Goal: Communication & Community: Answer question/provide support

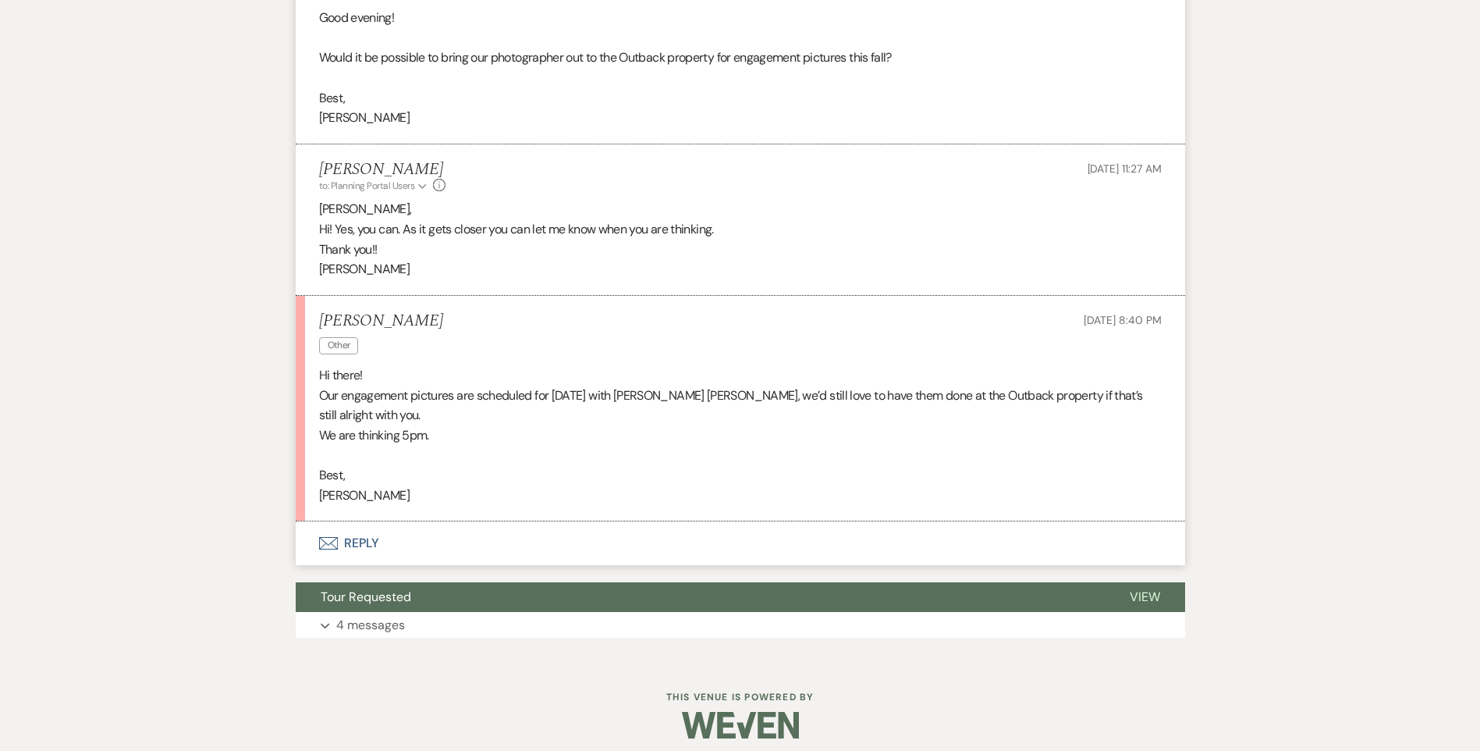
scroll to position [1110, 0]
click at [357, 539] on button "Envelope Reply" at bounding box center [740, 543] width 889 height 44
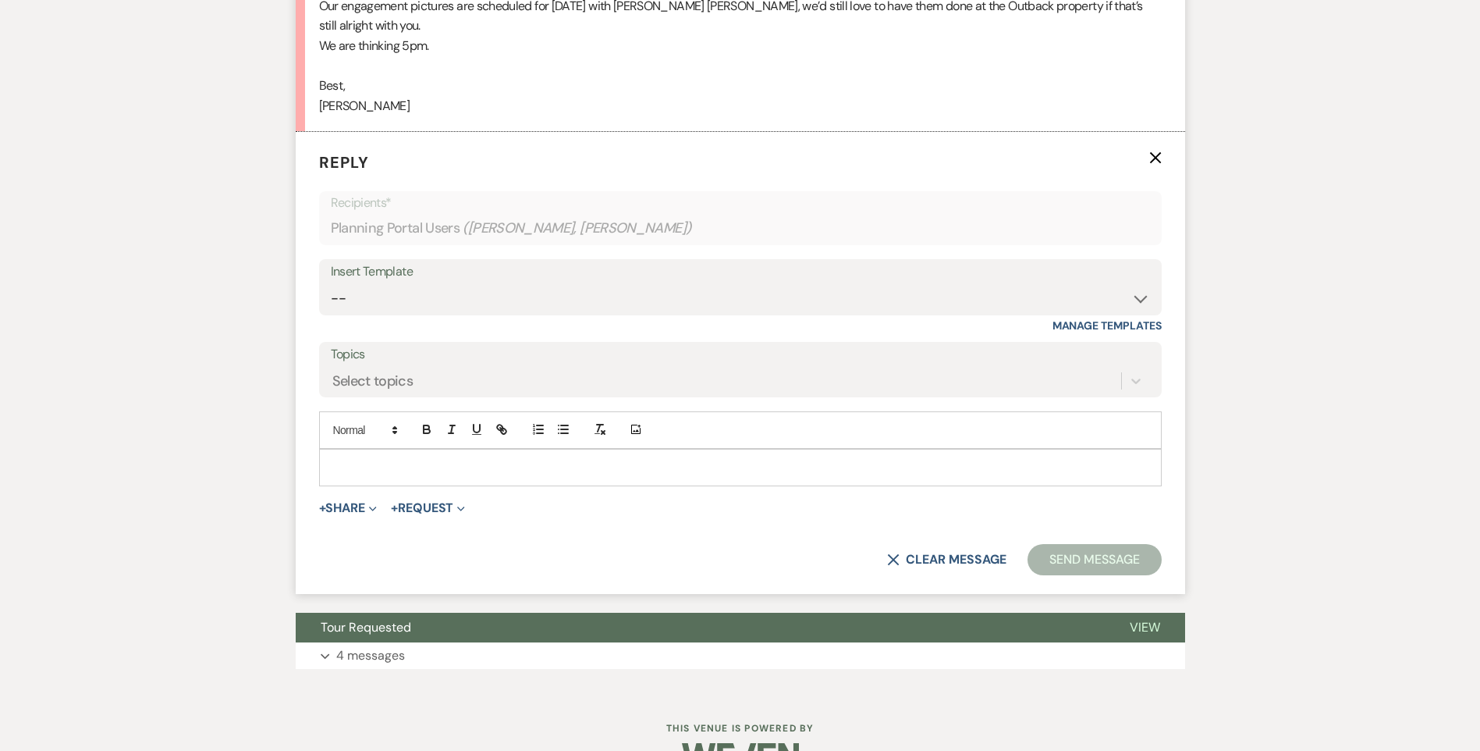
scroll to position [1500, 0]
click at [378, 463] on p at bounding box center [741, 466] width 818 height 17
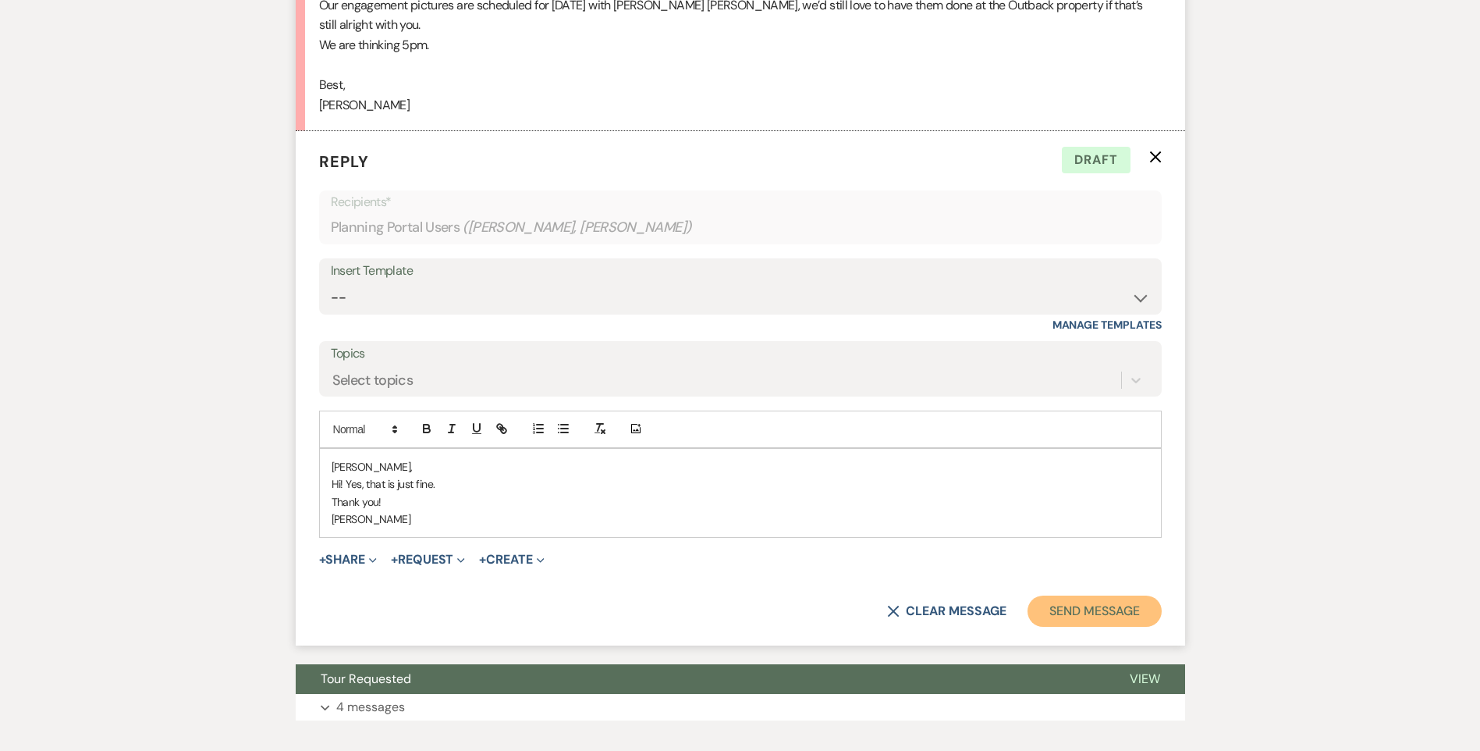
click at [1095, 616] on button "Send Message" at bounding box center [1094, 610] width 133 height 31
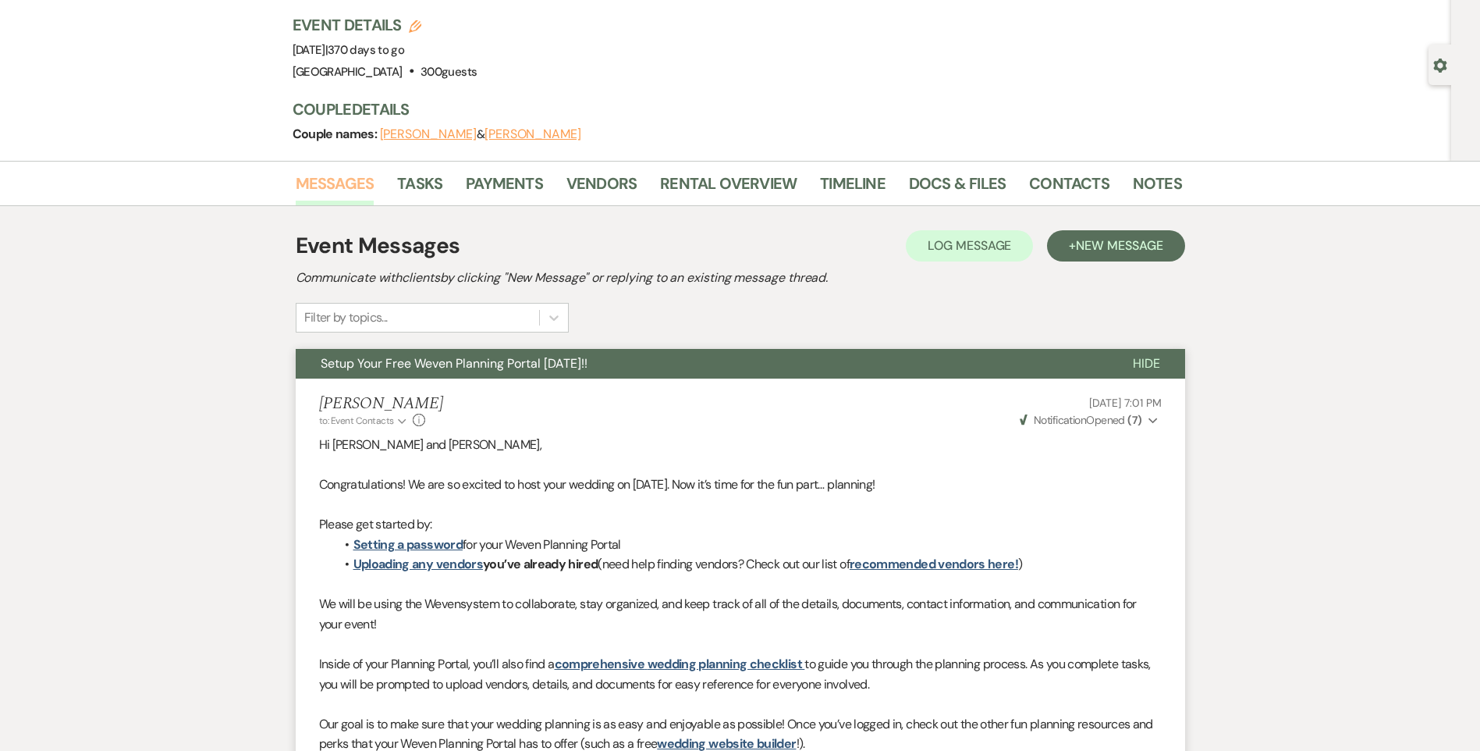
scroll to position [0, 0]
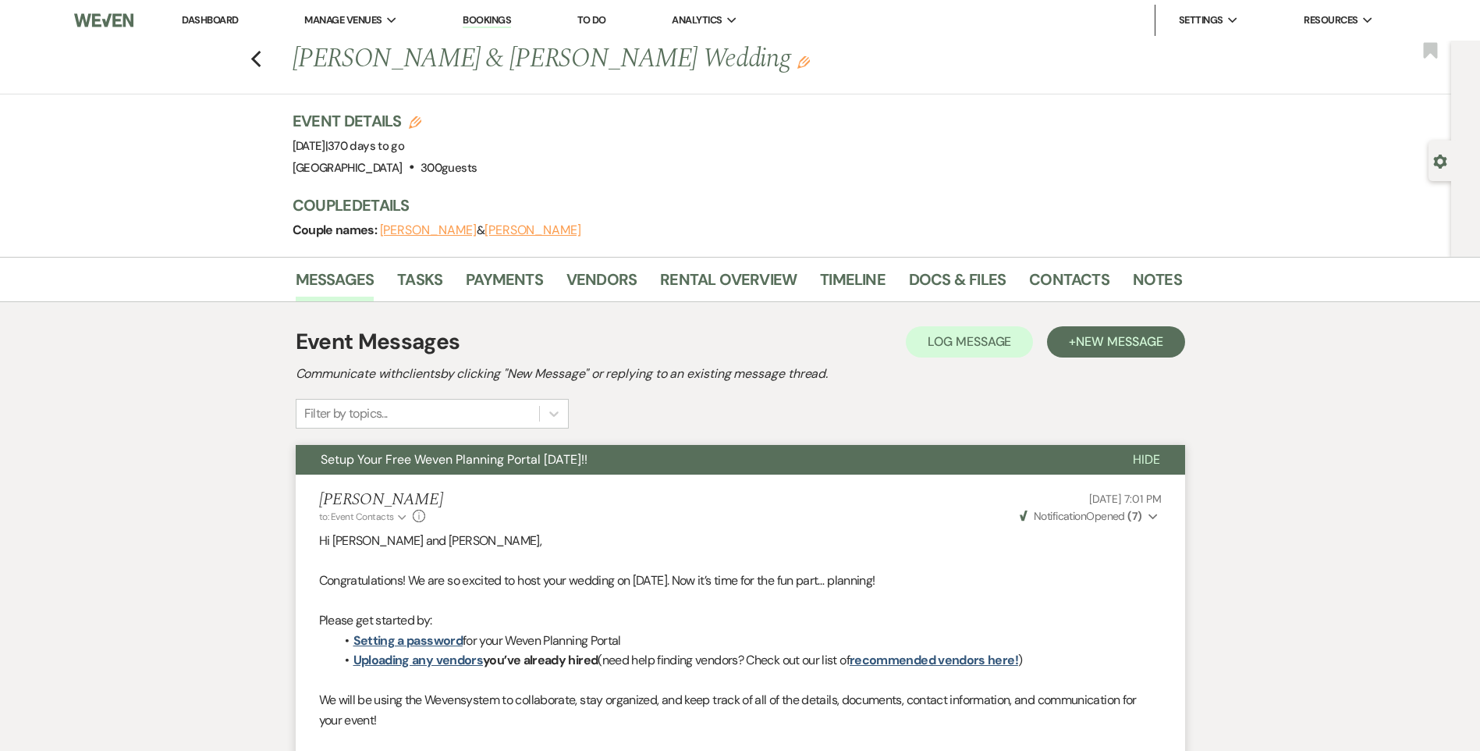
click at [219, 20] on link "Dashboard" at bounding box center [210, 19] width 56 height 13
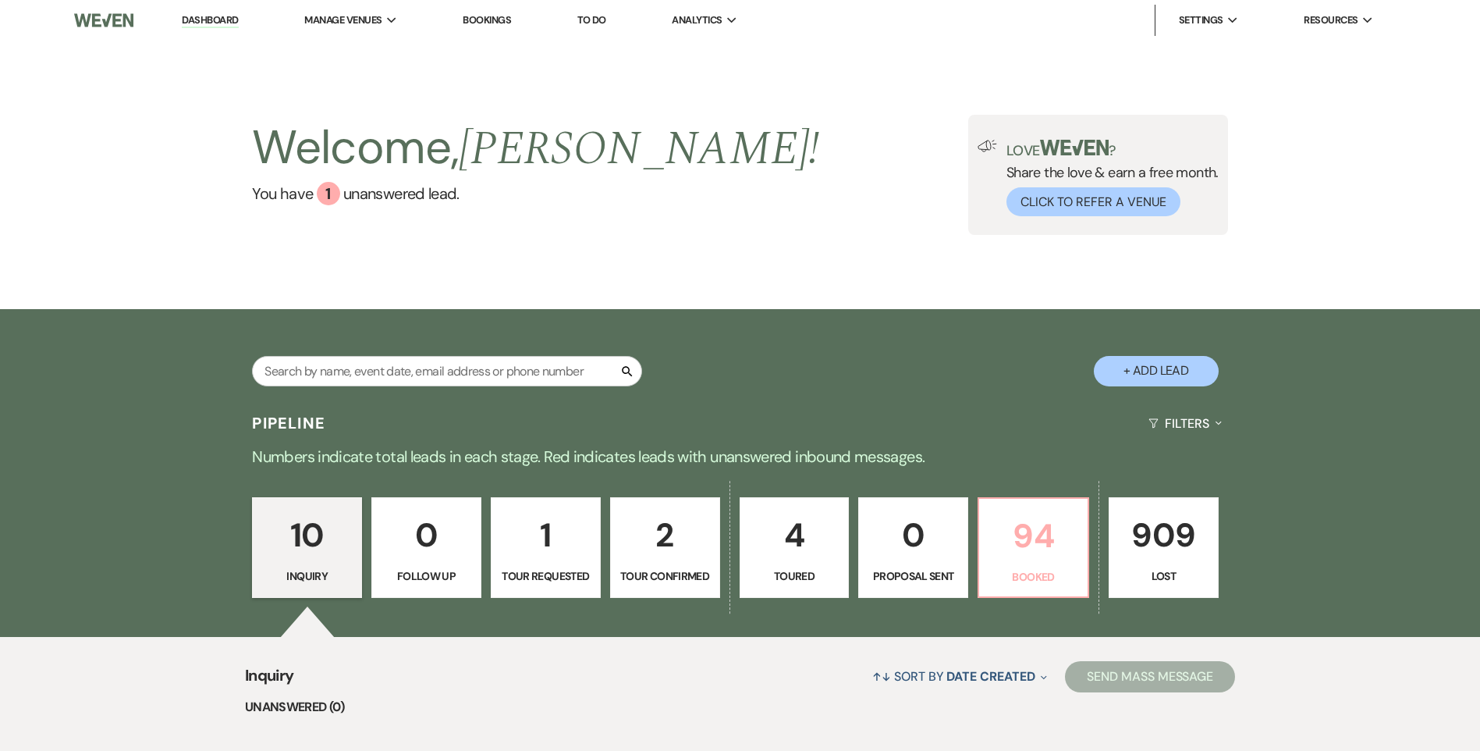
click at [1012, 556] on p "94" at bounding box center [1034, 535] width 90 height 52
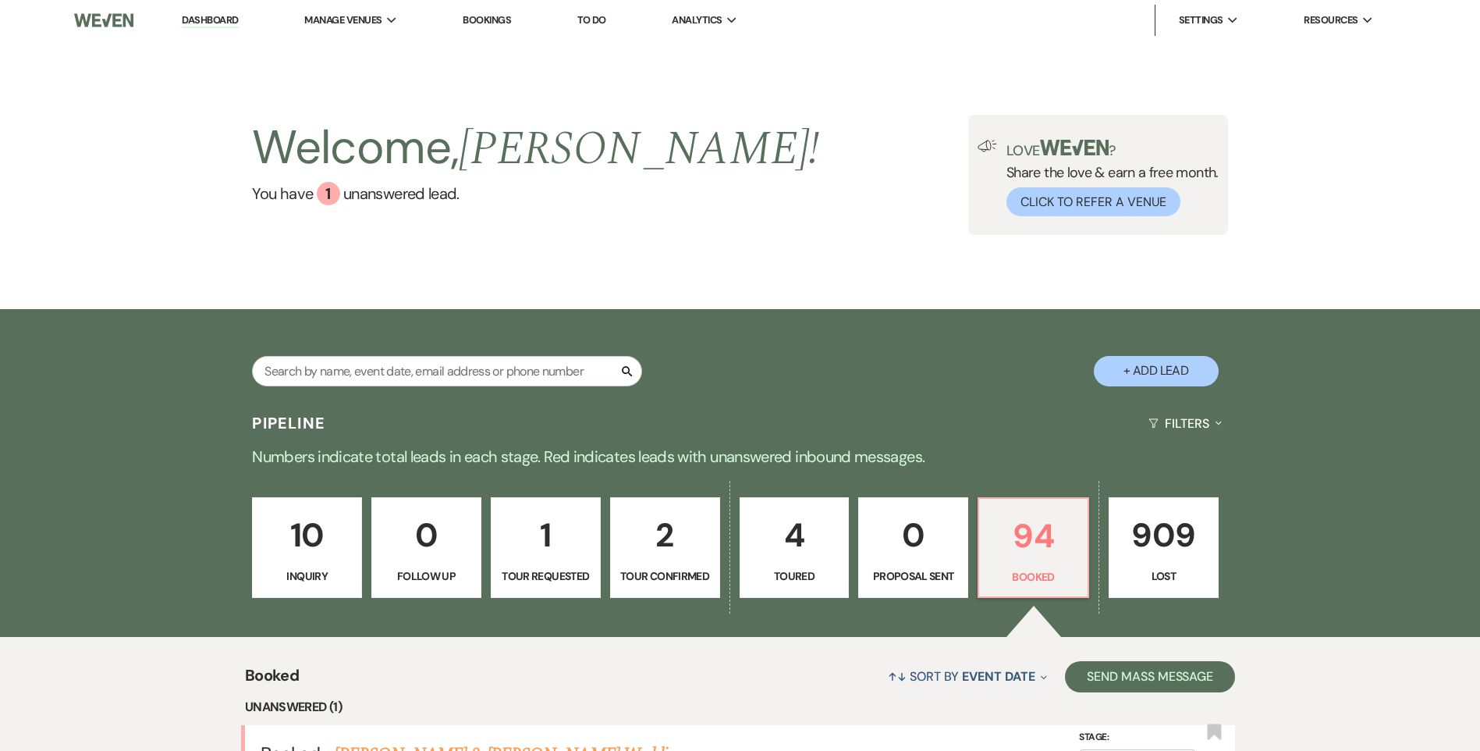
scroll to position [79, 0]
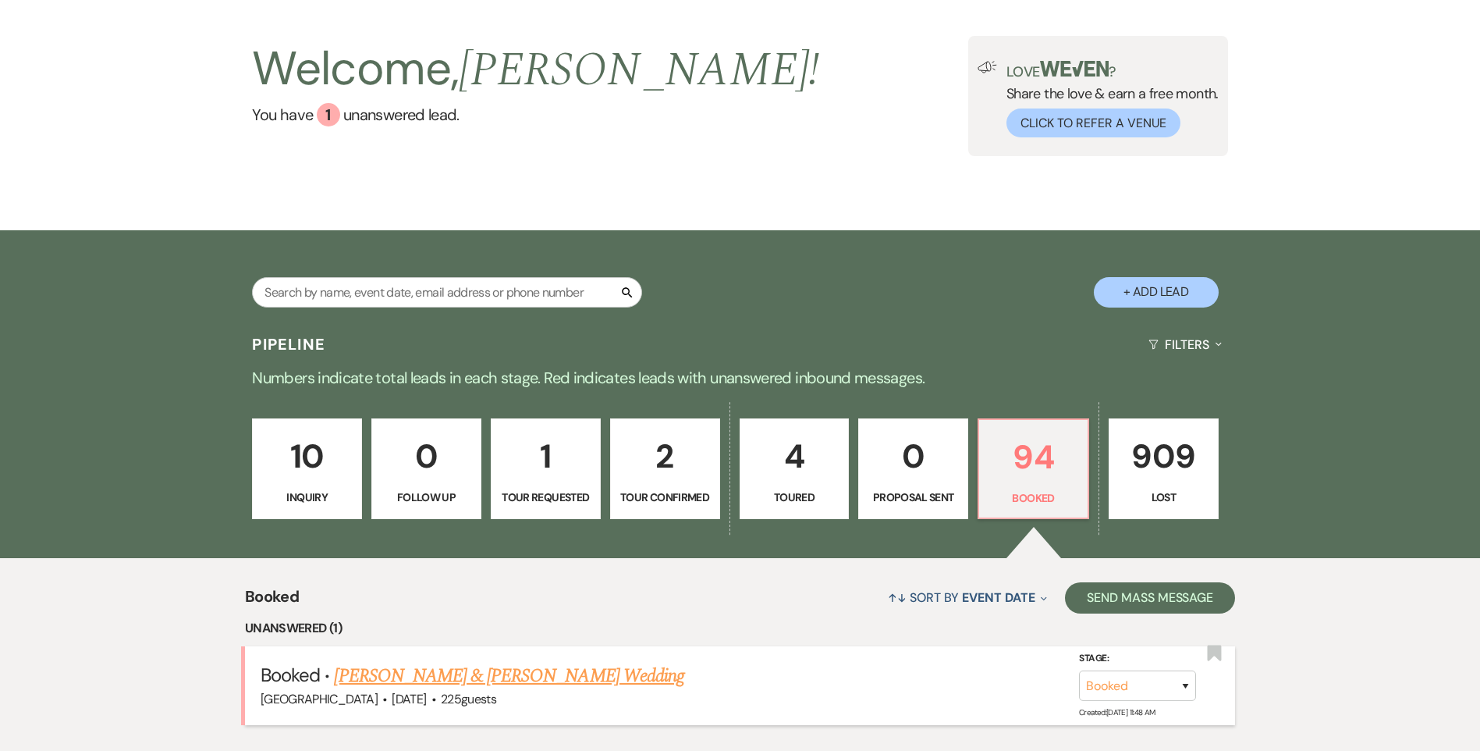
click at [492, 676] on link "[PERSON_NAME] & [PERSON_NAME] Wedding" at bounding box center [509, 676] width 350 height 28
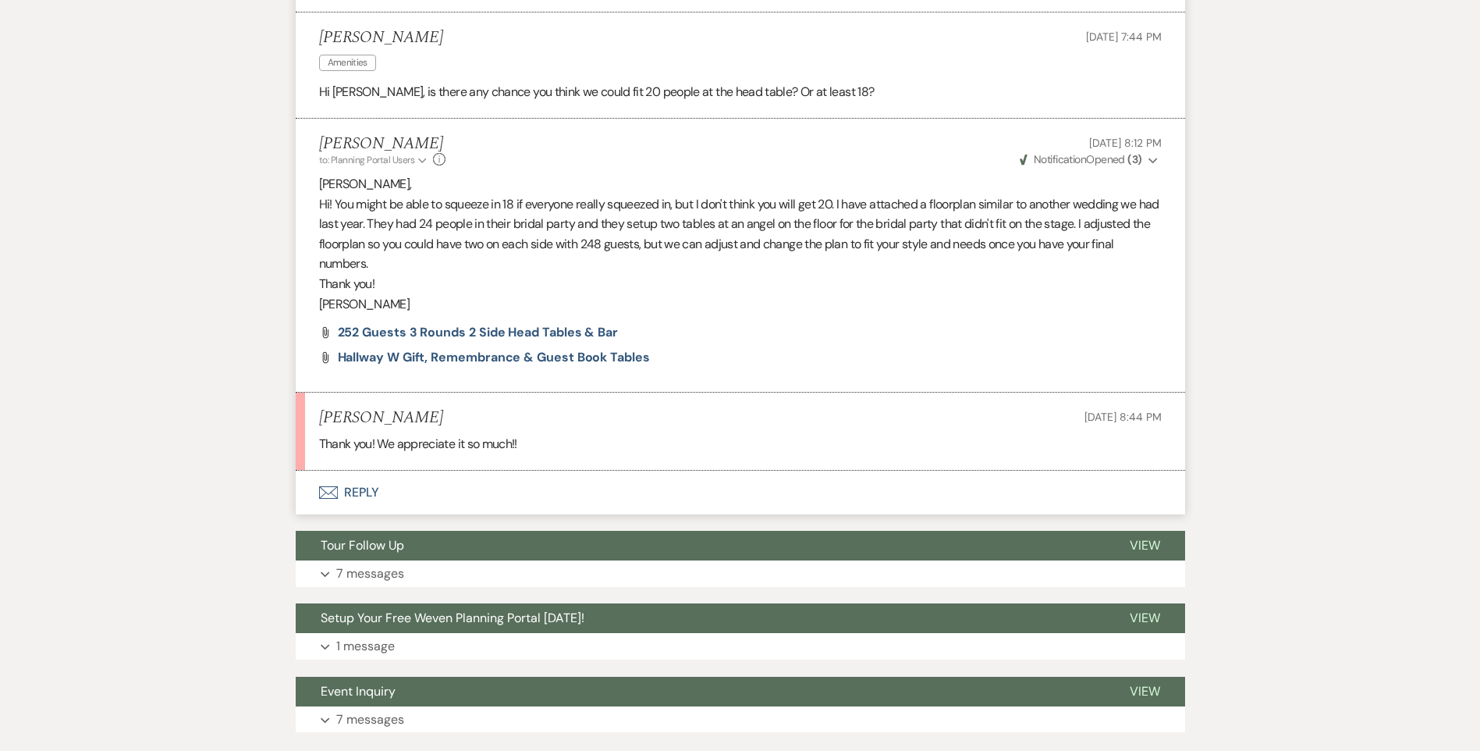
scroll to position [1627, 0]
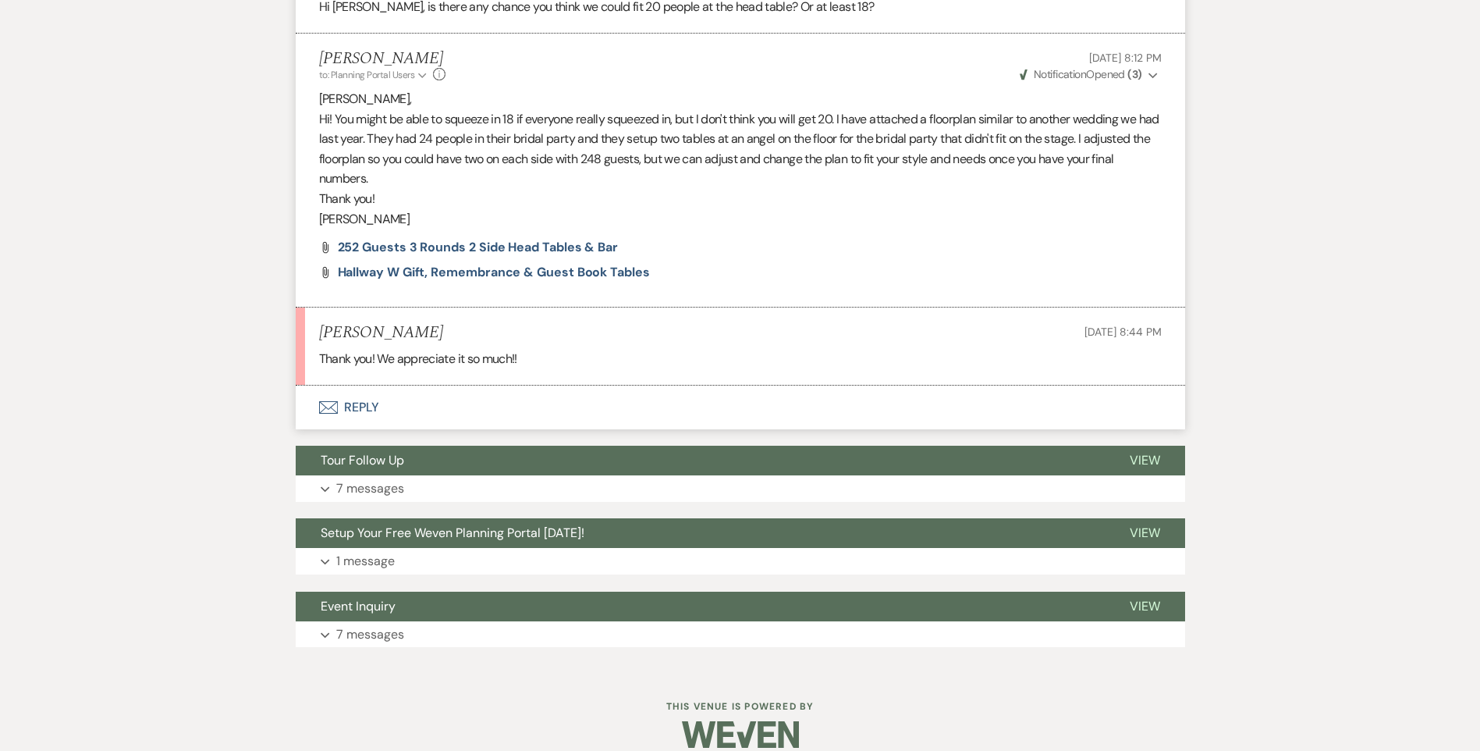
click at [375, 391] on button "Envelope Reply" at bounding box center [740, 407] width 889 height 44
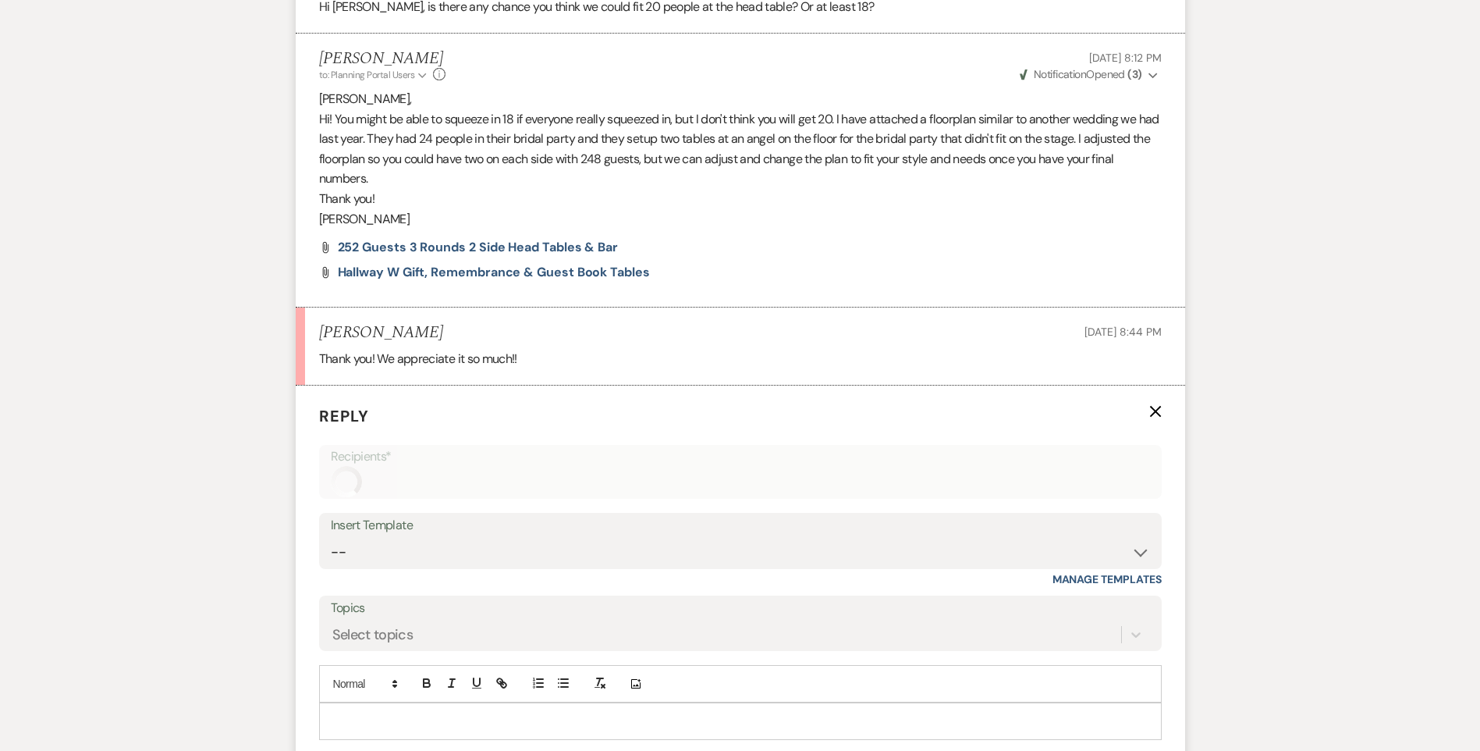
click at [417, 712] on p at bounding box center [741, 720] width 818 height 17
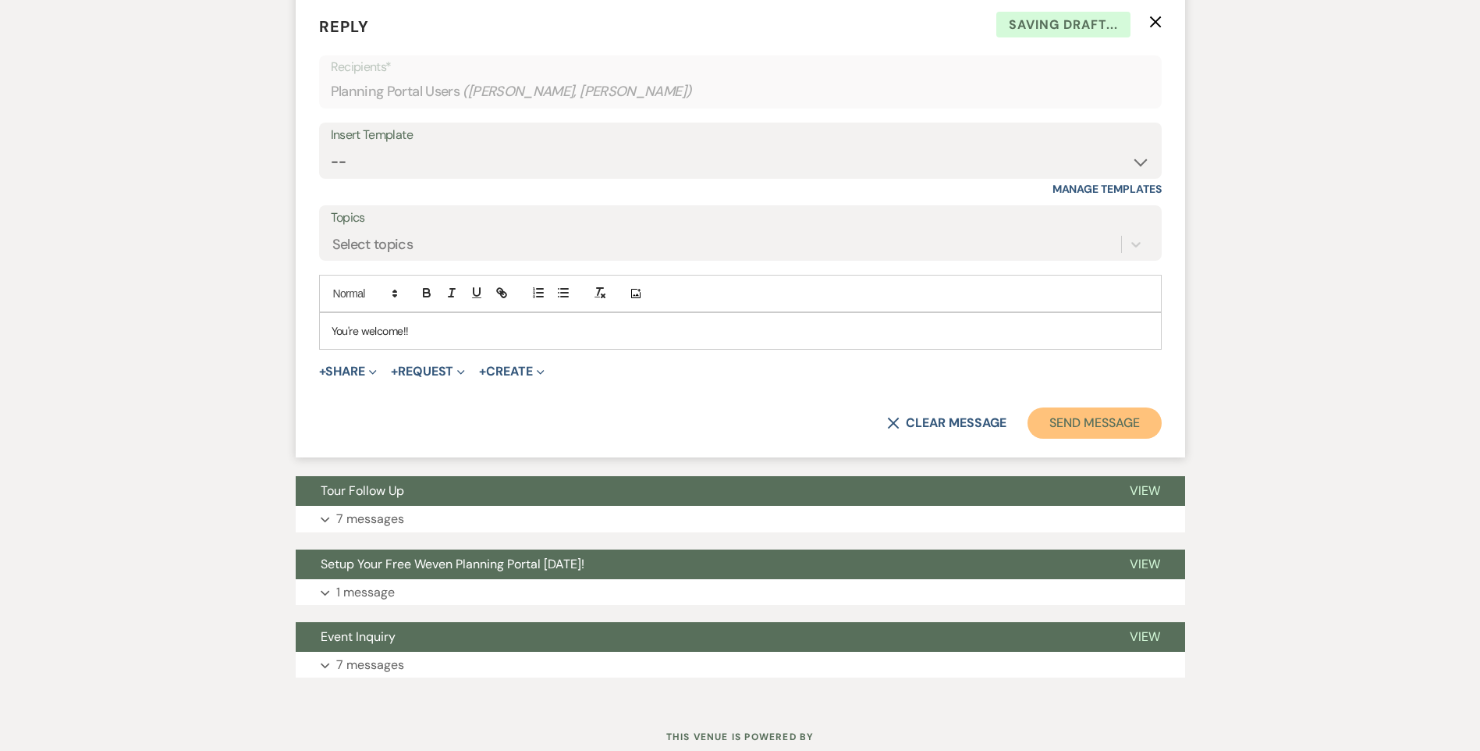
click at [1093, 407] on button "Send Message" at bounding box center [1094, 422] width 133 height 31
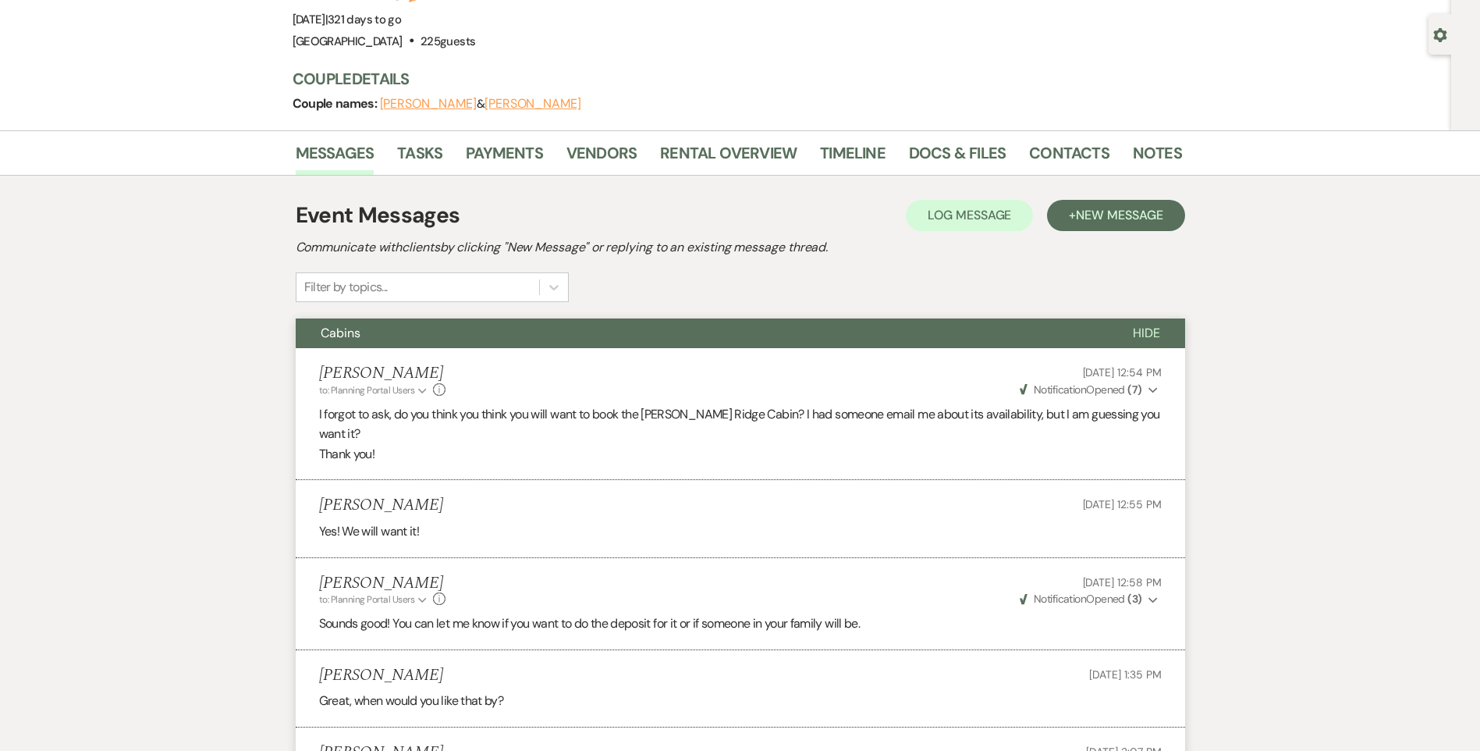
scroll to position [0, 0]
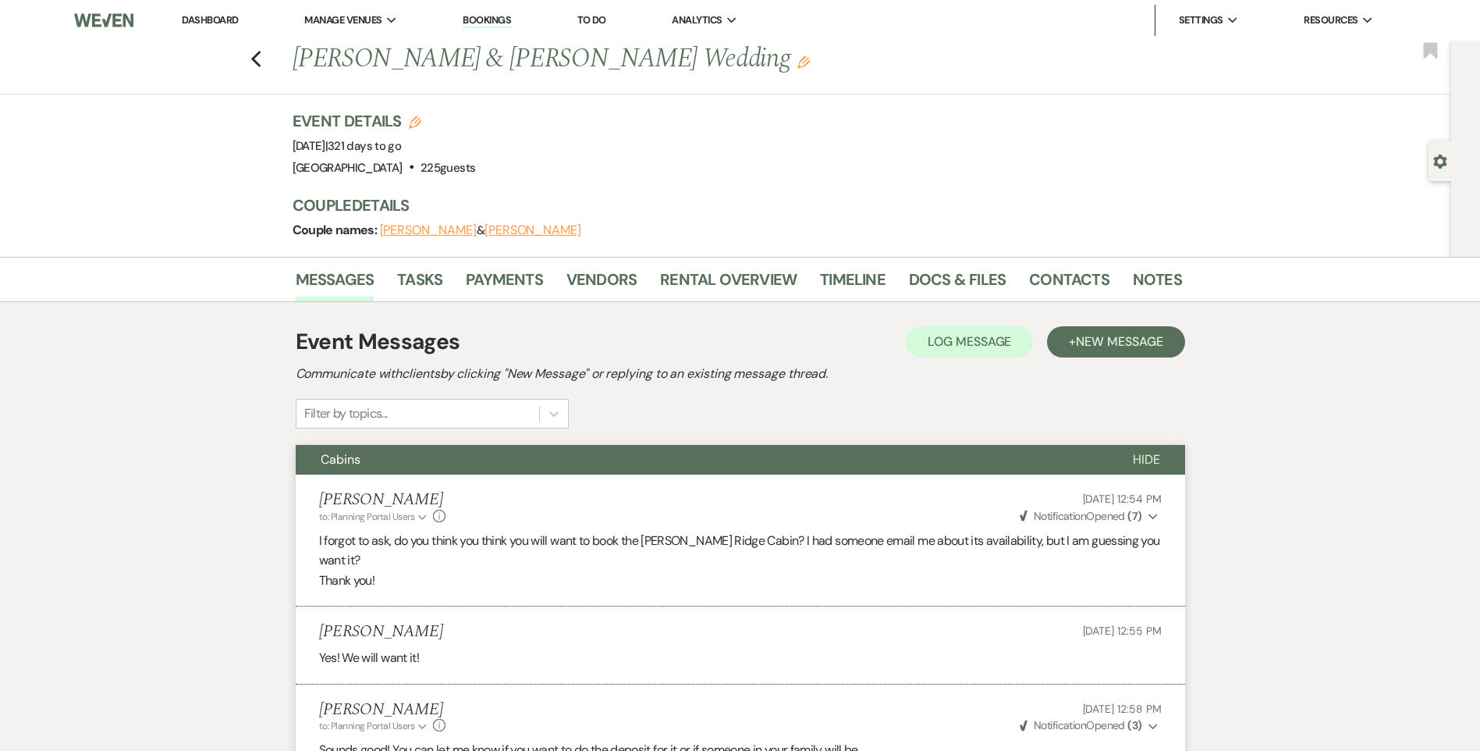
click at [214, 16] on link "Dashboard" at bounding box center [210, 19] width 56 height 13
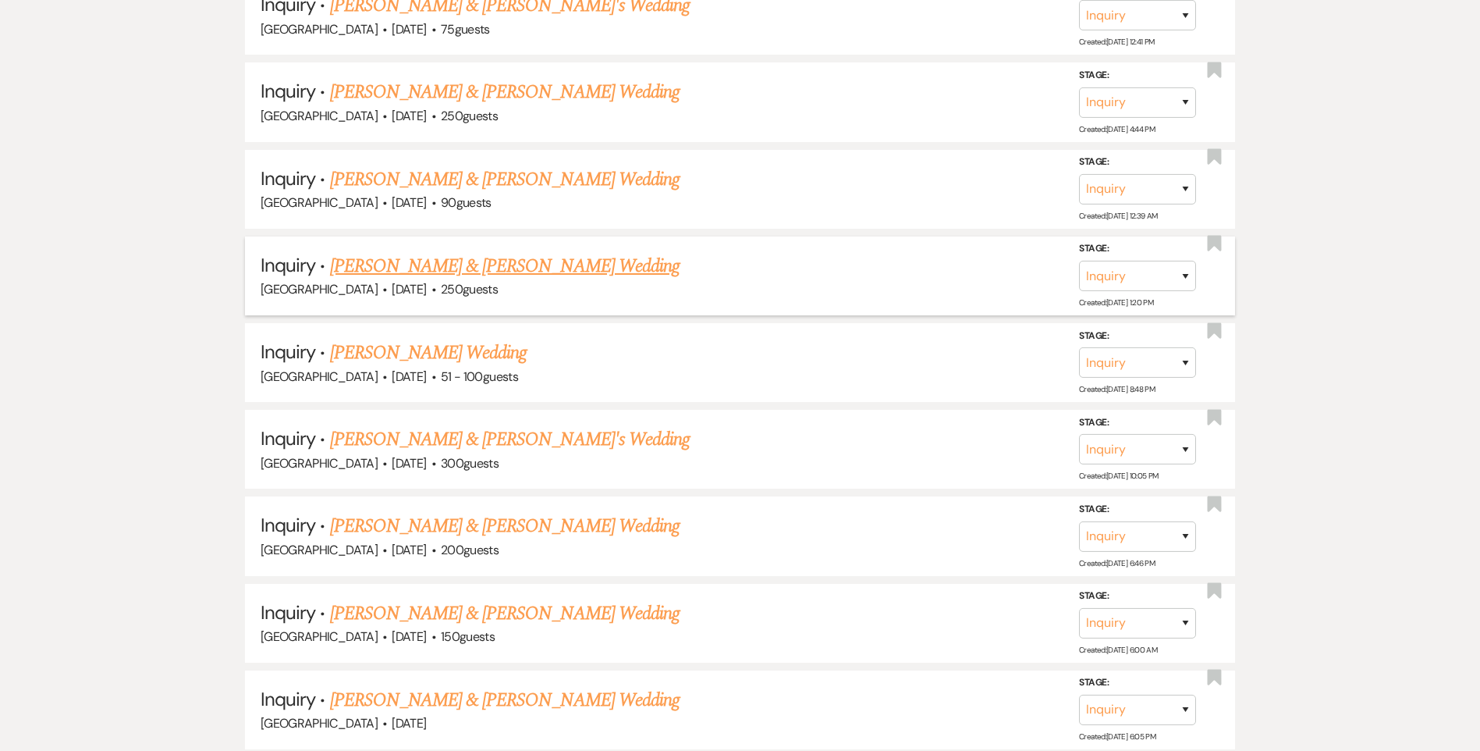
scroll to position [1062, 0]
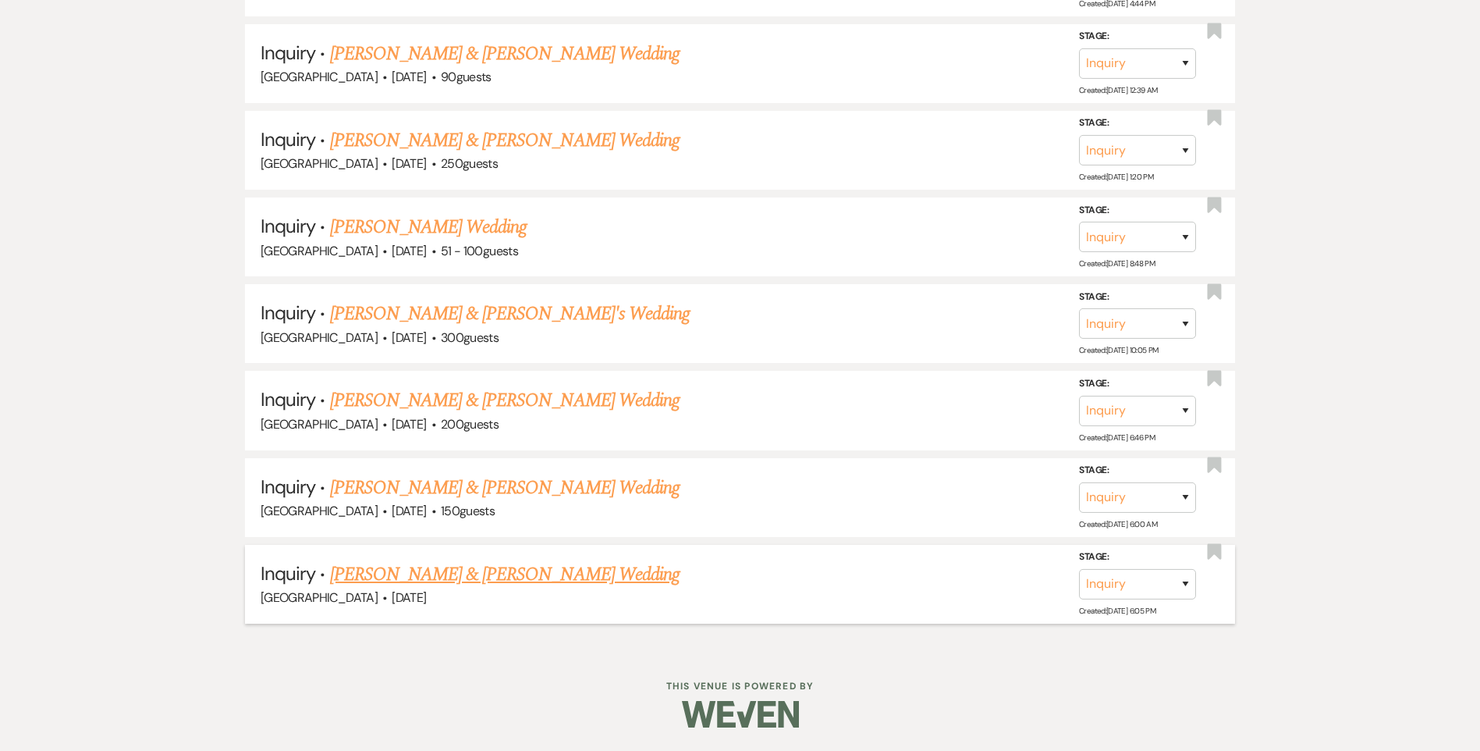
click at [570, 573] on link "[PERSON_NAME] & [PERSON_NAME] Wedding" at bounding box center [505, 574] width 350 height 28
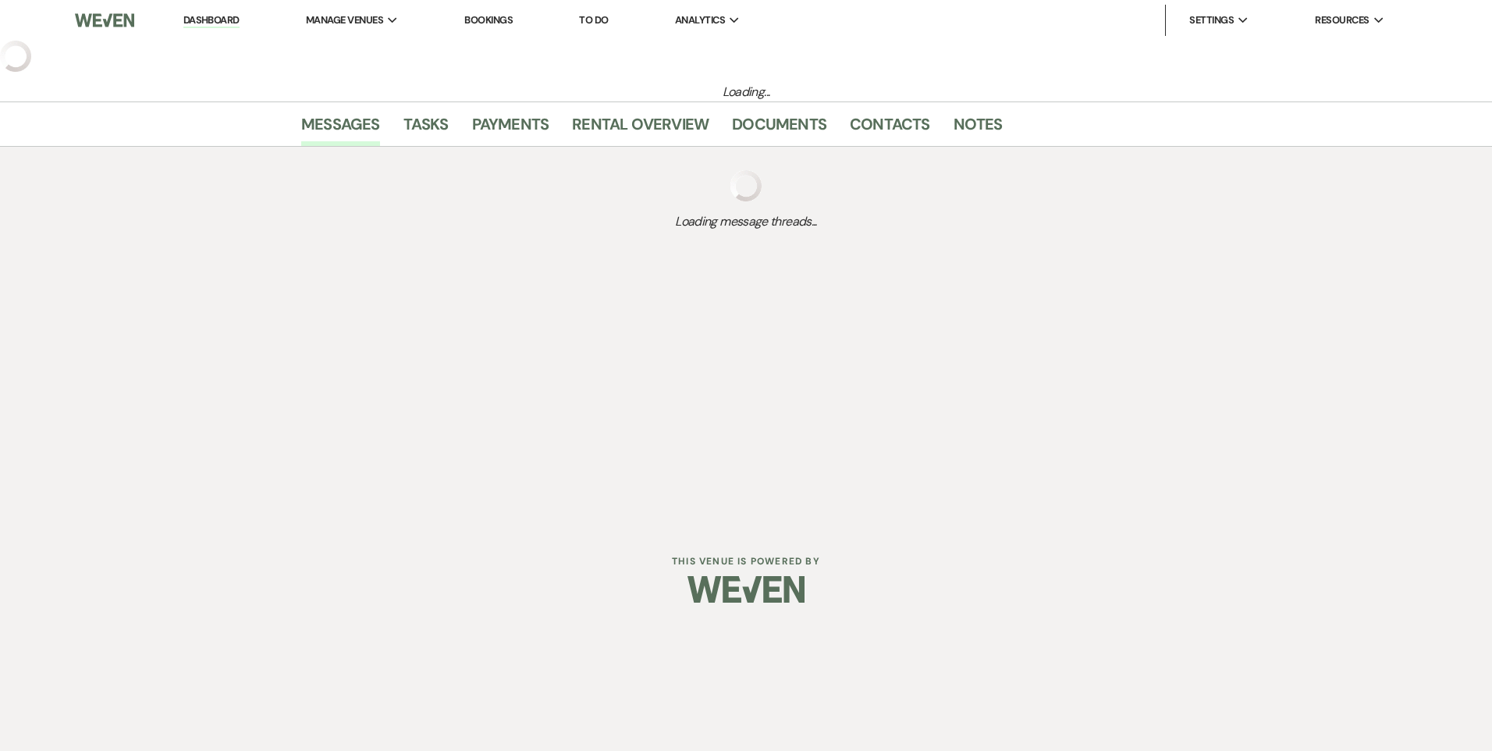
select select "5"
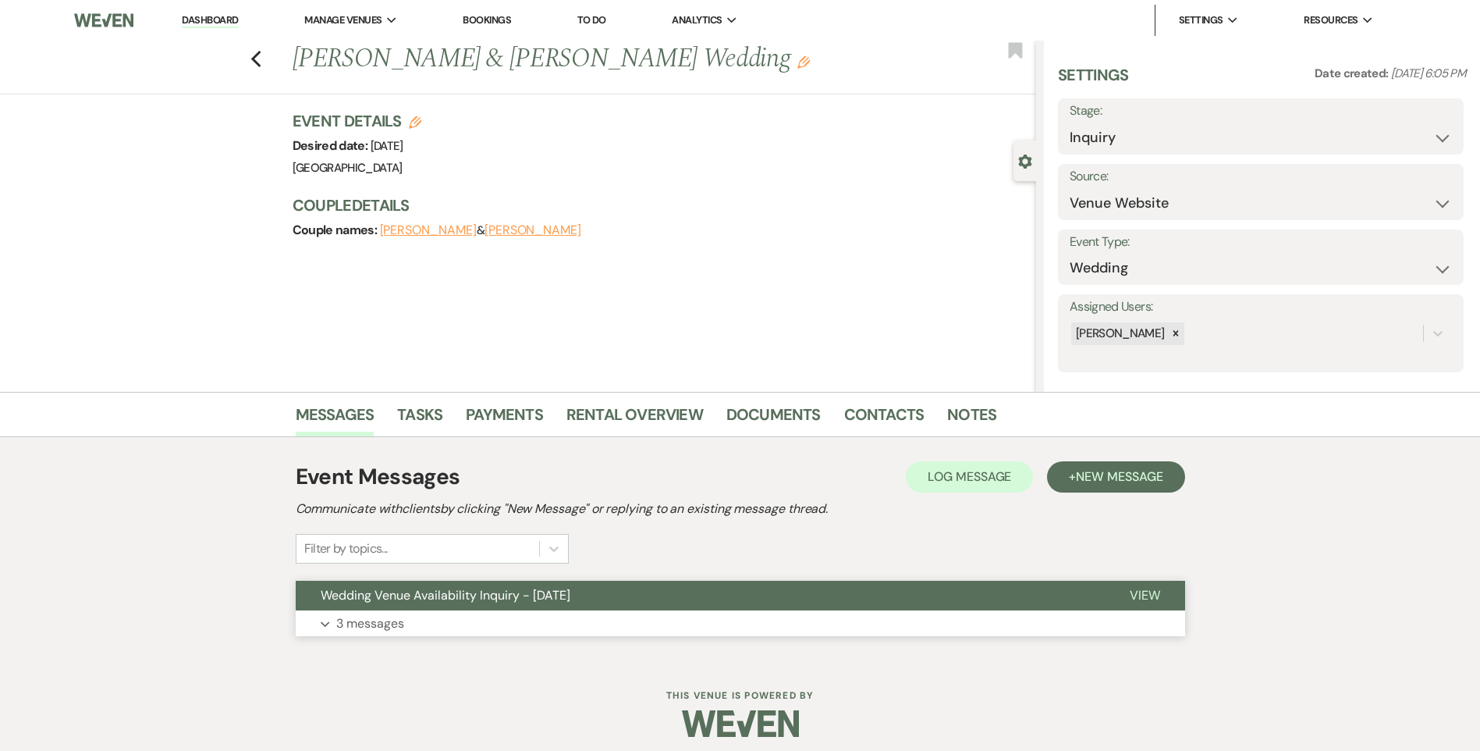
click at [570, 591] on span "Wedding Venue Availability Inquiry - [DATE]" at bounding box center [446, 595] width 250 height 16
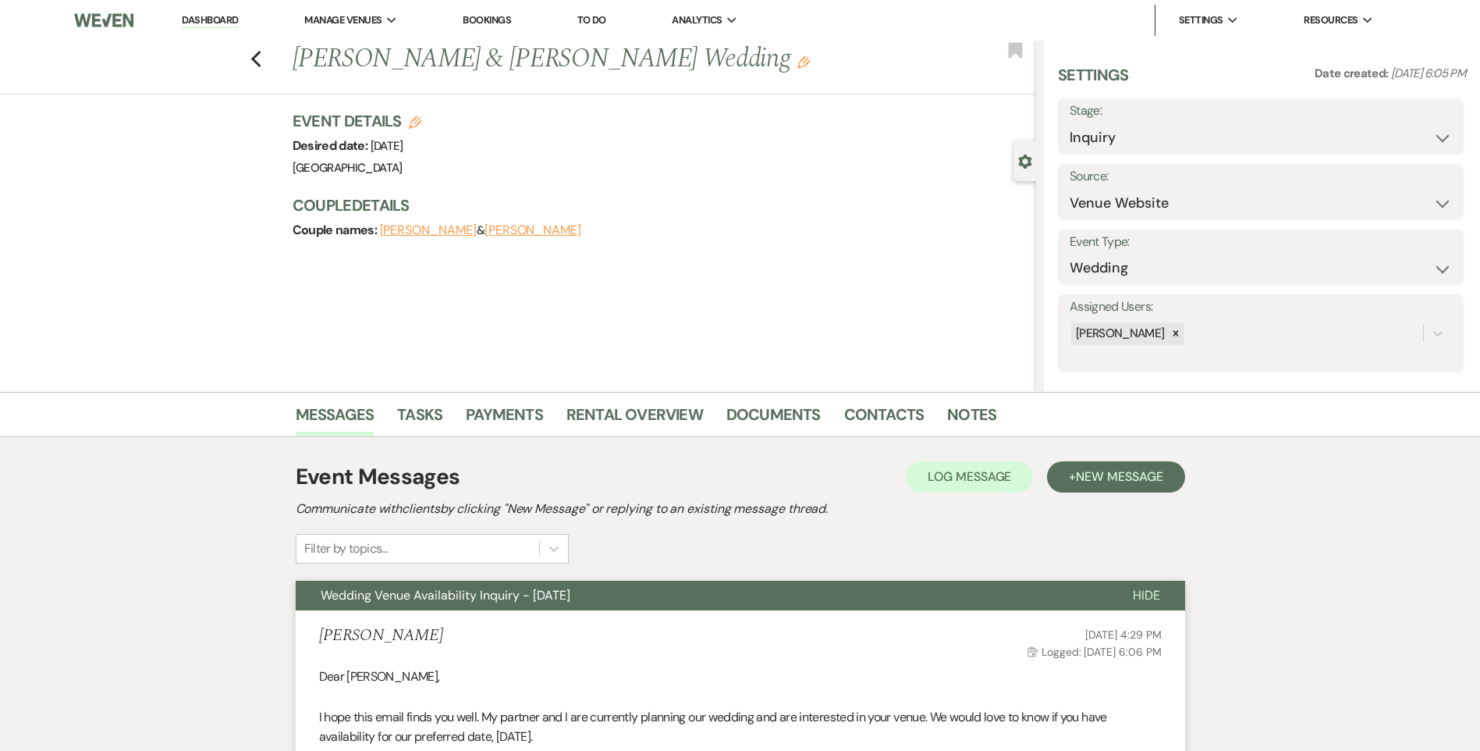
click at [1165, 120] on label "Stage:" at bounding box center [1261, 111] width 382 height 23
click at [1168, 131] on select "Inquiry Follow Up Tour Requested Tour Confirmed Toured Proposal Sent Booked Lost" at bounding box center [1261, 137] width 382 height 30
select select "8"
click at [1070, 122] on select "Inquiry Follow Up Tour Requested Tour Confirmed Toured Proposal Sent Booked Lost" at bounding box center [1261, 137] width 382 height 30
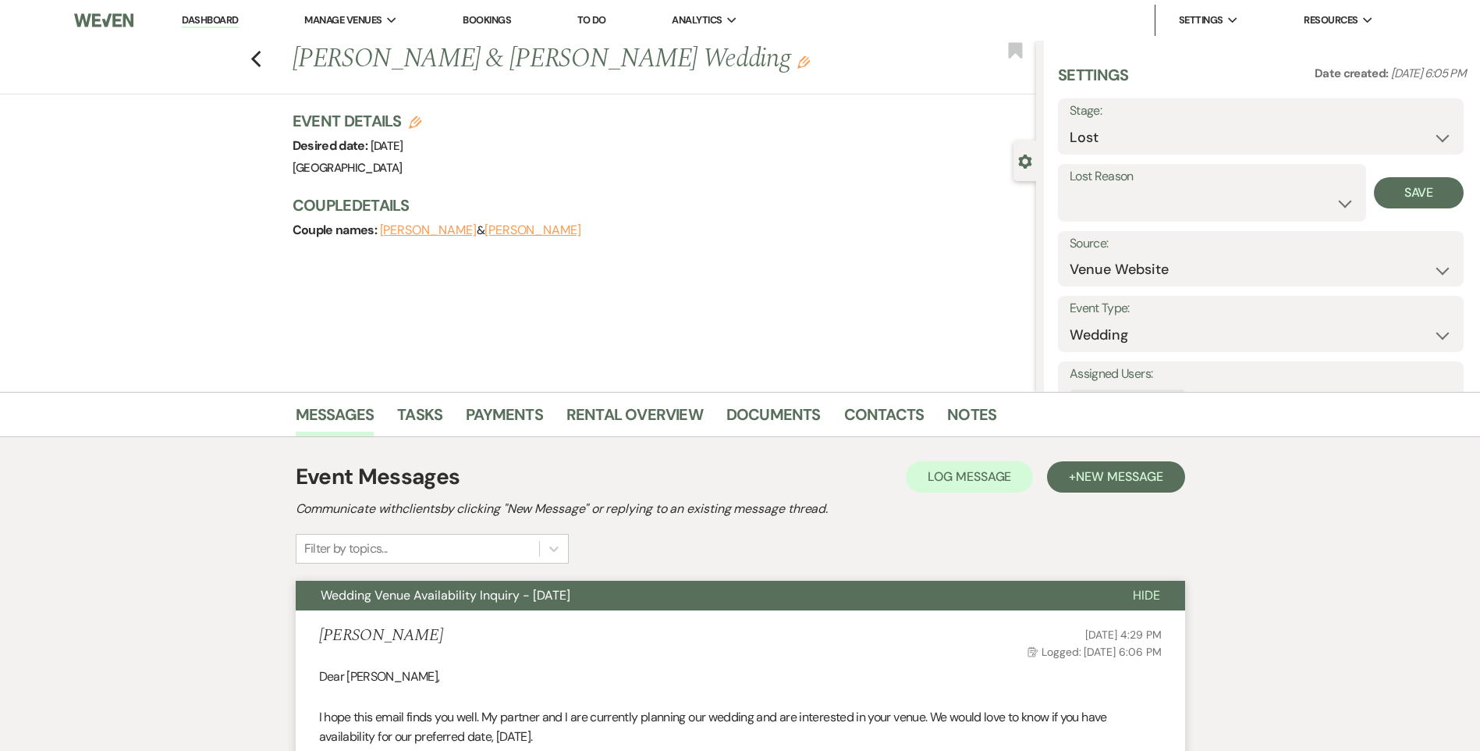
click at [1110, 184] on label "Lost Reason" at bounding box center [1212, 176] width 285 height 23
click at [1113, 197] on select "Booked Elsewhere Budget Date Unavailable No Response Not a Good Match Capacity …" at bounding box center [1212, 203] width 285 height 30
select select "5"
click at [1070, 188] on select "Booked Elsewhere Budget Date Unavailable No Response Not a Good Match Capacity …" at bounding box center [1212, 203] width 285 height 30
click at [1417, 187] on button "Save" at bounding box center [1419, 192] width 90 height 31
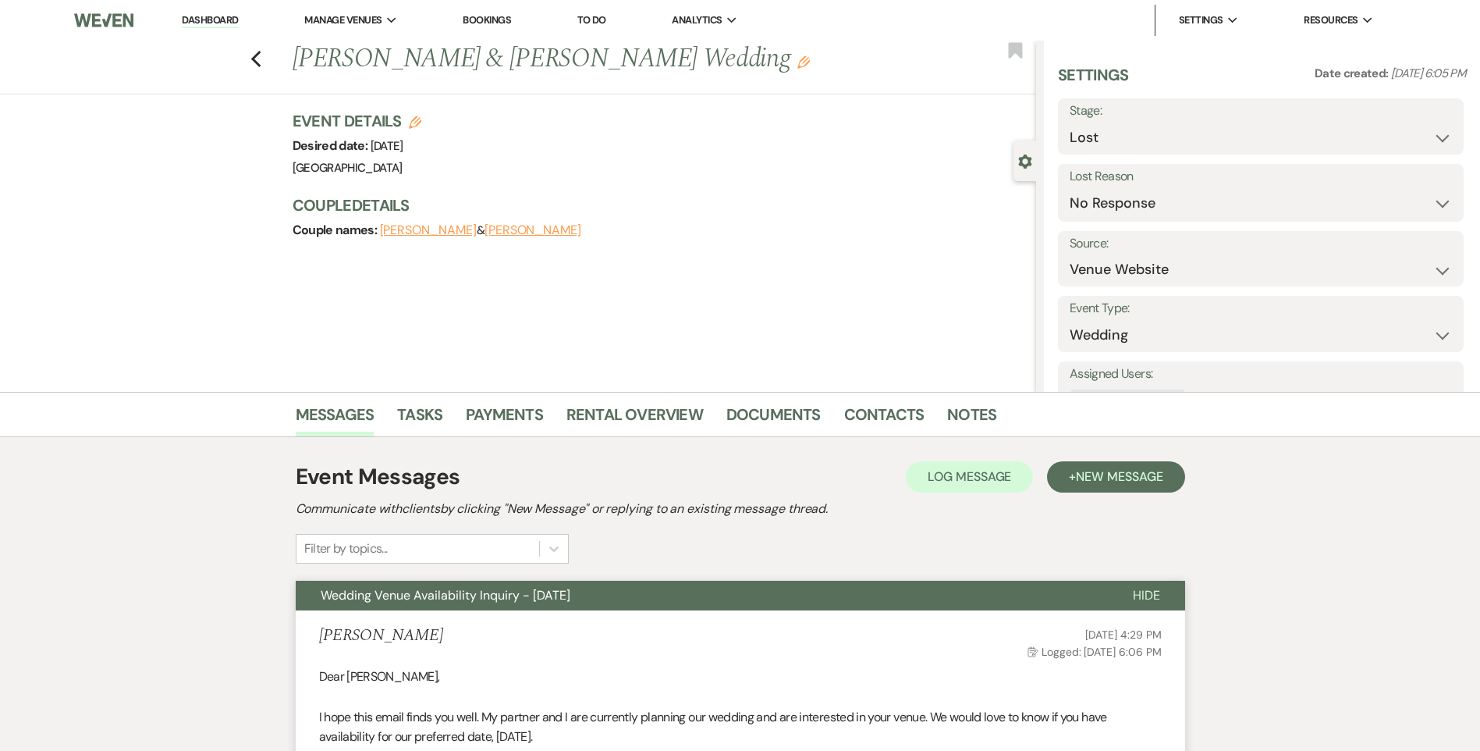
click at [268, 51] on div "Previous [PERSON_NAME] & [PERSON_NAME] Wedding Edit Bookmark" at bounding box center [514, 68] width 1044 height 54
click at [258, 55] on icon "Previous" at bounding box center [256, 59] width 12 height 19
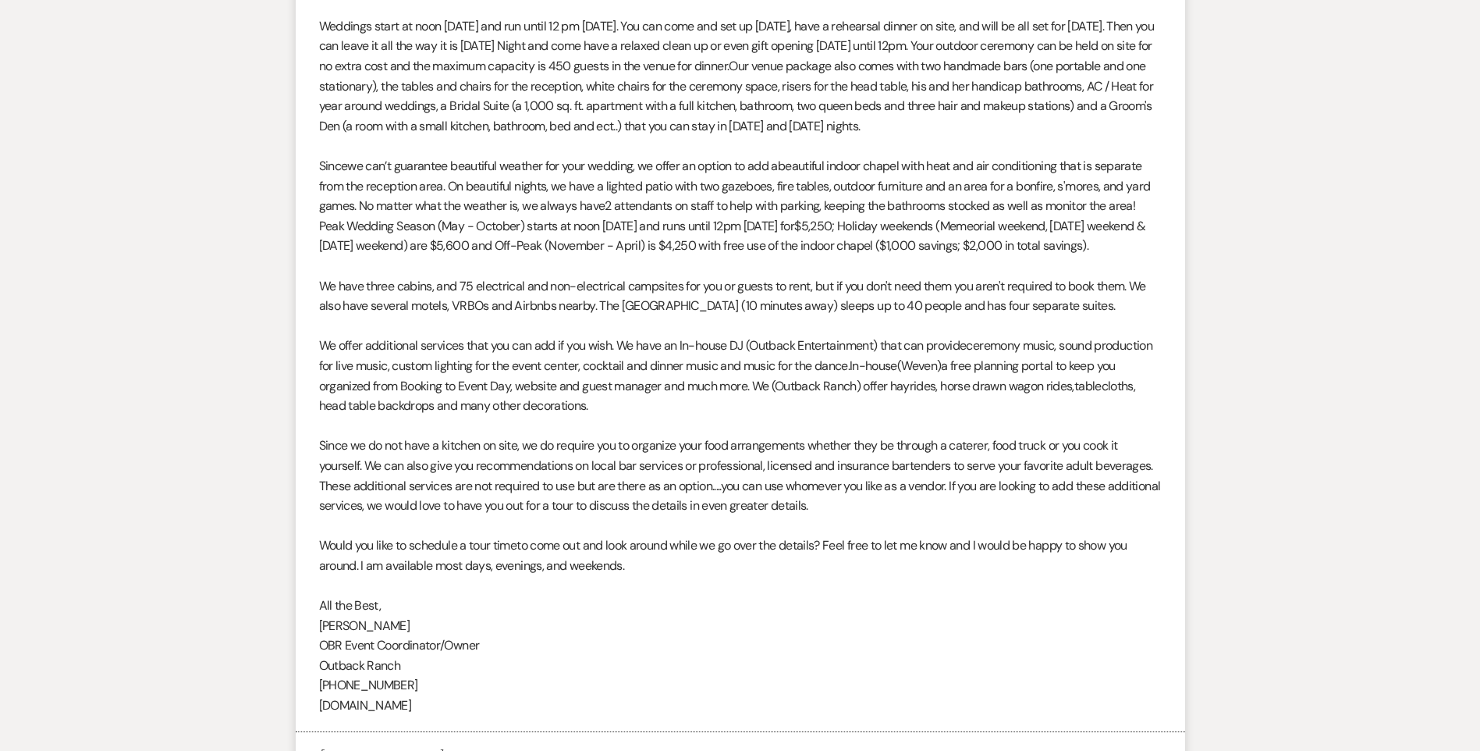
select select "8"
select select "5"
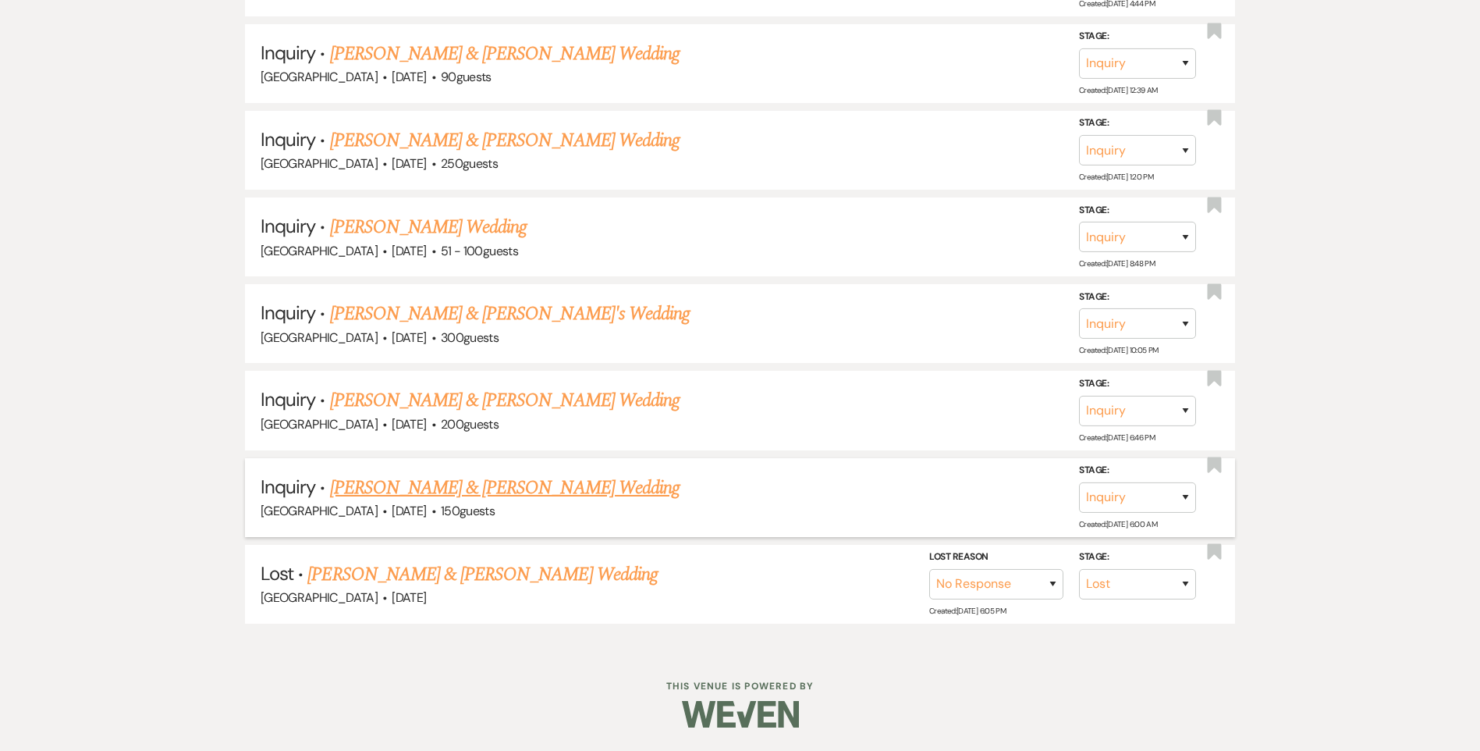
scroll to position [975, 0]
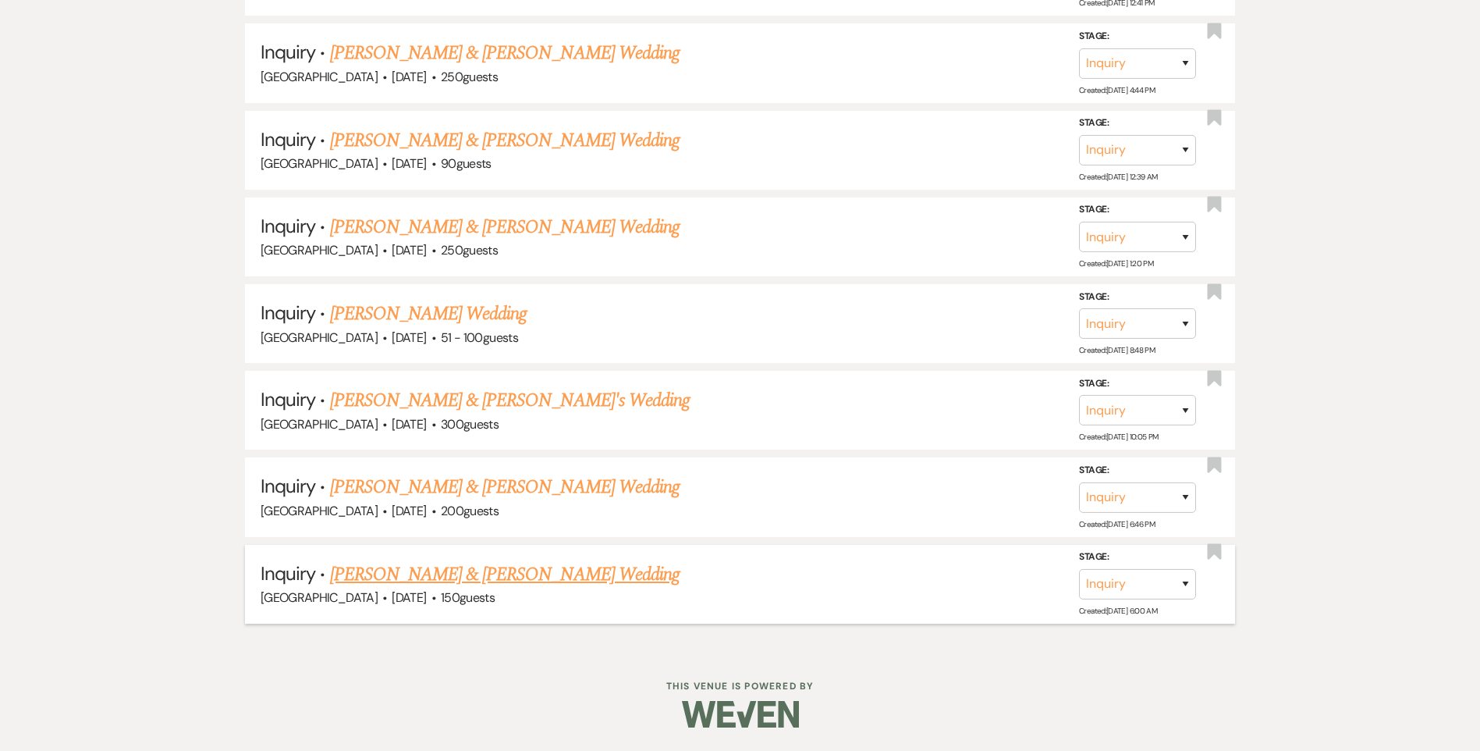
click at [389, 570] on link "[PERSON_NAME] & [PERSON_NAME] Wedding" at bounding box center [505, 574] width 350 height 28
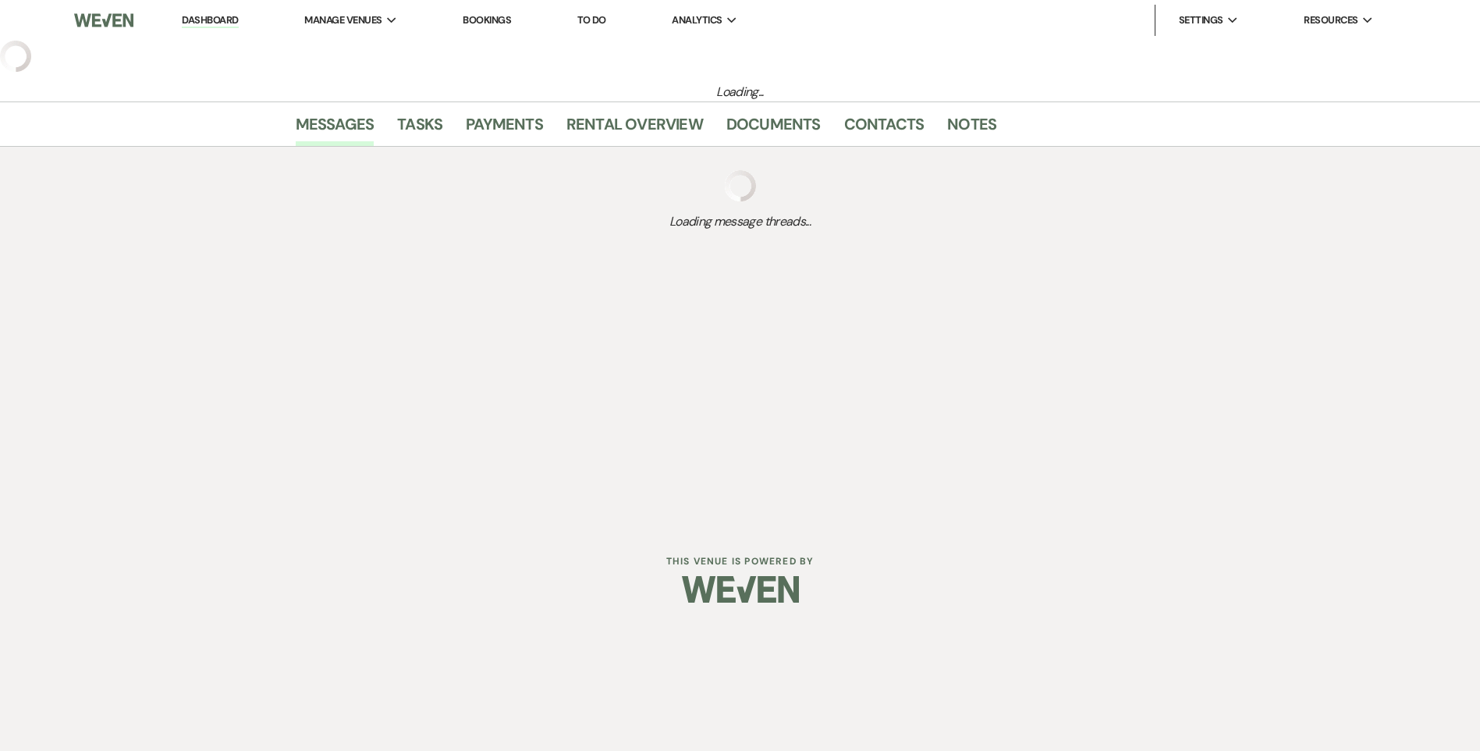
select select "5"
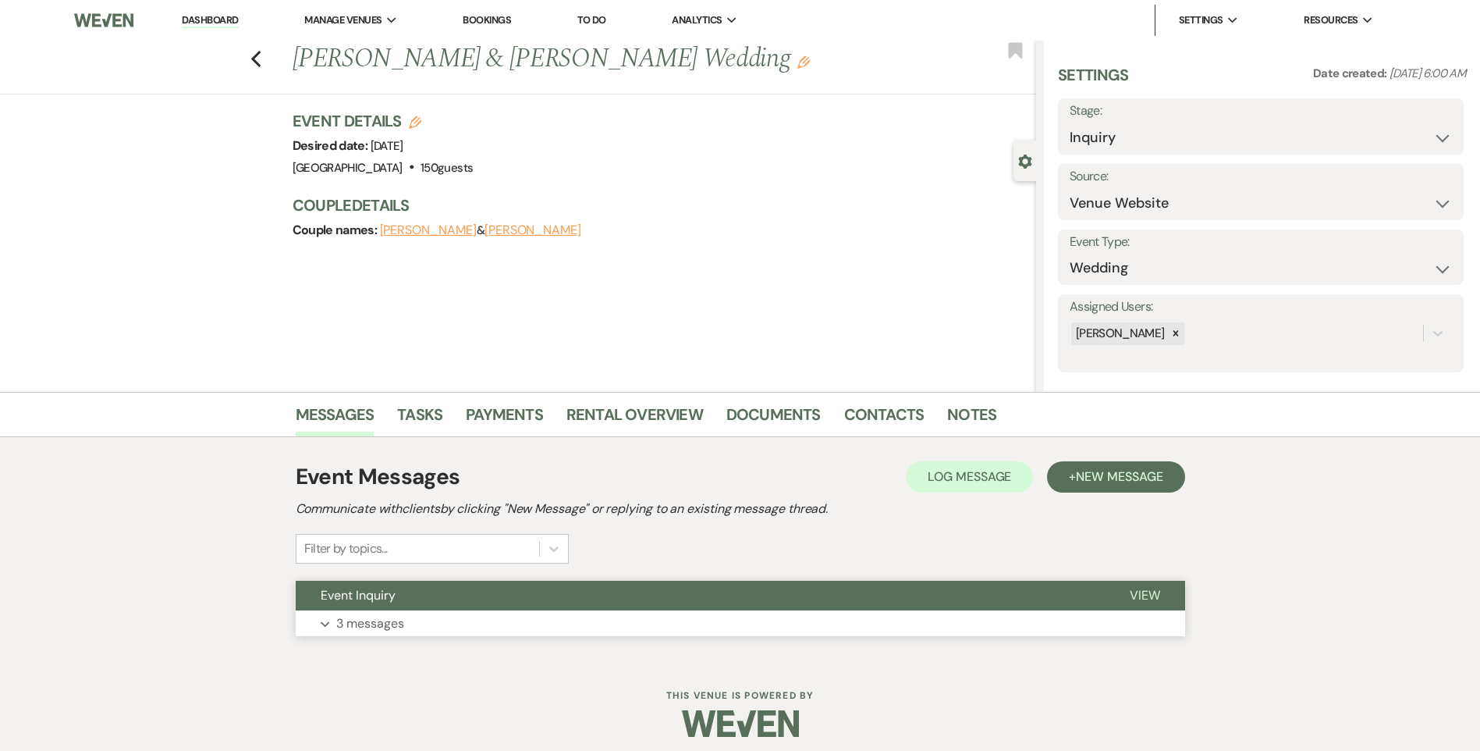
click at [467, 593] on button "Event Inquiry" at bounding box center [700, 595] width 809 height 30
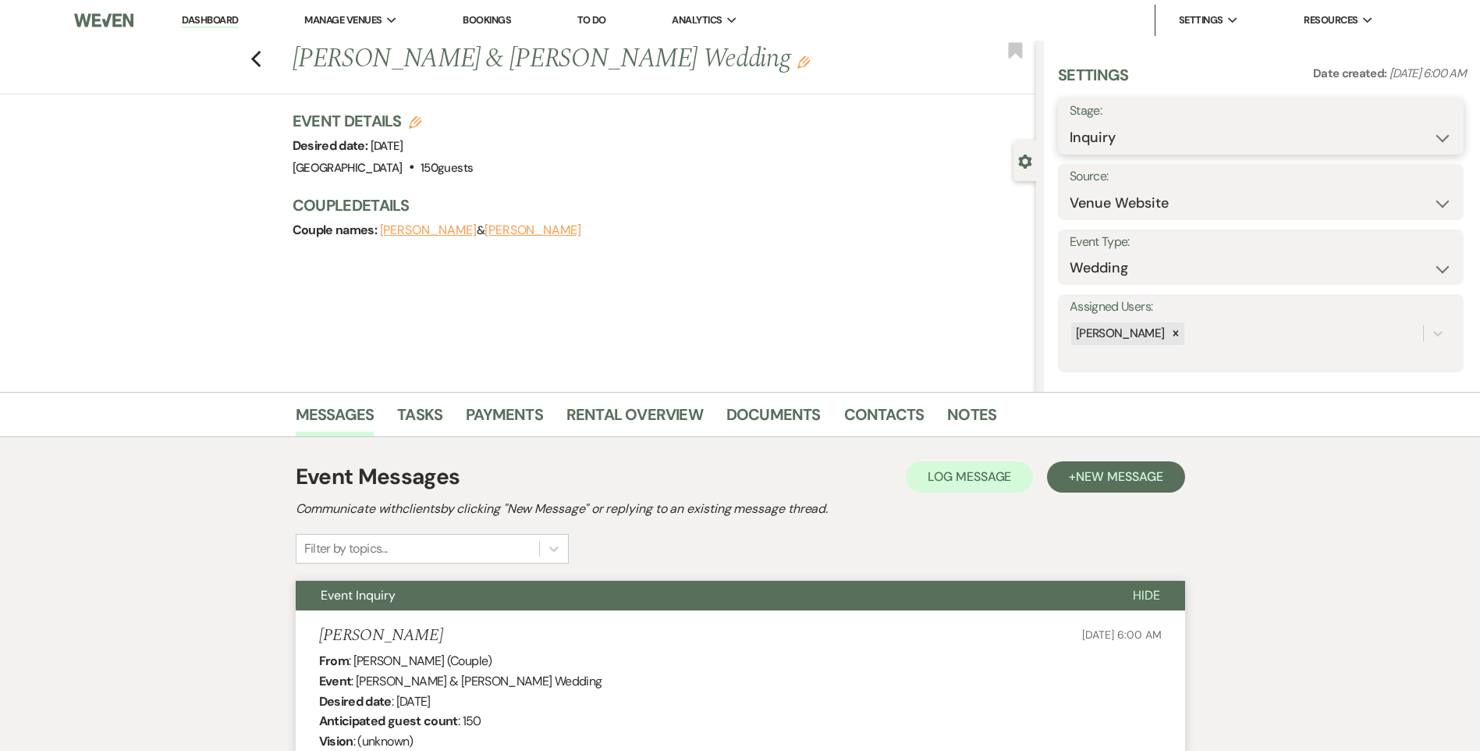
click at [1128, 138] on select "Inquiry Follow Up Tour Requested Tour Confirmed Toured Proposal Sent Booked Lost" at bounding box center [1261, 137] width 382 height 30
select select "8"
click at [1070, 122] on select "Inquiry Follow Up Tour Requested Tour Confirmed Toured Proposal Sent Booked Lost" at bounding box center [1261, 137] width 382 height 30
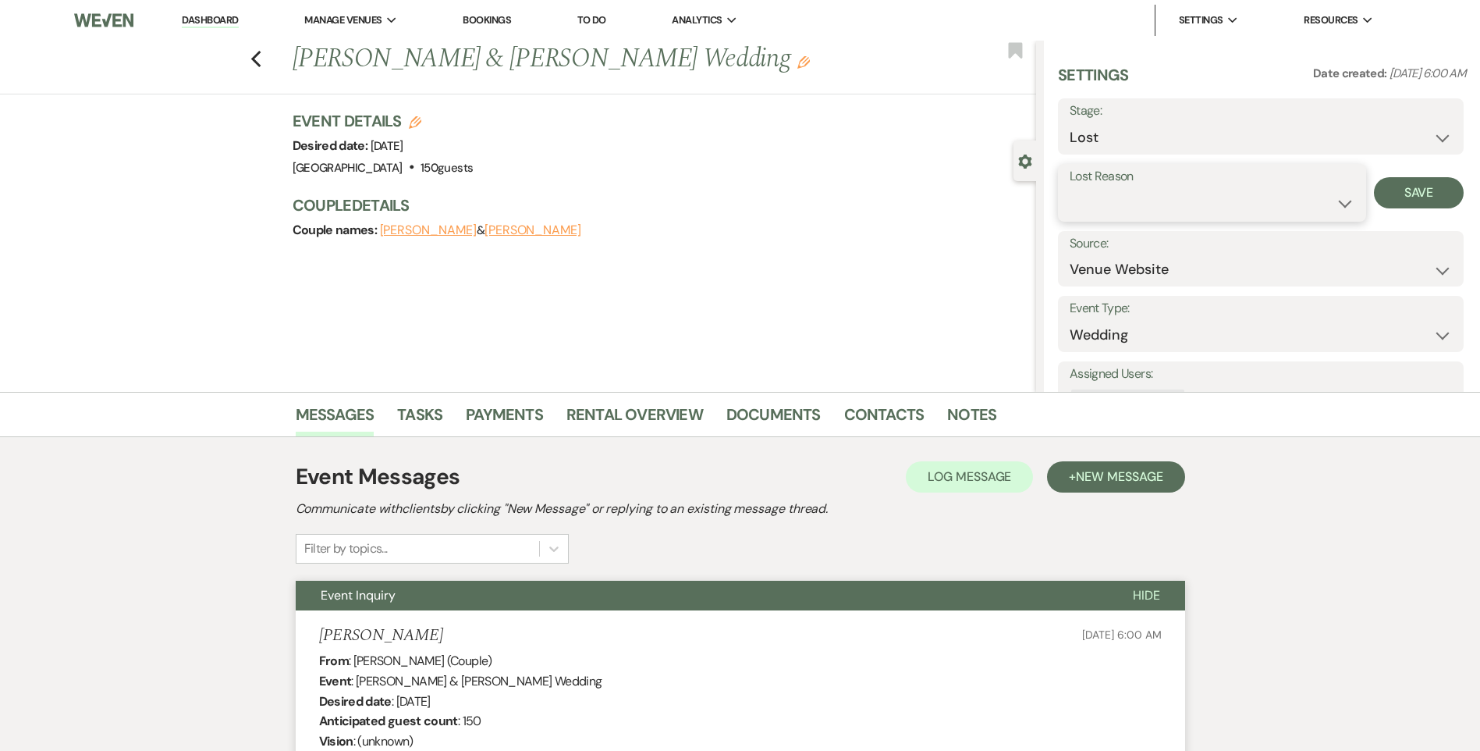
click at [1122, 204] on select "Booked Elsewhere Budget Date Unavailable No Response Not a Good Match Capacity …" at bounding box center [1212, 203] width 285 height 30
select select "5"
click at [1070, 188] on select "Booked Elsewhere Budget Date Unavailable No Response Not a Good Match Capacity …" at bounding box center [1212, 203] width 285 height 30
click at [1415, 192] on button "Save" at bounding box center [1419, 192] width 90 height 31
click at [260, 55] on icon "Previous" at bounding box center [256, 59] width 12 height 19
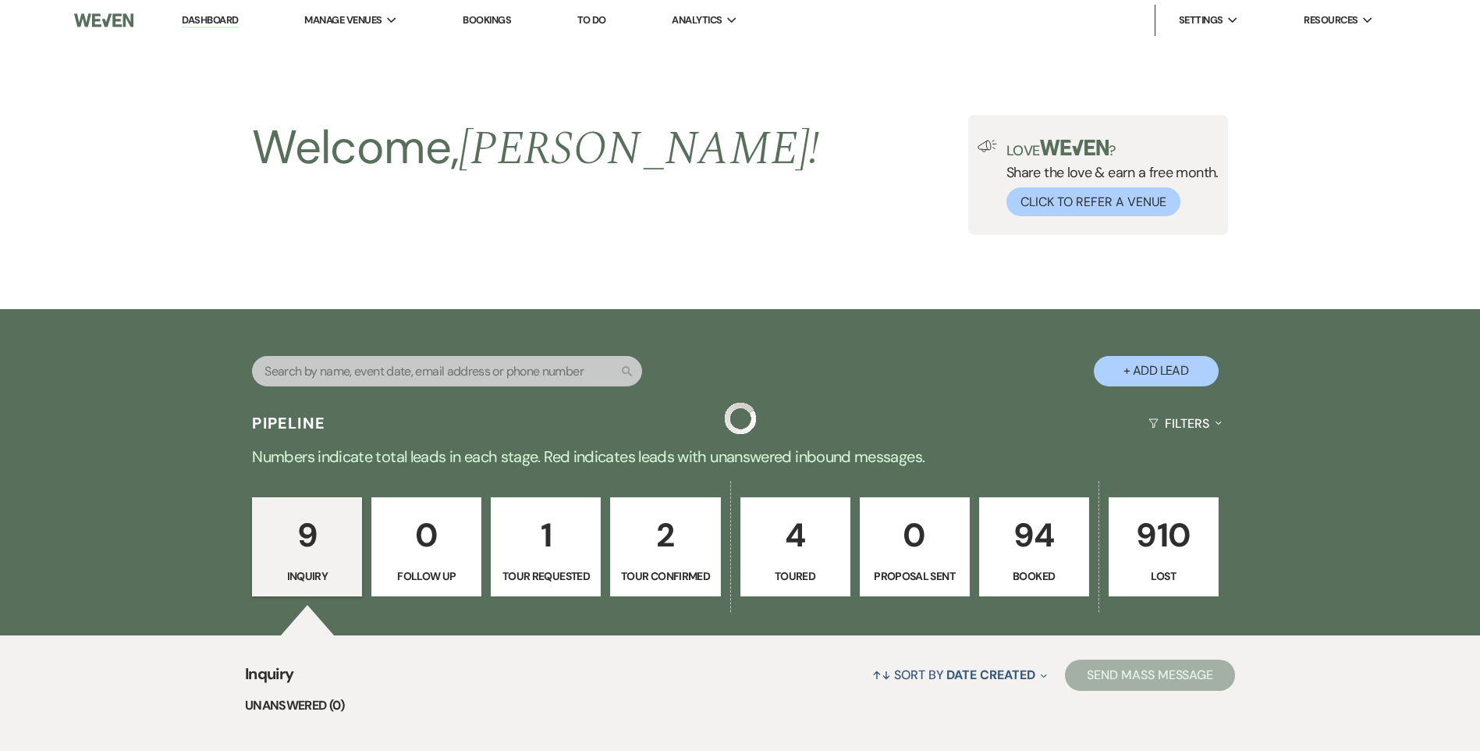
scroll to position [888, 0]
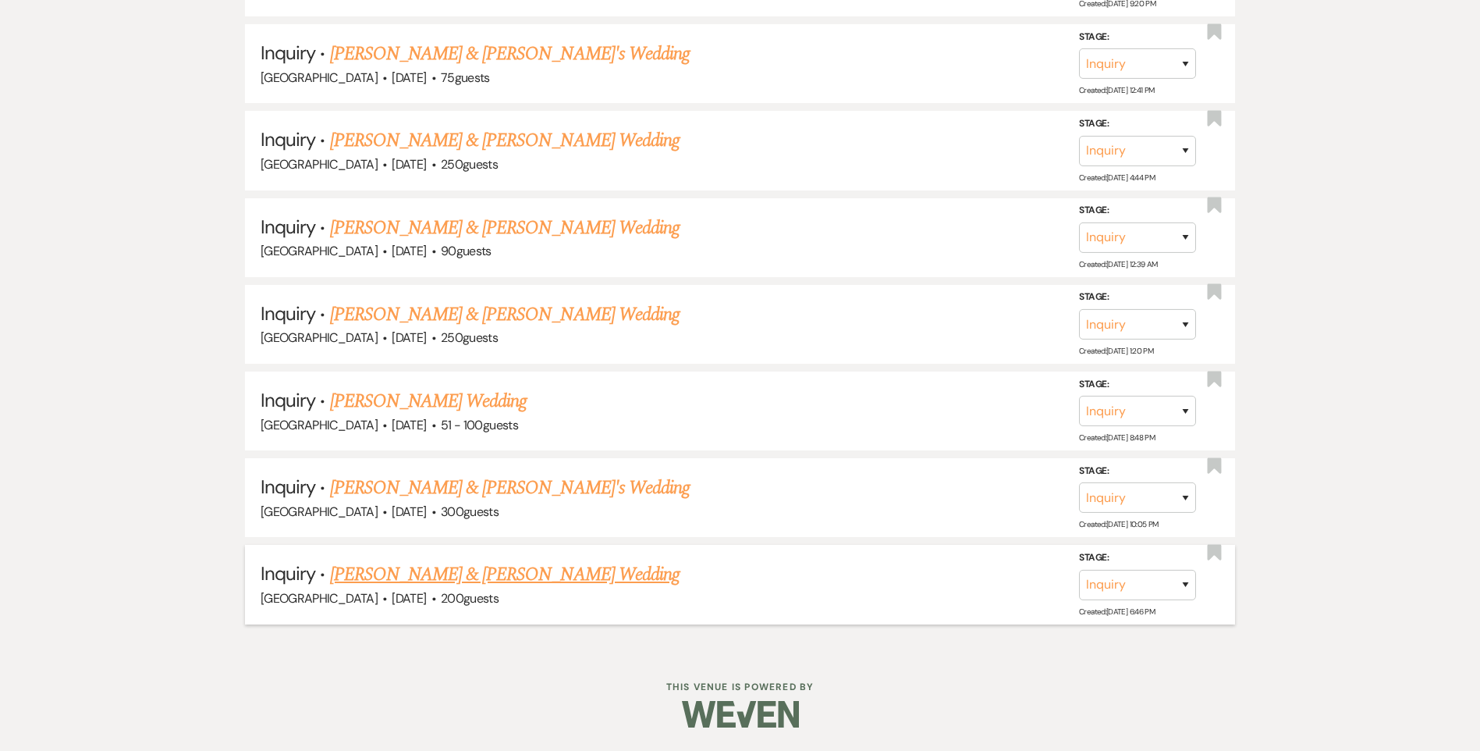
click at [432, 583] on link "[PERSON_NAME] & [PERSON_NAME] Wedding" at bounding box center [505, 574] width 350 height 28
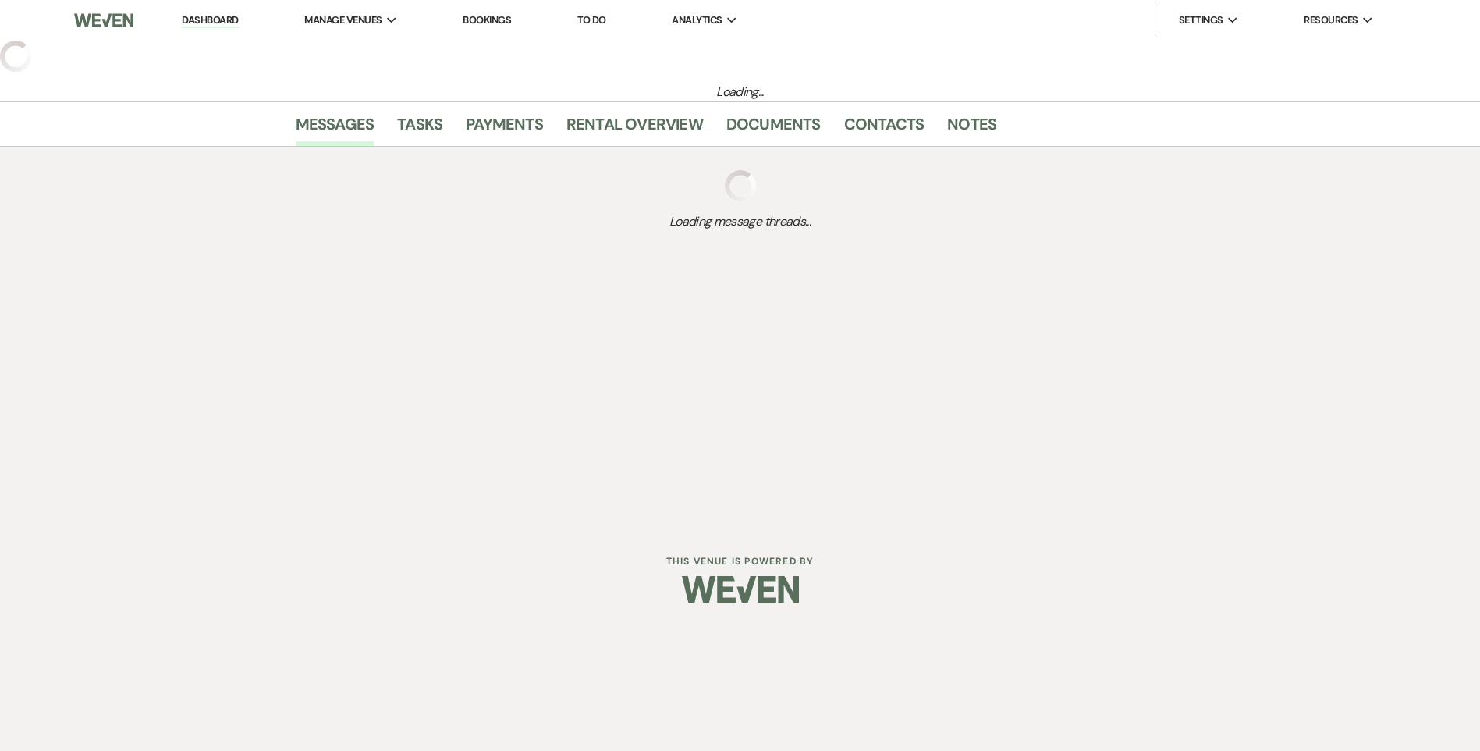
select select "5"
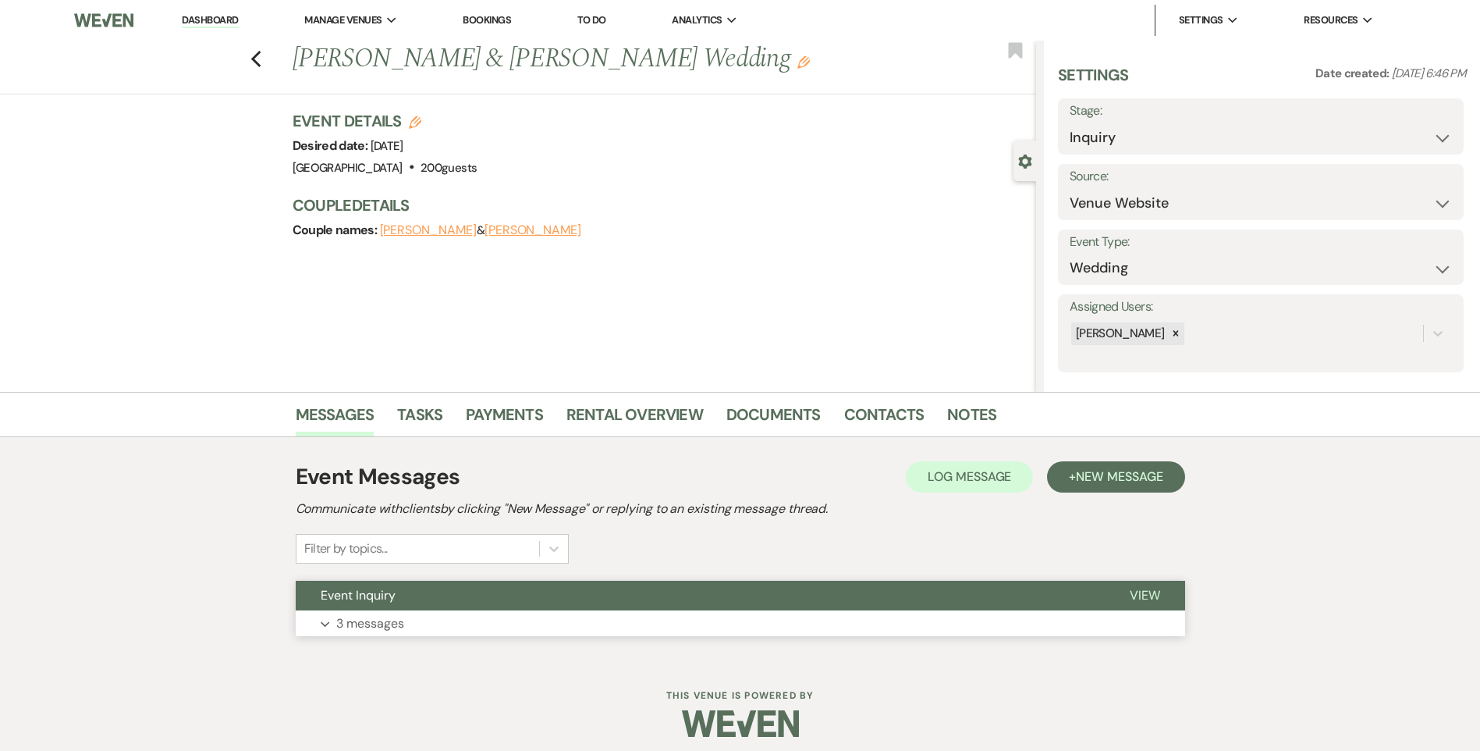
click at [436, 591] on button "Event Inquiry" at bounding box center [700, 595] width 809 height 30
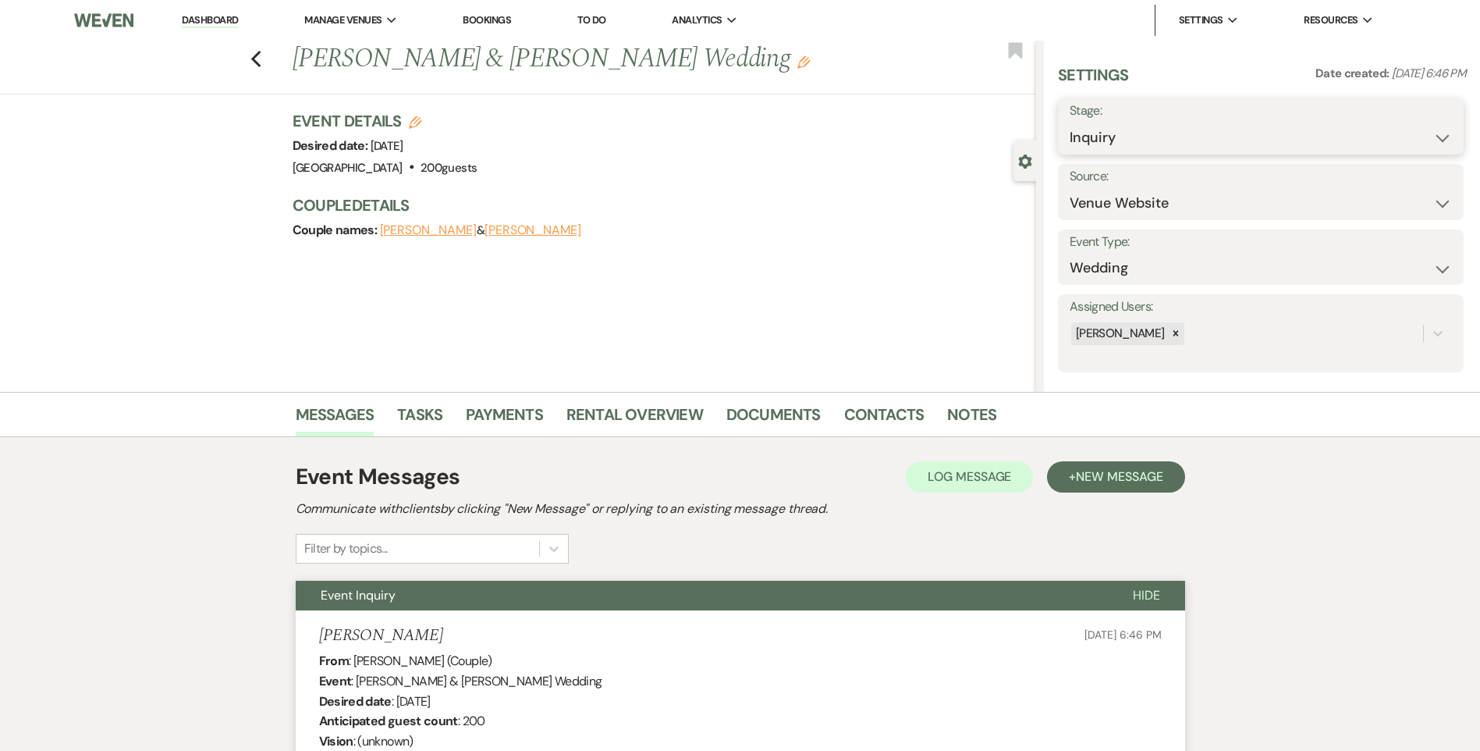
click at [1115, 138] on select "Inquiry Follow Up Tour Requested Tour Confirmed Toured Proposal Sent Booked Lost" at bounding box center [1261, 137] width 382 height 30
select select "8"
click at [1070, 122] on select "Inquiry Follow Up Tour Requested Tour Confirmed Toured Proposal Sent Booked Lost" at bounding box center [1261, 137] width 382 height 30
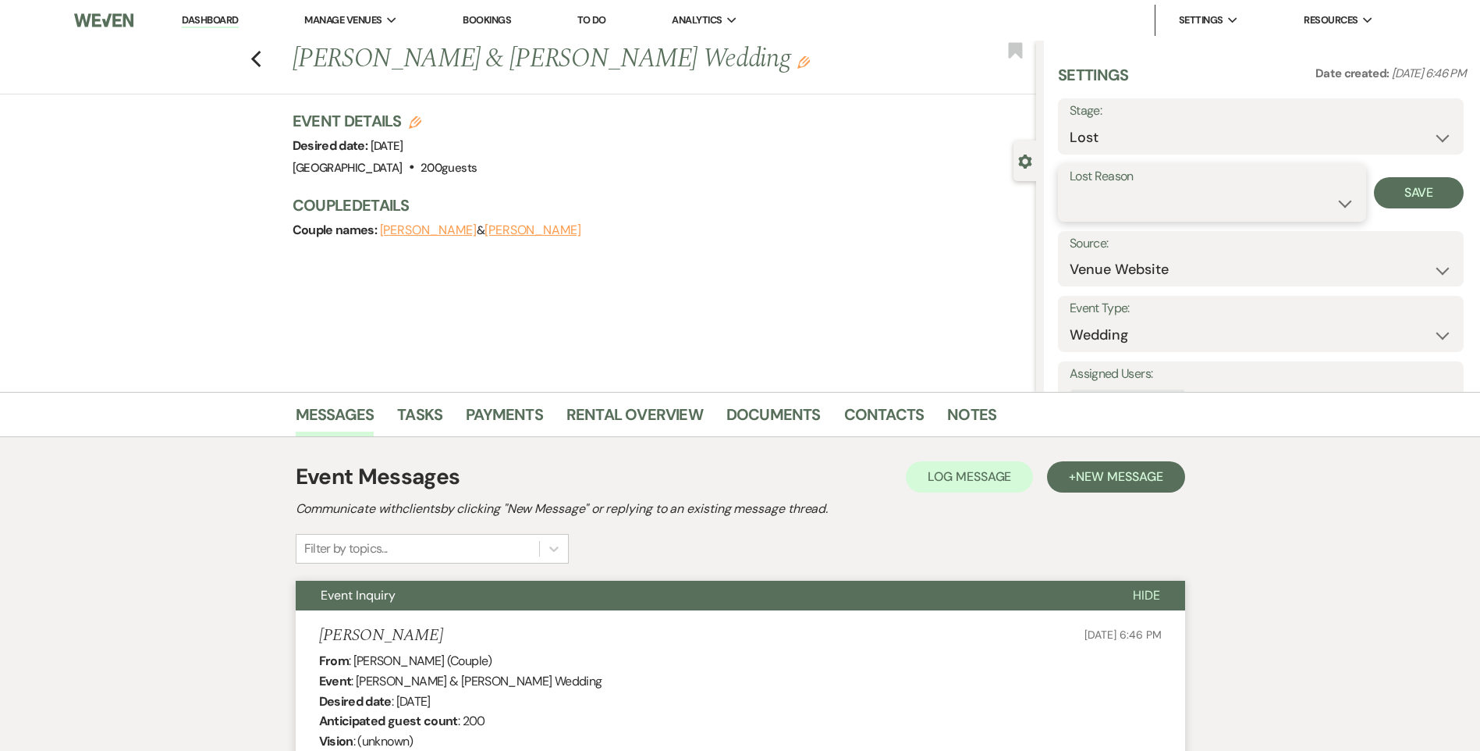
click at [1115, 201] on select "Booked Elsewhere Budget Date Unavailable No Response Not a Good Match Capacity …" at bounding box center [1212, 203] width 285 height 30
select select "5"
click at [1070, 188] on select "Booked Elsewhere Budget Date Unavailable No Response Not a Good Match Capacity …" at bounding box center [1212, 203] width 285 height 30
click at [1426, 194] on button "Save" at bounding box center [1419, 192] width 90 height 31
click at [261, 53] on icon "Previous" at bounding box center [256, 59] width 12 height 19
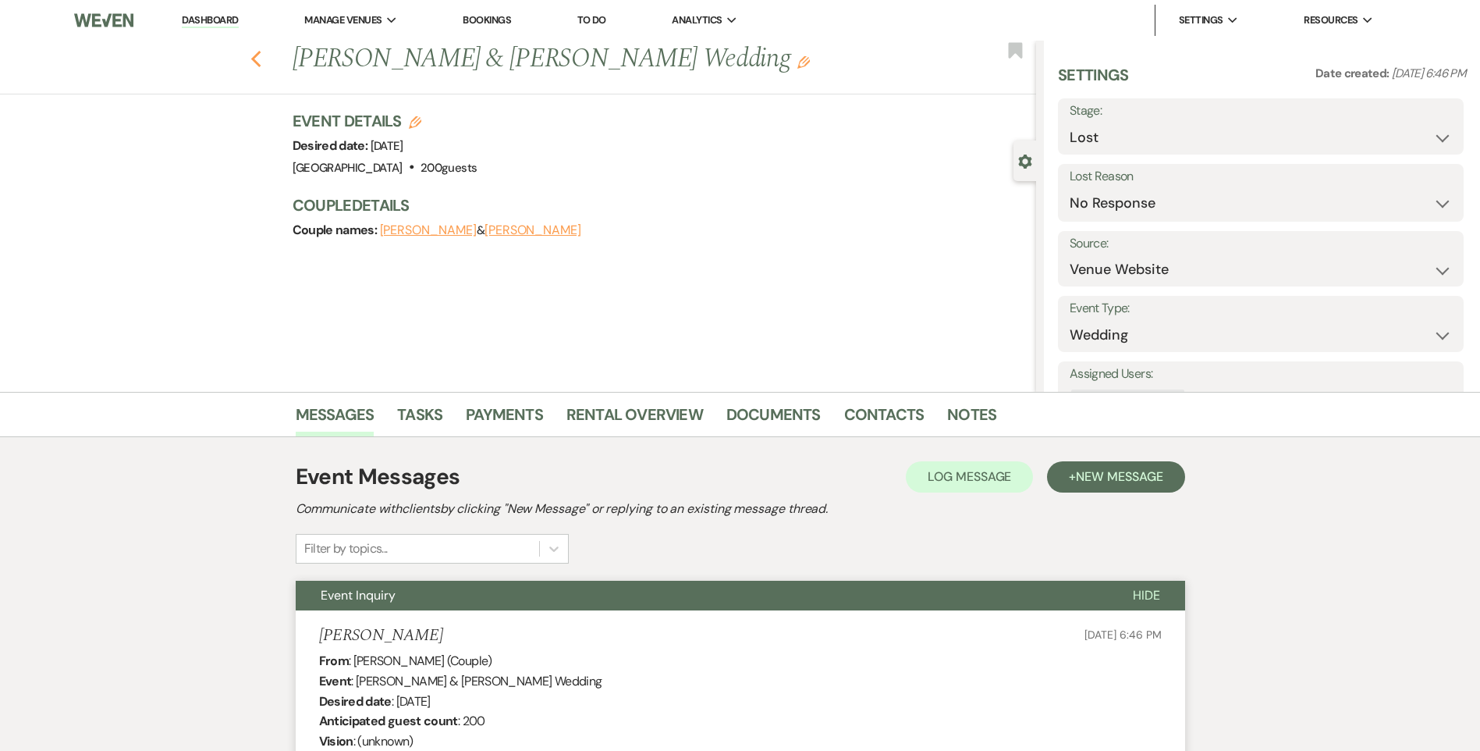
select select "8"
select select "5"
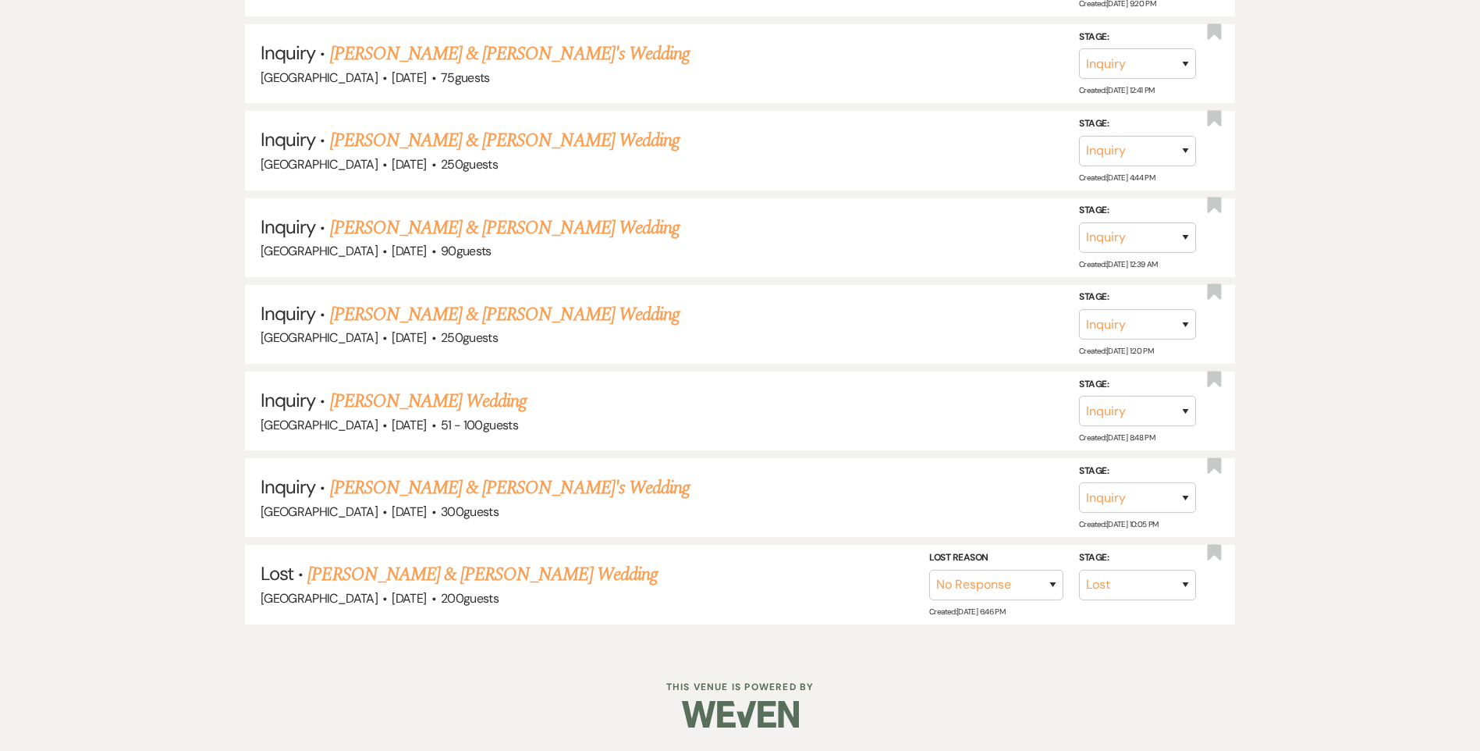
scroll to position [801, 0]
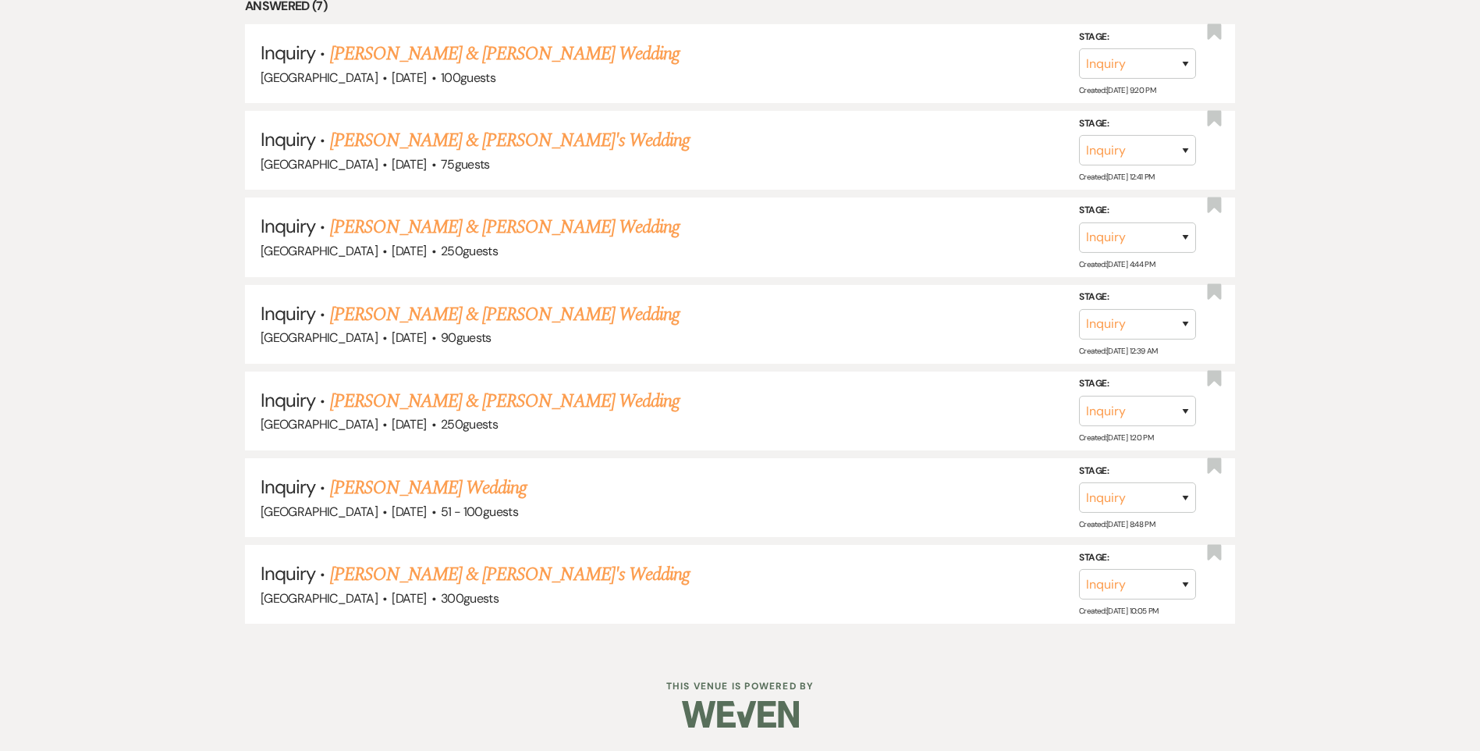
click at [397, 572] on link "[PERSON_NAME] & [PERSON_NAME]'s Wedding" at bounding box center [510, 574] width 360 height 28
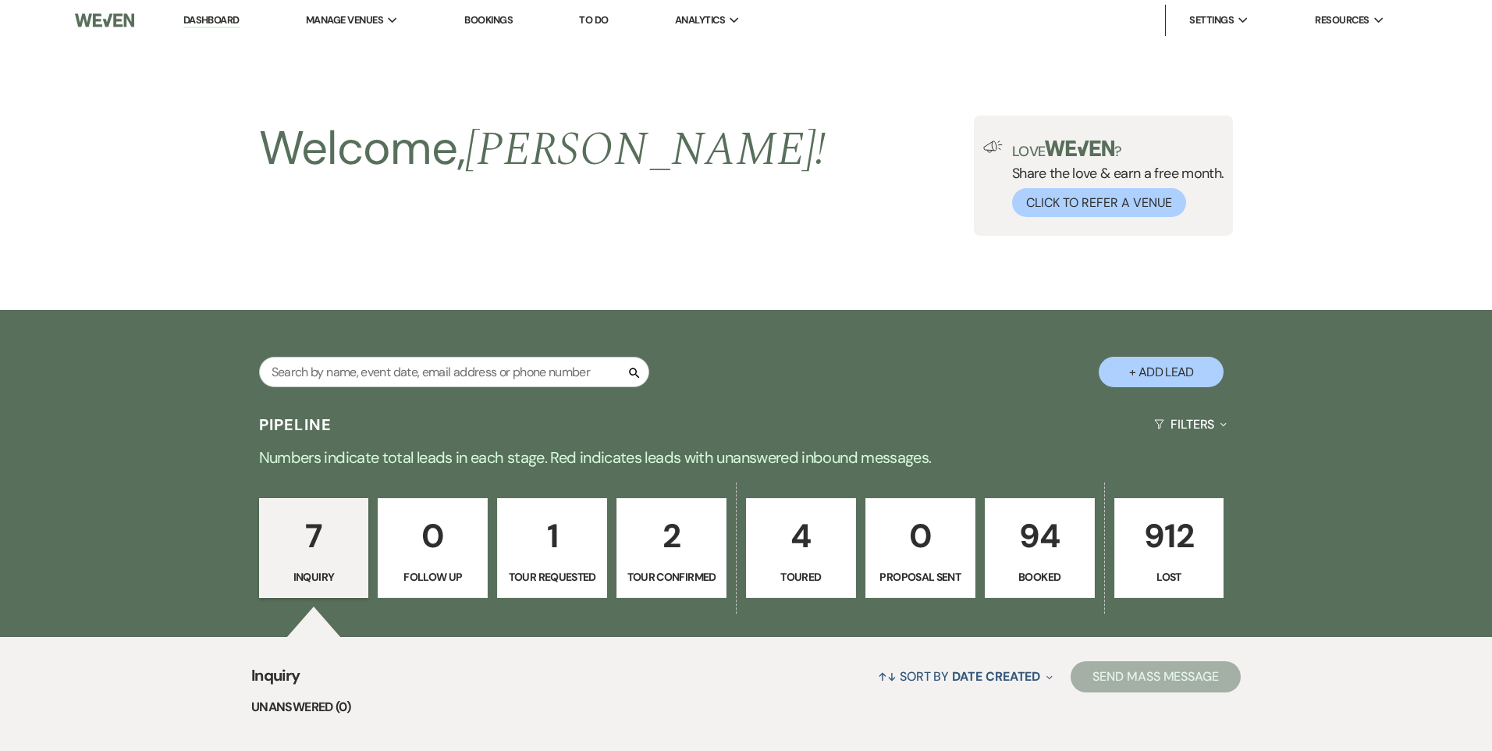
select select "5"
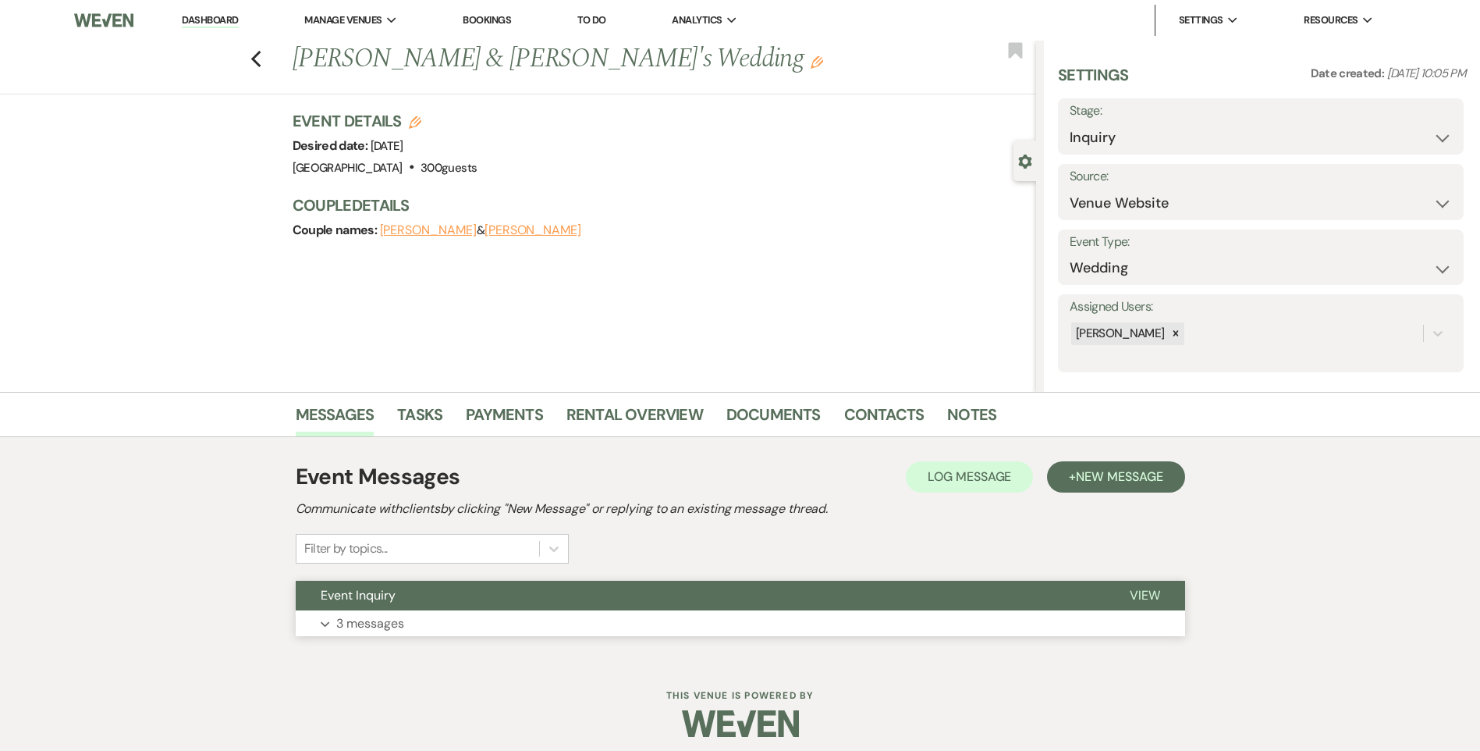
click at [450, 588] on button "Event Inquiry" at bounding box center [700, 595] width 809 height 30
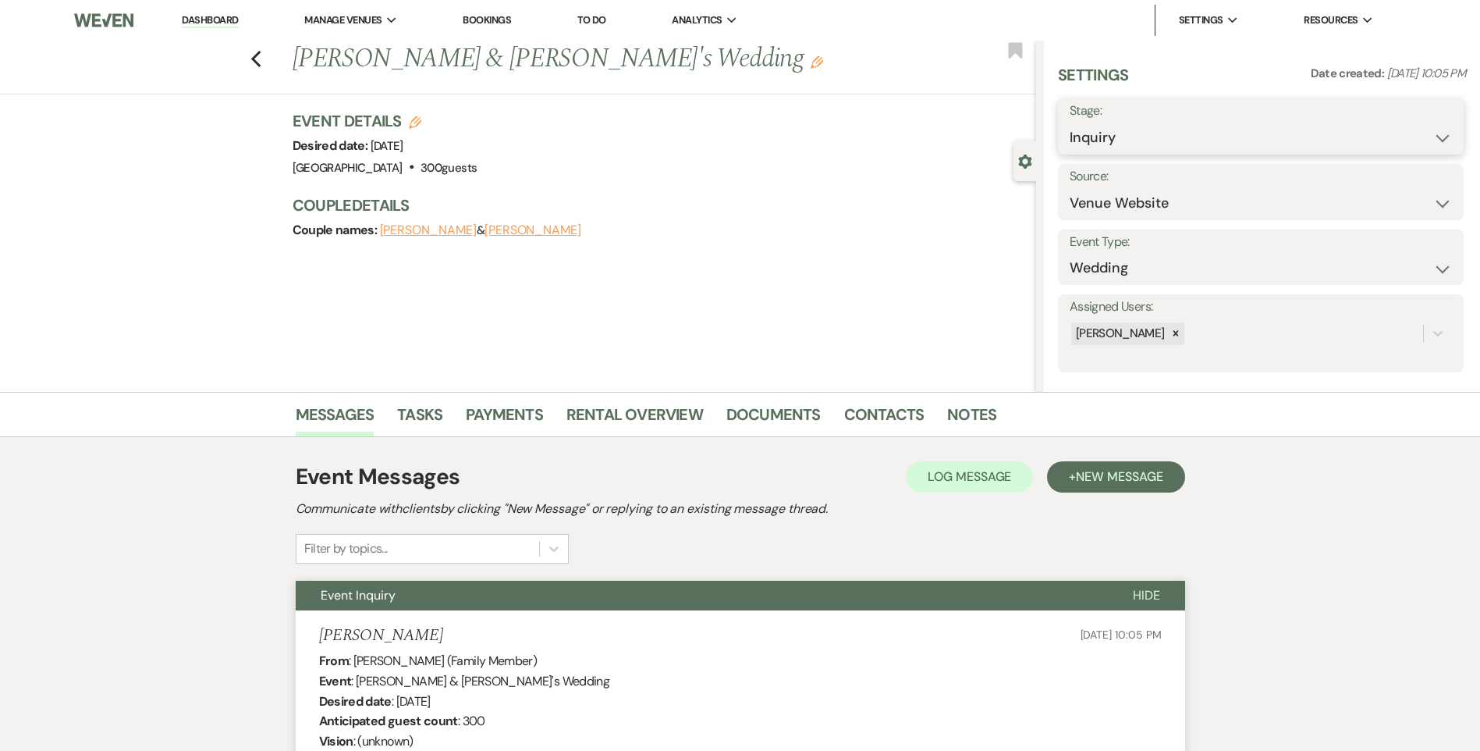
click at [1152, 129] on select "Inquiry Follow Up Tour Requested Tour Confirmed Toured Proposal Sent Booked Lost" at bounding box center [1261, 137] width 382 height 30
select select "8"
click at [1070, 122] on select "Inquiry Follow Up Tour Requested Tour Confirmed Toured Proposal Sent Booked Lost" at bounding box center [1261, 137] width 382 height 30
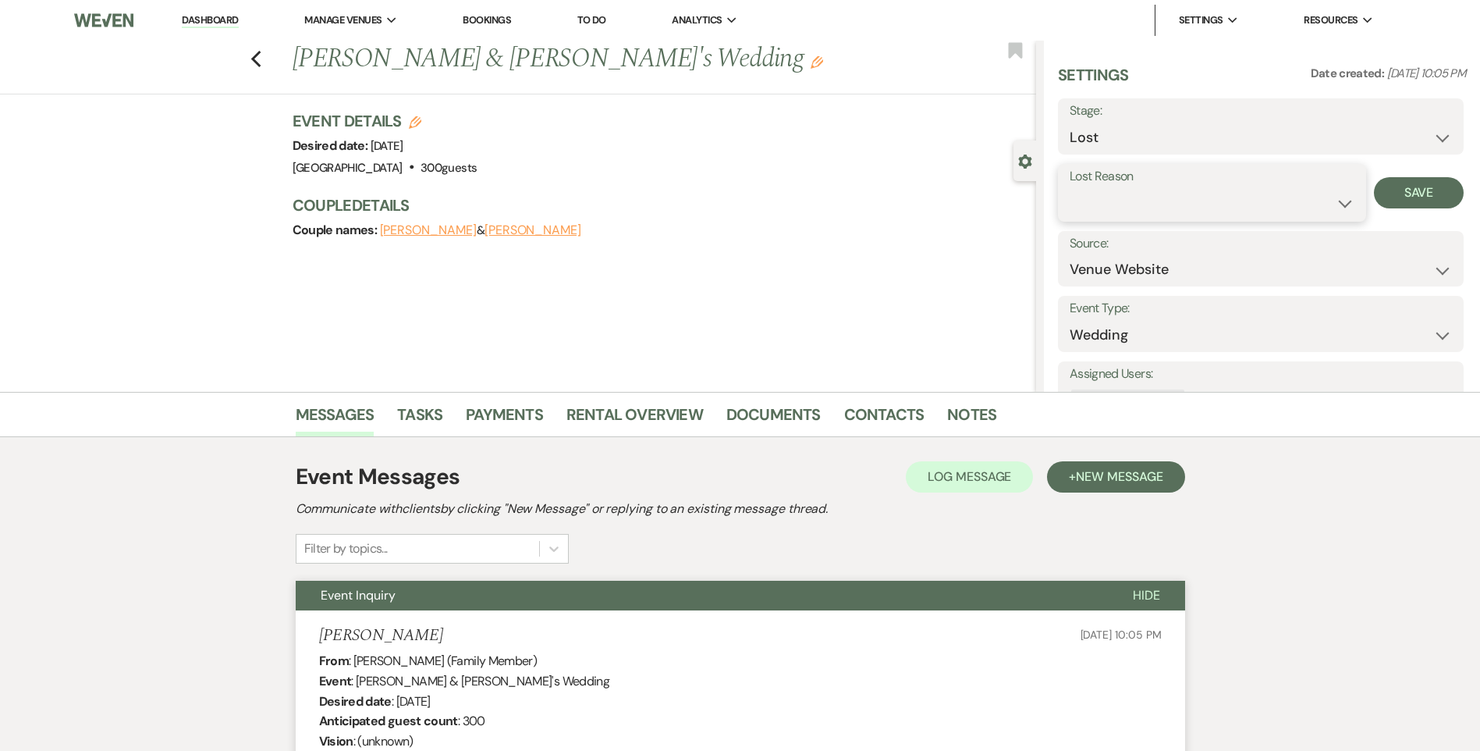
click at [1135, 214] on select "Booked Elsewhere Budget Date Unavailable No Response Not a Good Match Capacity …" at bounding box center [1212, 203] width 285 height 30
select select "5"
click at [1070, 188] on select "Booked Elsewhere Budget Date Unavailable No Response Not a Good Match Capacity …" at bounding box center [1212, 203] width 285 height 30
click at [1423, 181] on button "Save" at bounding box center [1419, 192] width 90 height 31
click at [257, 53] on icon "Previous" at bounding box center [256, 59] width 12 height 19
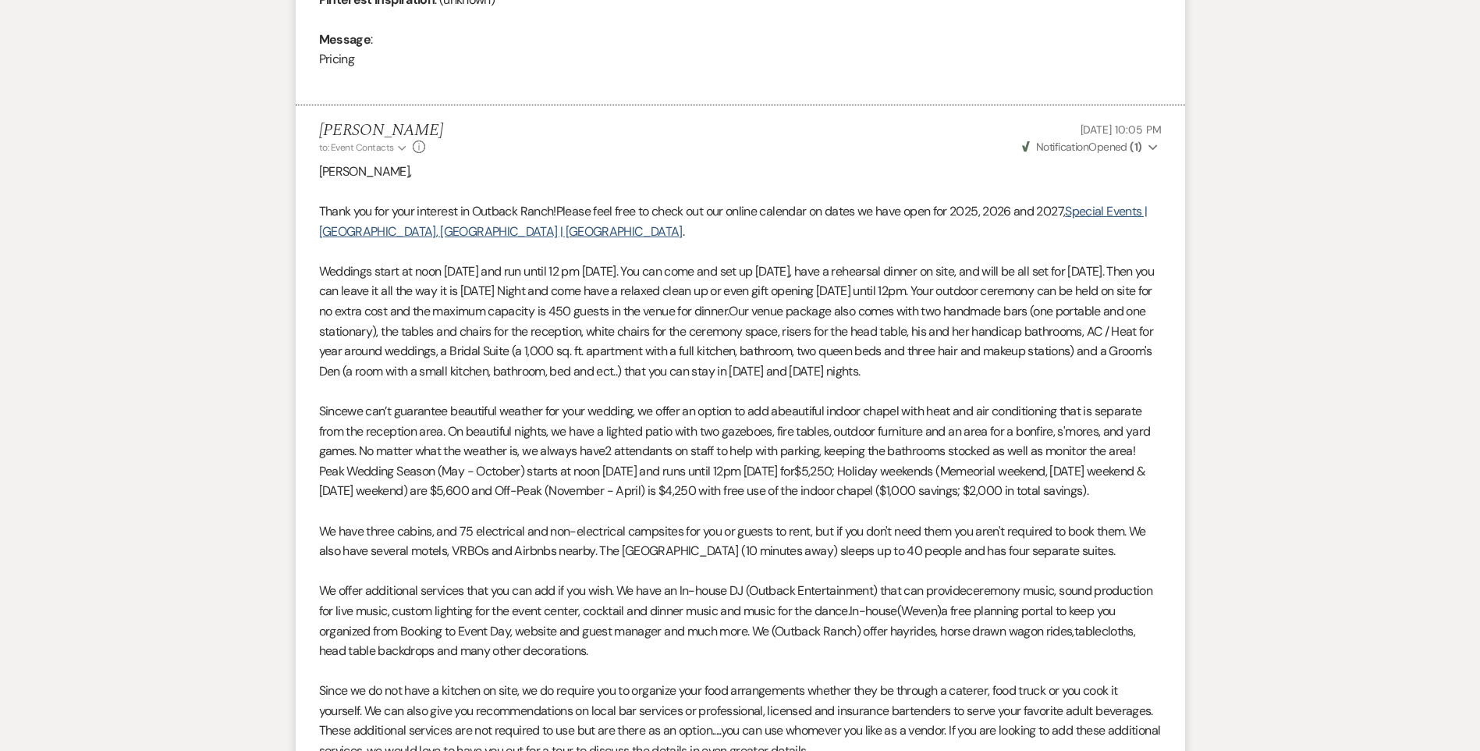
scroll to position [715, 0]
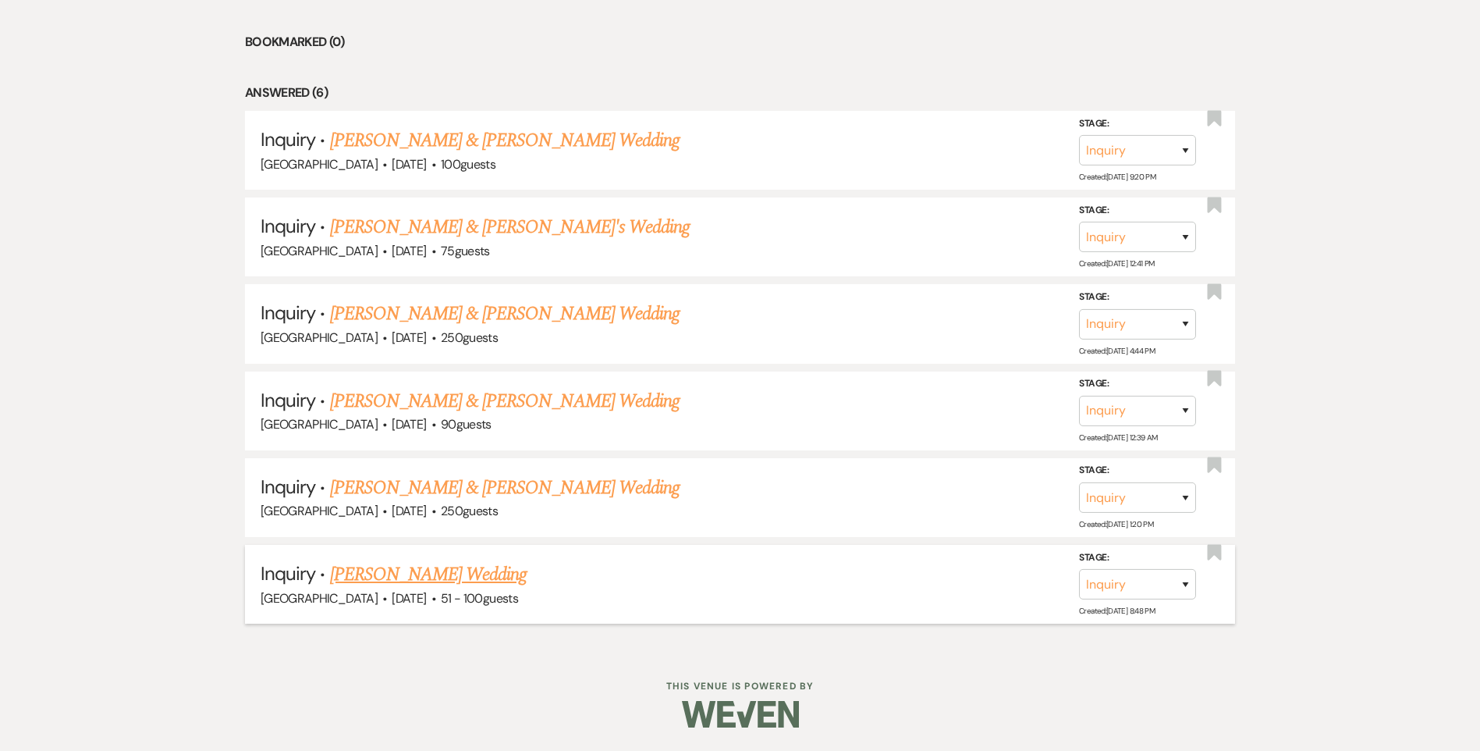
click at [364, 570] on link "[PERSON_NAME] Wedding" at bounding box center [428, 574] width 197 height 28
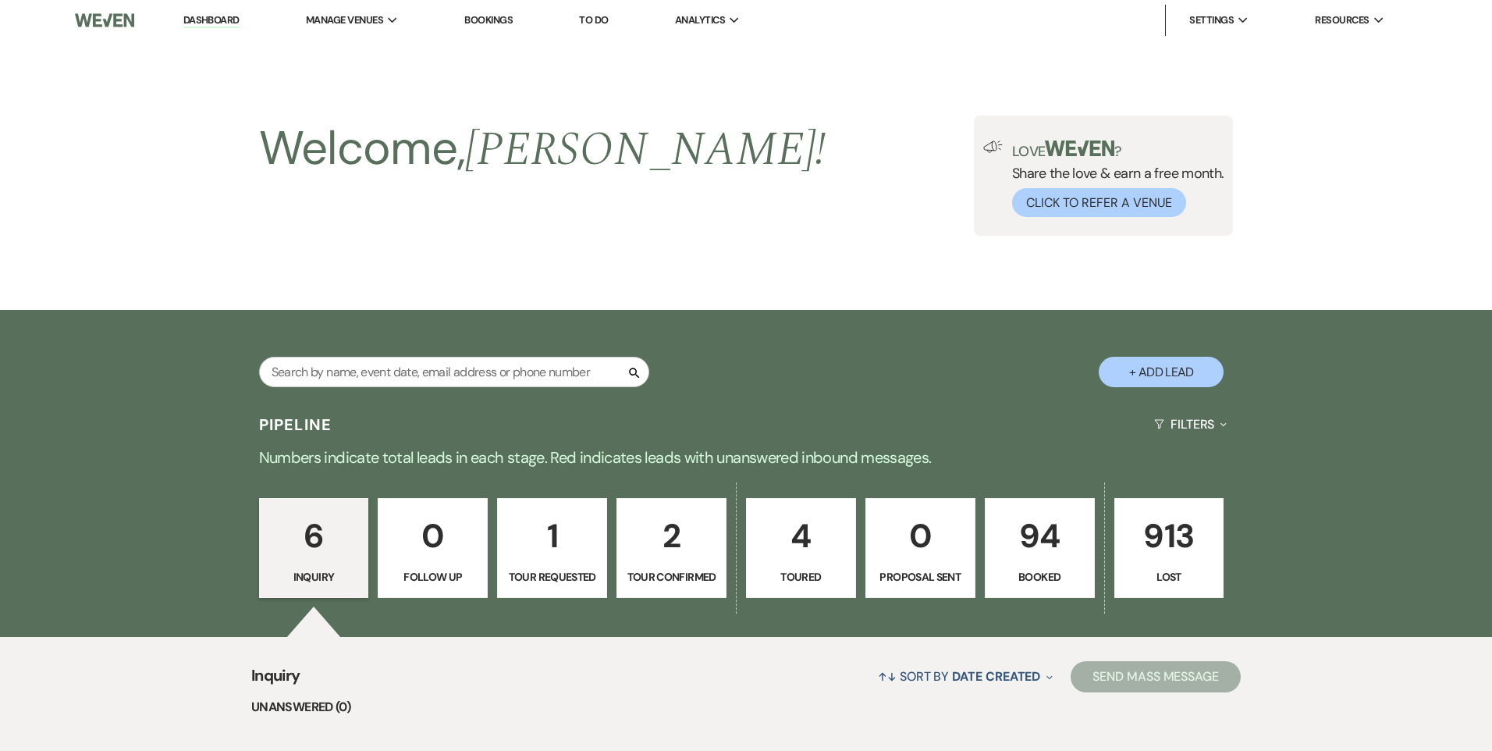
select select "2"
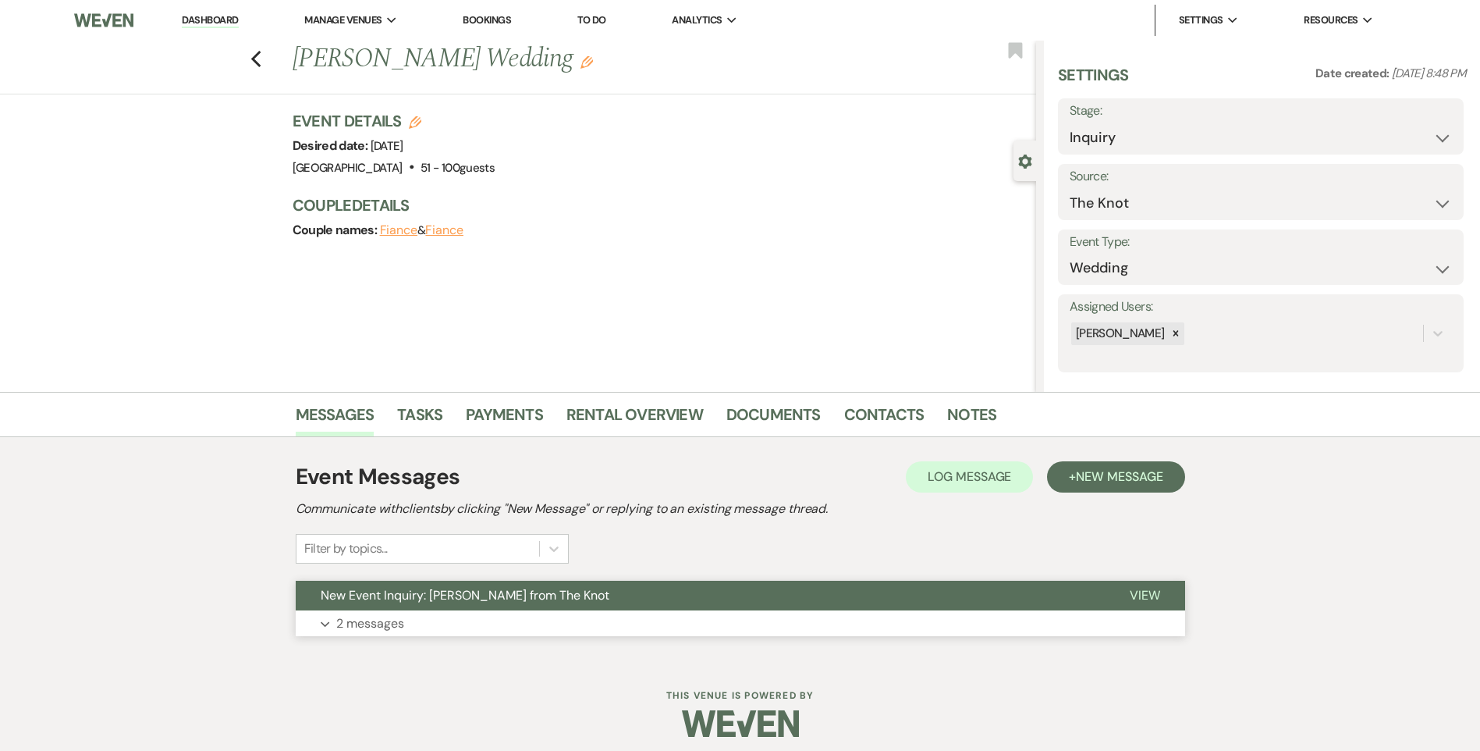
click at [386, 594] on span "New Event Inquiry: [PERSON_NAME] from The Knot" at bounding box center [465, 595] width 289 height 16
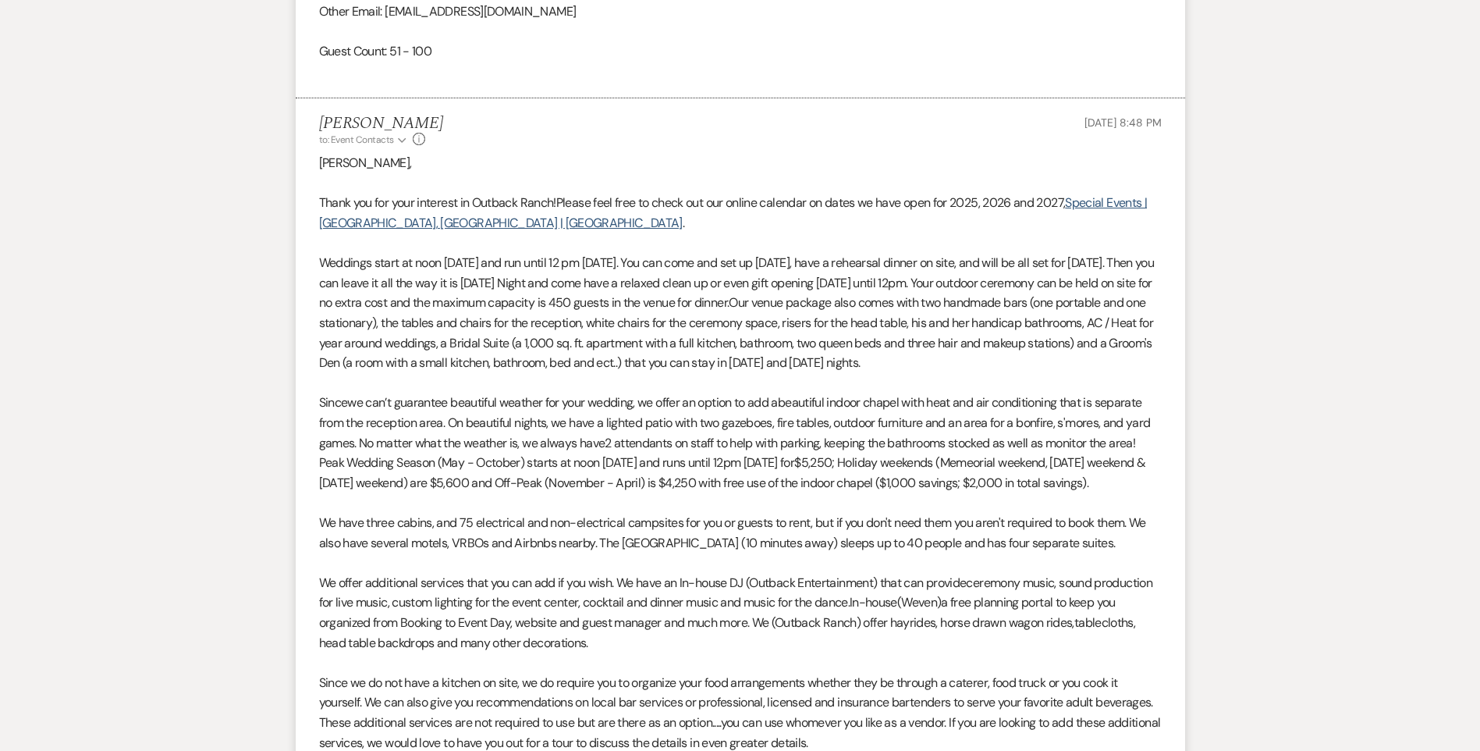
scroll to position [1654, 0]
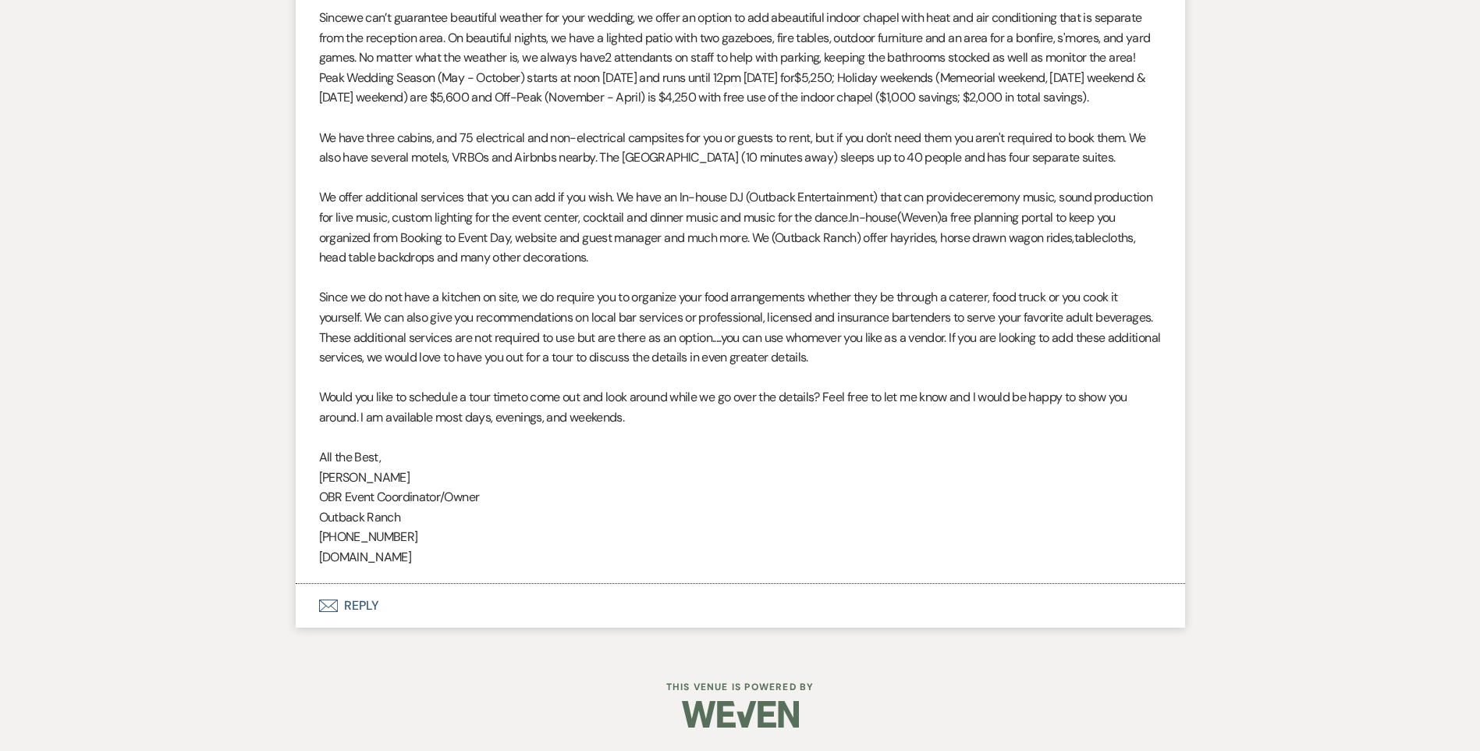
click at [378, 607] on button "Envelope Reply" at bounding box center [740, 606] width 889 height 44
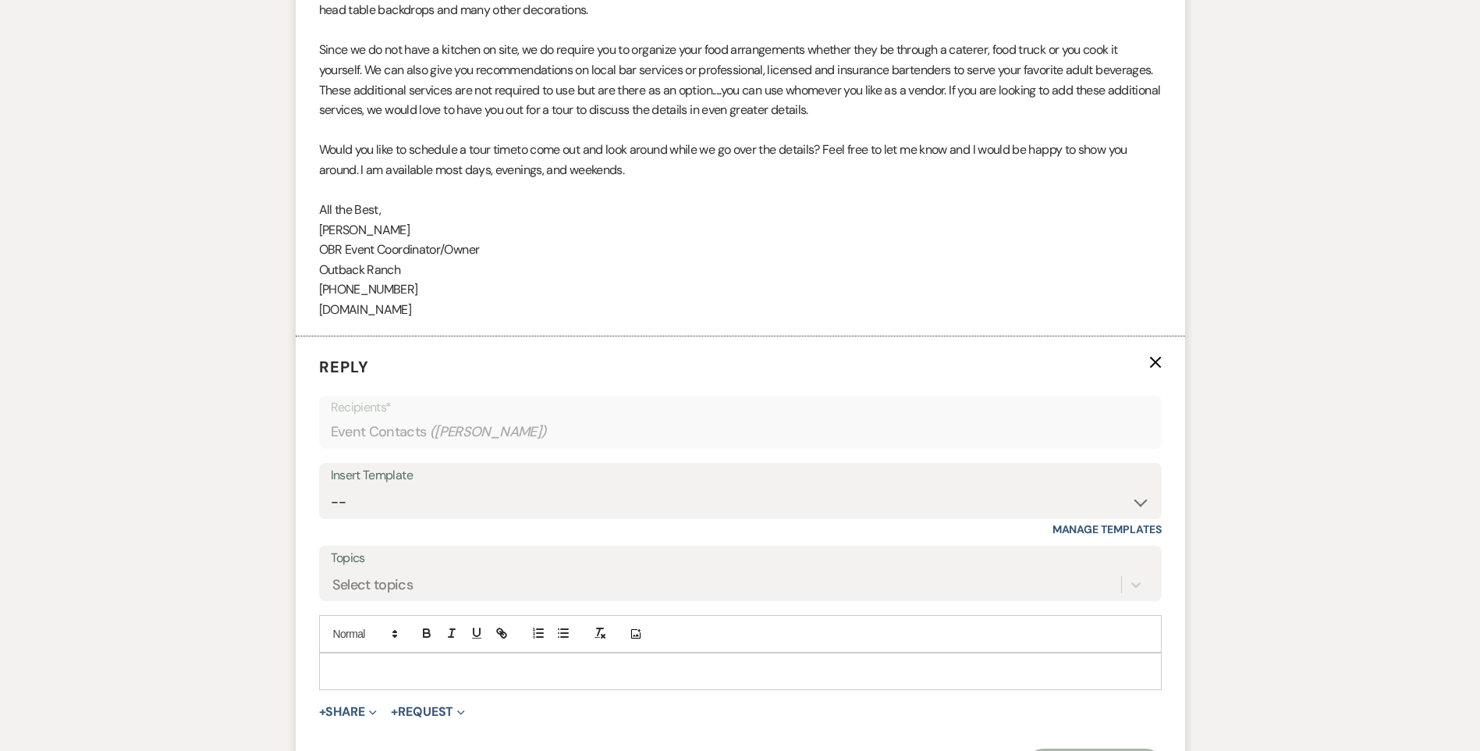
scroll to position [1888, 0]
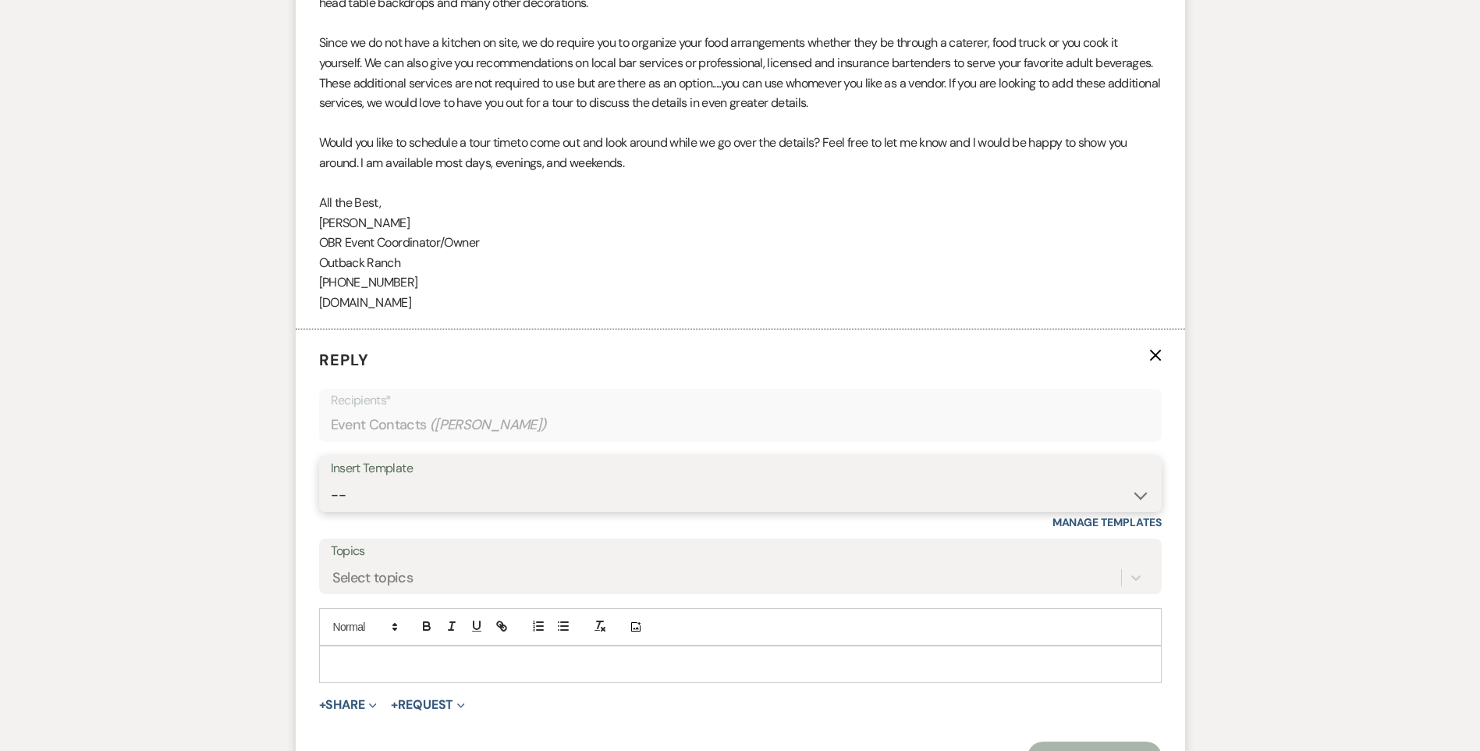
click at [359, 510] on select "-- Weven Planning Portal Introduction (Booked Events) Initial Inquiry Response …" at bounding box center [740, 495] width 819 height 30
select select "1270"
click at [331, 499] on select "-- Weven Planning Portal Introduction (Booked Events) Initial Inquiry Response …" at bounding box center [740, 495] width 819 height 30
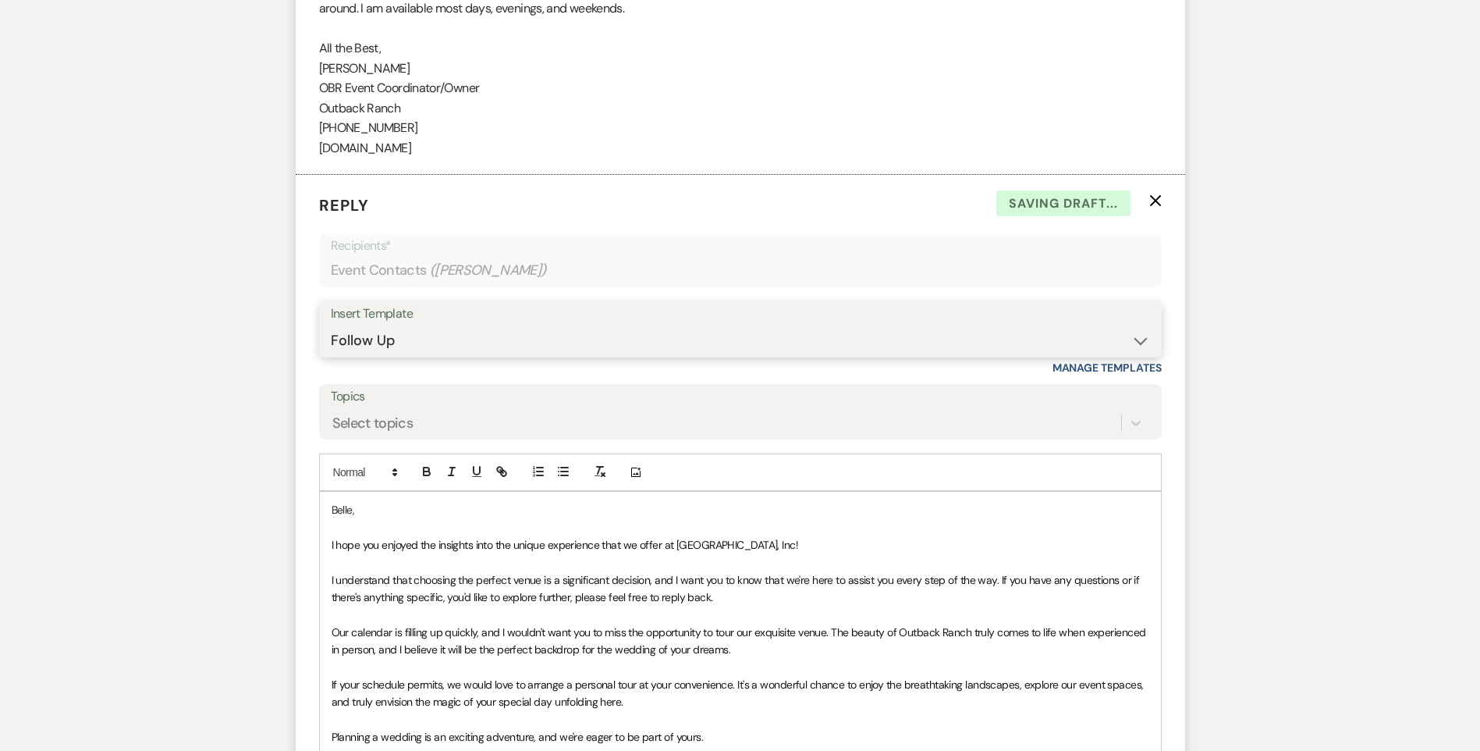
scroll to position [2044, 0]
click at [325, 564] on div "[PERSON_NAME], I hope you enjoyed the insights into the unique experience that …" at bounding box center [740, 682] width 841 height 385
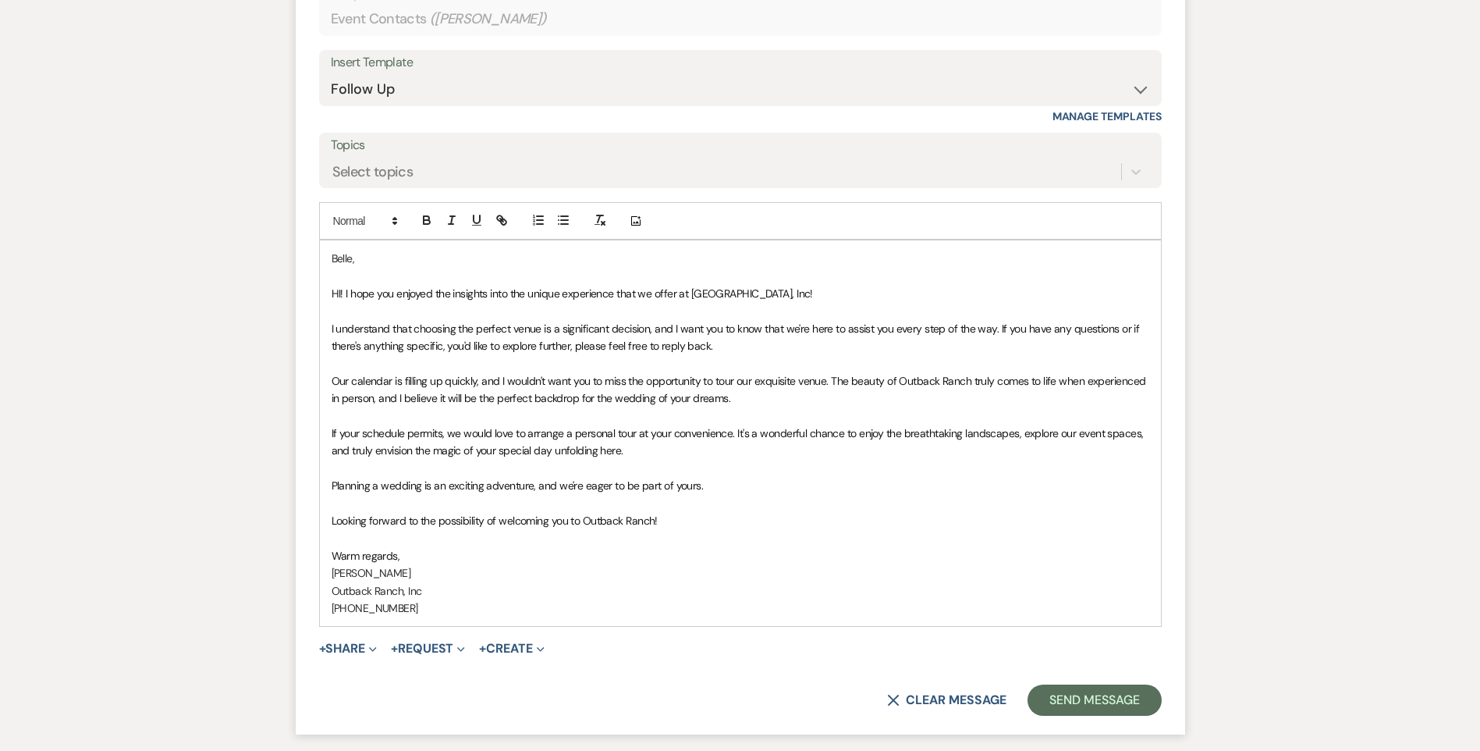
scroll to position [2441, 0]
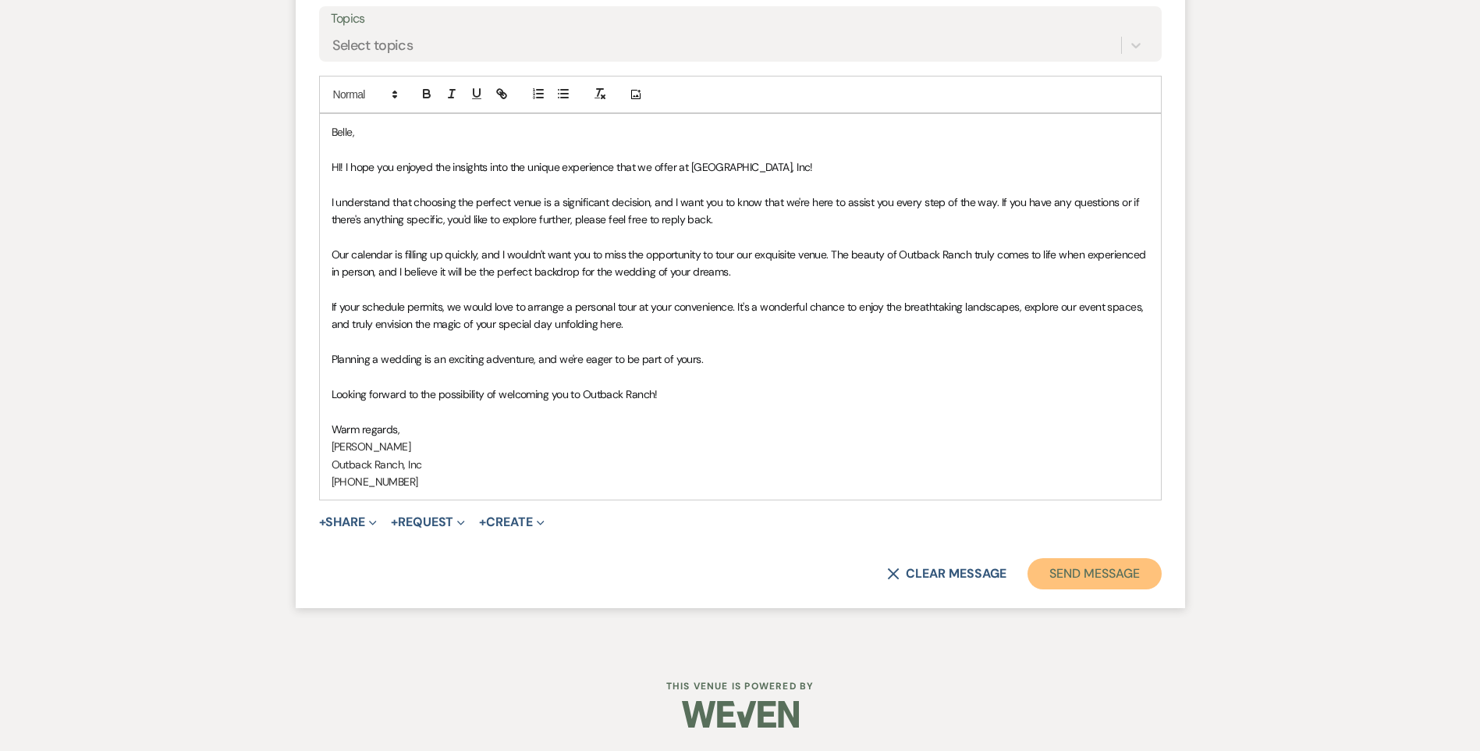
click at [1120, 569] on button "Send Message" at bounding box center [1094, 573] width 133 height 31
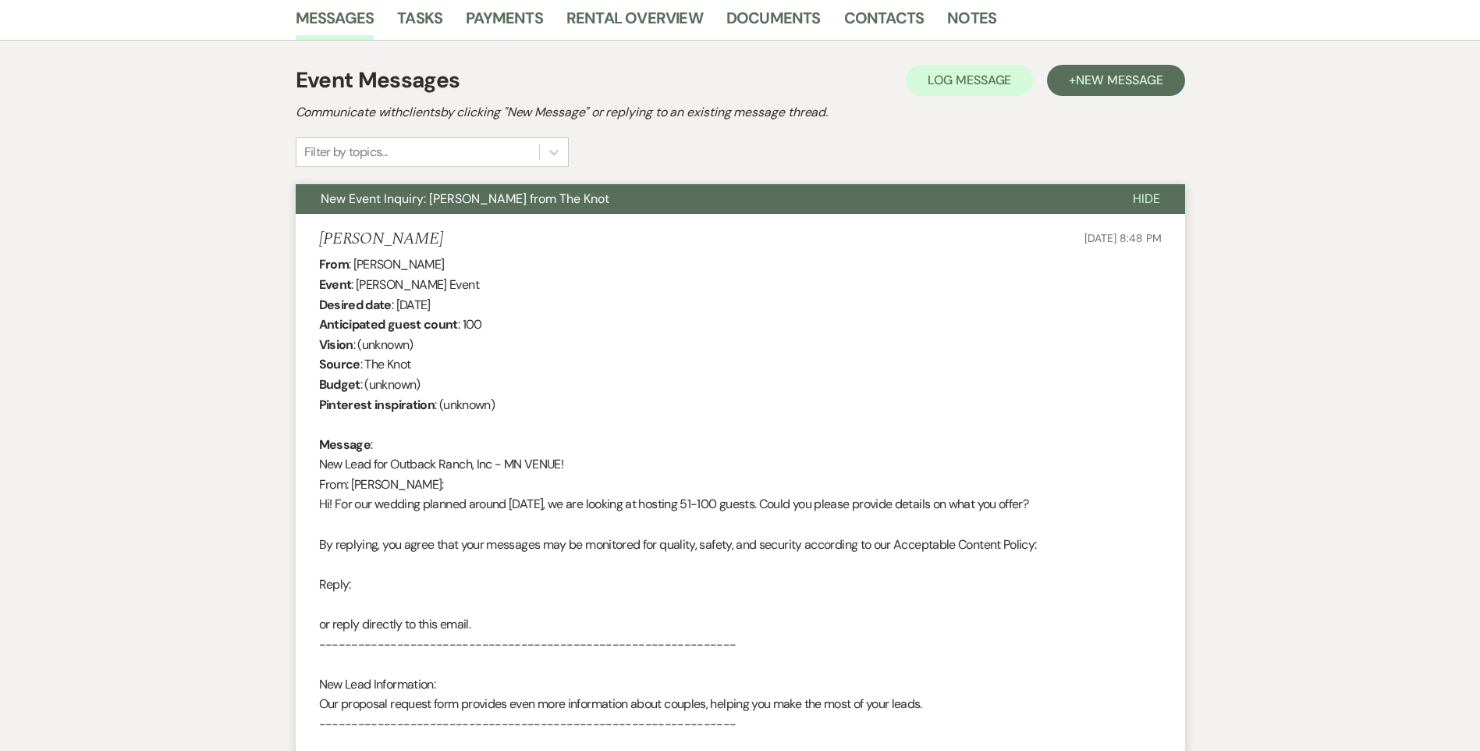
scroll to position [0, 0]
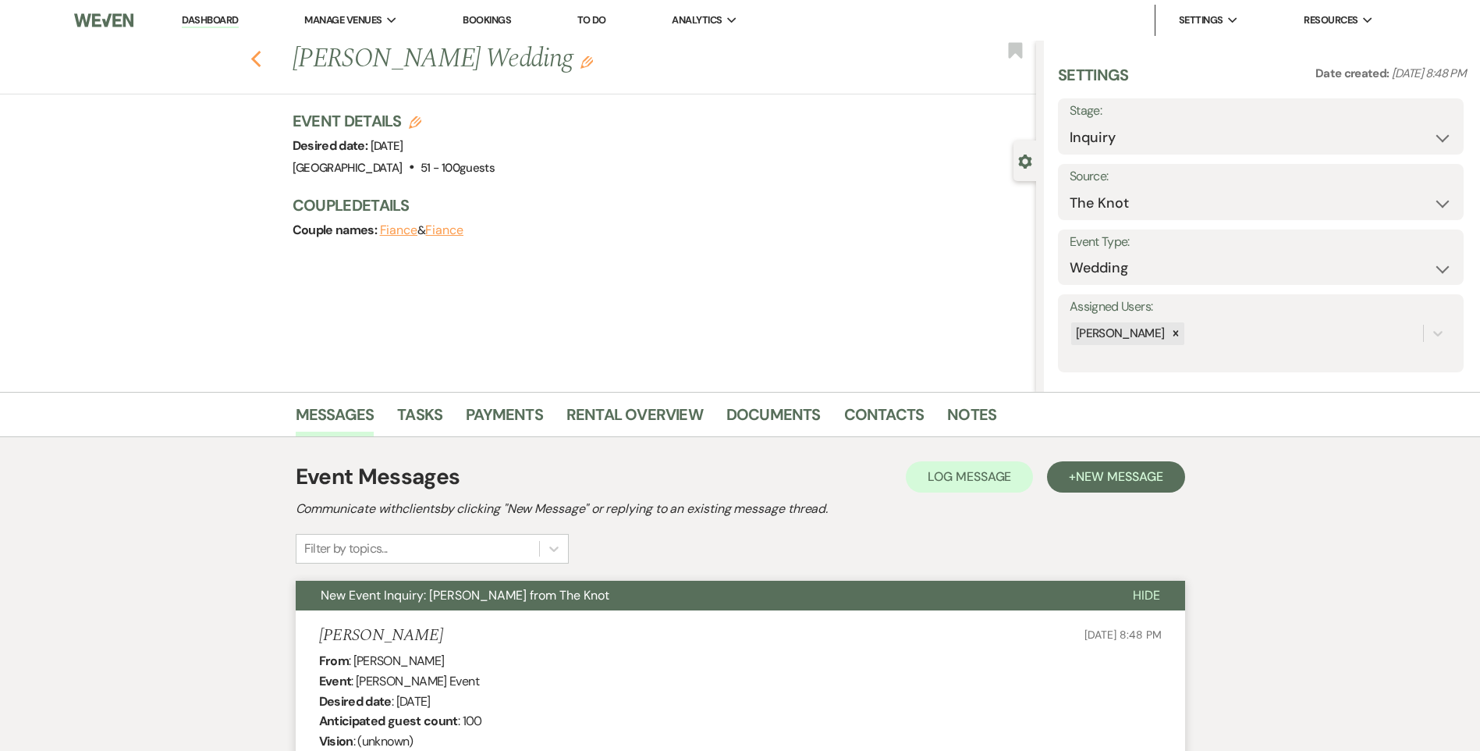
click at [261, 59] on icon "Previous" at bounding box center [256, 59] width 12 height 19
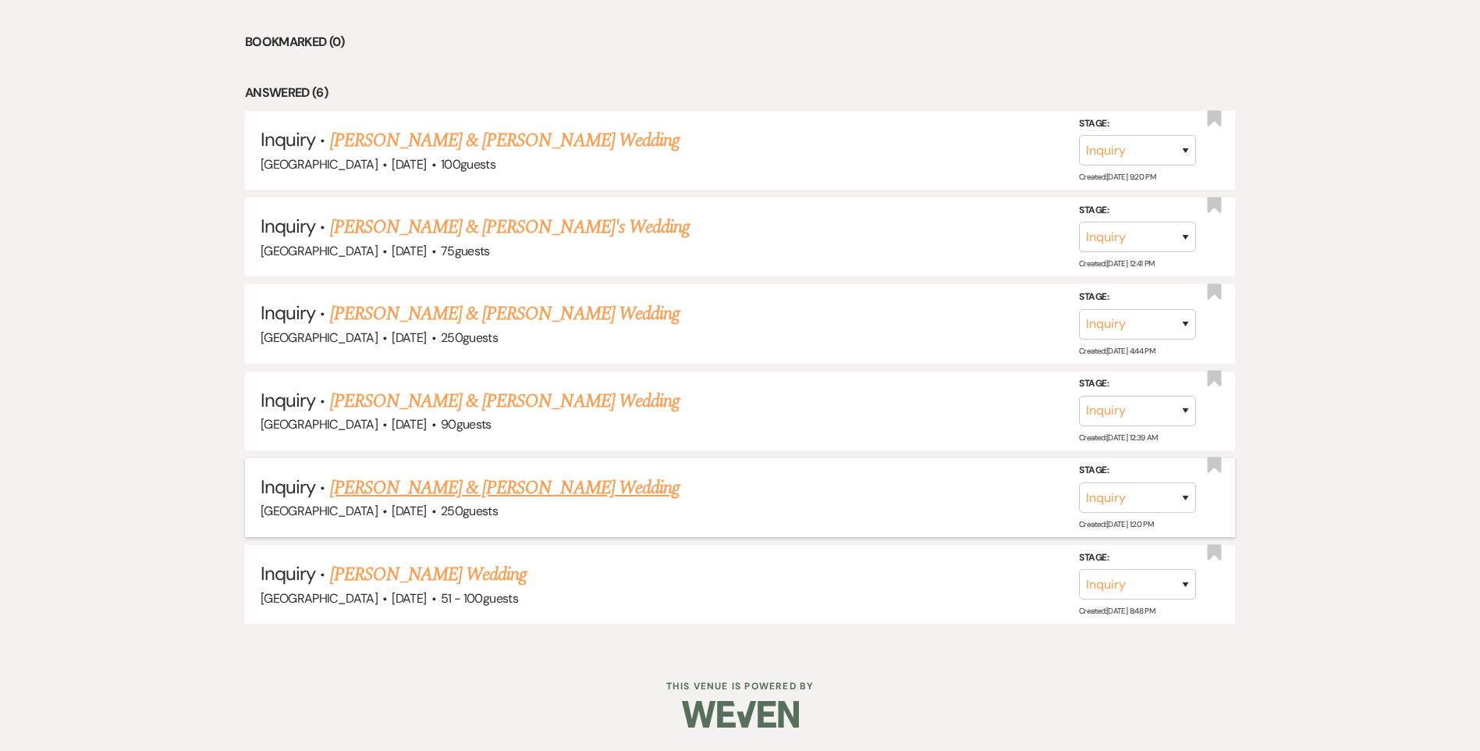
click at [404, 481] on link "[PERSON_NAME] & [PERSON_NAME] Wedding" at bounding box center [505, 488] width 350 height 28
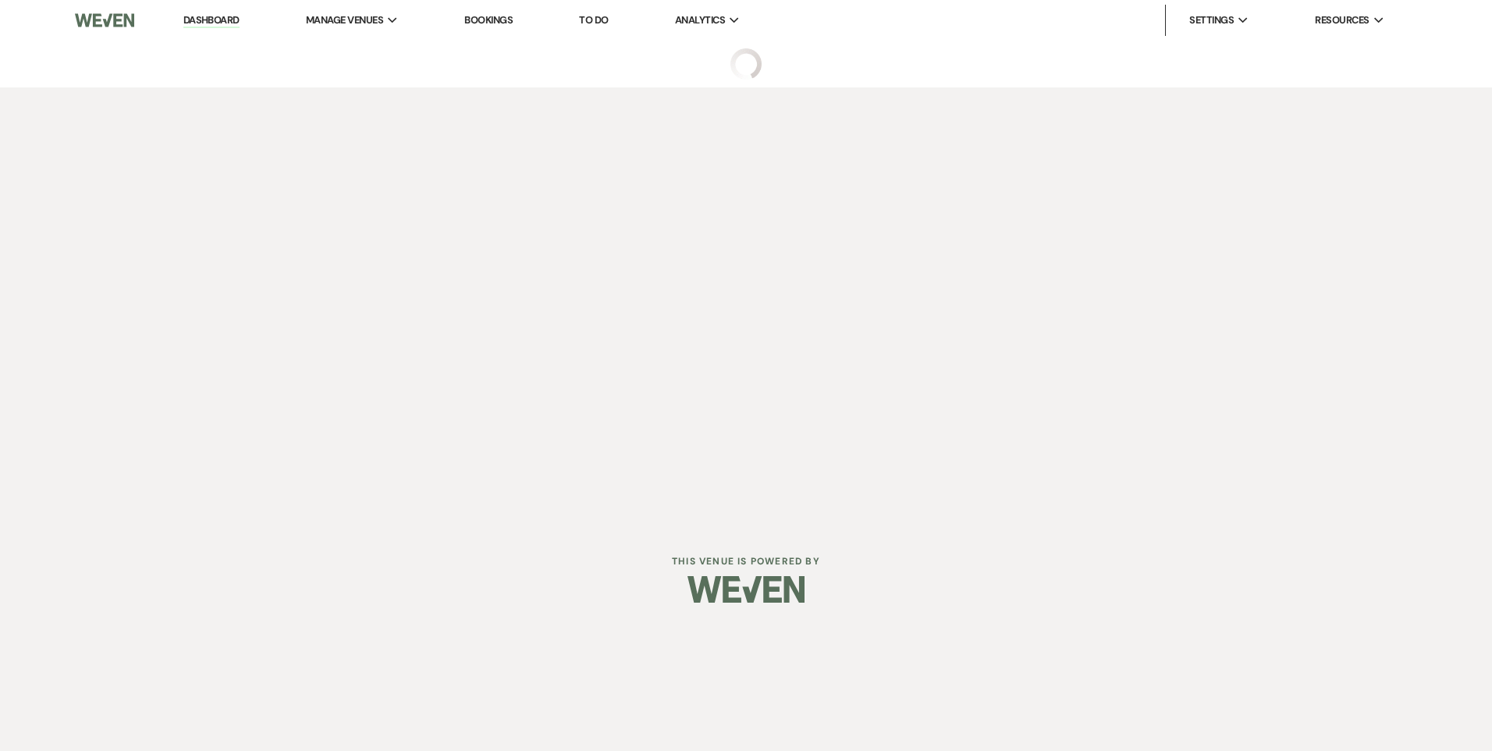
select select "5"
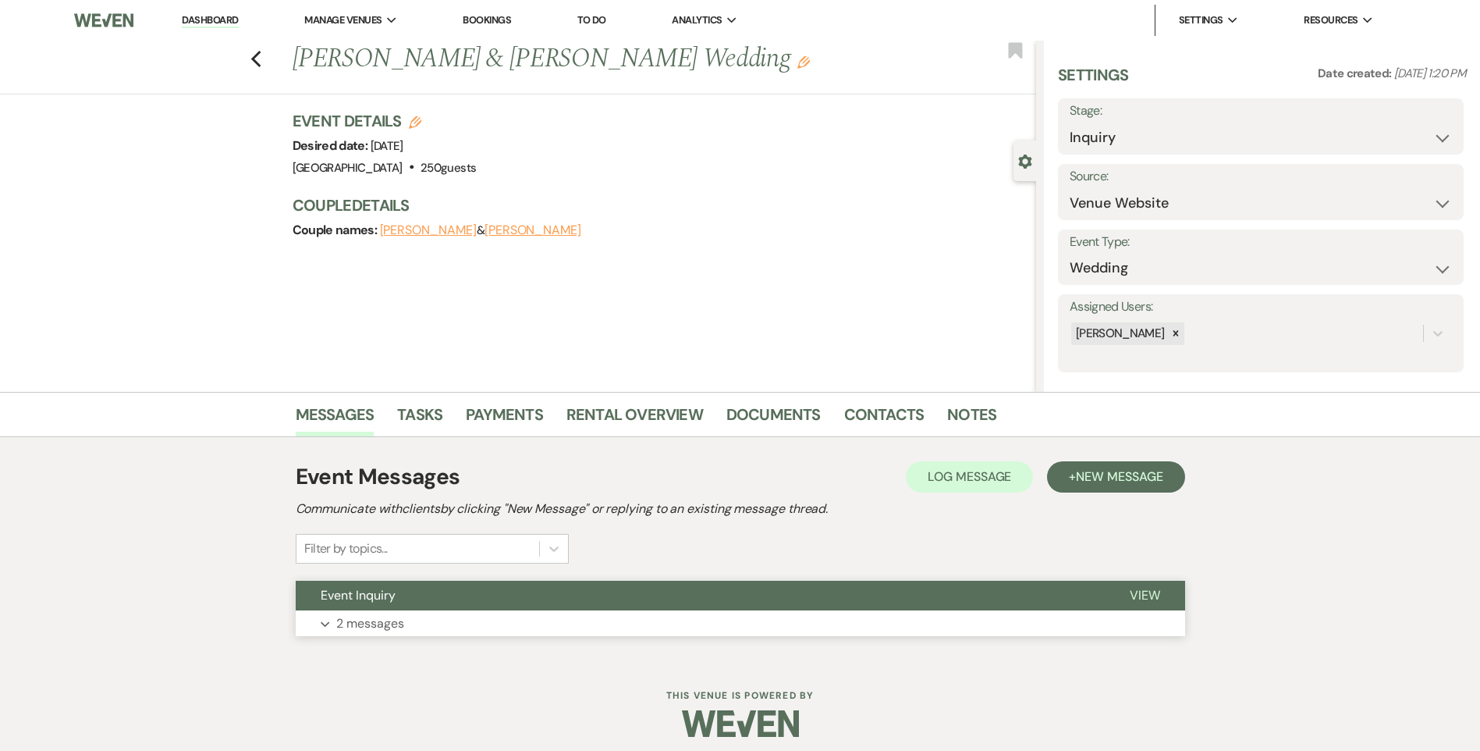
click at [414, 605] on button "Event Inquiry" at bounding box center [700, 595] width 809 height 30
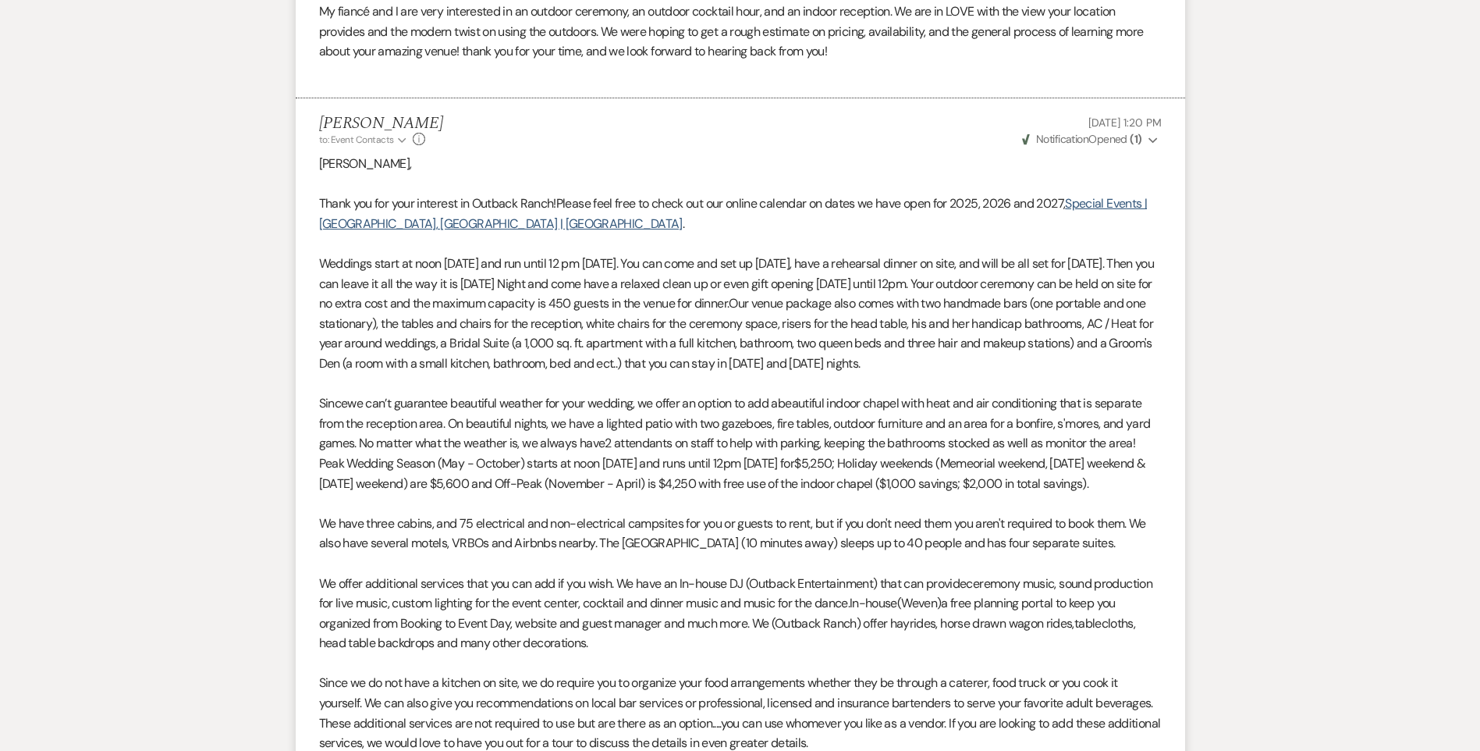
scroll to position [1255, 0]
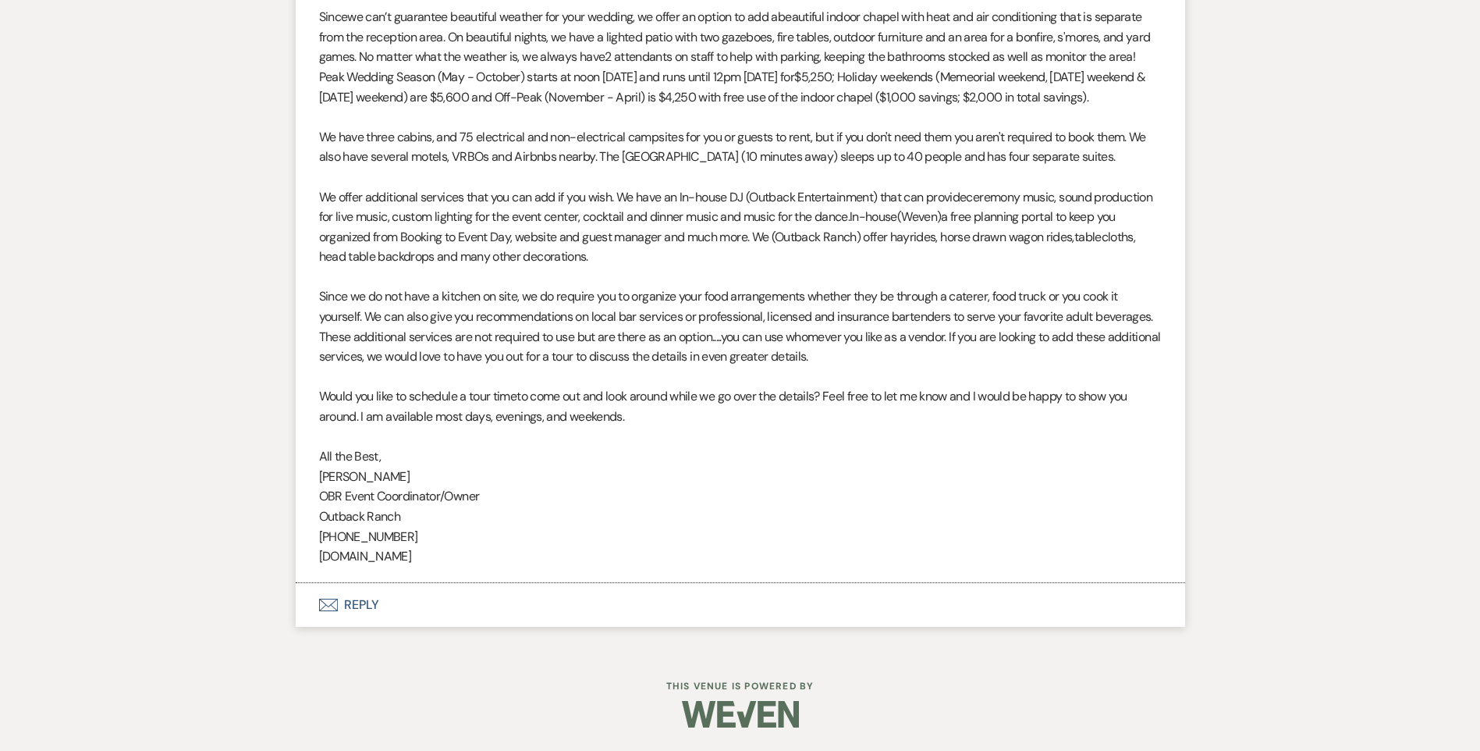
click at [411, 606] on button "Envelope Reply" at bounding box center [740, 605] width 889 height 44
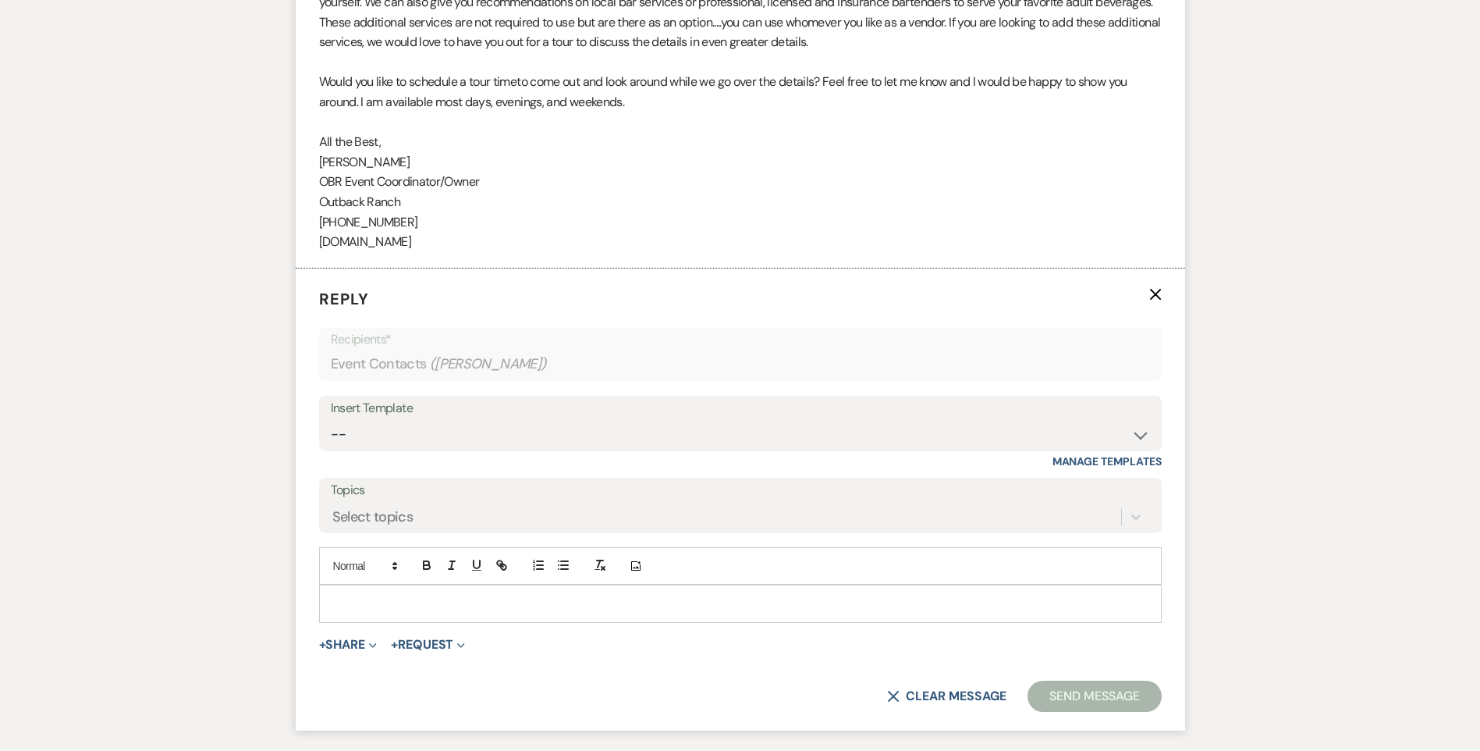
scroll to position [1645, 0]
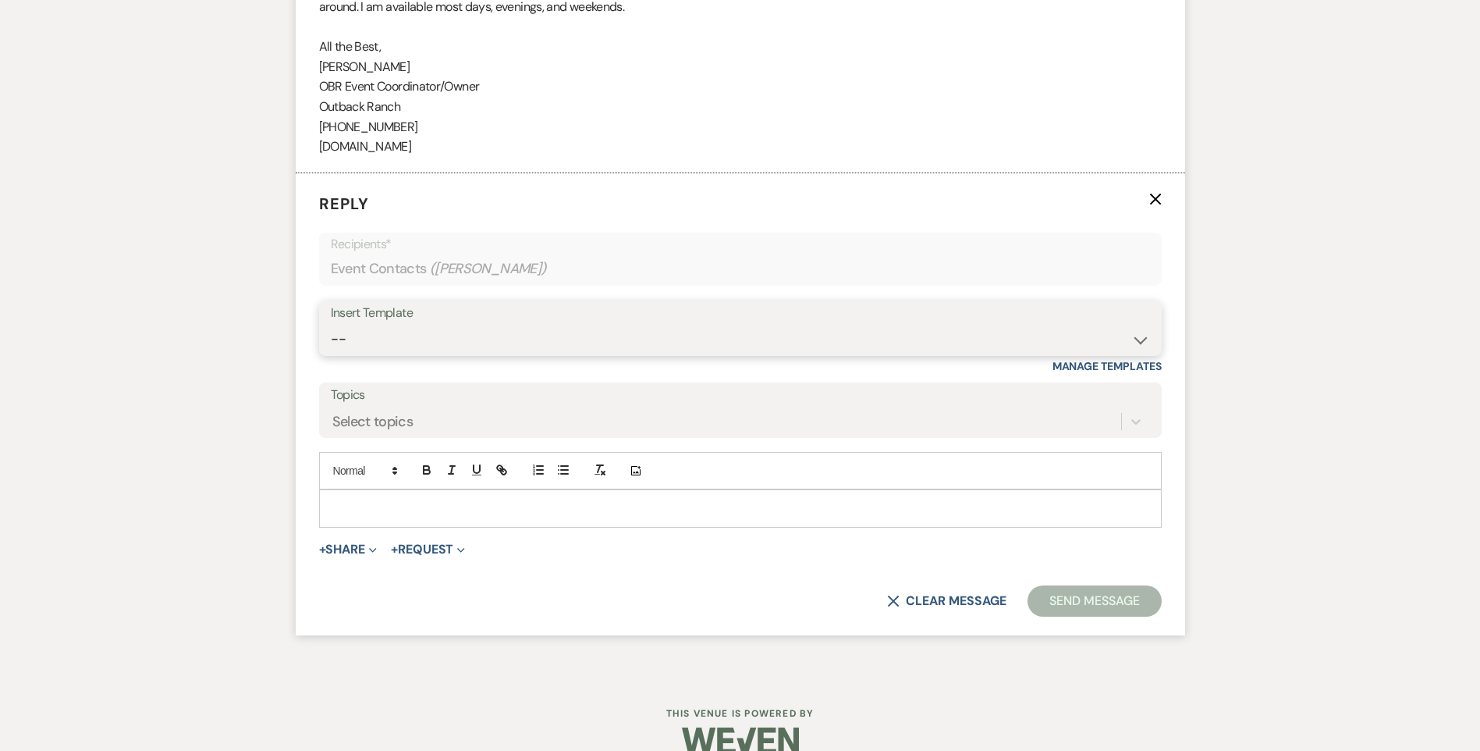
click at [369, 354] on select "-- Weven Planning Portal Introduction (Booked Events) Initial Inquiry Response …" at bounding box center [740, 339] width 819 height 30
select select "1270"
click at [331, 343] on select "-- Weven Planning Portal Introduction (Booked Events) Initial Inquiry Response …" at bounding box center [740, 339] width 819 height 30
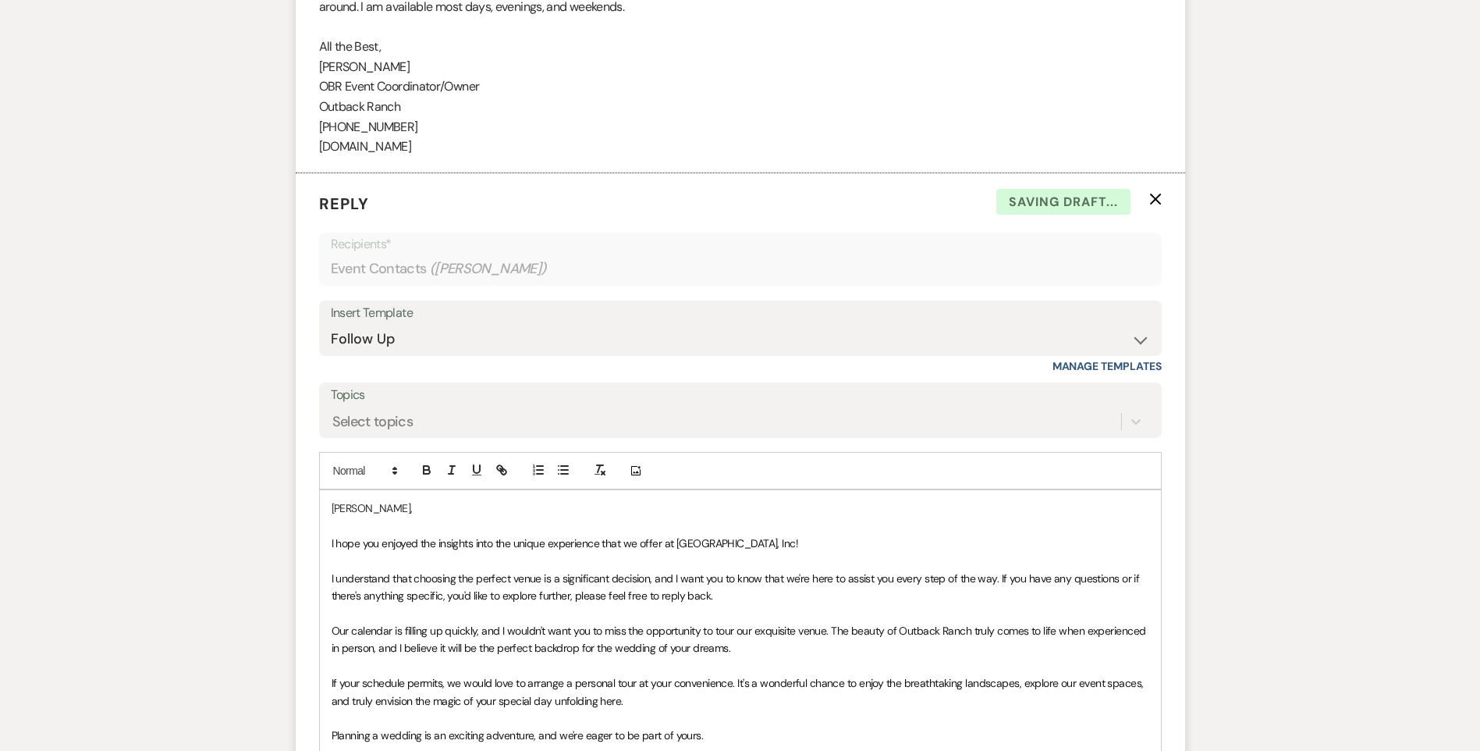
click at [330, 561] on div "[PERSON_NAME], I hope you enjoyed the insights into the unique experience that …" at bounding box center [740, 682] width 841 height 385
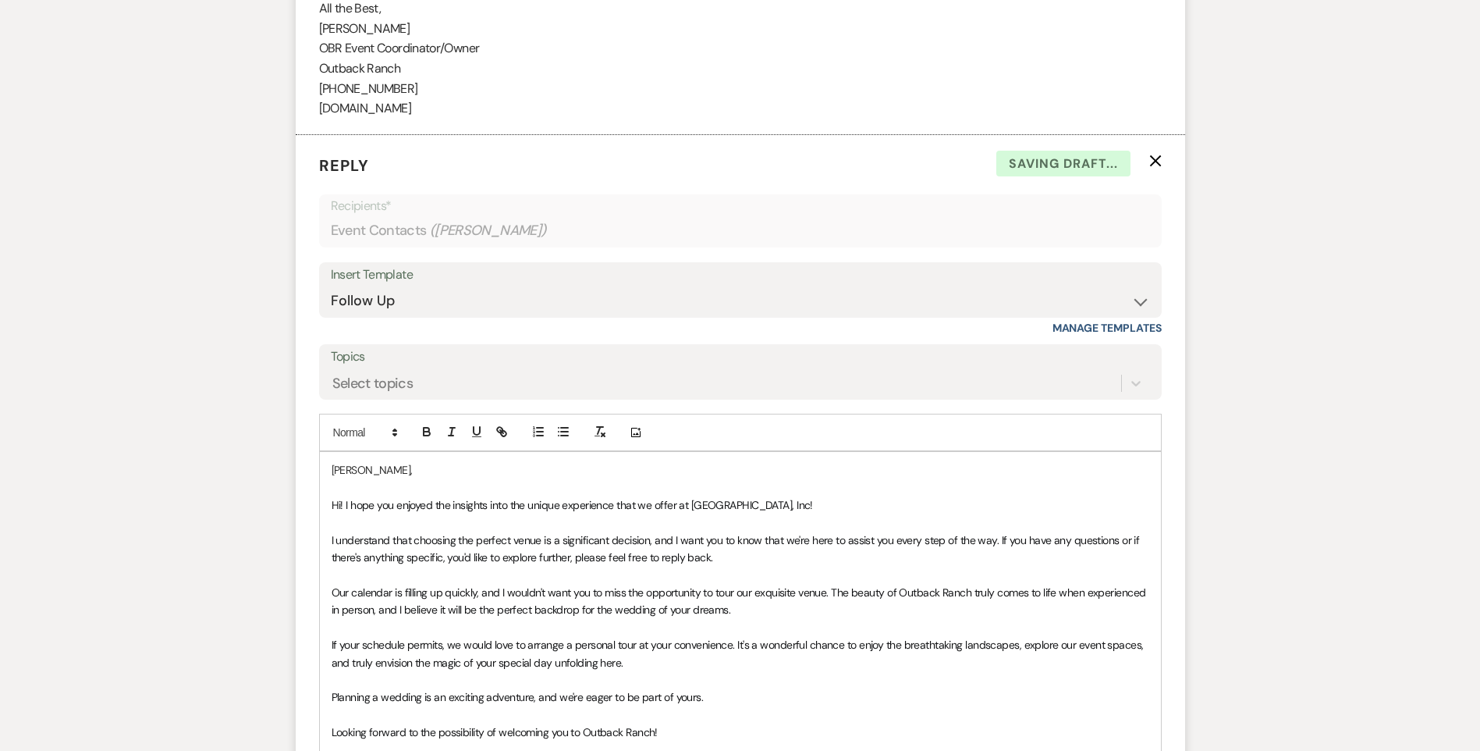
scroll to position [2041, 0]
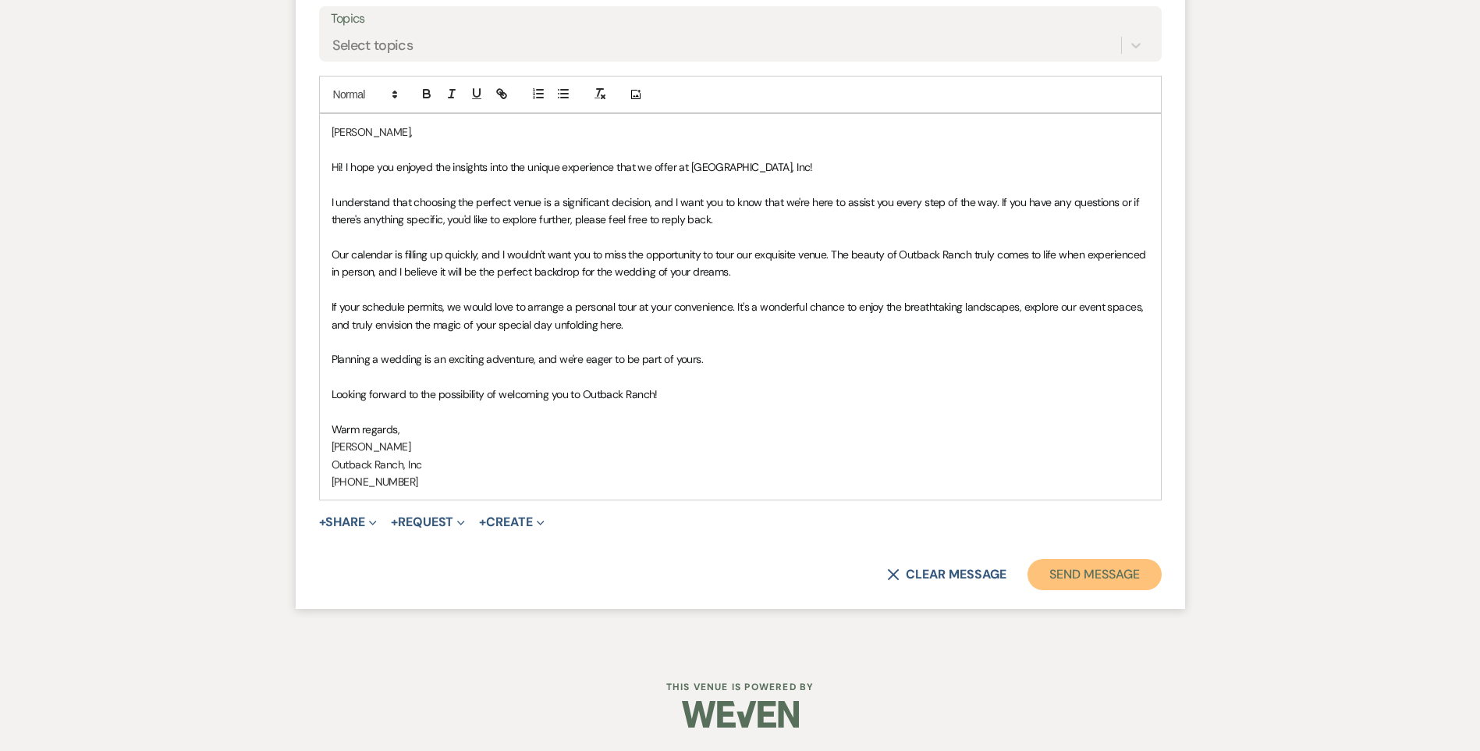
click at [1096, 580] on button "Send Message" at bounding box center [1094, 574] width 133 height 31
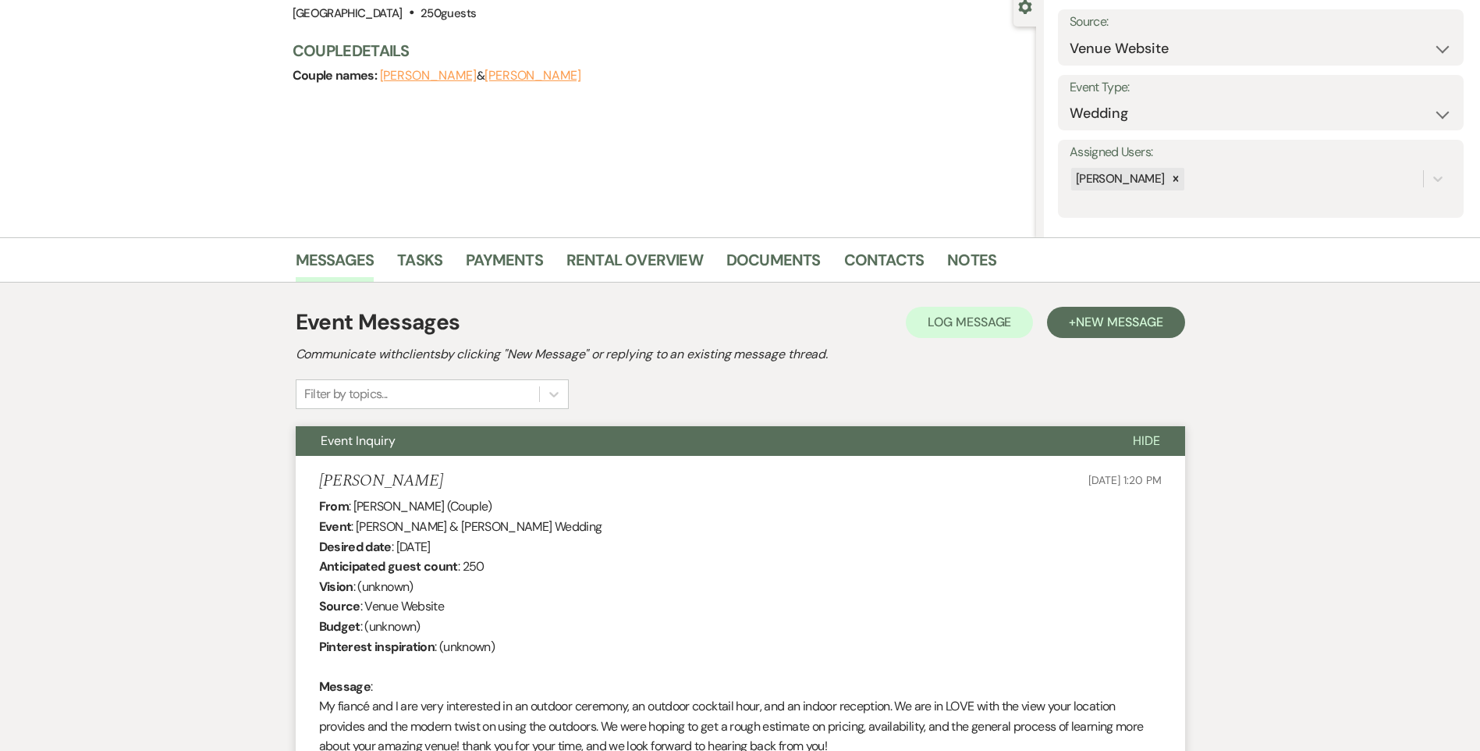
scroll to position [0, 0]
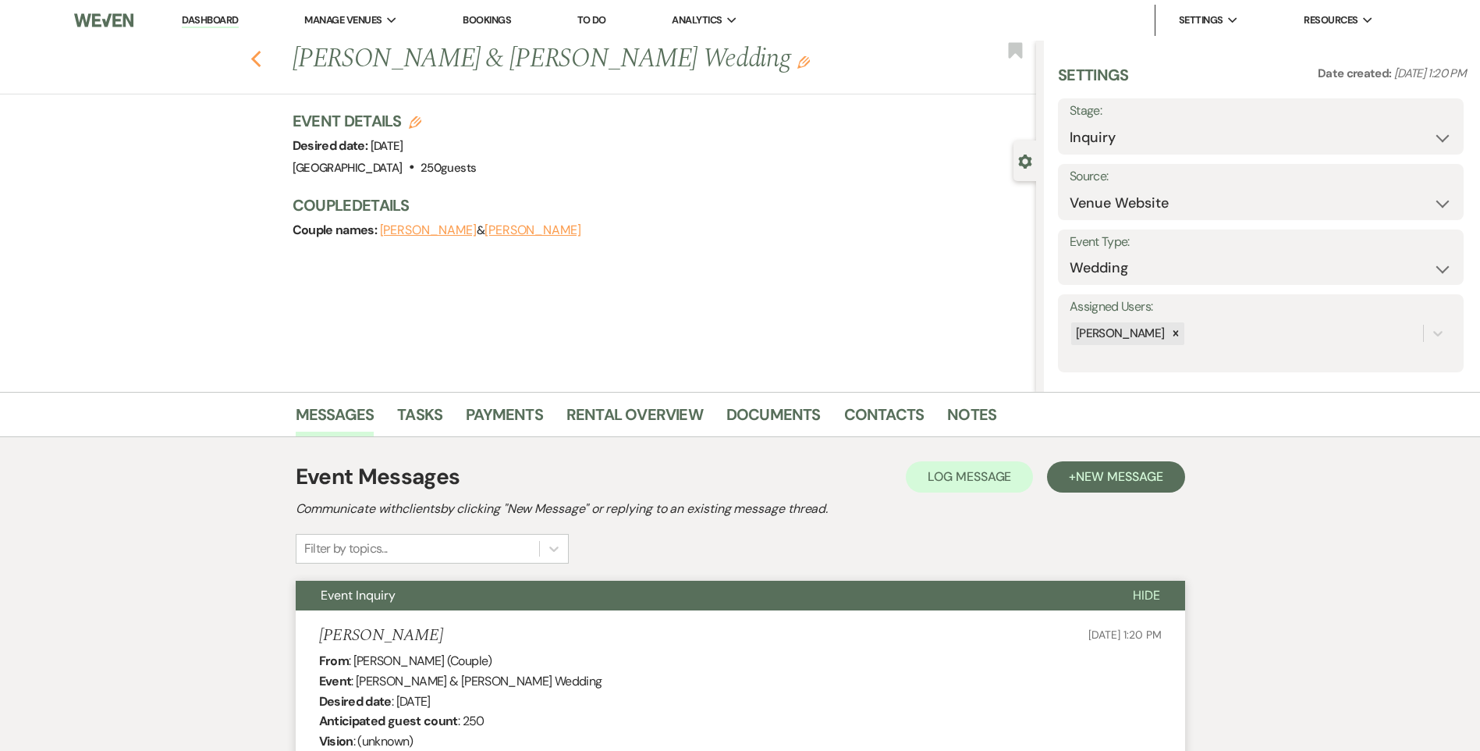
click at [260, 62] on use "button" at bounding box center [255, 59] width 10 height 17
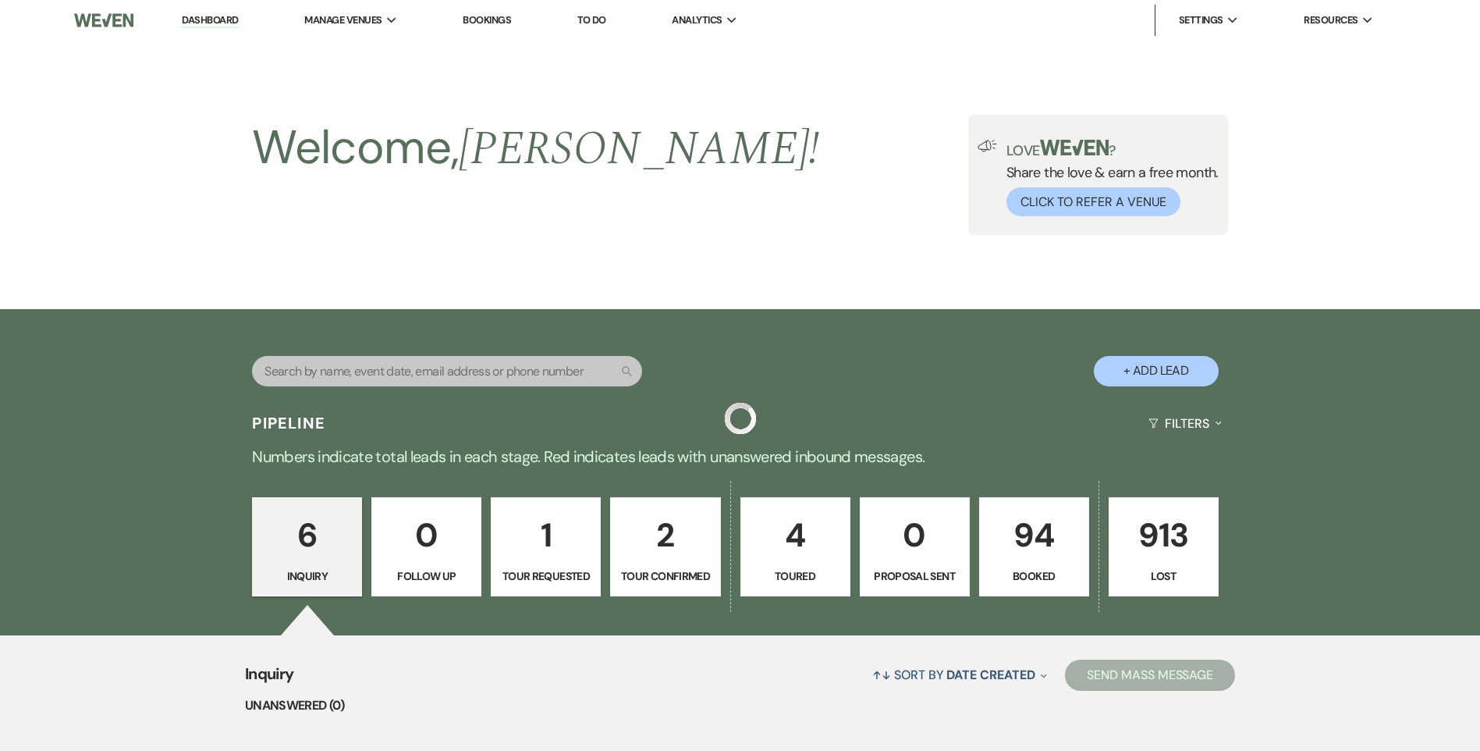
scroll to position [715, 0]
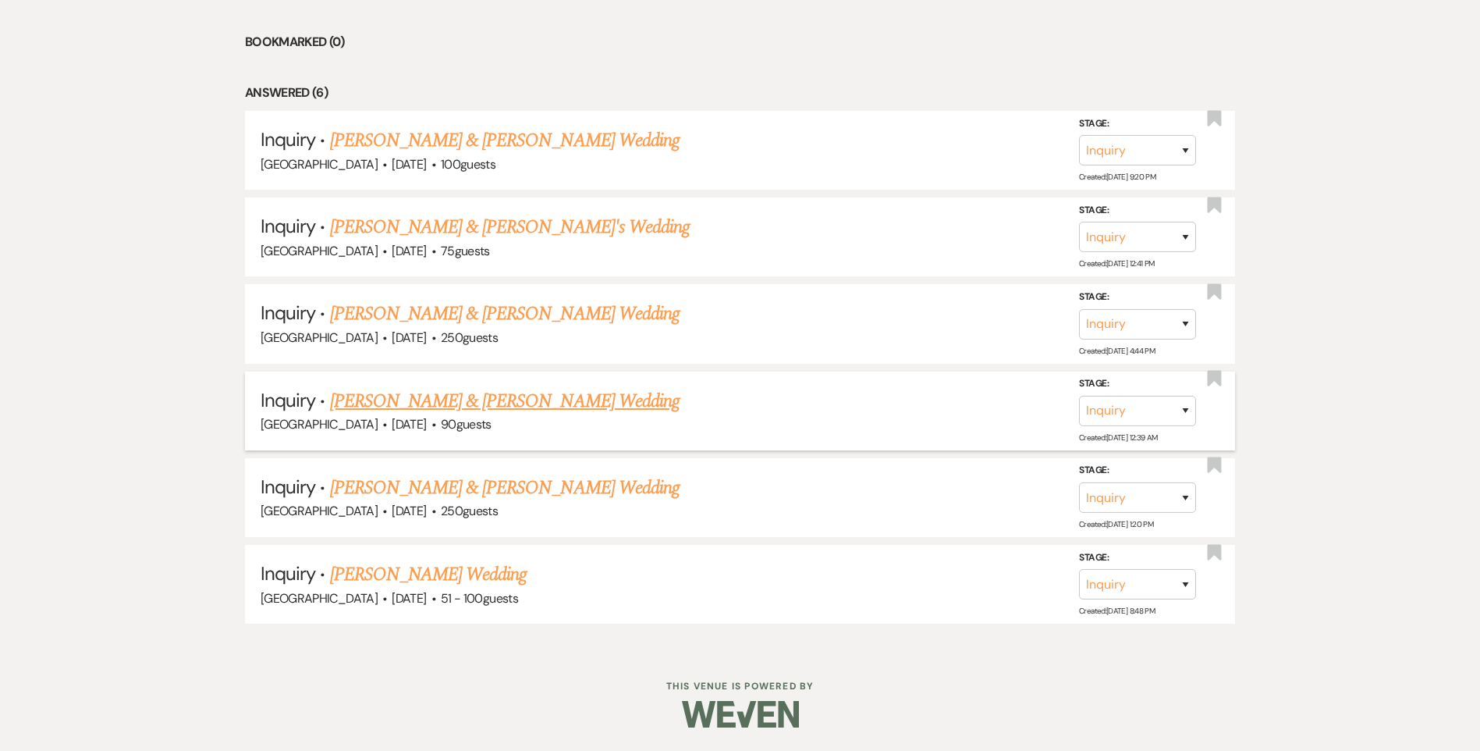
click at [390, 403] on link "[PERSON_NAME] & [PERSON_NAME] Wedding" at bounding box center [505, 401] width 350 height 28
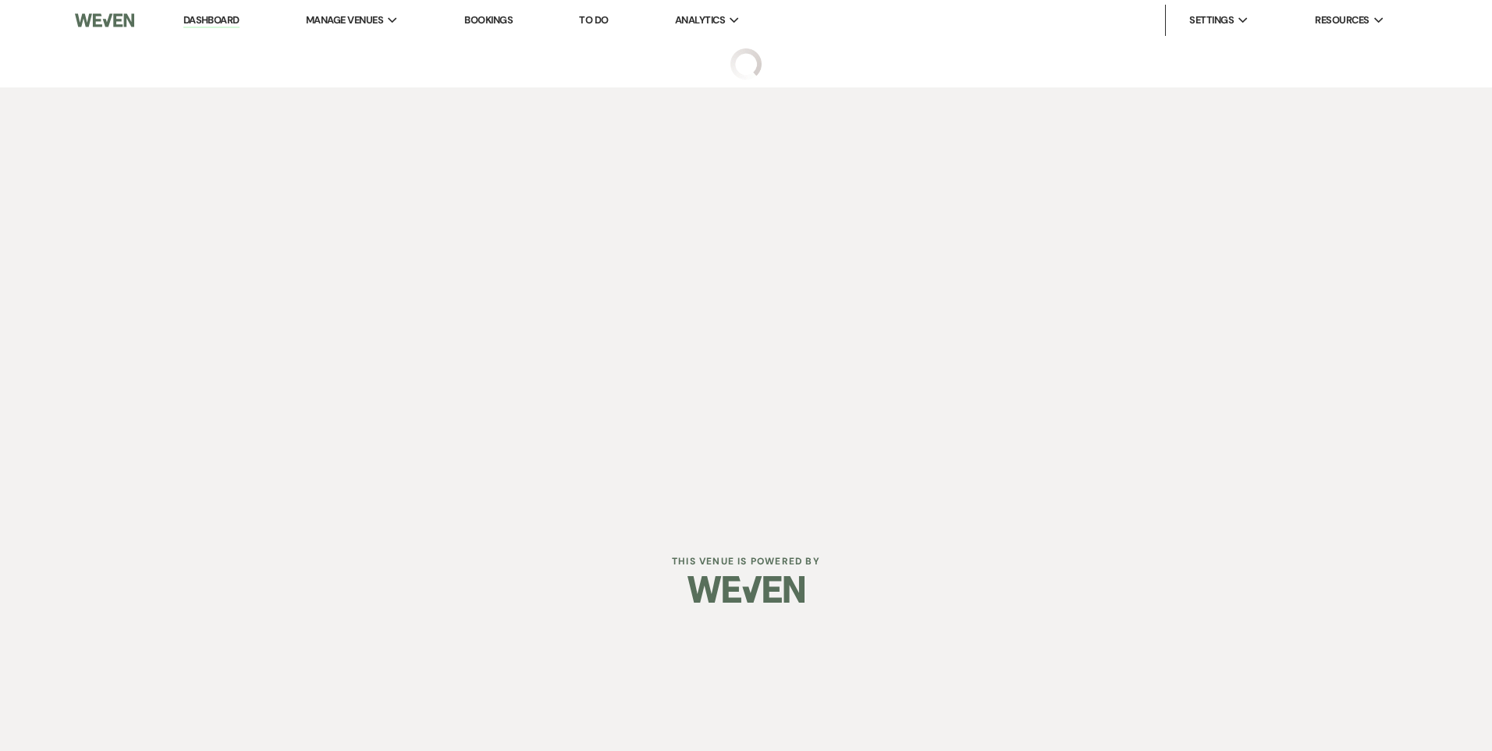
select select "5"
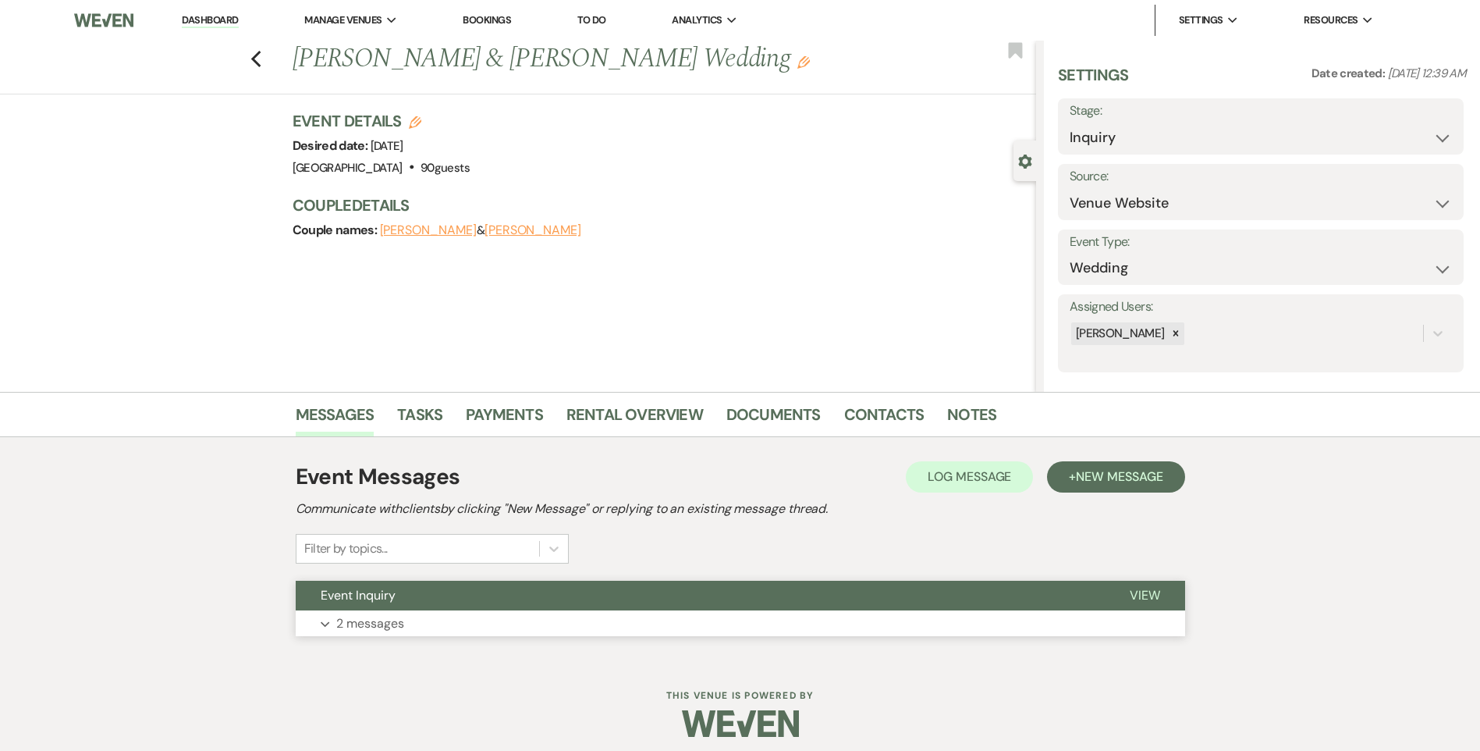
click at [384, 593] on span "Event Inquiry" at bounding box center [358, 595] width 75 height 16
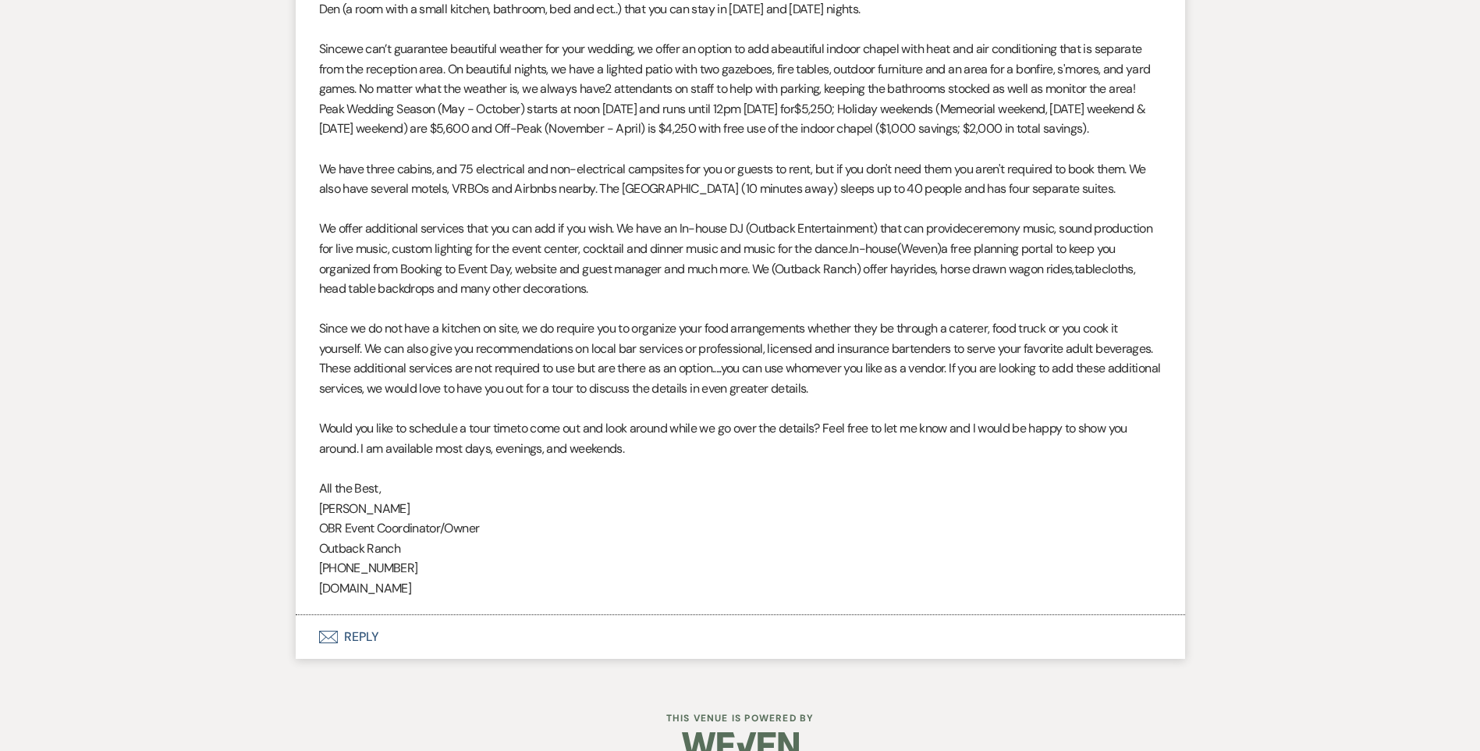
scroll to position [1215, 0]
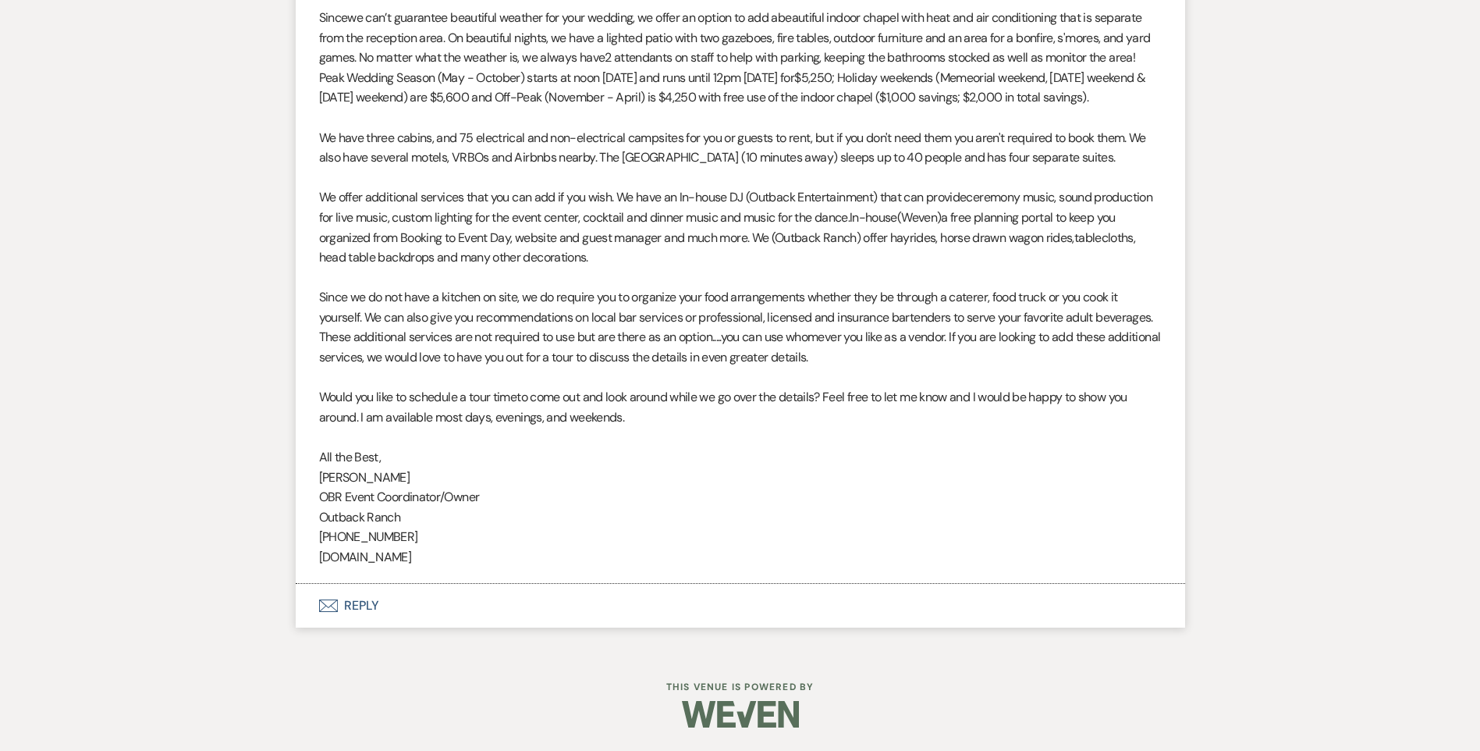
click at [347, 608] on button "Envelope Reply" at bounding box center [740, 606] width 889 height 44
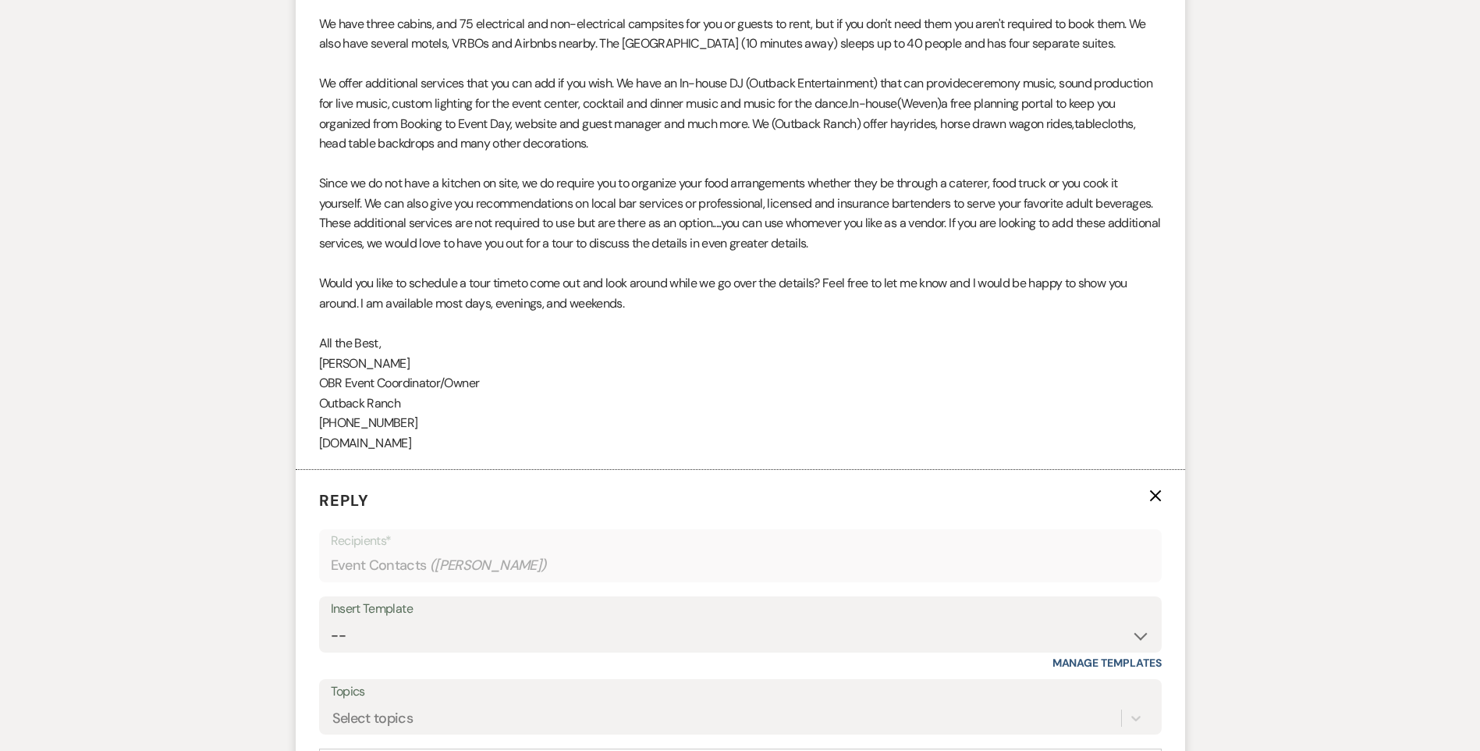
scroll to position [1605, 0]
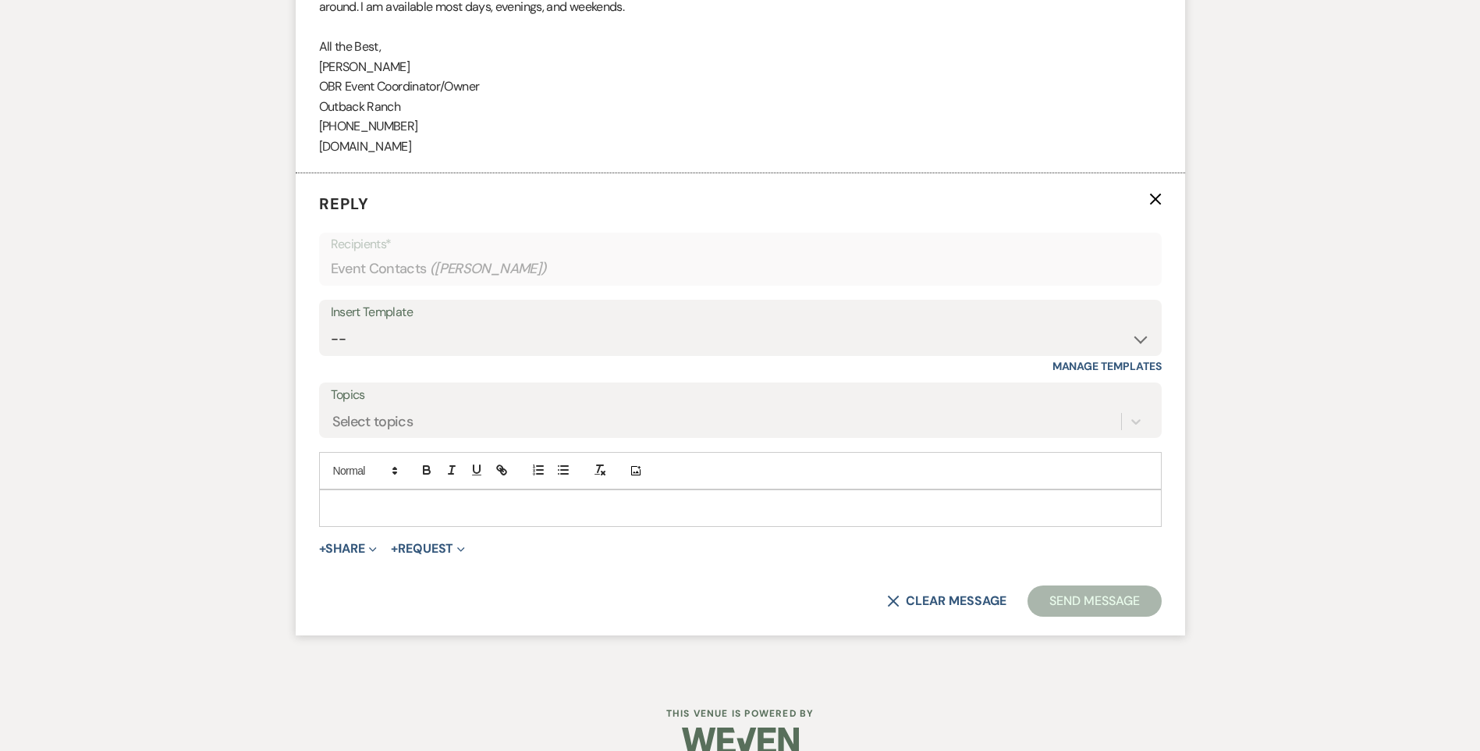
click at [359, 517] on p at bounding box center [741, 507] width 818 height 17
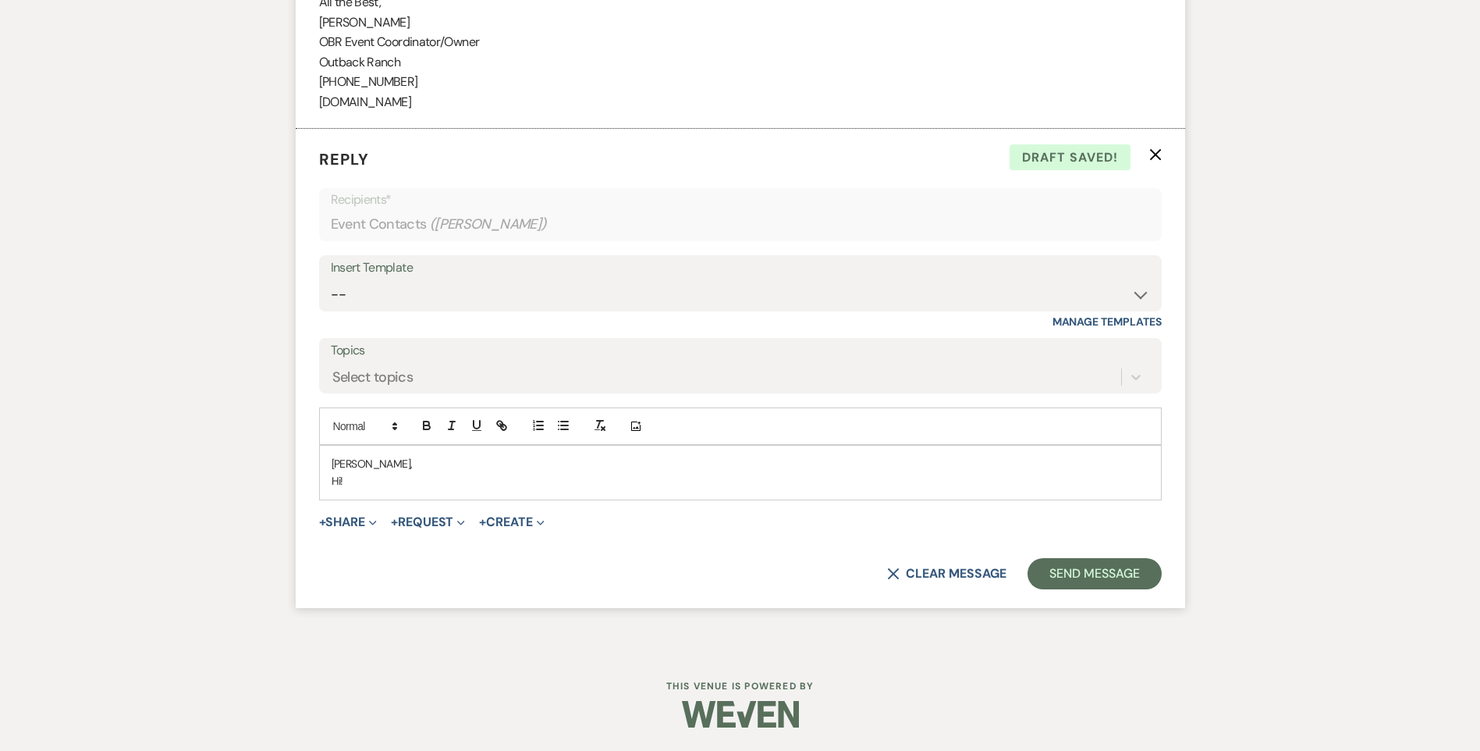
scroll to position [1669, 0]
click at [490, 496] on div "[PERSON_NAME], Hi! I just had October" at bounding box center [740, 473] width 841 height 54
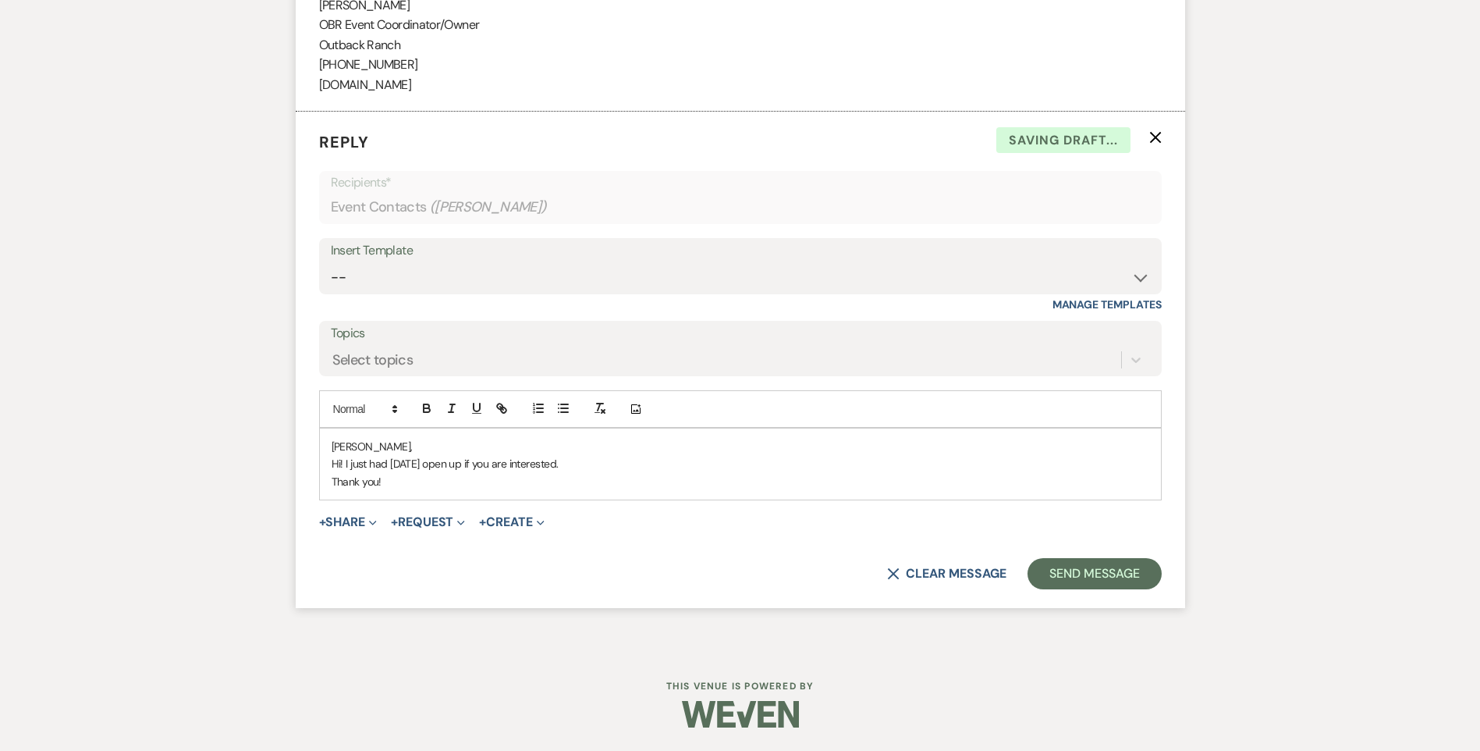
drag, startPoint x: 588, startPoint y: 478, endPoint x: 603, endPoint y: 551, distance: 74.1
click at [589, 472] on p "Hi! I just had [DATE] open up if you are interested." at bounding box center [741, 463] width 818 height 17
click at [420, 490] on p "Thank you!" at bounding box center [741, 481] width 818 height 17
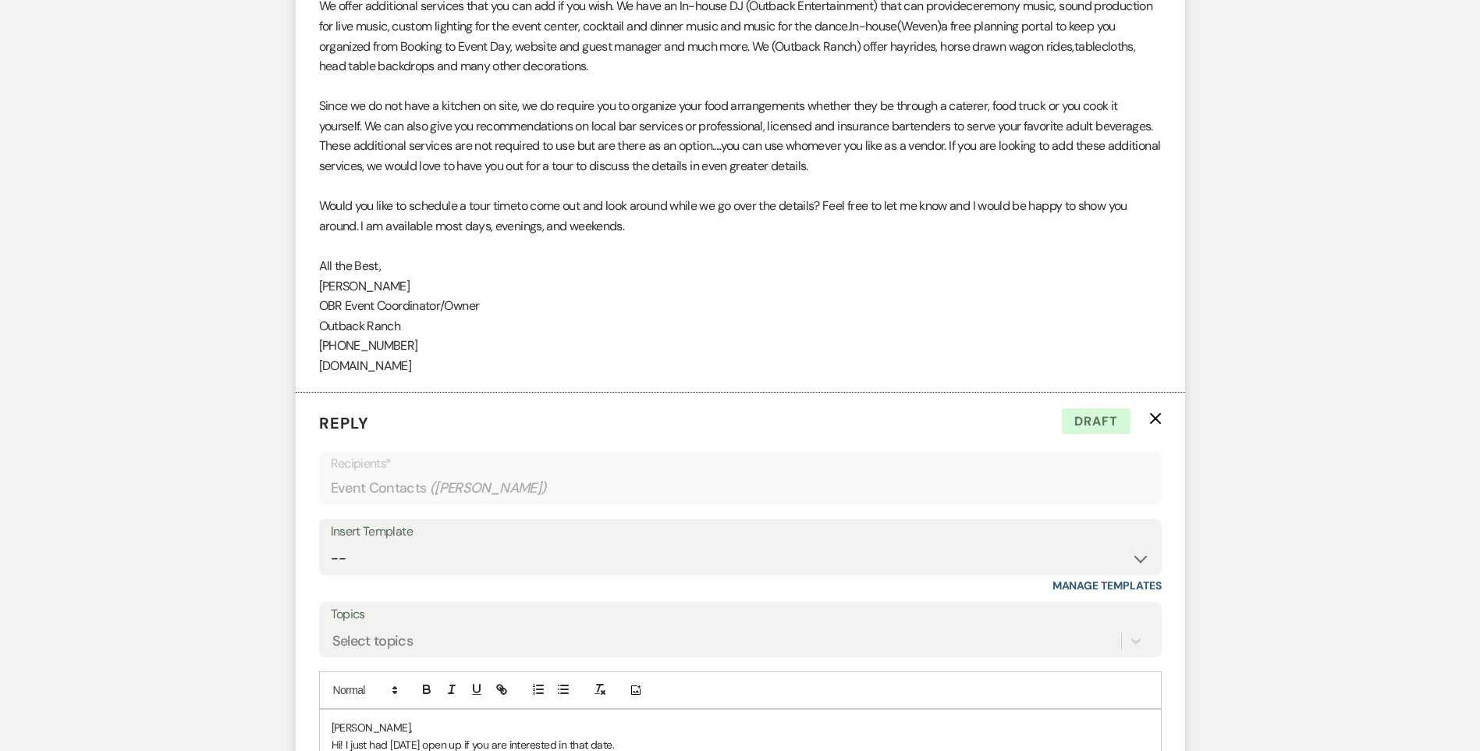
scroll to position [1704, 0]
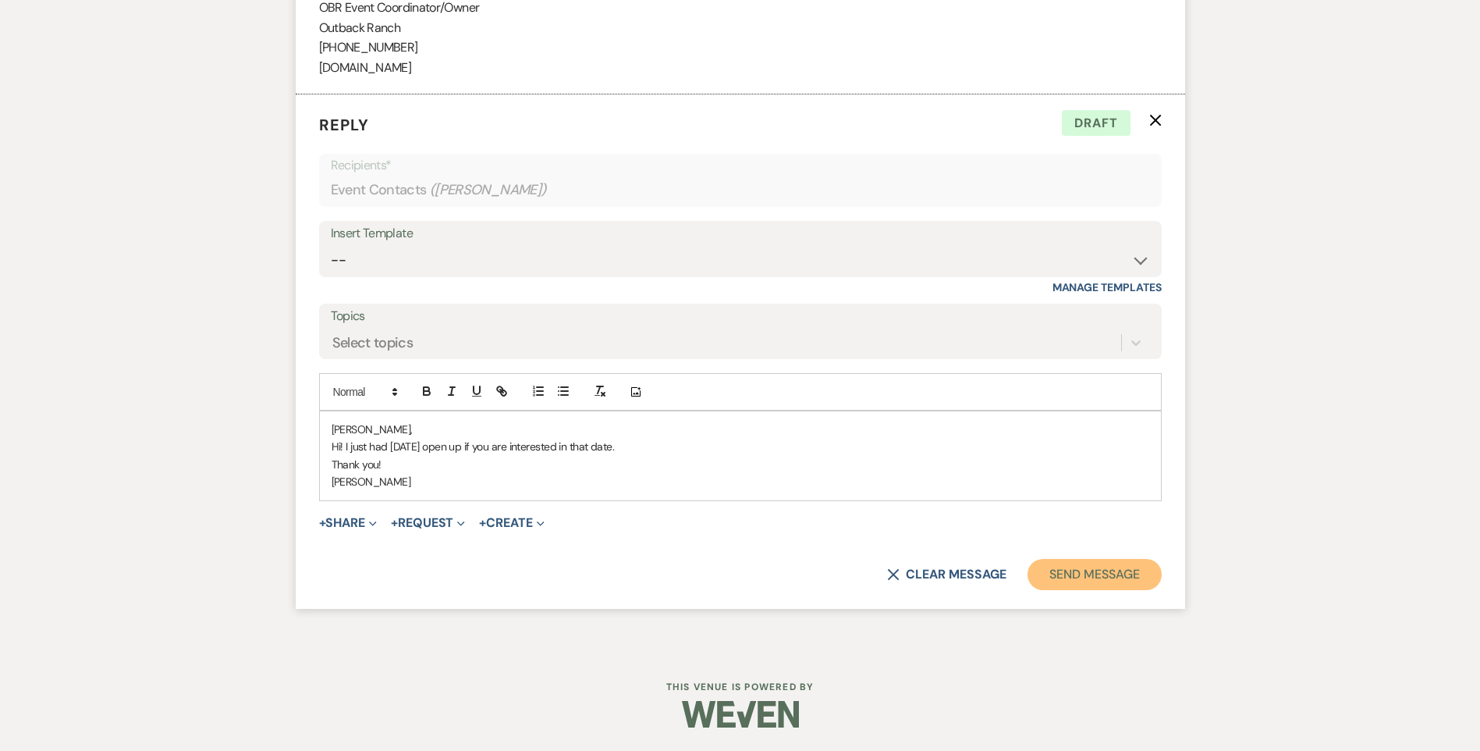
click at [1119, 578] on button "Send Message" at bounding box center [1094, 574] width 133 height 31
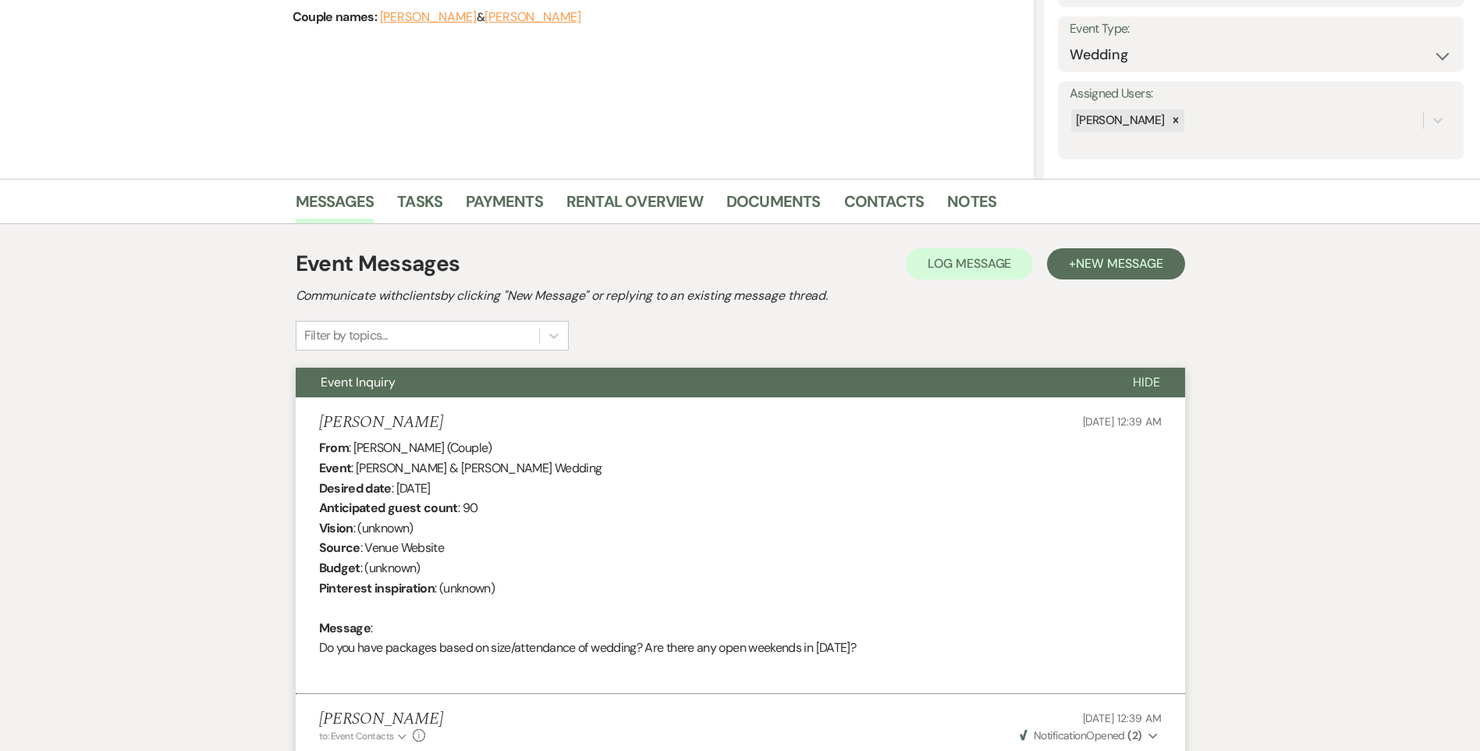
scroll to position [0, 0]
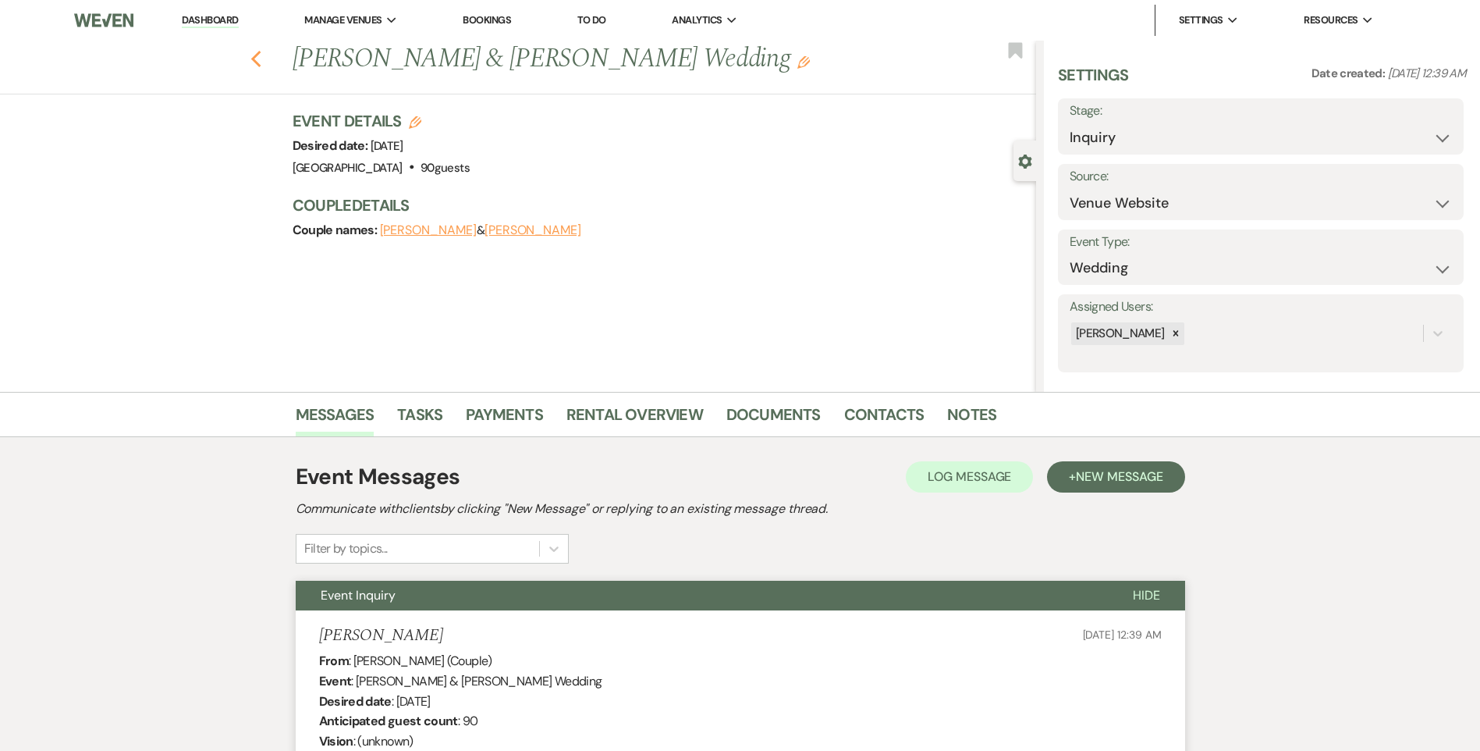
click at [260, 54] on icon "Previous" at bounding box center [256, 59] width 12 height 19
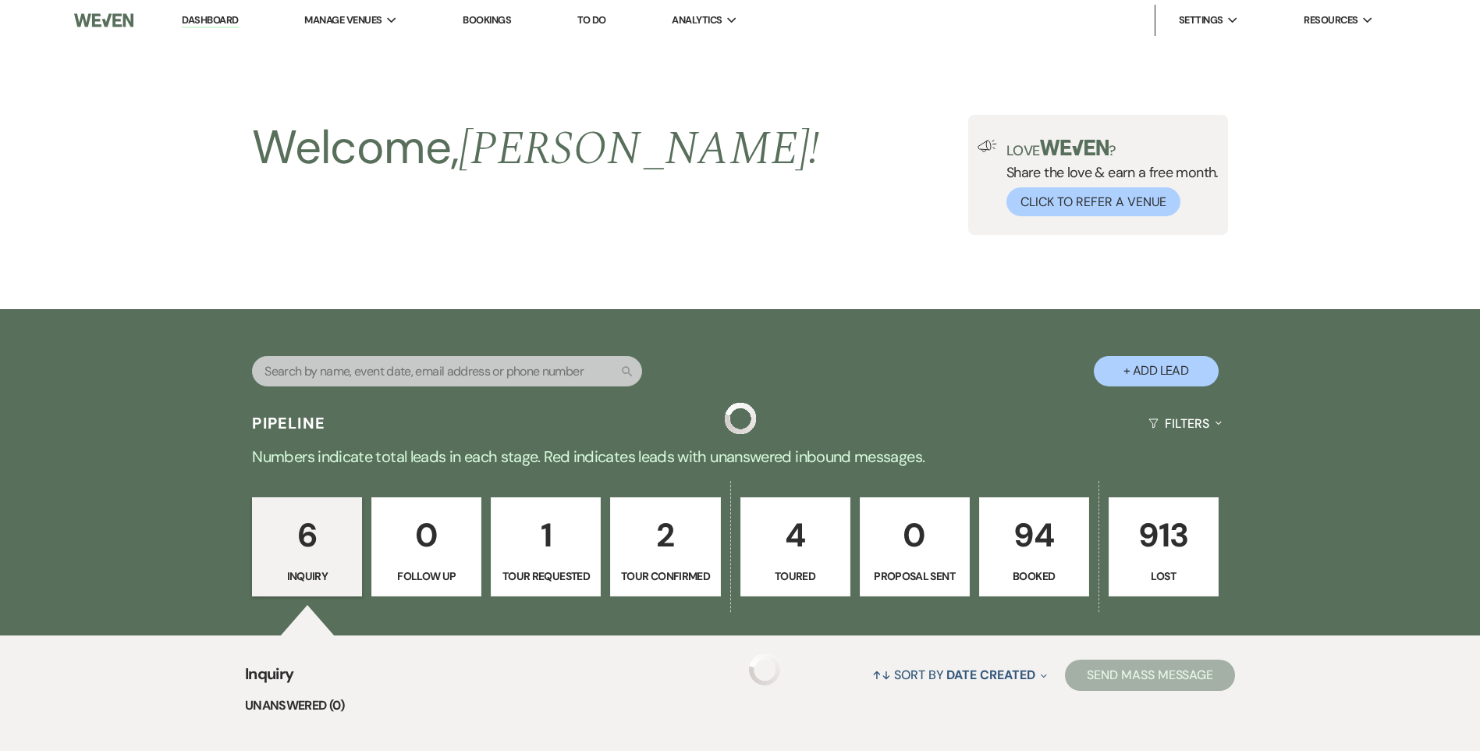
scroll to position [715, 0]
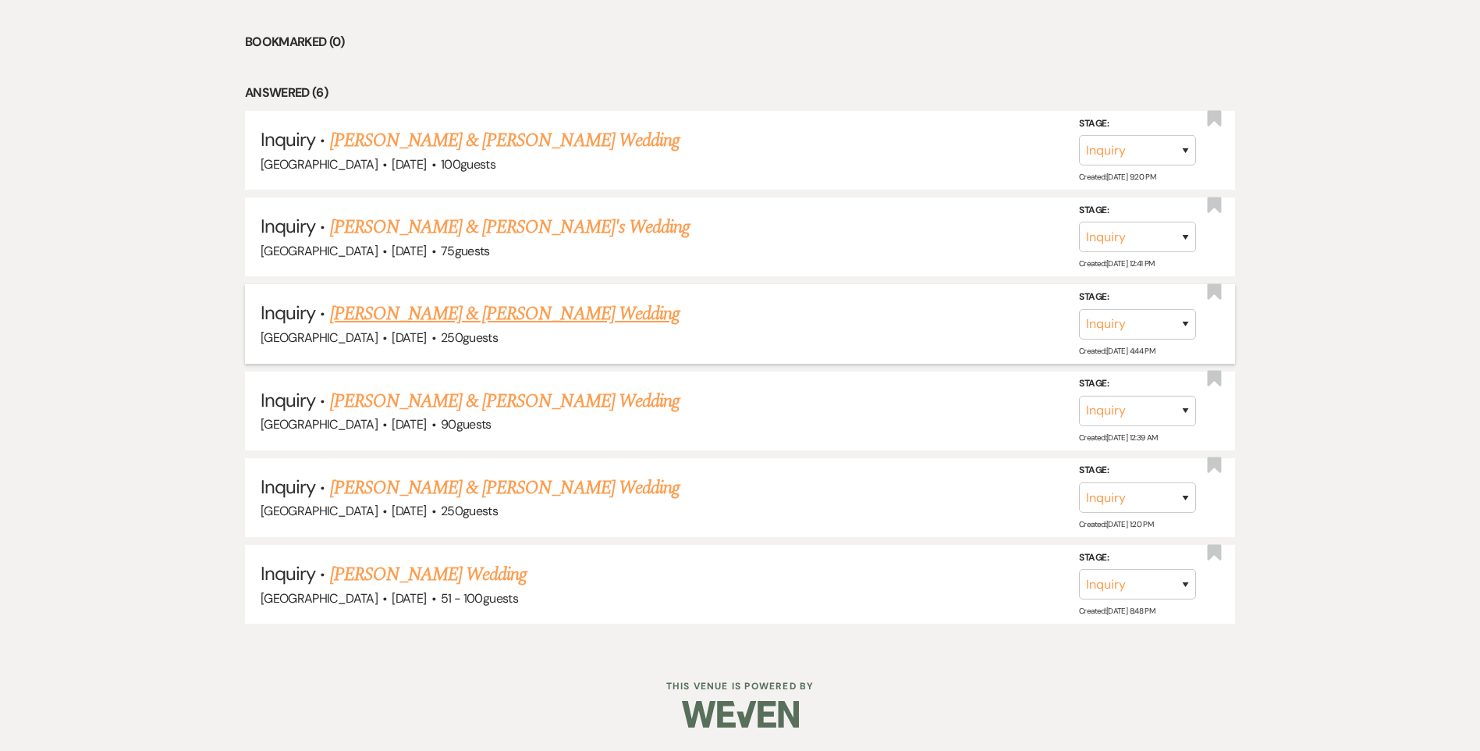
click at [401, 312] on link "[PERSON_NAME] & [PERSON_NAME] Wedding" at bounding box center [505, 314] width 350 height 28
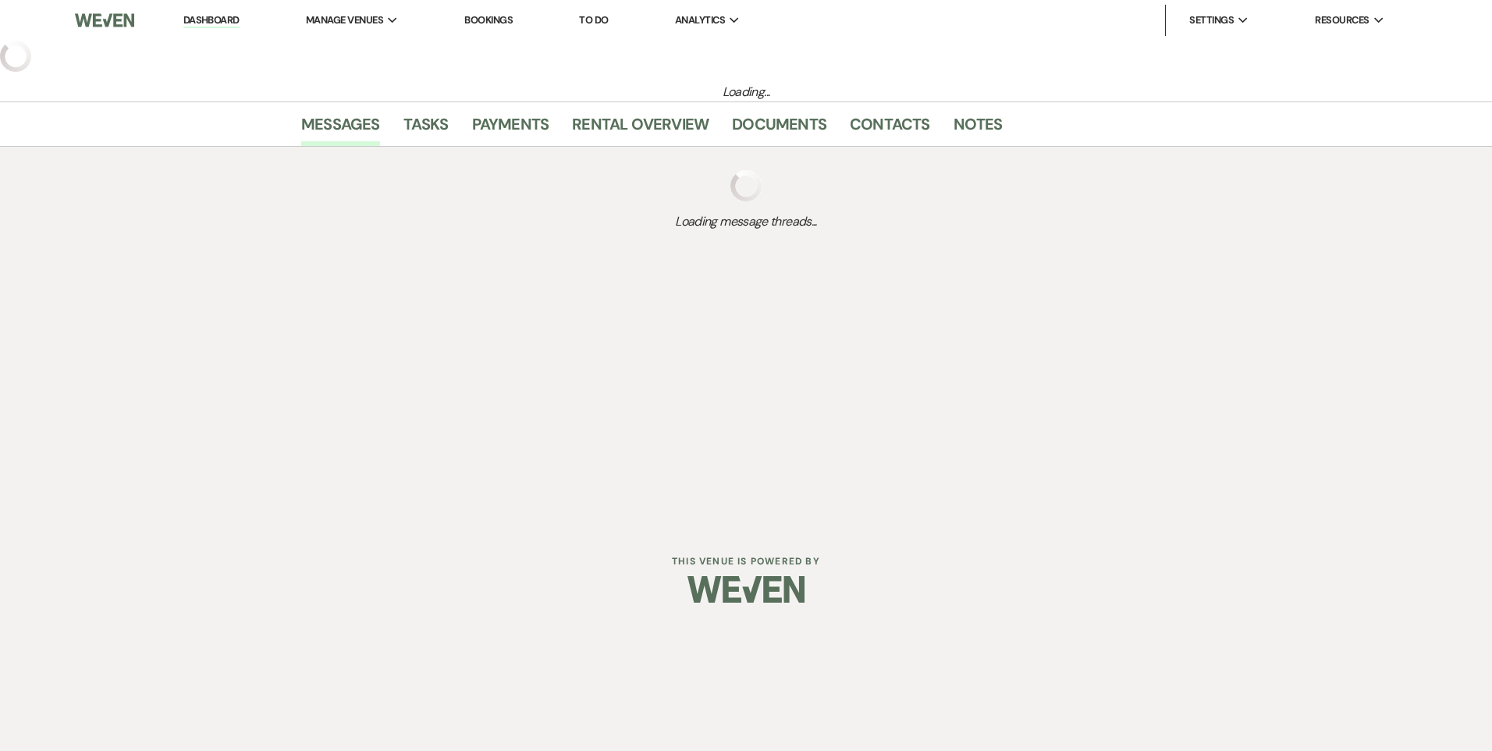
select select "5"
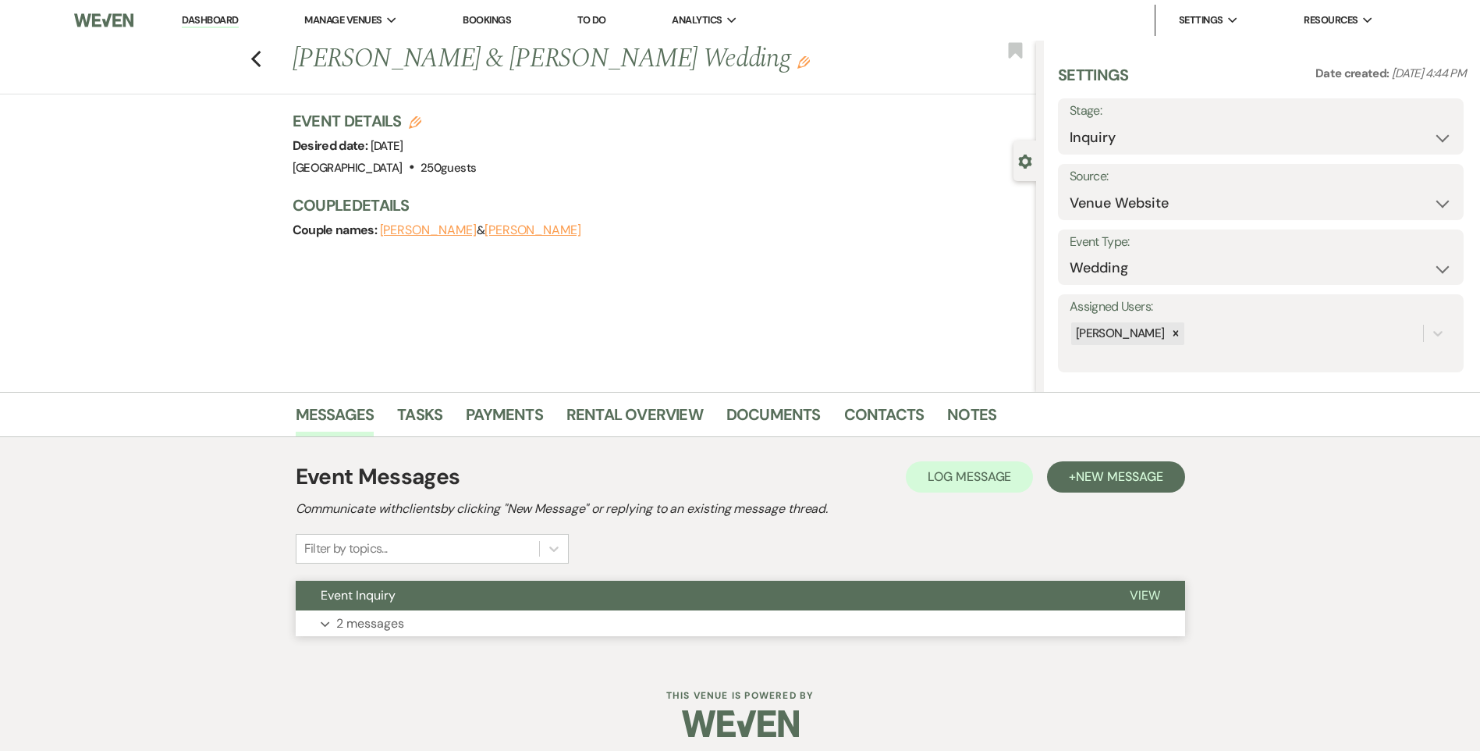
click at [403, 598] on button "Event Inquiry" at bounding box center [700, 595] width 809 height 30
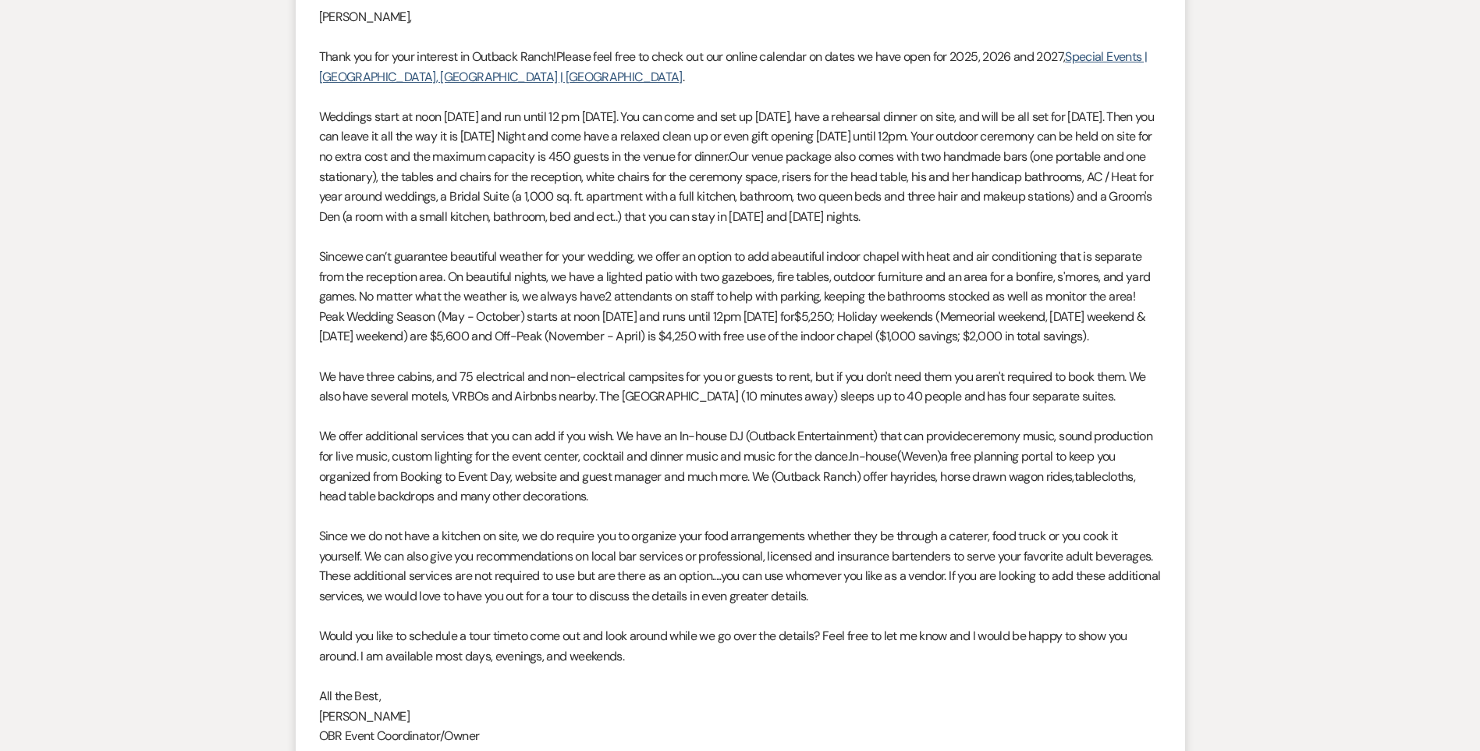
scroll to position [1215, 0]
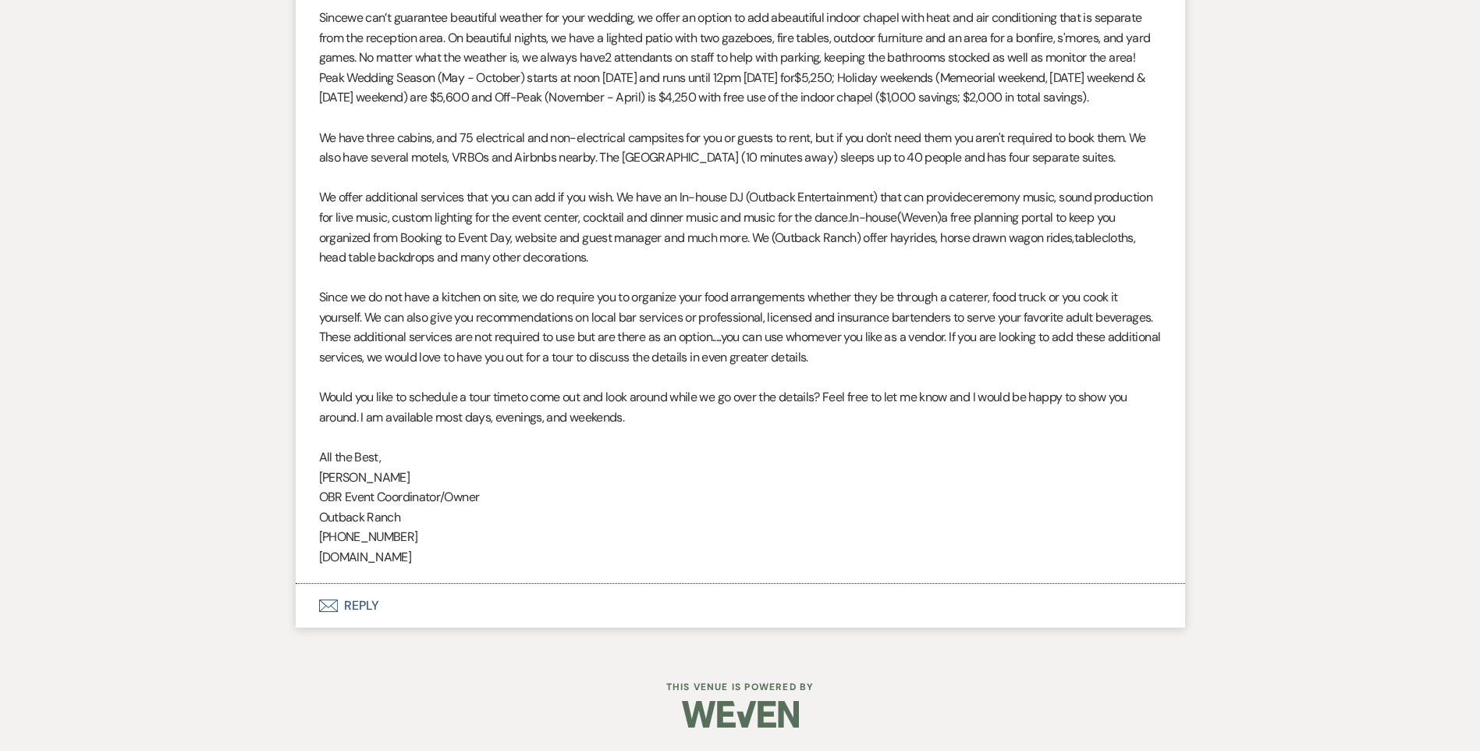
click at [371, 608] on button "Envelope Reply" at bounding box center [740, 606] width 889 height 44
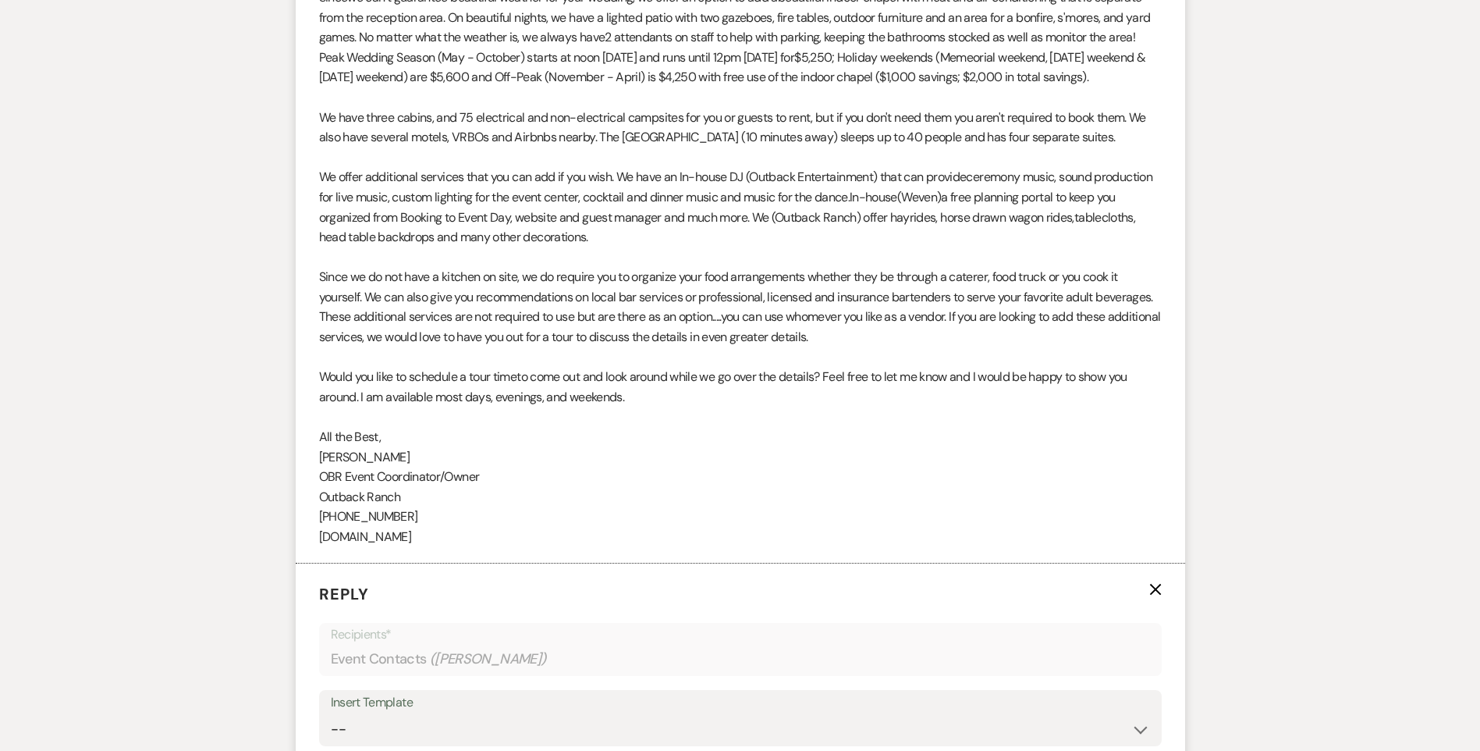
scroll to position [1652, 0]
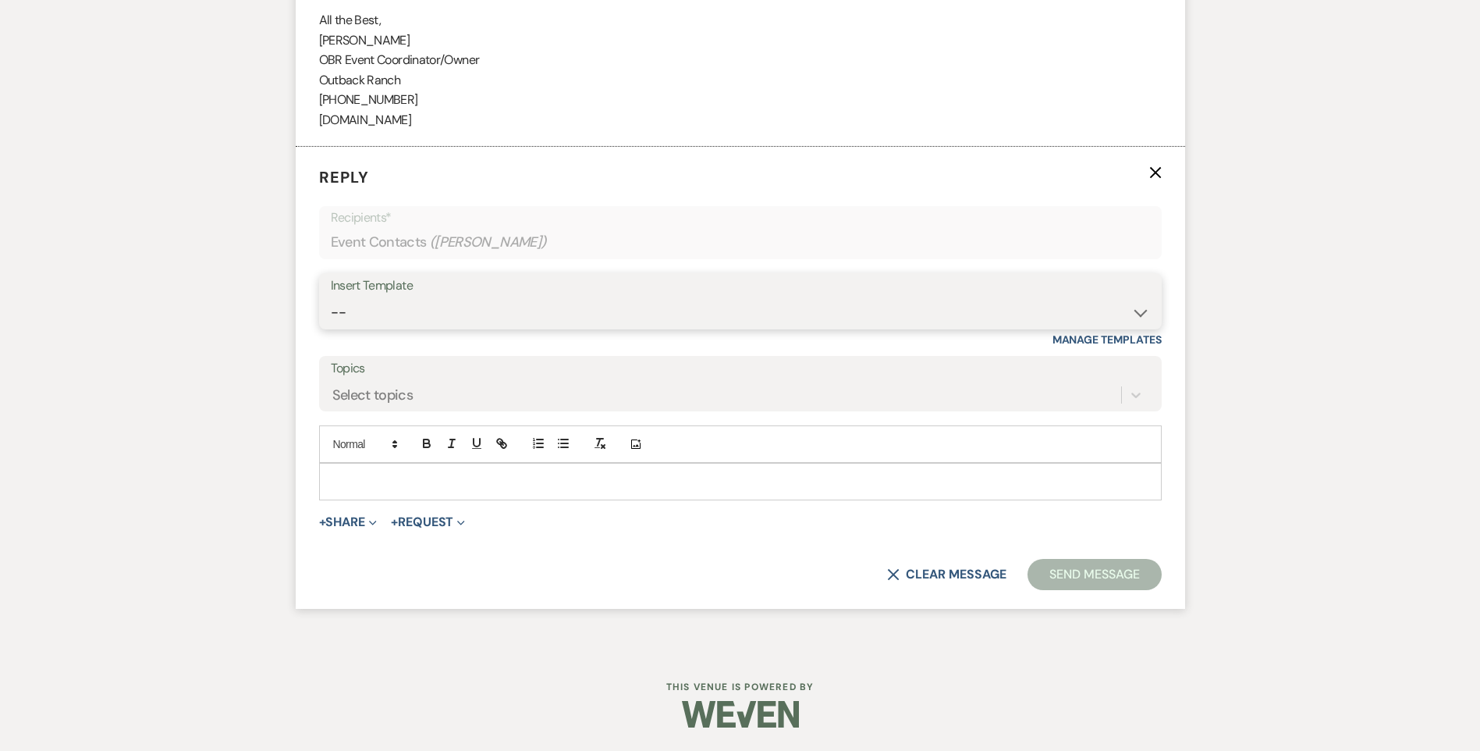
click at [387, 315] on select "-- Weven Planning Portal Introduction (Booked Events) Initial Inquiry Response …" at bounding box center [740, 312] width 819 height 30
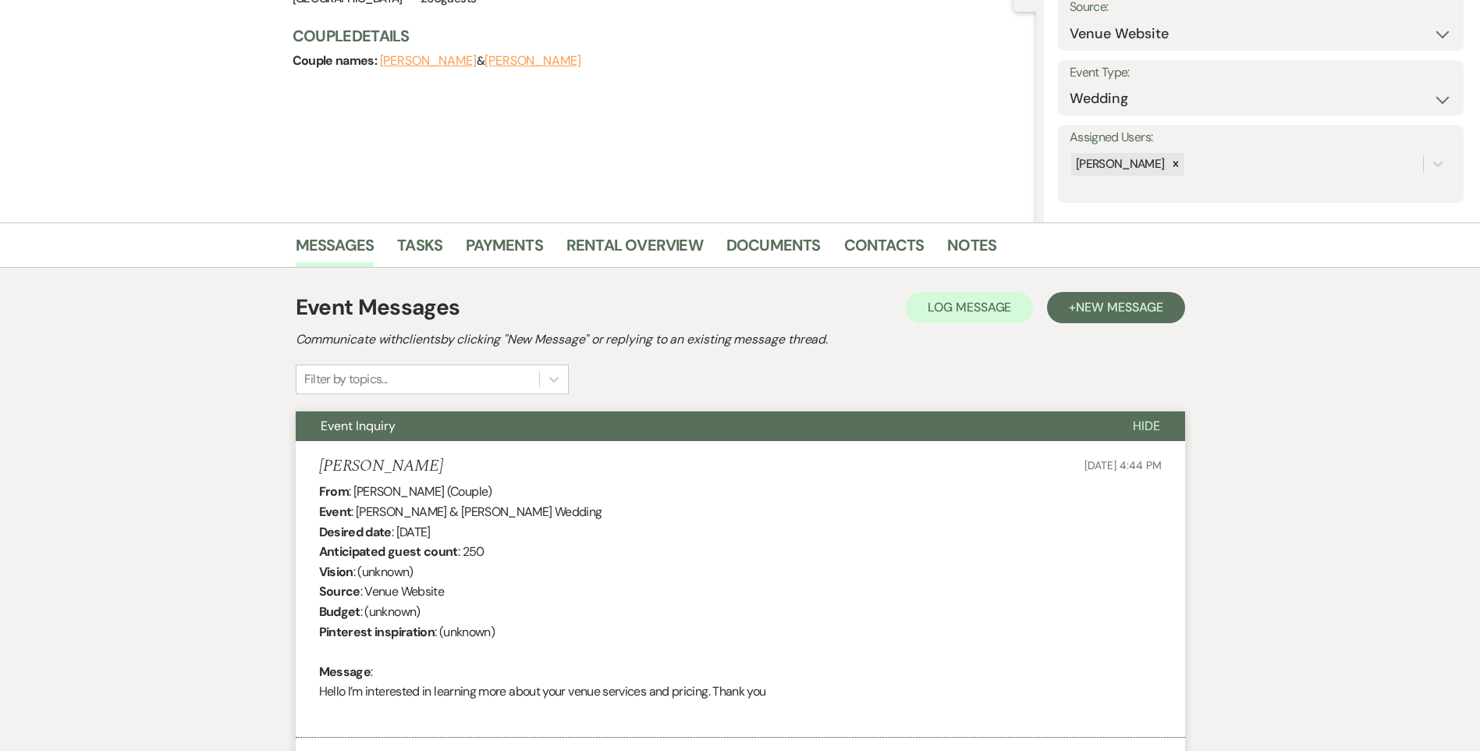
scroll to position [0, 0]
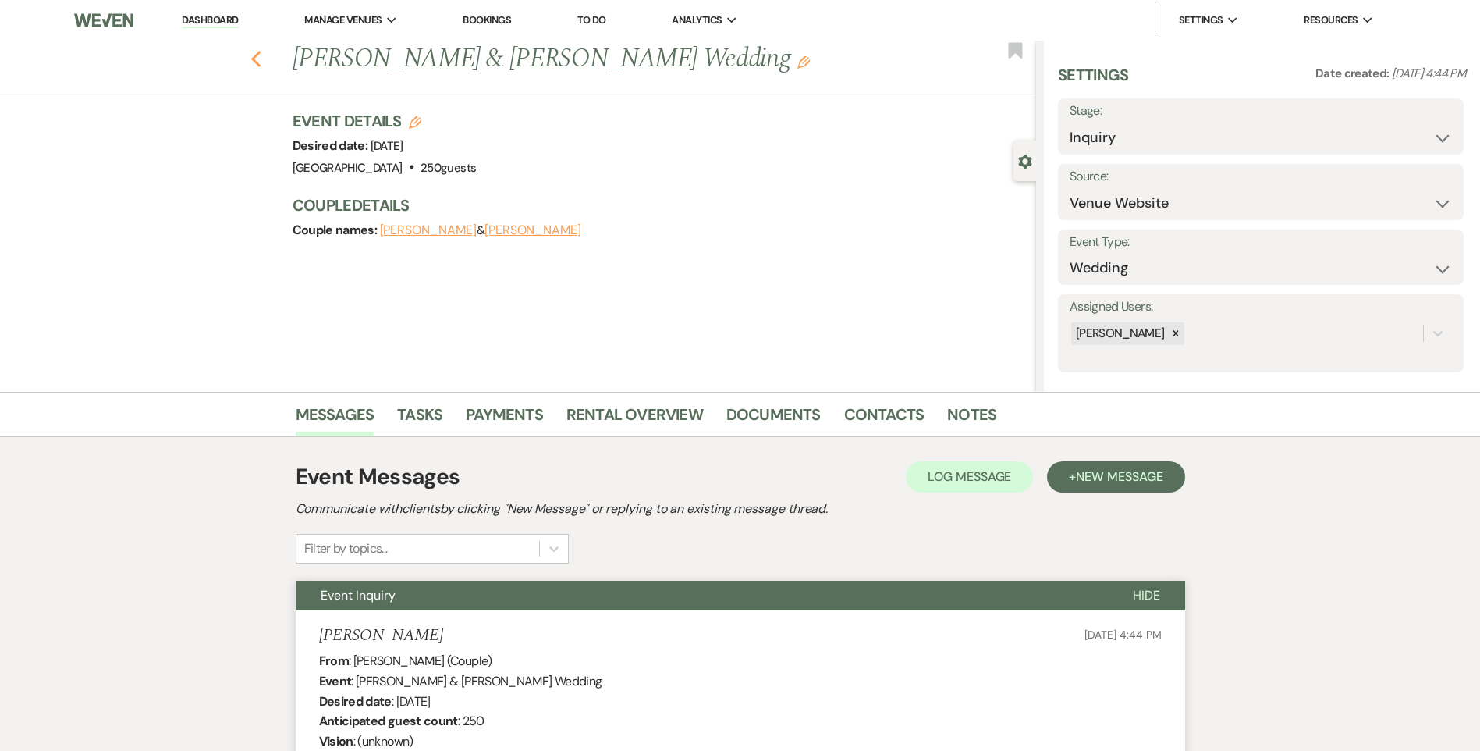
click at [261, 54] on use "button" at bounding box center [255, 59] width 10 height 17
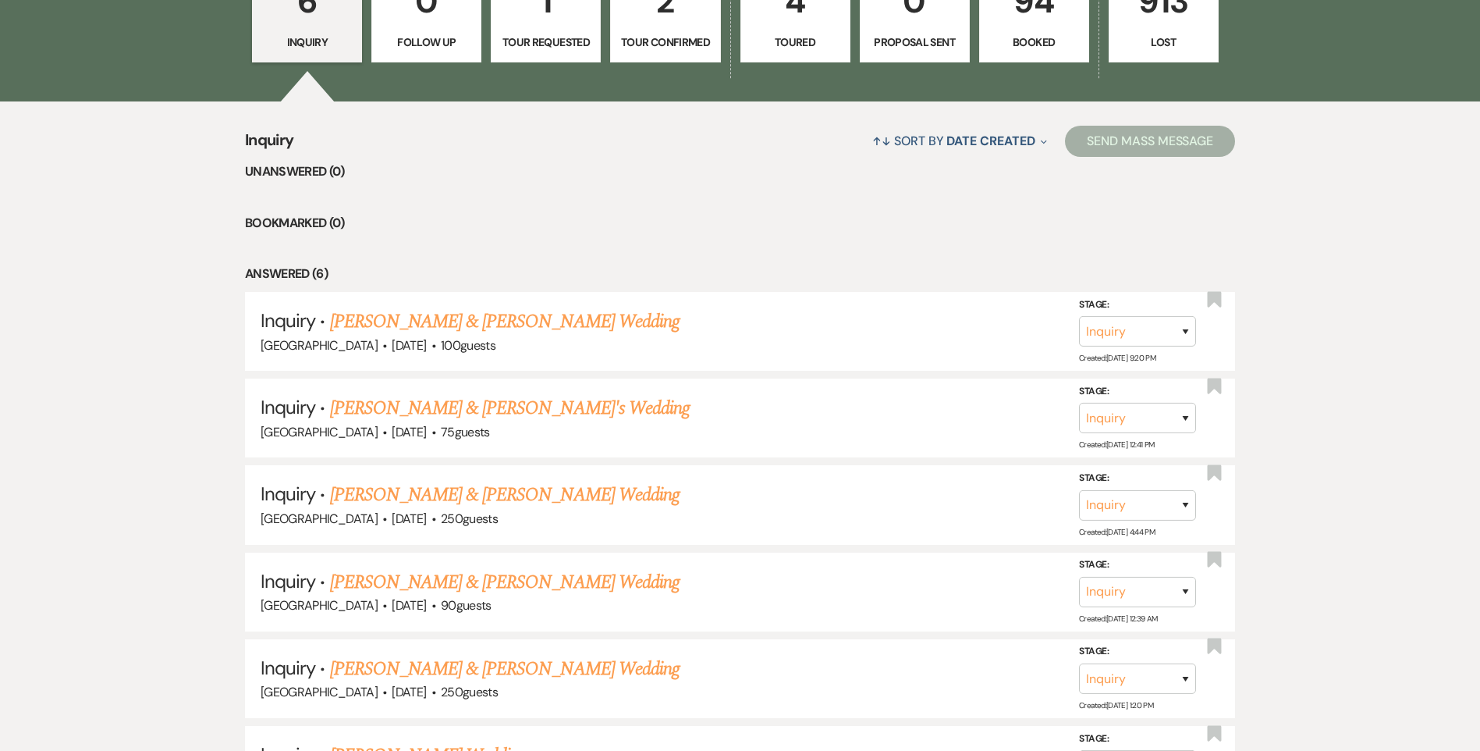
scroll to position [247, 0]
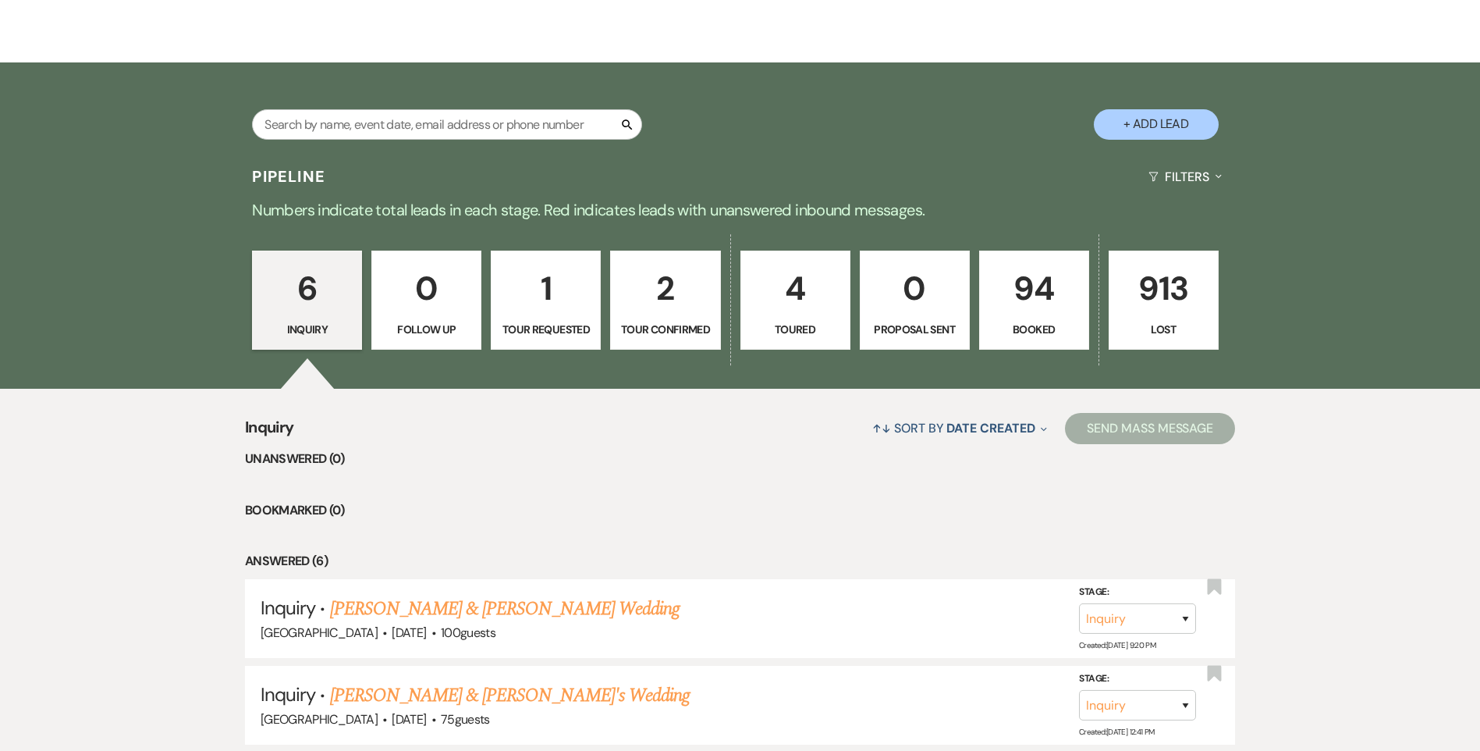
click at [677, 312] on p "2" at bounding box center [665, 288] width 90 height 52
select select "4"
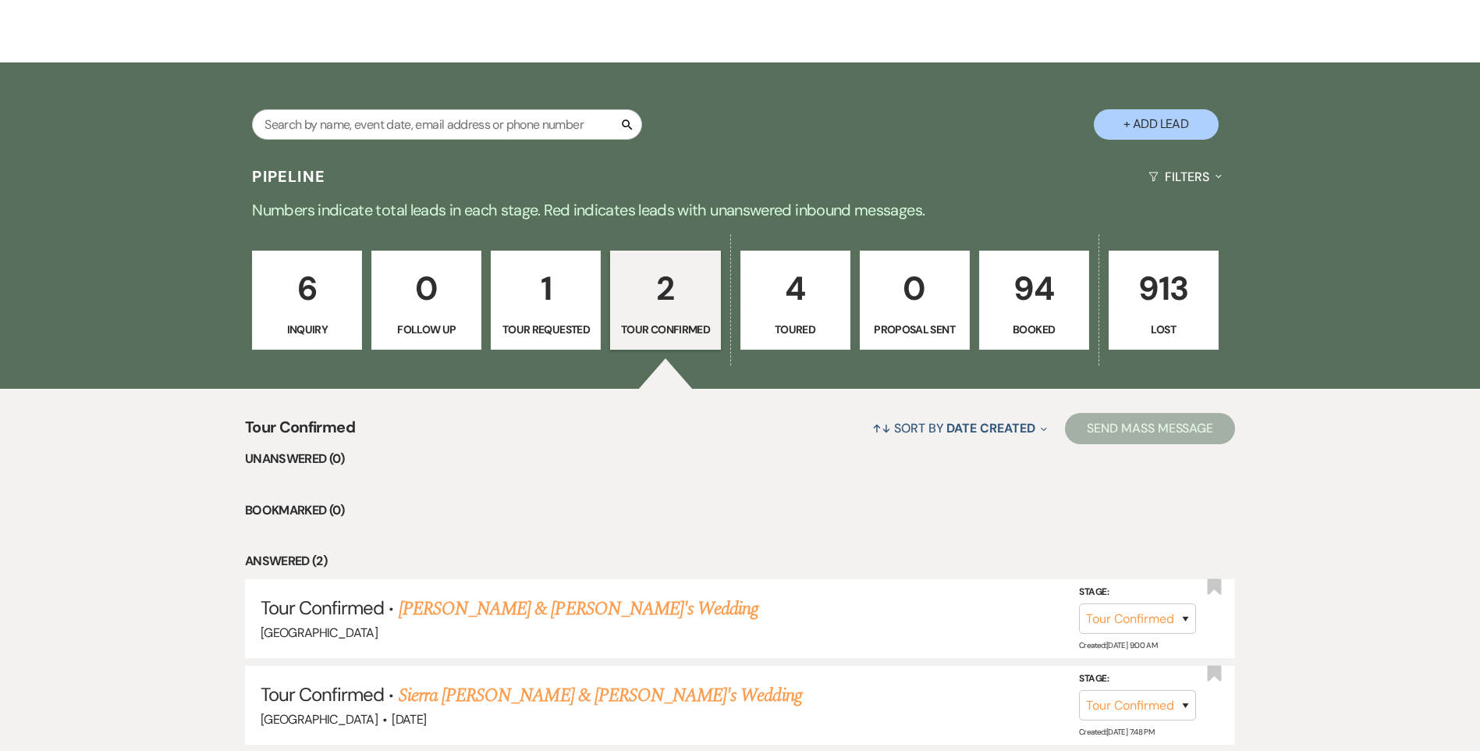
scroll to position [367, 0]
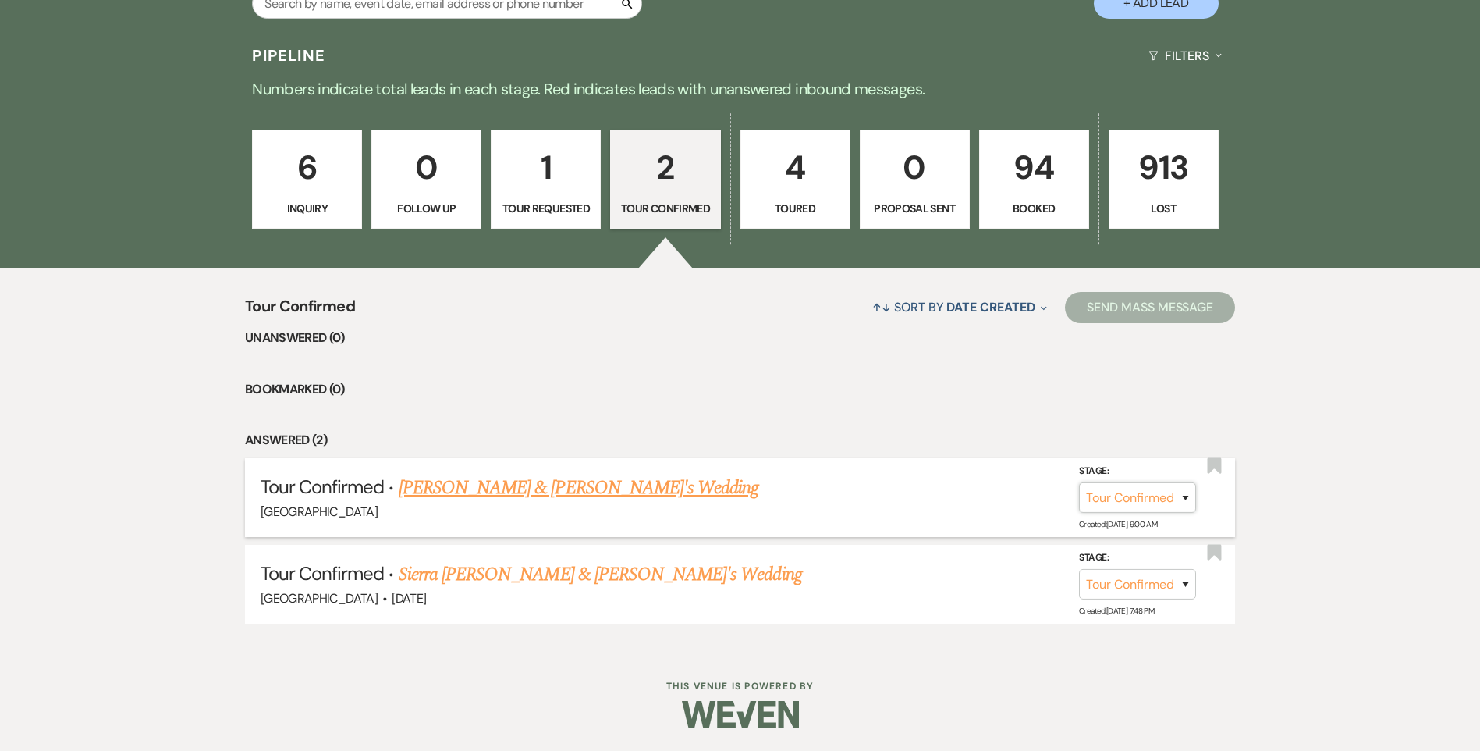
click at [1114, 495] on select "Inquiry Follow Up Tour Requested Tour Confirmed Toured Proposal Sent Booked Lost" at bounding box center [1137, 497] width 117 height 30
select select "5"
click at [1079, 482] on select "Inquiry Follow Up Tour Requested Tour Confirmed Toured Proposal Sent Booked Lost" at bounding box center [1137, 497] width 117 height 30
click at [1168, 495] on button "Save" at bounding box center [1165, 496] width 78 height 31
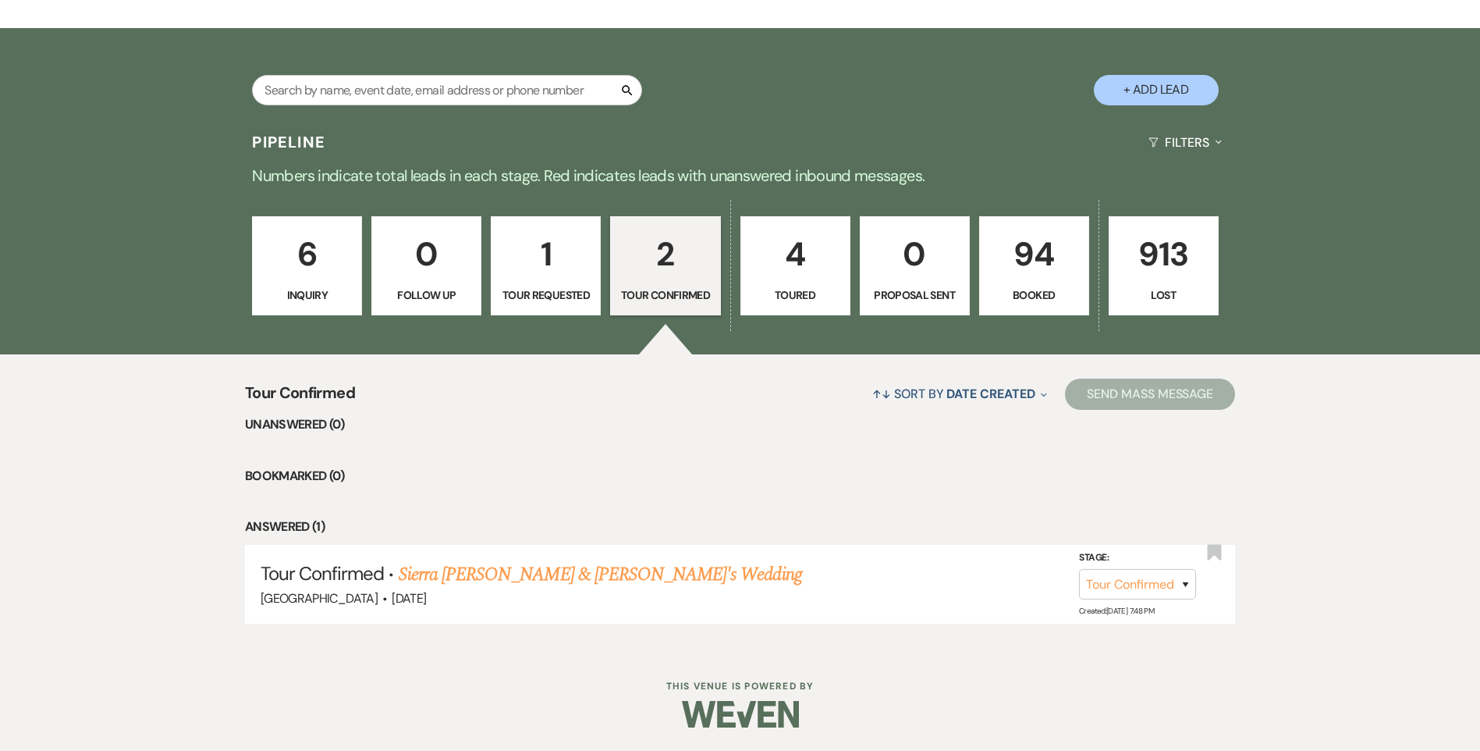
scroll to position [281, 0]
click at [284, 274] on p "6" at bounding box center [307, 254] width 90 height 52
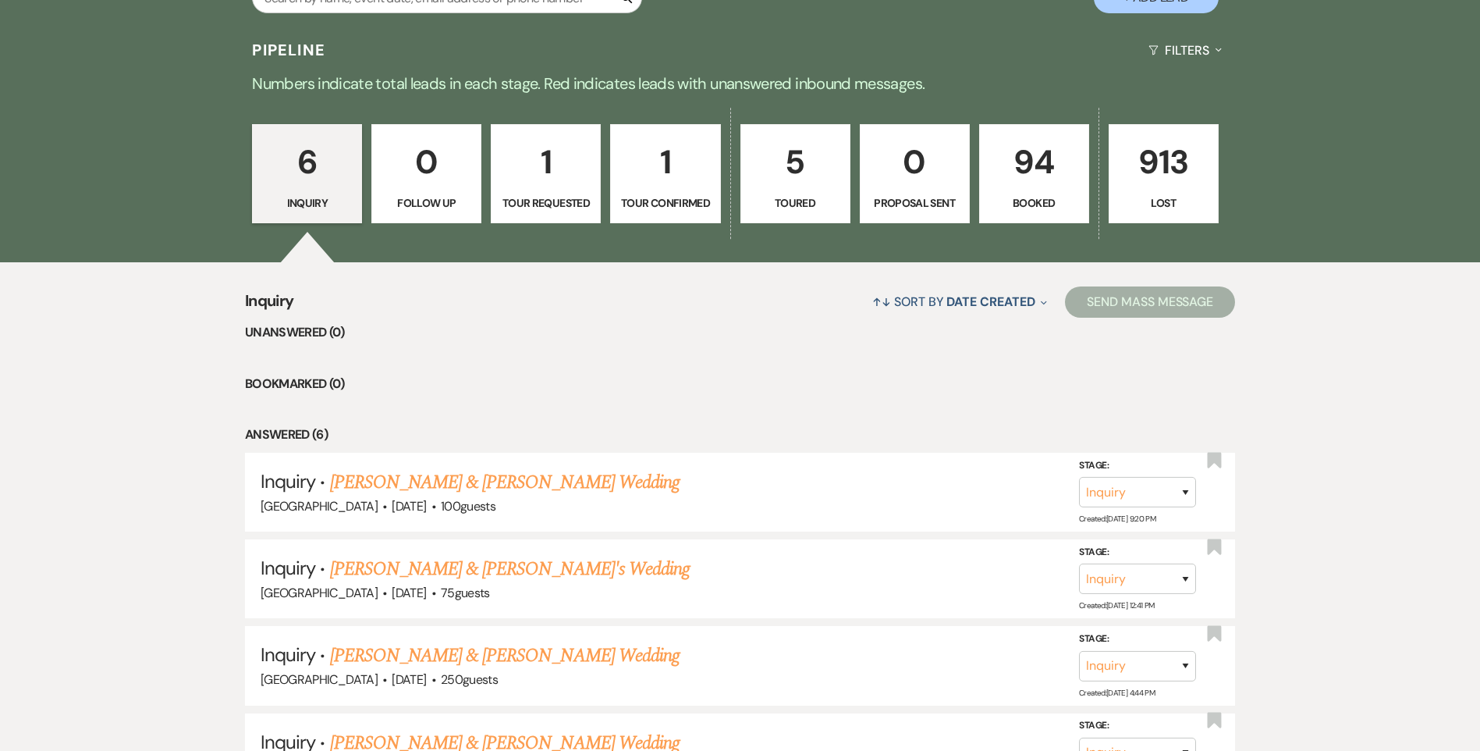
scroll to position [593, 0]
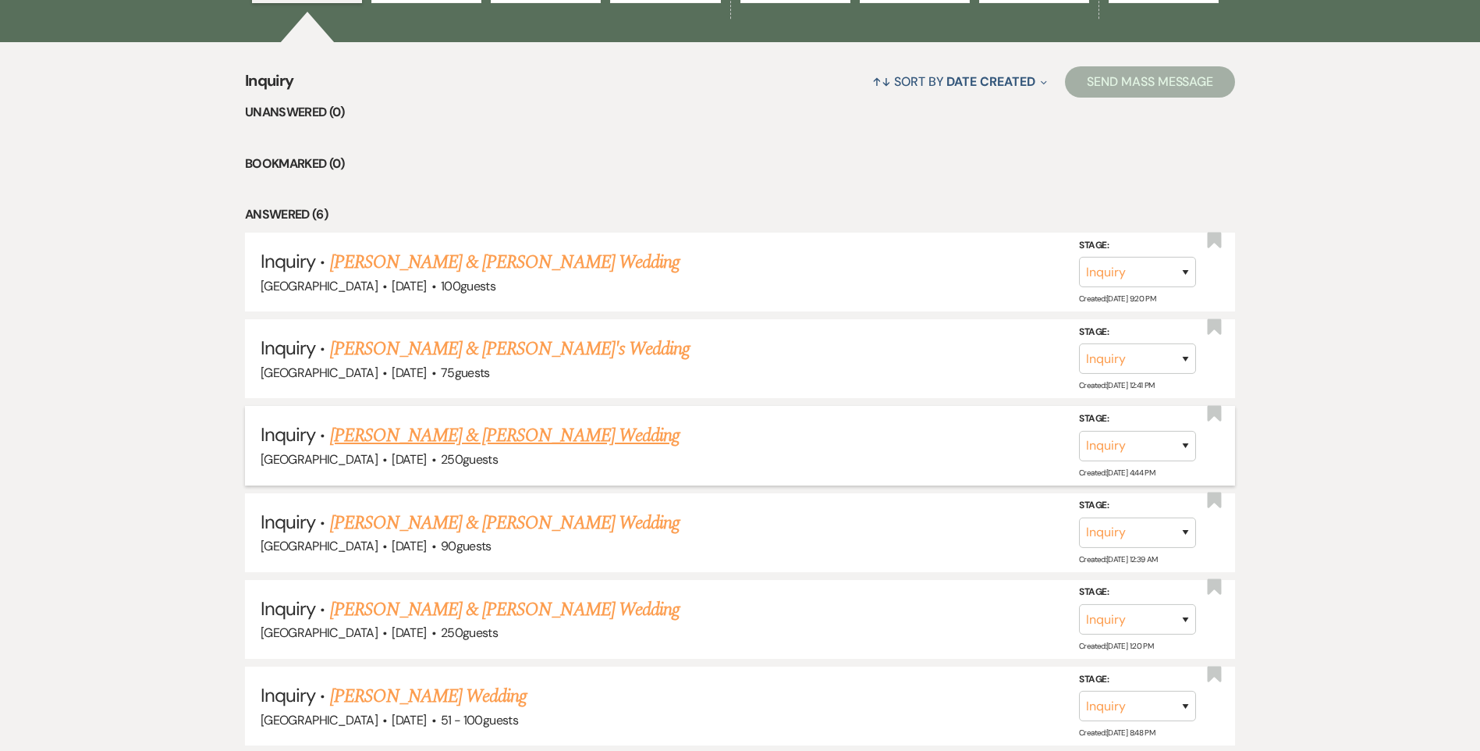
click at [362, 428] on link "[PERSON_NAME] & [PERSON_NAME] Wedding" at bounding box center [505, 435] width 350 height 28
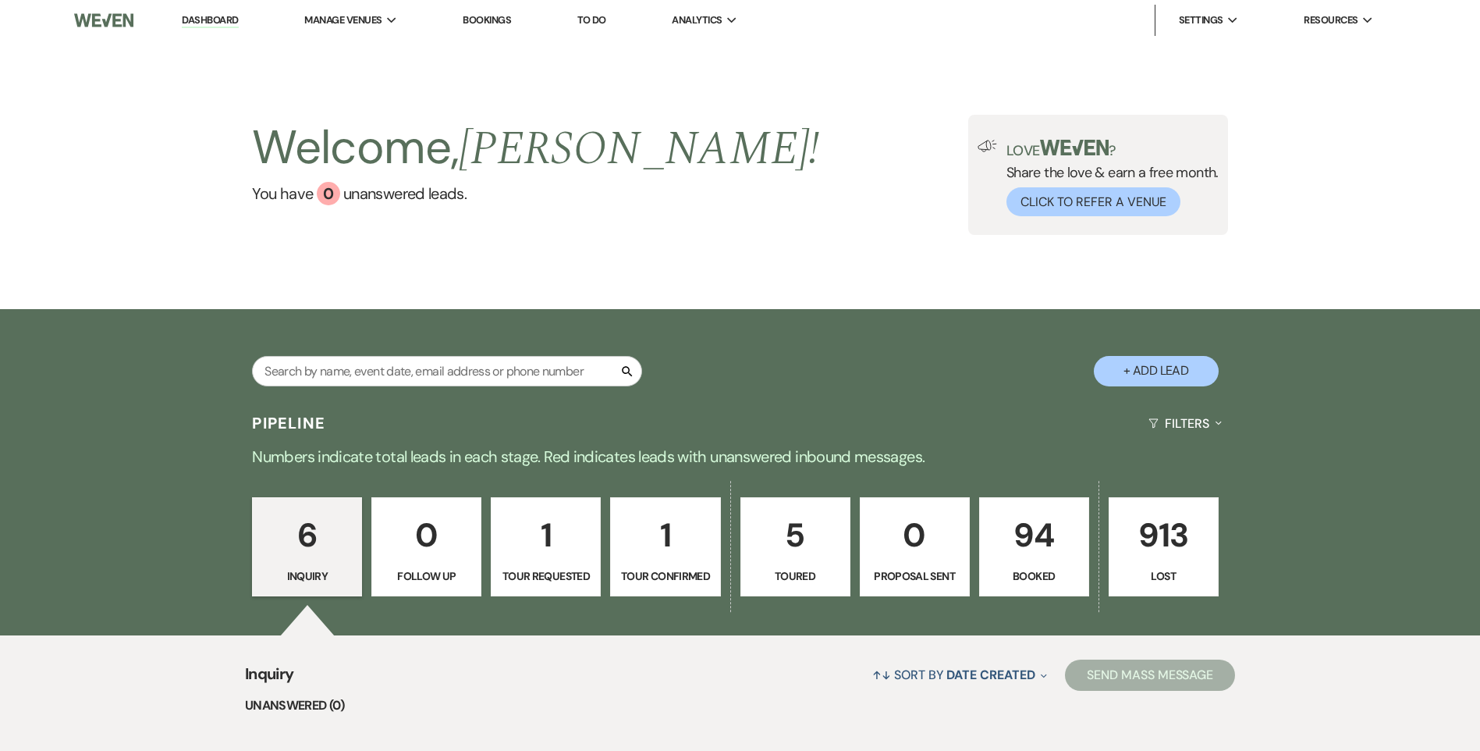
select select "5"
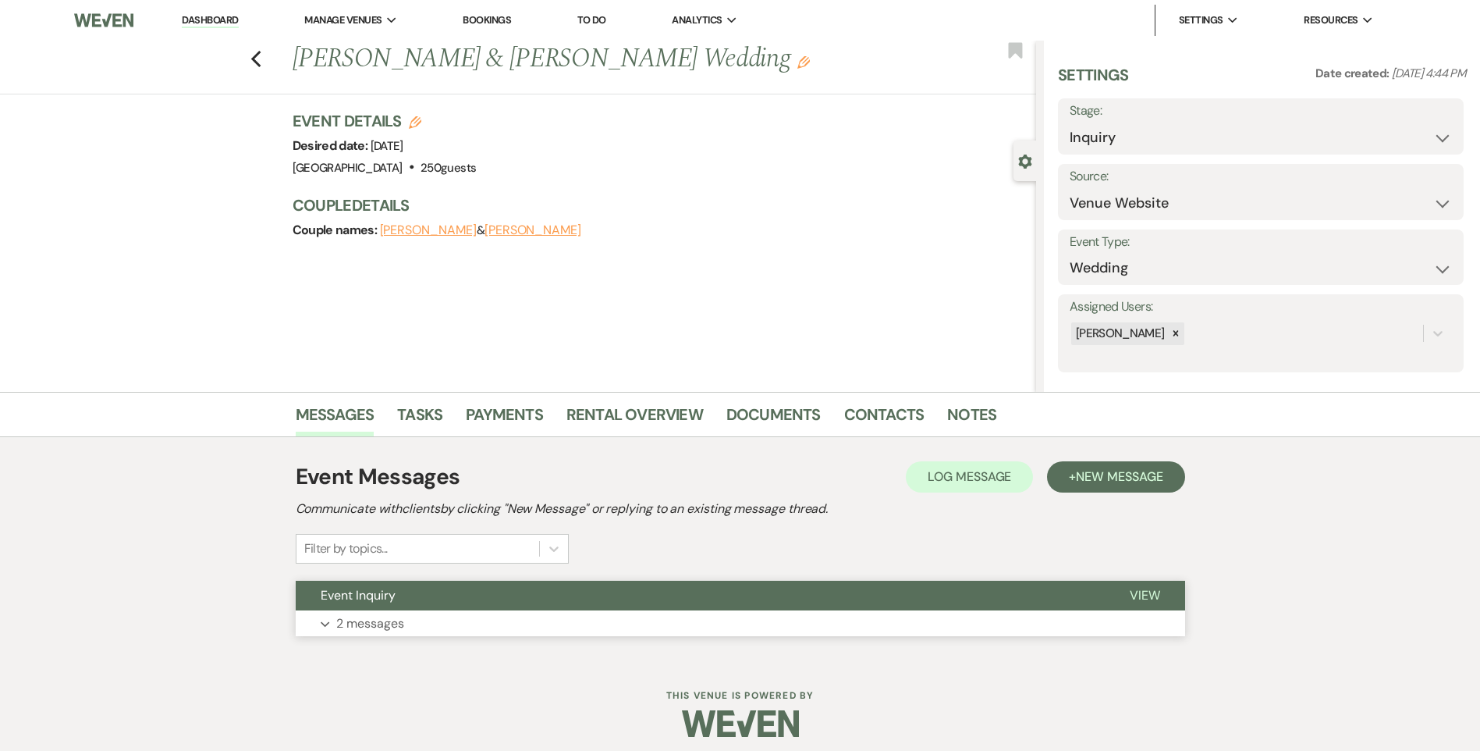
click at [425, 588] on button "Event Inquiry" at bounding box center [700, 595] width 809 height 30
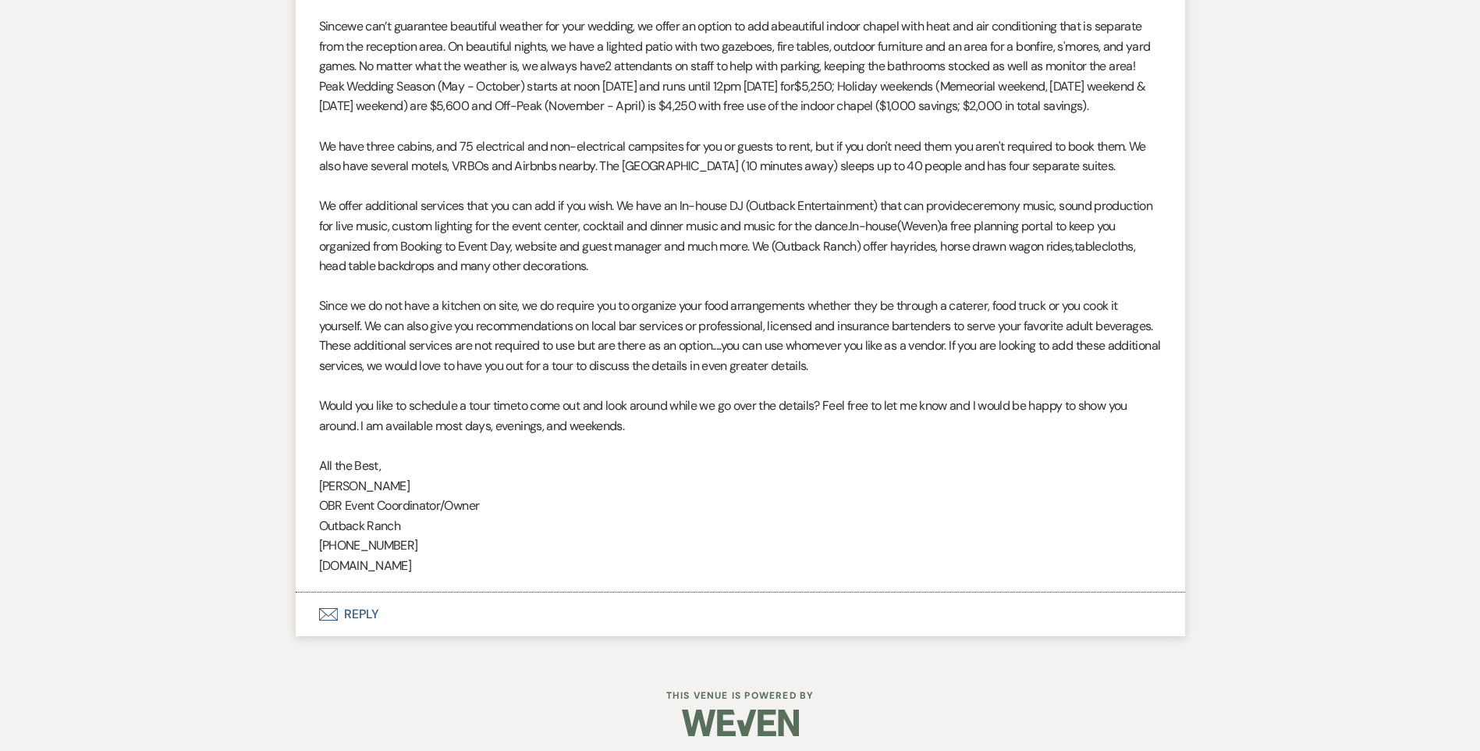
scroll to position [1215, 0]
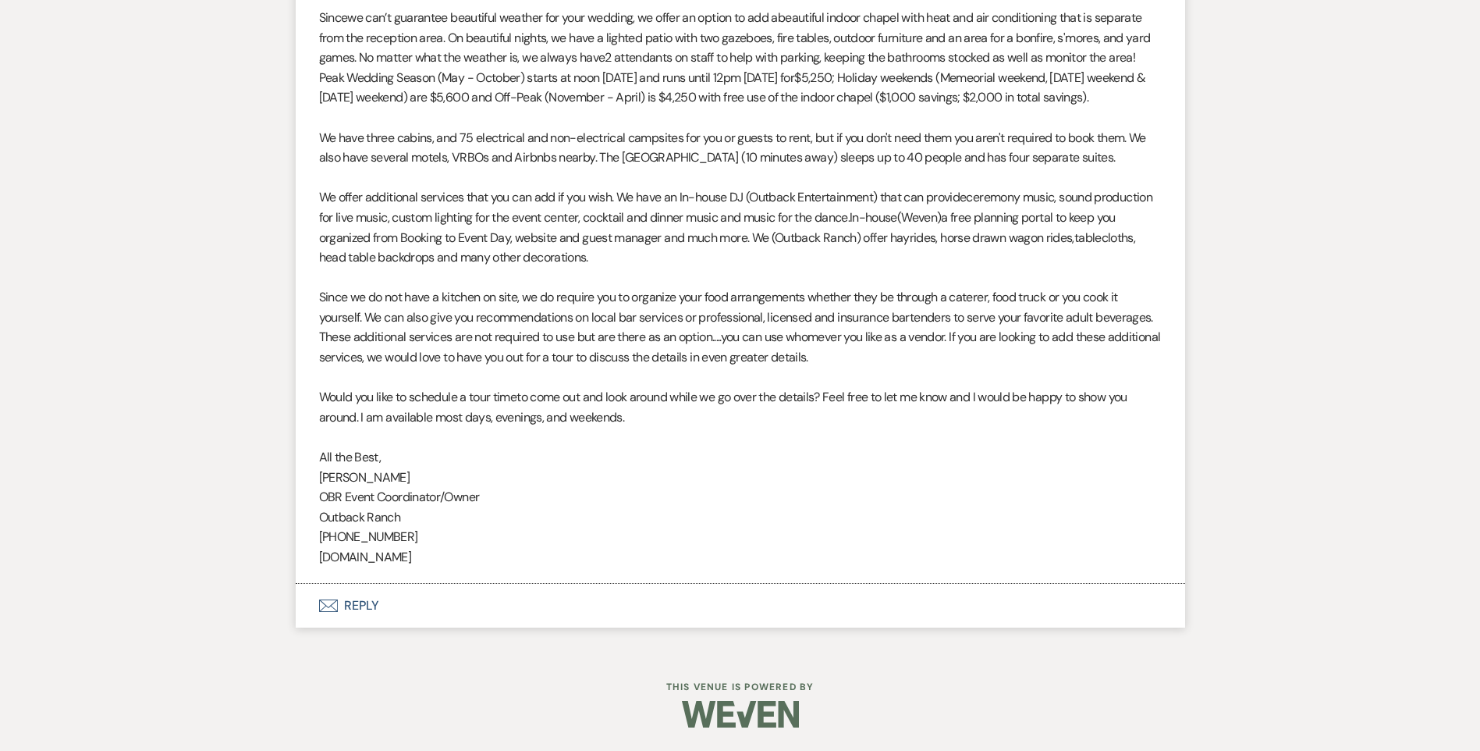
click at [372, 592] on button "Envelope Reply" at bounding box center [740, 606] width 889 height 44
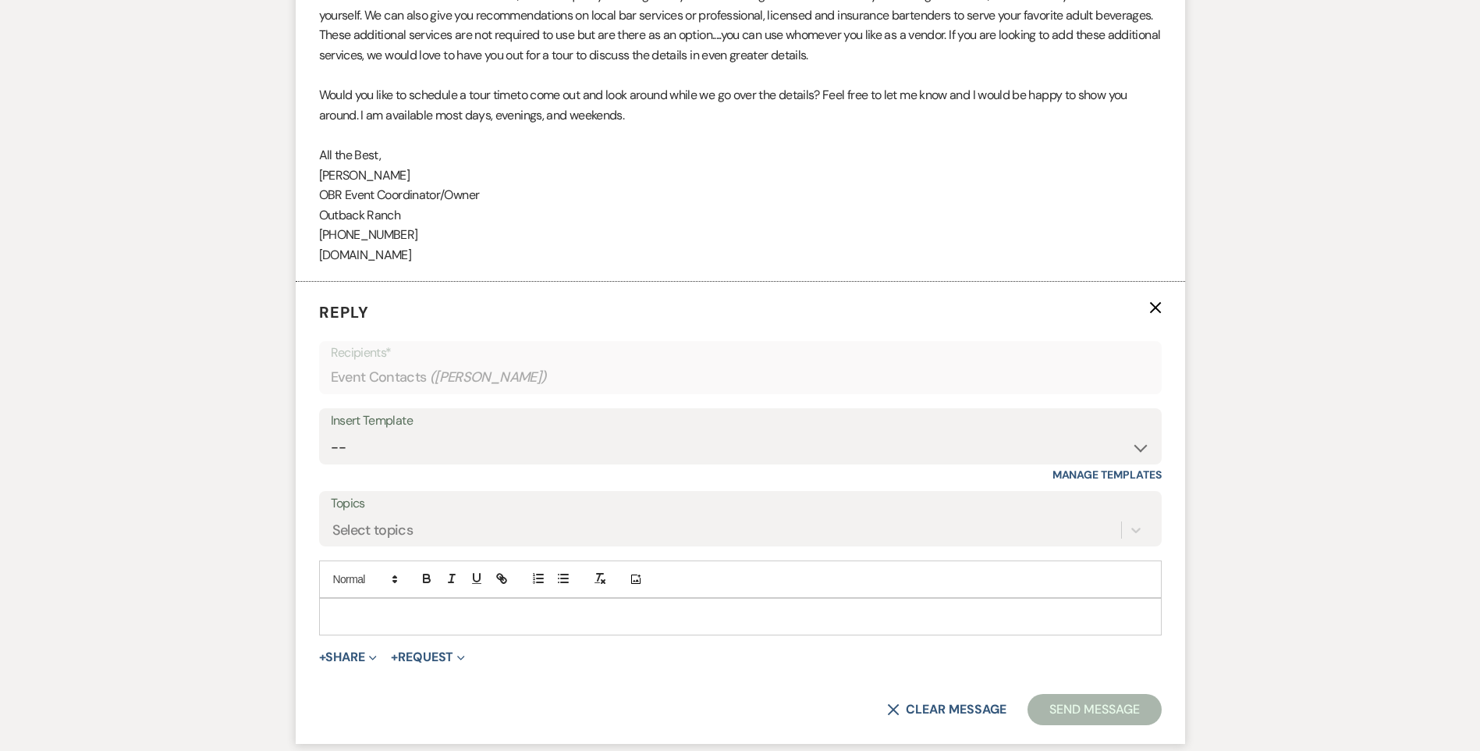
scroll to position [1652, 0]
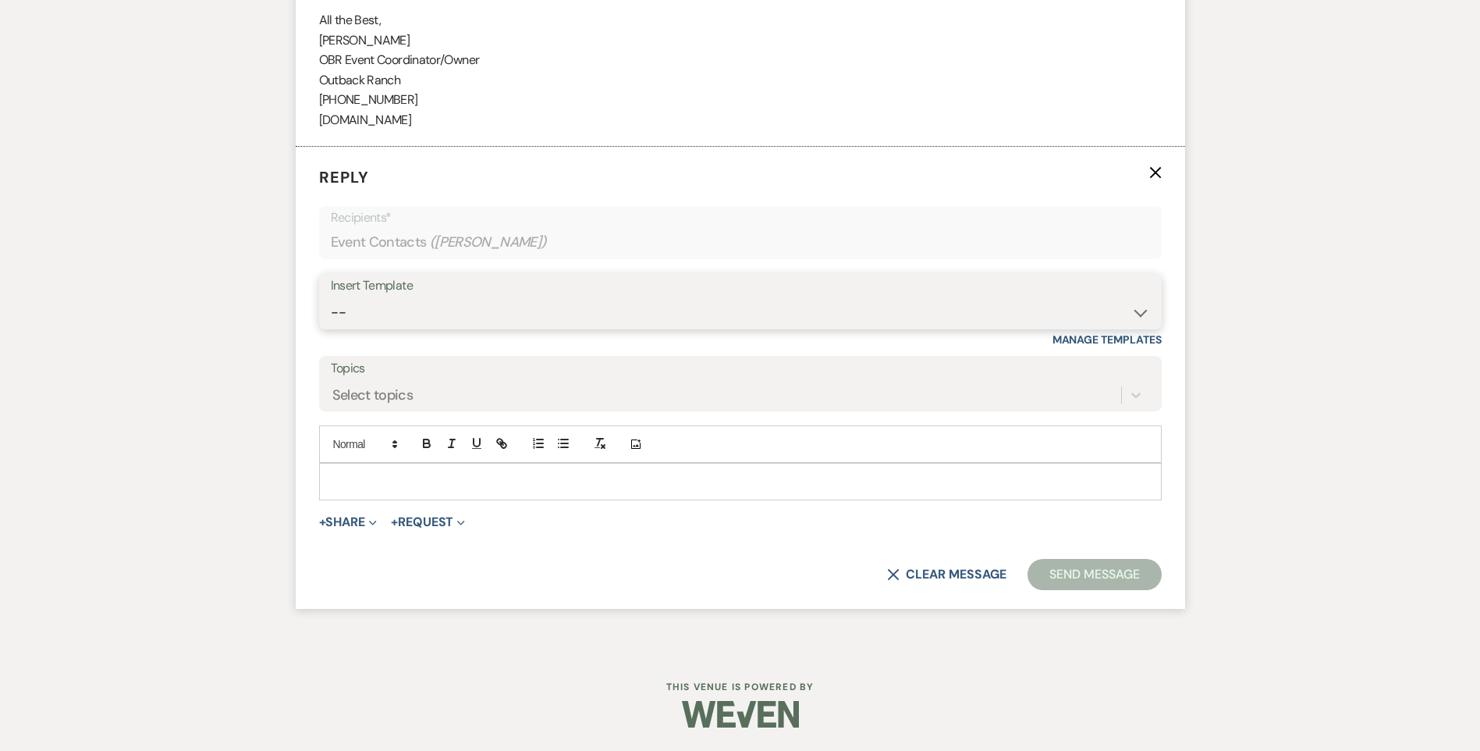
click at [361, 314] on select "-- Weven Planning Portal Introduction (Booked Events) Initial Inquiry Response …" at bounding box center [740, 312] width 819 height 30
select select "1270"
click at [331, 297] on select "-- Weven Planning Portal Introduction (Booked Events) Initial Inquiry Response …" at bounding box center [740, 312] width 819 height 30
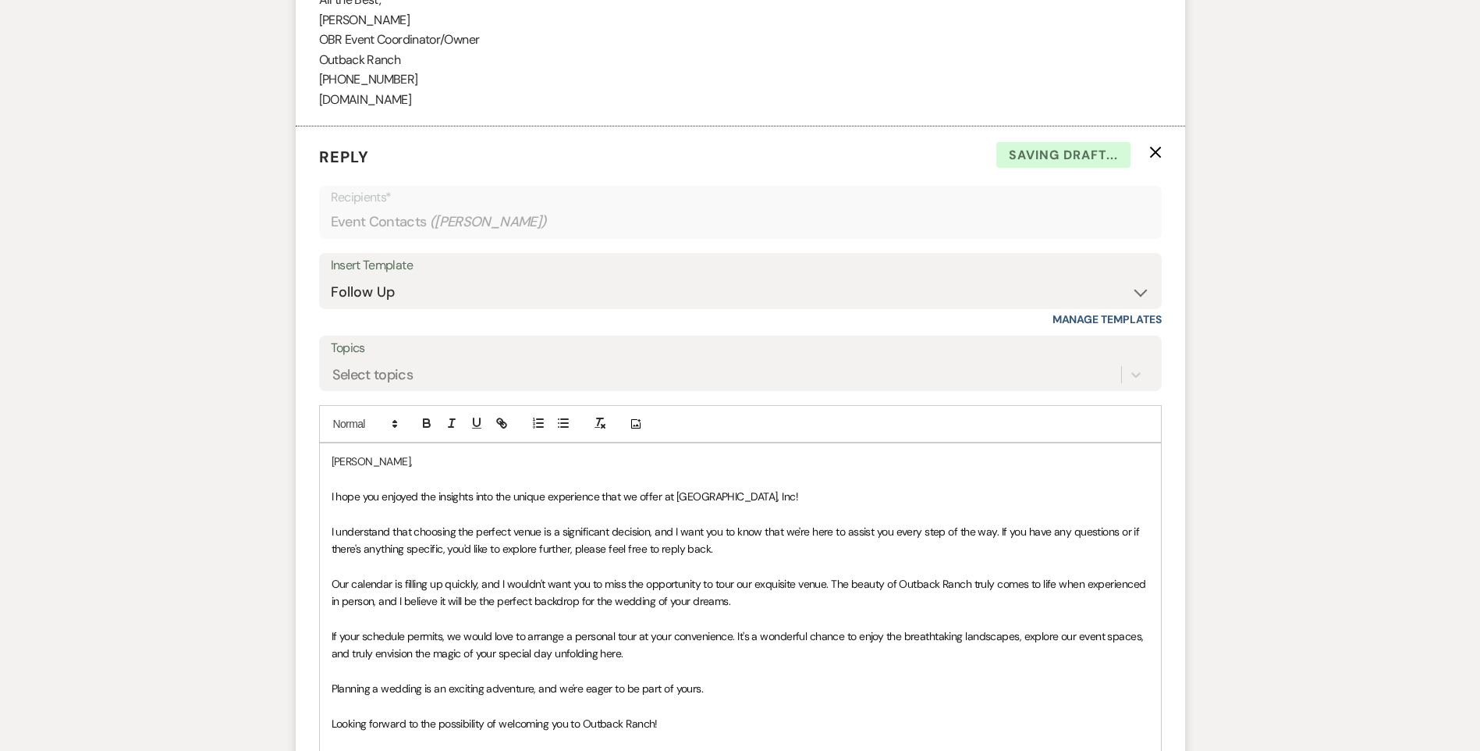
click at [325, 516] on div "[PERSON_NAME], I hope you enjoyed the insights into the unique experience that …" at bounding box center [740, 635] width 841 height 385
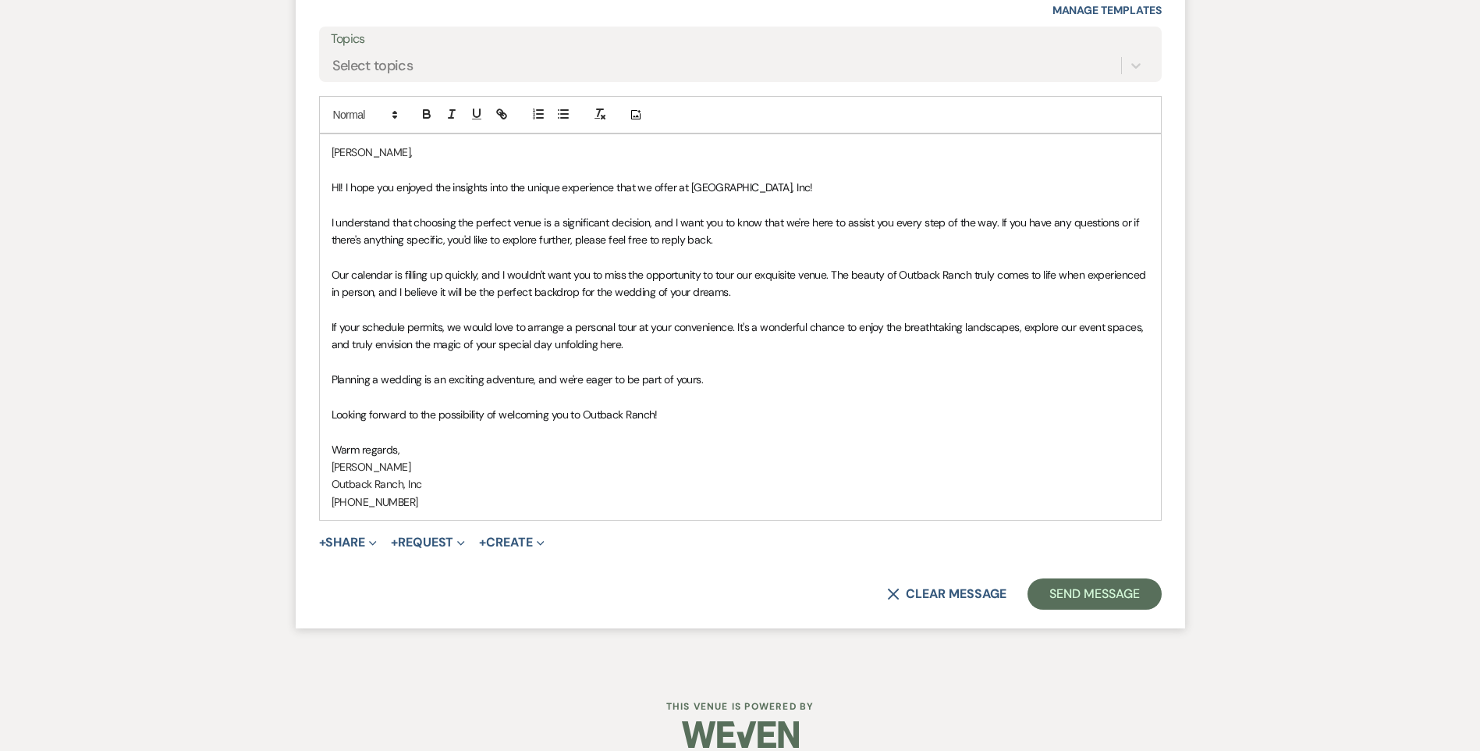
scroll to position [1964, 0]
click at [1095, 606] on button "Send Message" at bounding box center [1094, 590] width 133 height 31
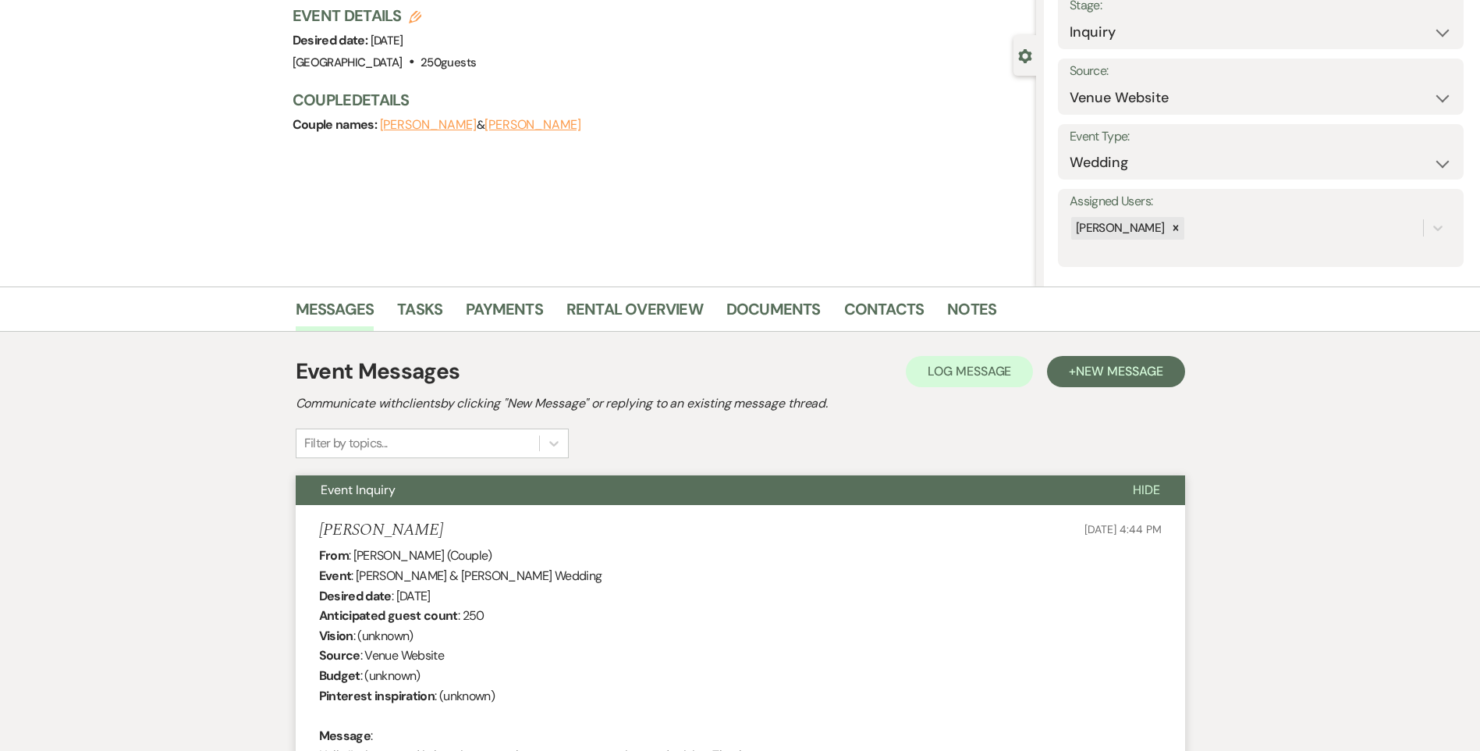
scroll to position [0, 0]
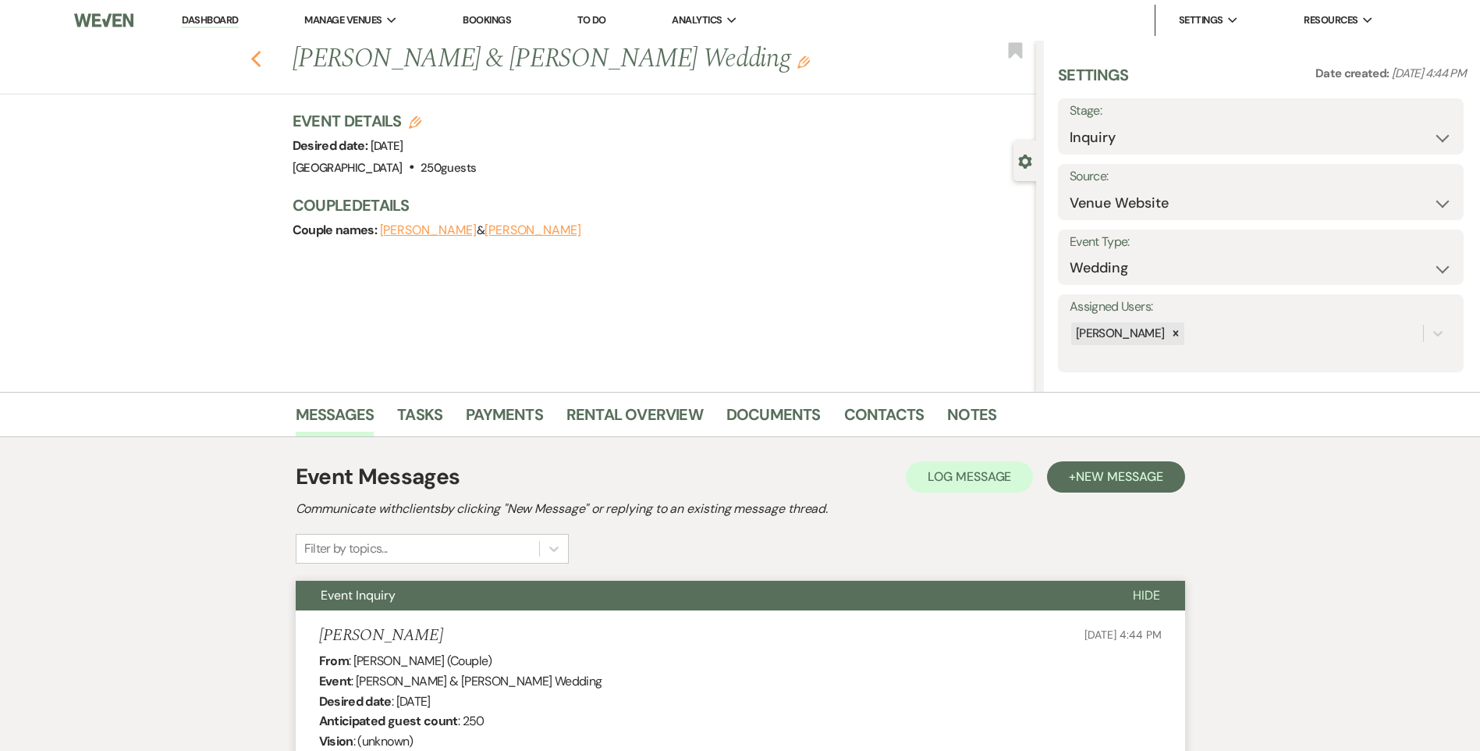
click at [260, 47] on button "Previous" at bounding box center [256, 58] width 12 height 22
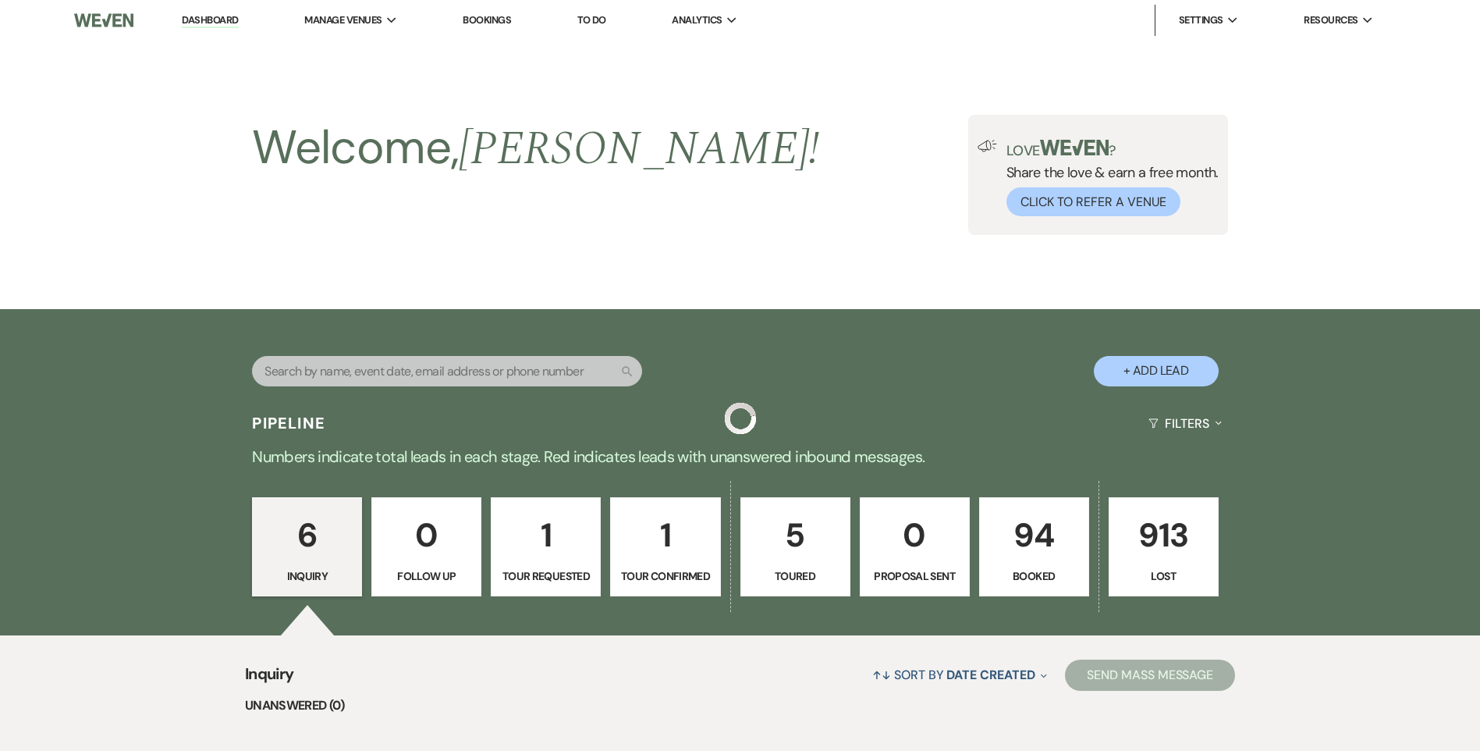
scroll to position [593, 0]
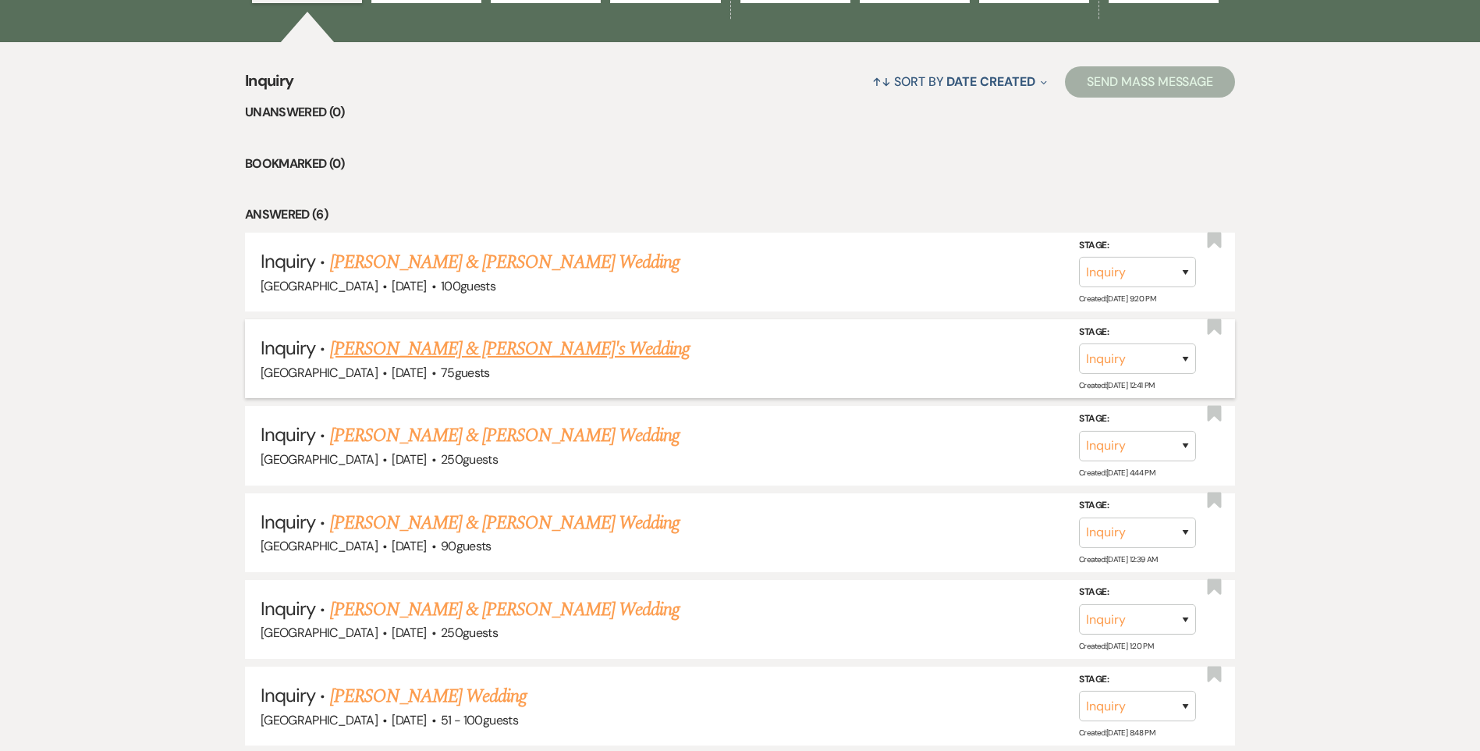
click at [396, 344] on link "[PERSON_NAME] & [PERSON_NAME]'s Wedding" at bounding box center [510, 349] width 360 height 28
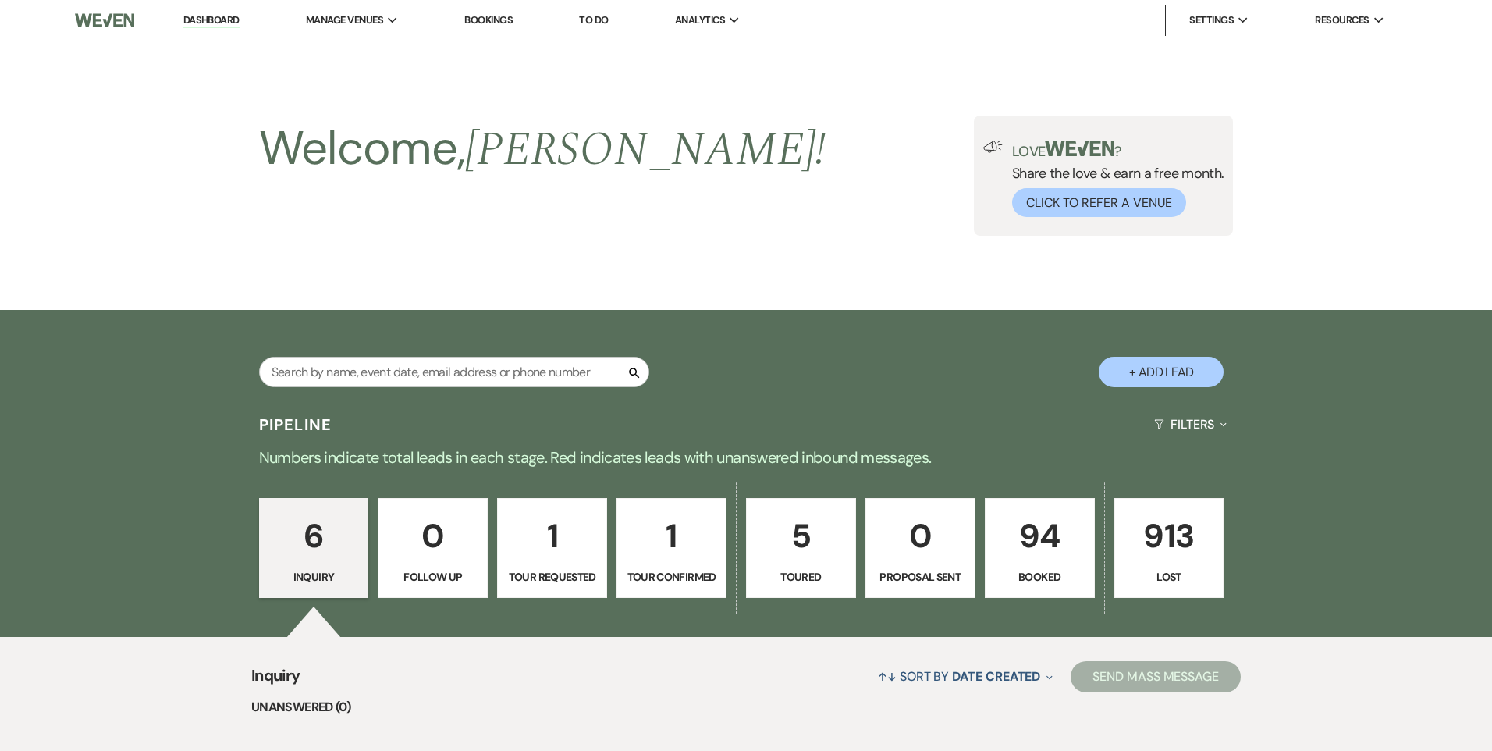
select select "5"
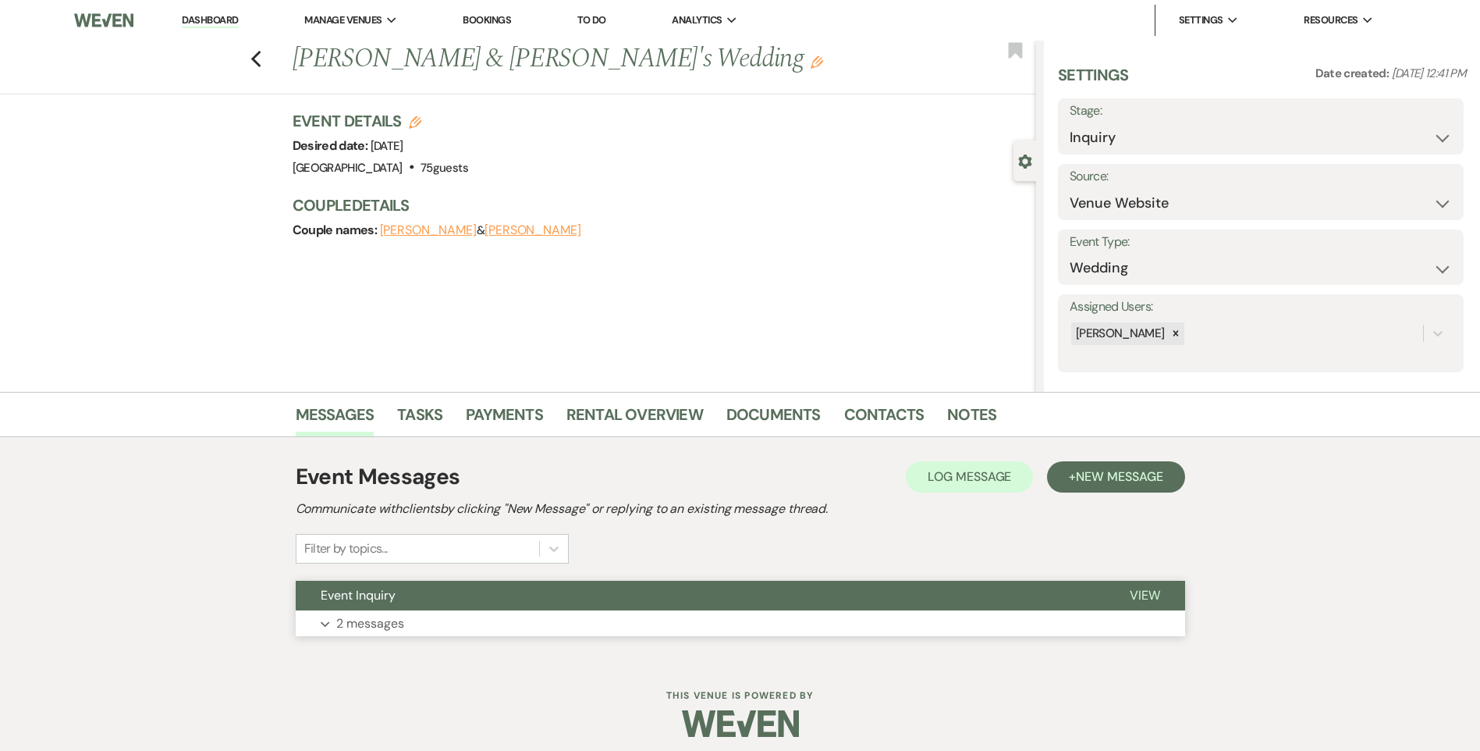
click at [388, 586] on button "Event Inquiry" at bounding box center [700, 595] width 809 height 30
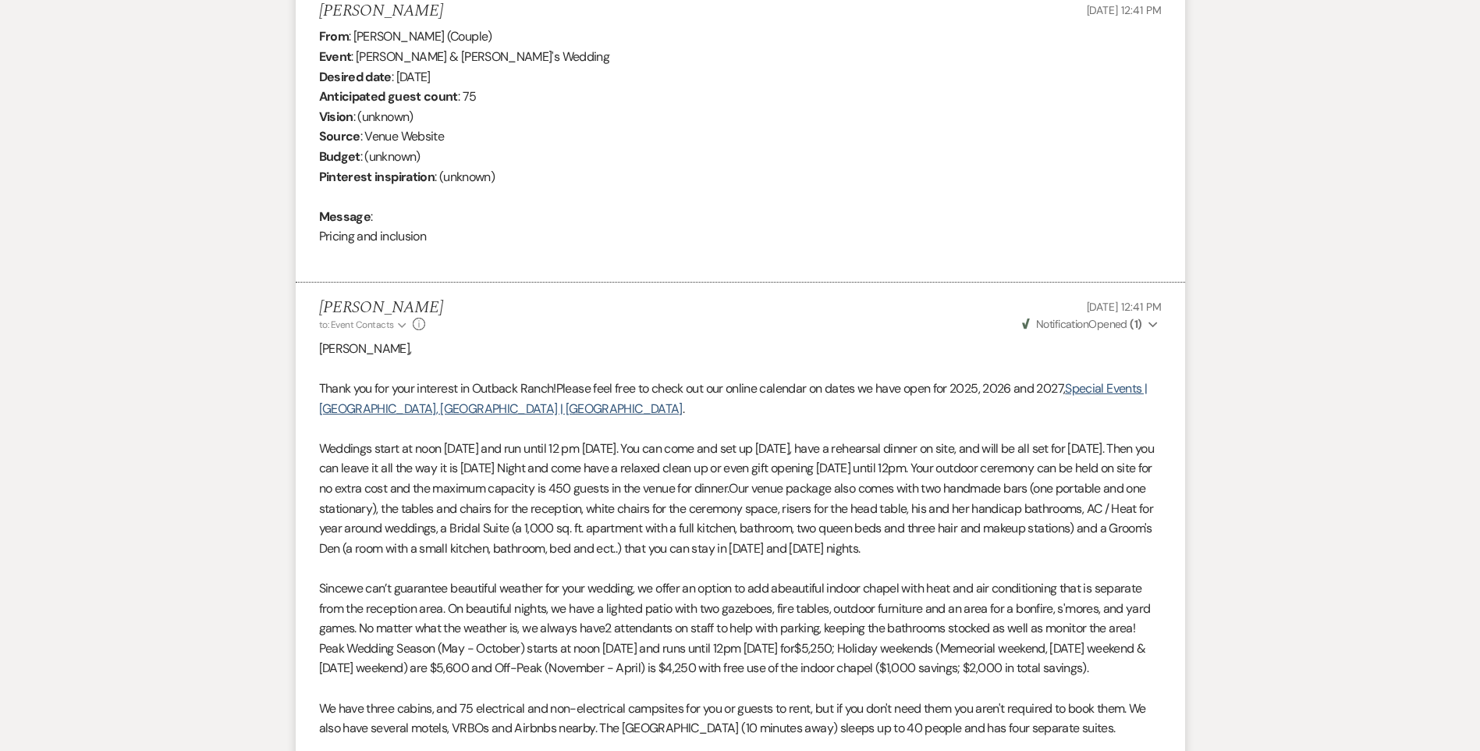
scroll to position [1215, 0]
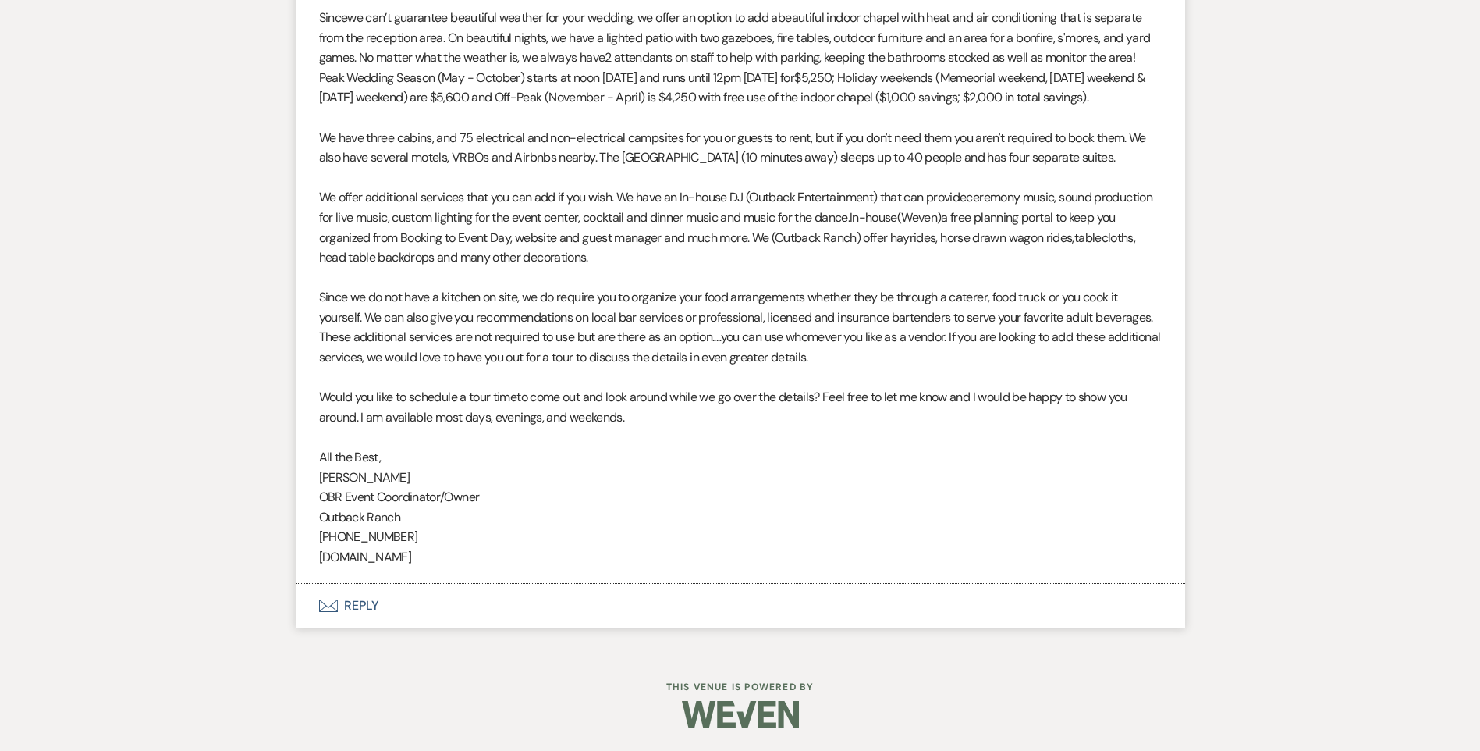
click at [399, 591] on button "Envelope Reply" at bounding box center [740, 606] width 889 height 44
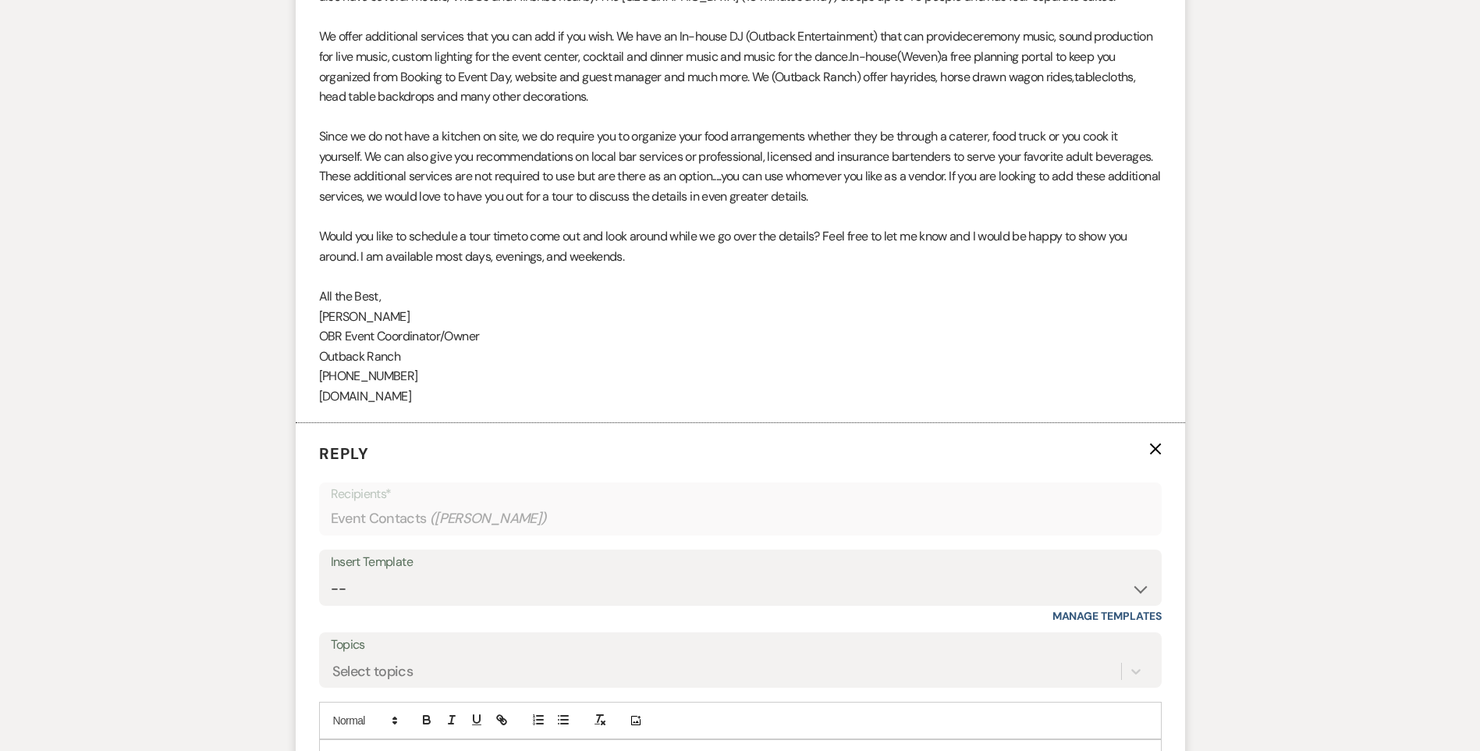
scroll to position [1652, 0]
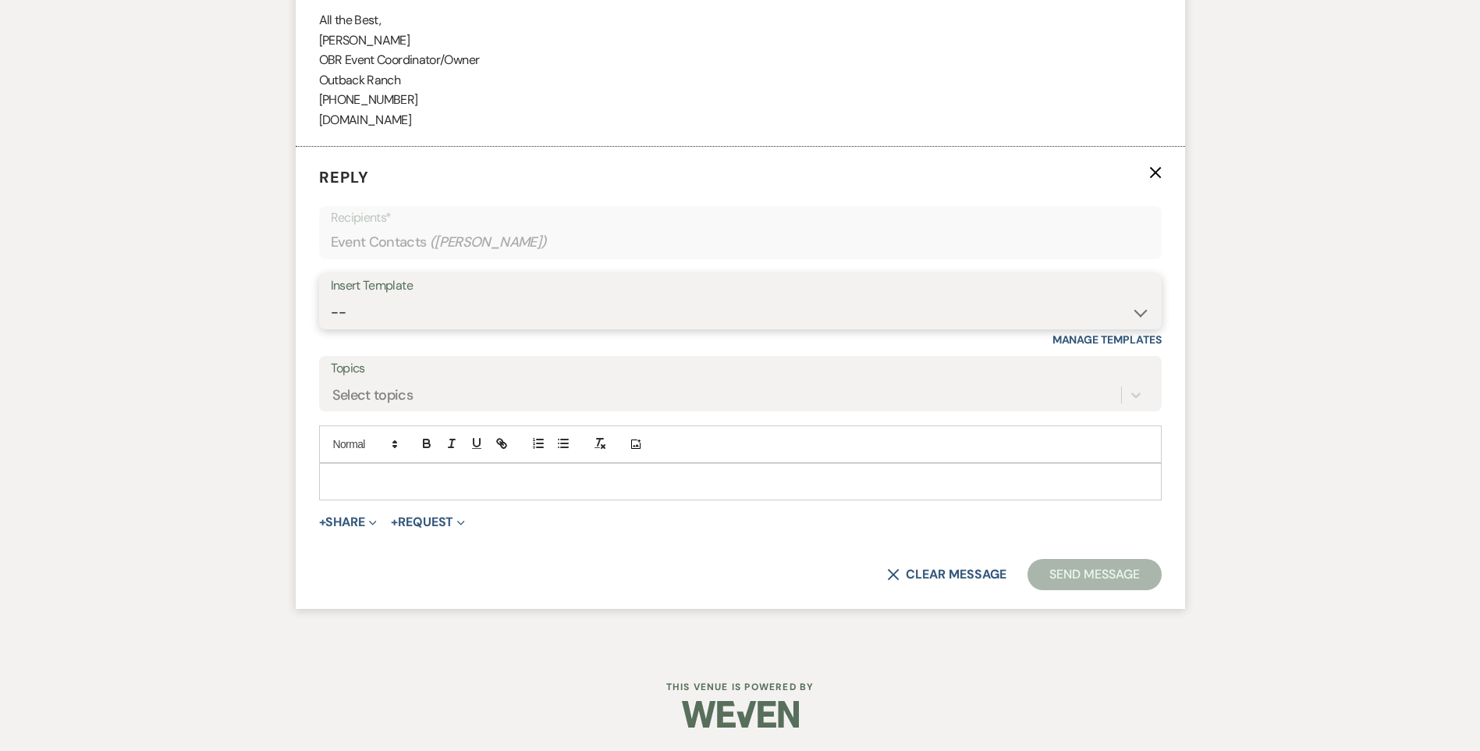
click at [353, 318] on select "-- Weven Planning Portal Introduction (Booked Events) Initial Inquiry Response …" at bounding box center [740, 312] width 819 height 30
select select "1270"
click at [331, 297] on select "-- Weven Planning Portal Introduction (Booked Events) Initial Inquiry Response …" at bounding box center [740, 312] width 819 height 30
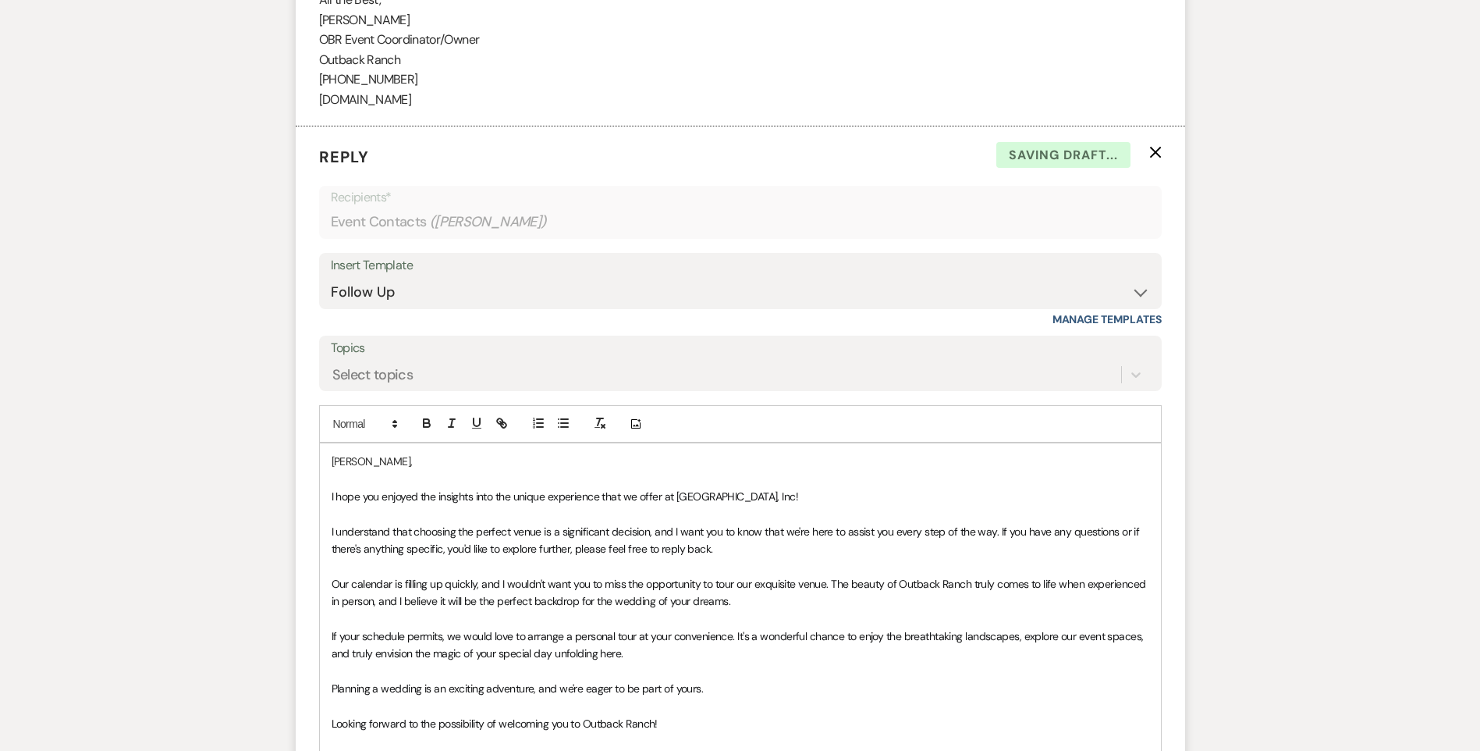
click at [332, 503] on span "I hope you enjoyed the insights into the unique experience that we offer at [GE…" at bounding box center [565, 496] width 467 height 14
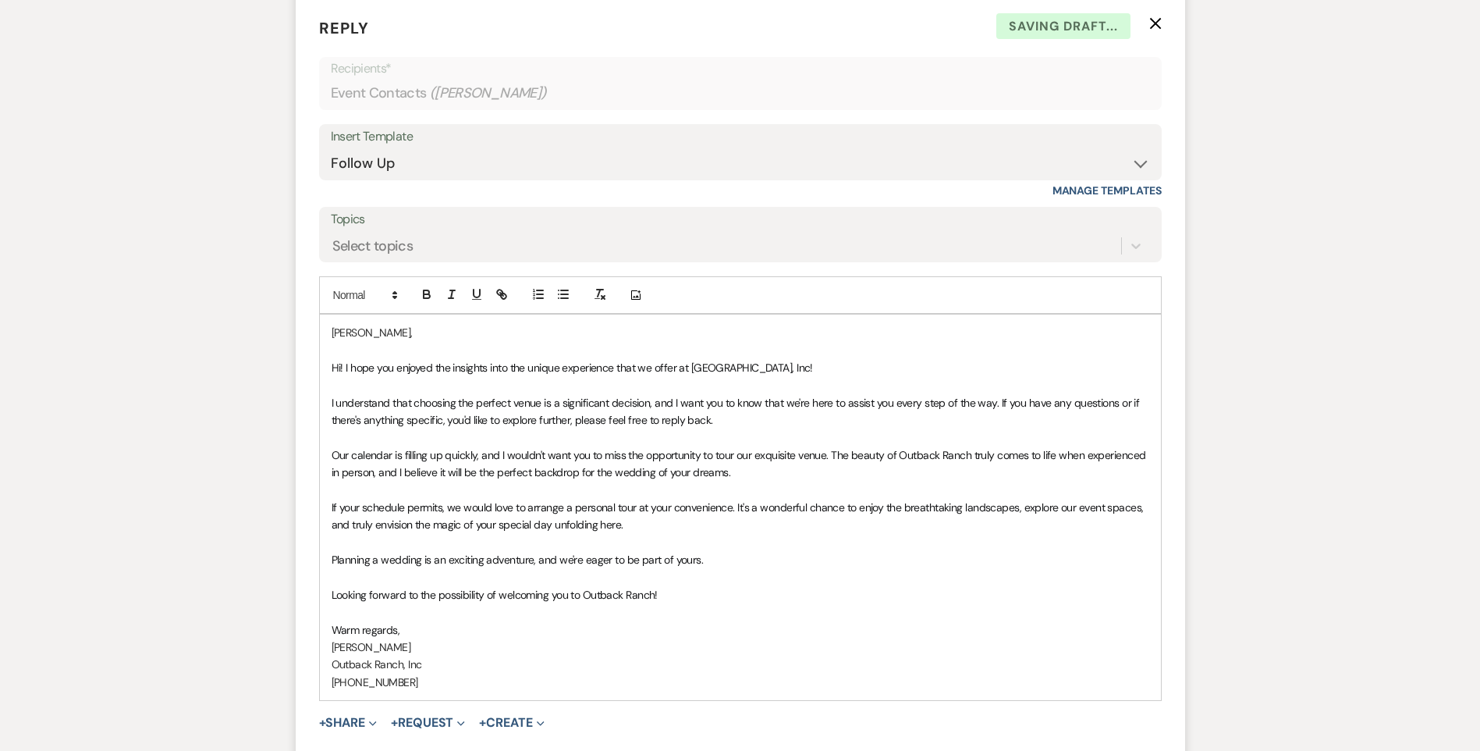
scroll to position [2001, 0]
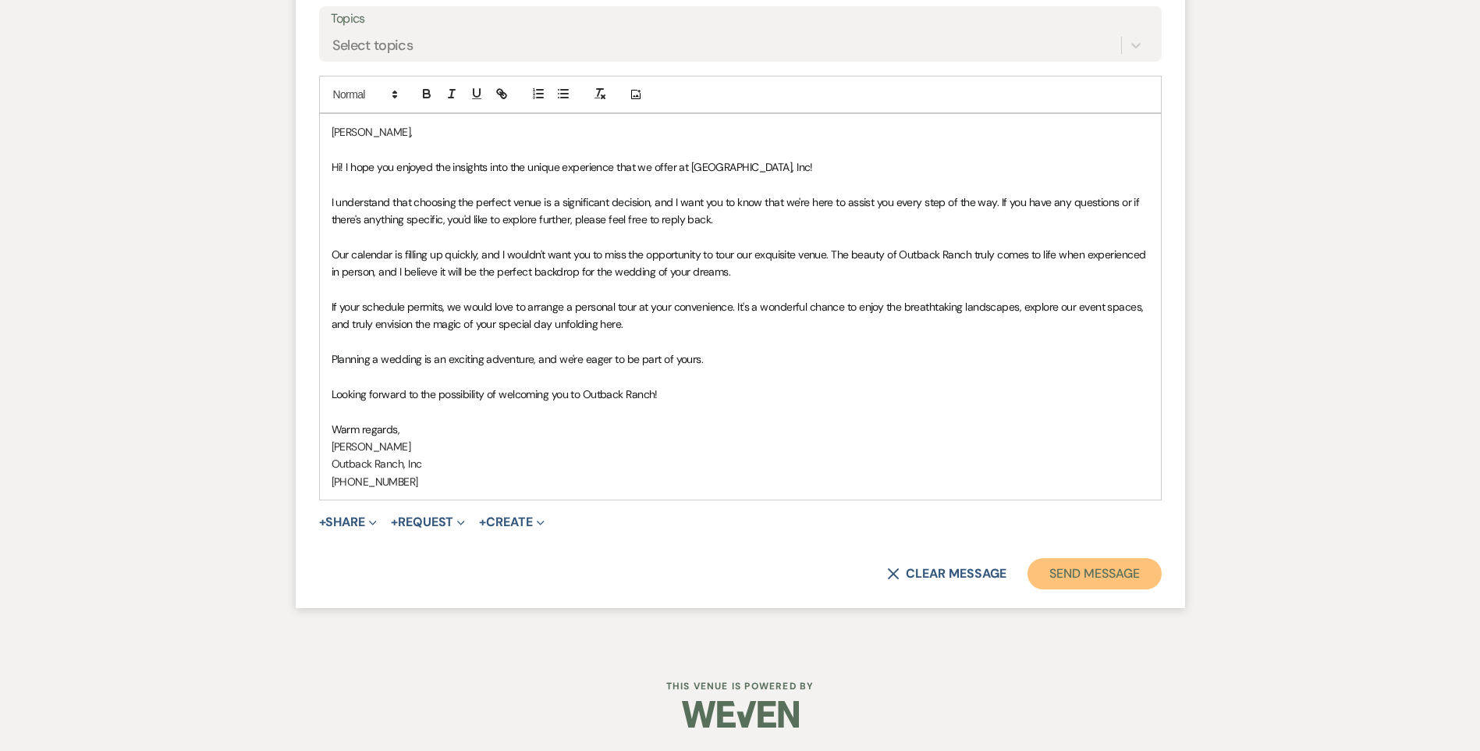
click at [1145, 563] on button "Send Message" at bounding box center [1094, 573] width 133 height 31
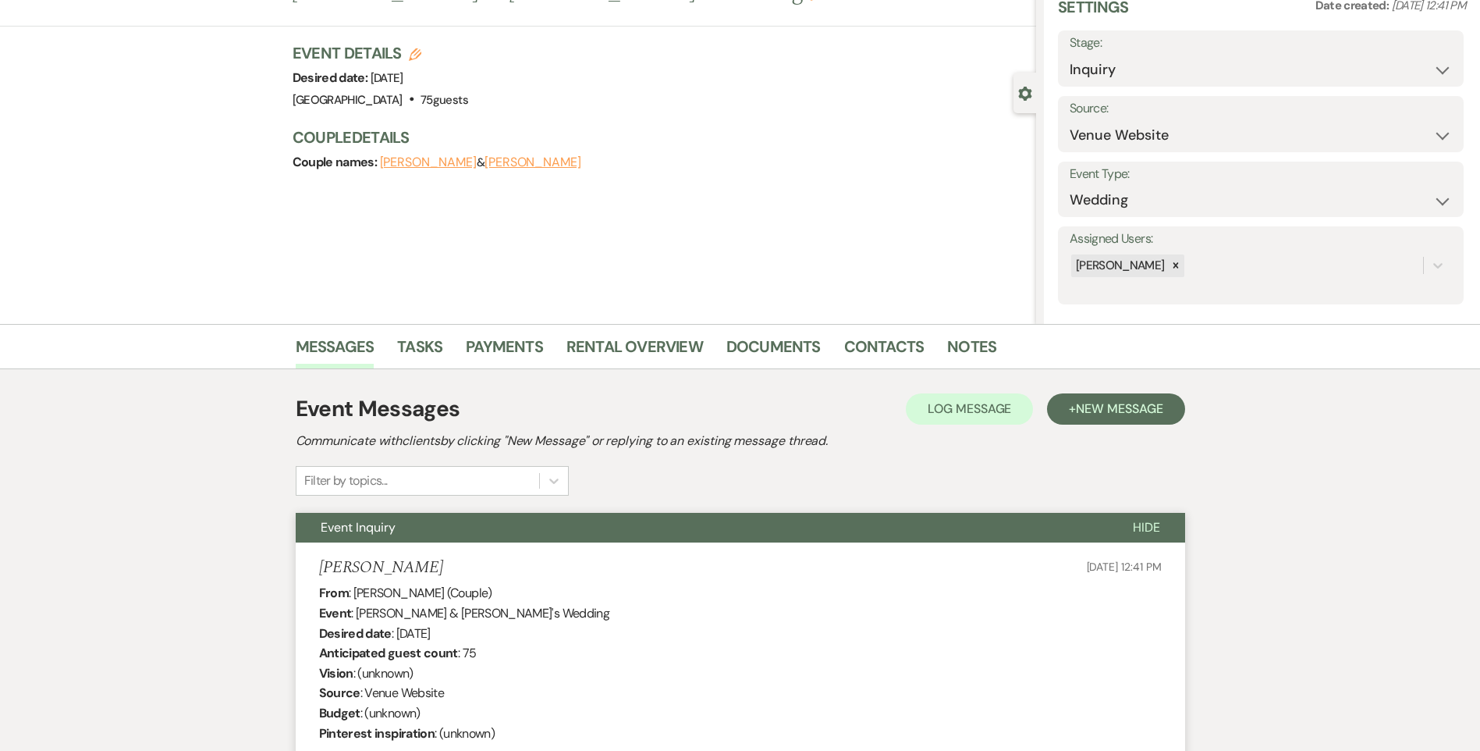
scroll to position [0, 0]
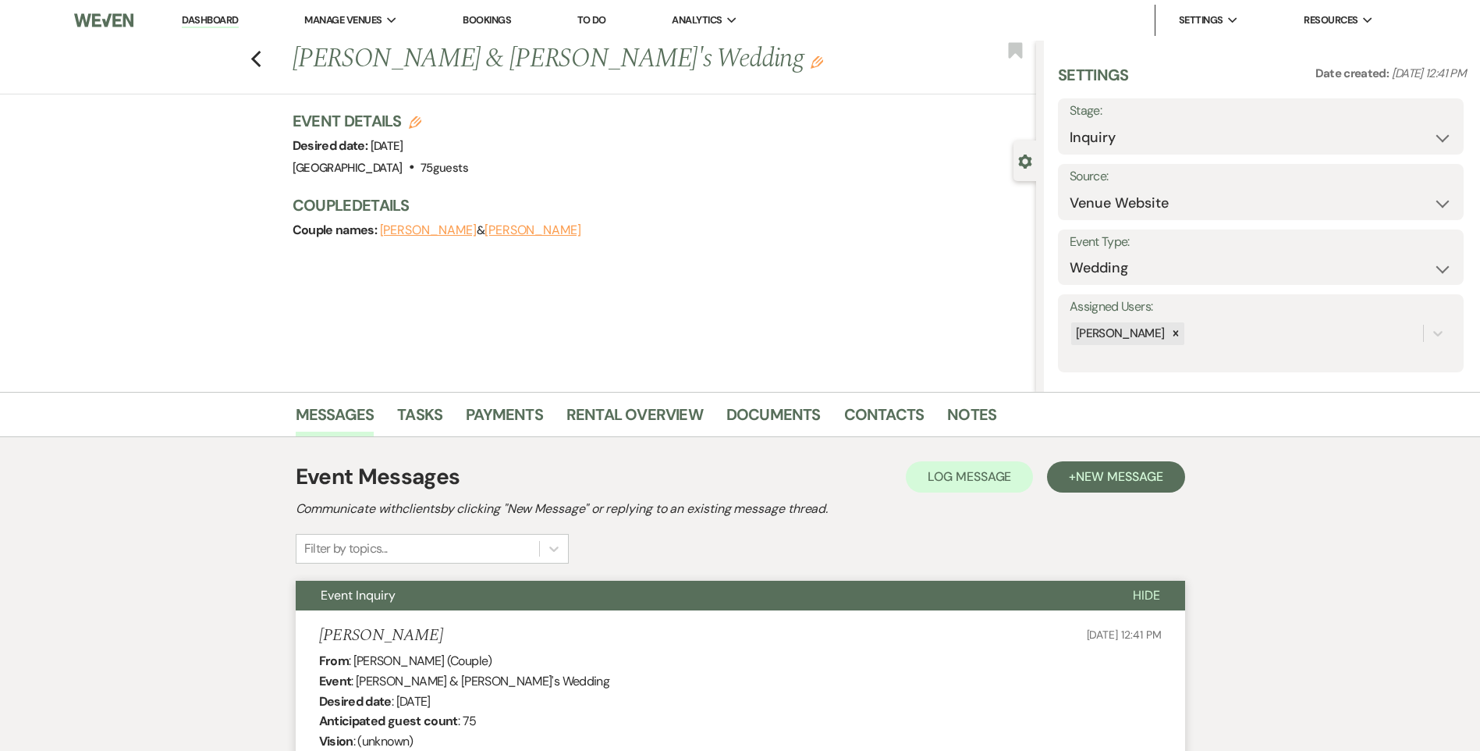
click at [268, 59] on div "Previous [PERSON_NAME] & [PERSON_NAME]'s Wedding Edit Bookmark" at bounding box center [514, 68] width 1044 height 54
click at [260, 59] on use "button" at bounding box center [255, 59] width 10 height 17
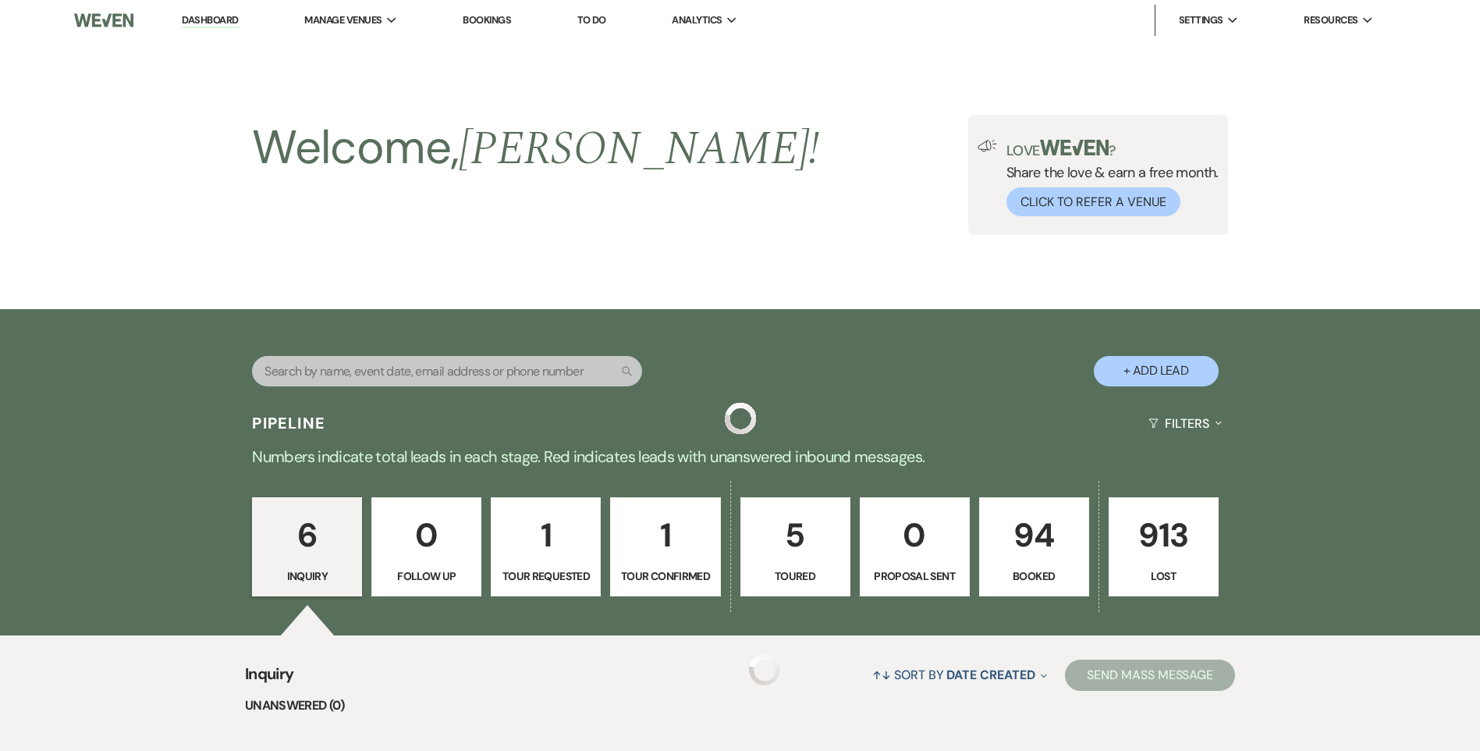
scroll to position [593, 0]
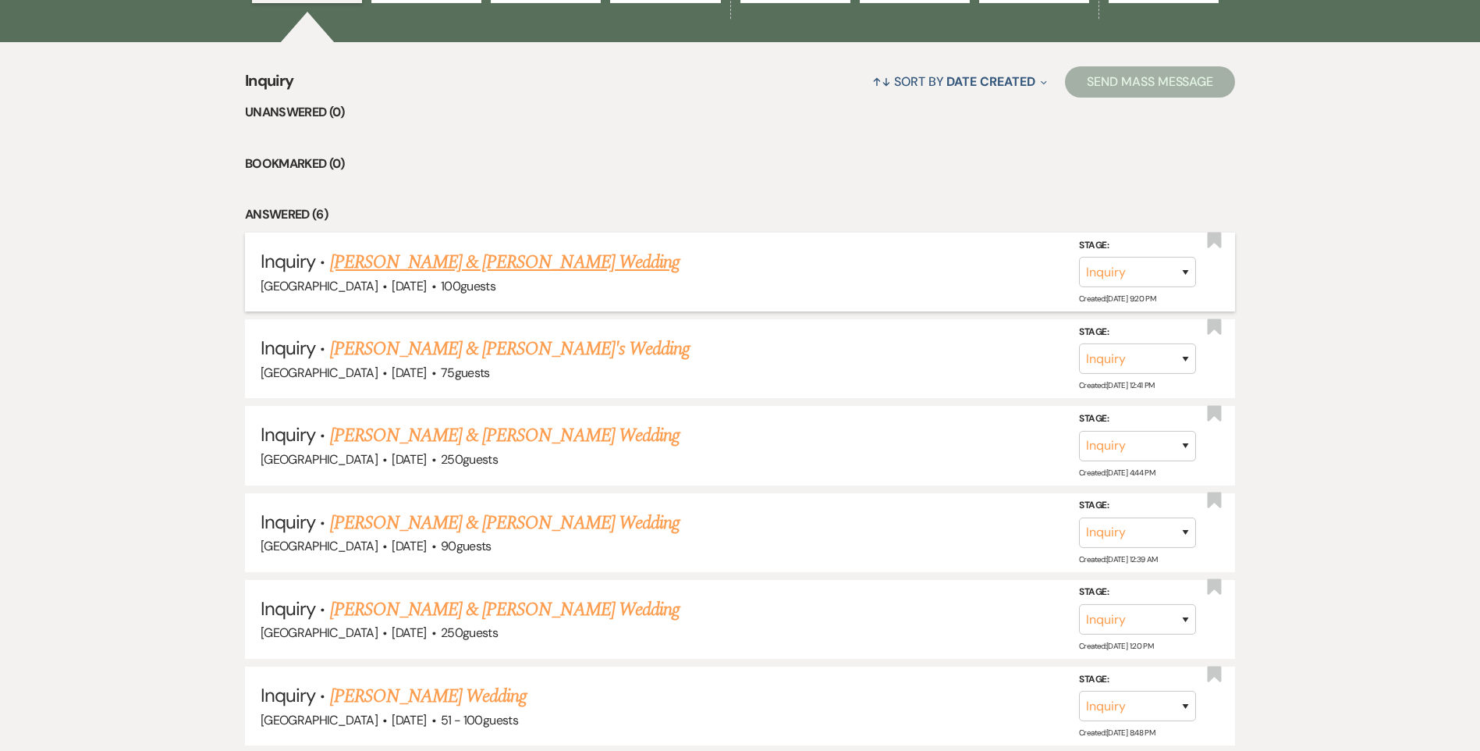
click at [444, 265] on link "[PERSON_NAME] & [PERSON_NAME] Wedding" at bounding box center [505, 262] width 350 height 28
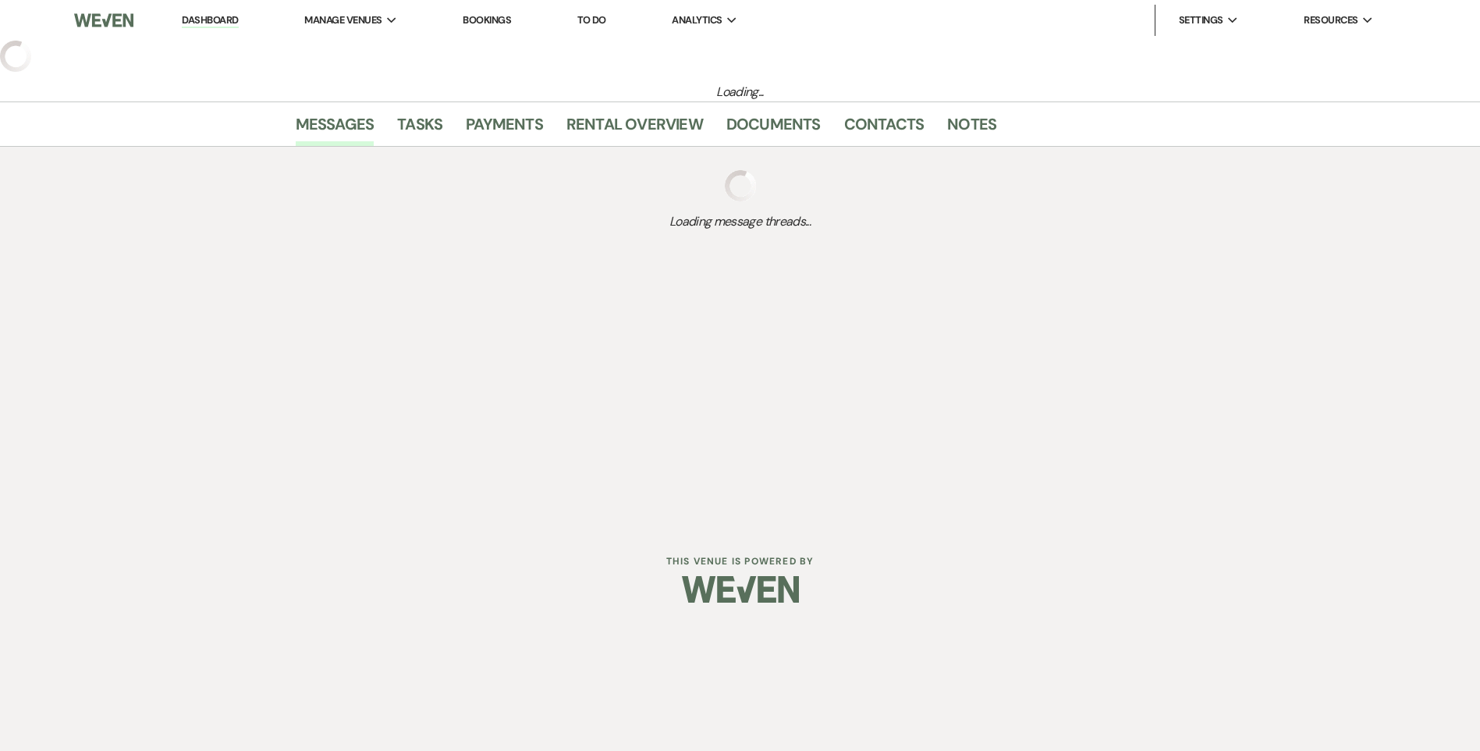
select select "5"
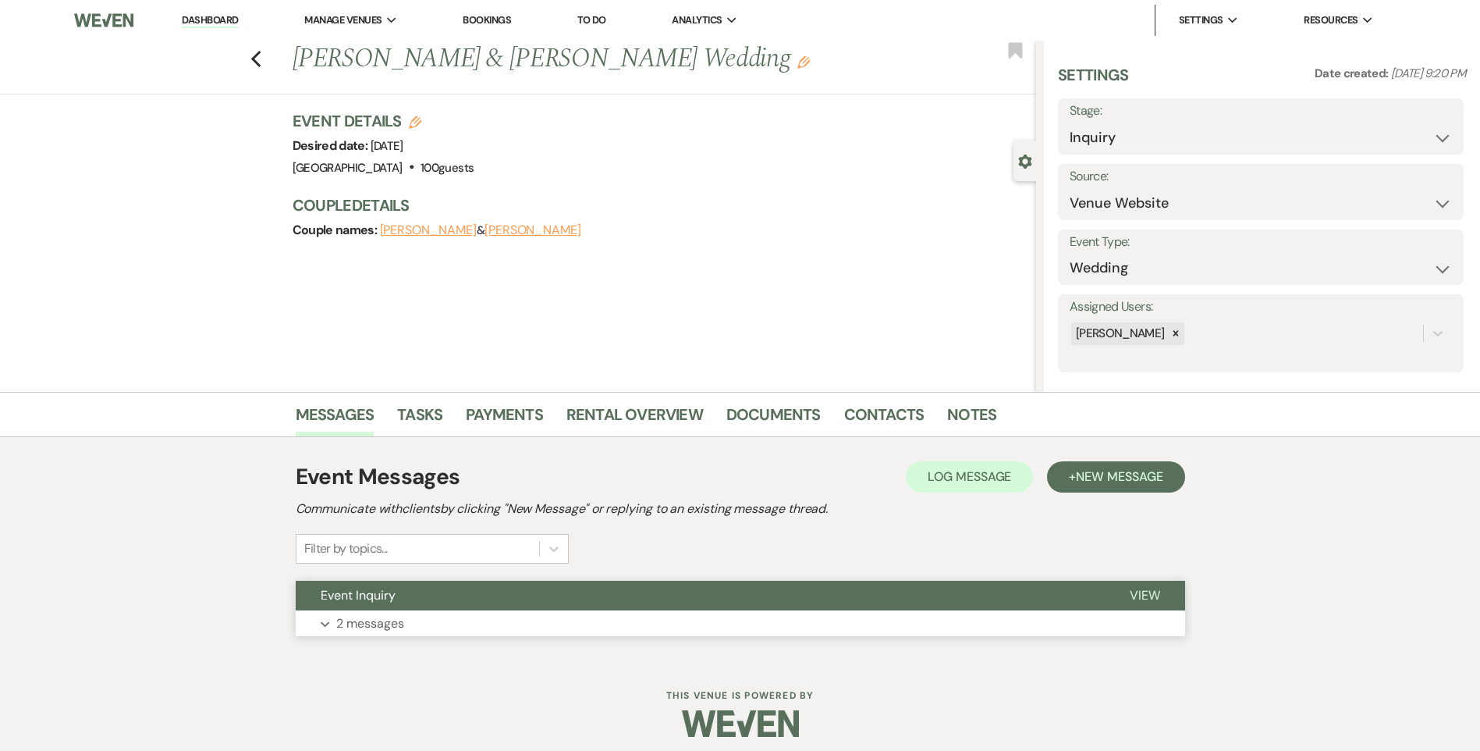
click at [454, 591] on button "Event Inquiry" at bounding box center [700, 595] width 809 height 30
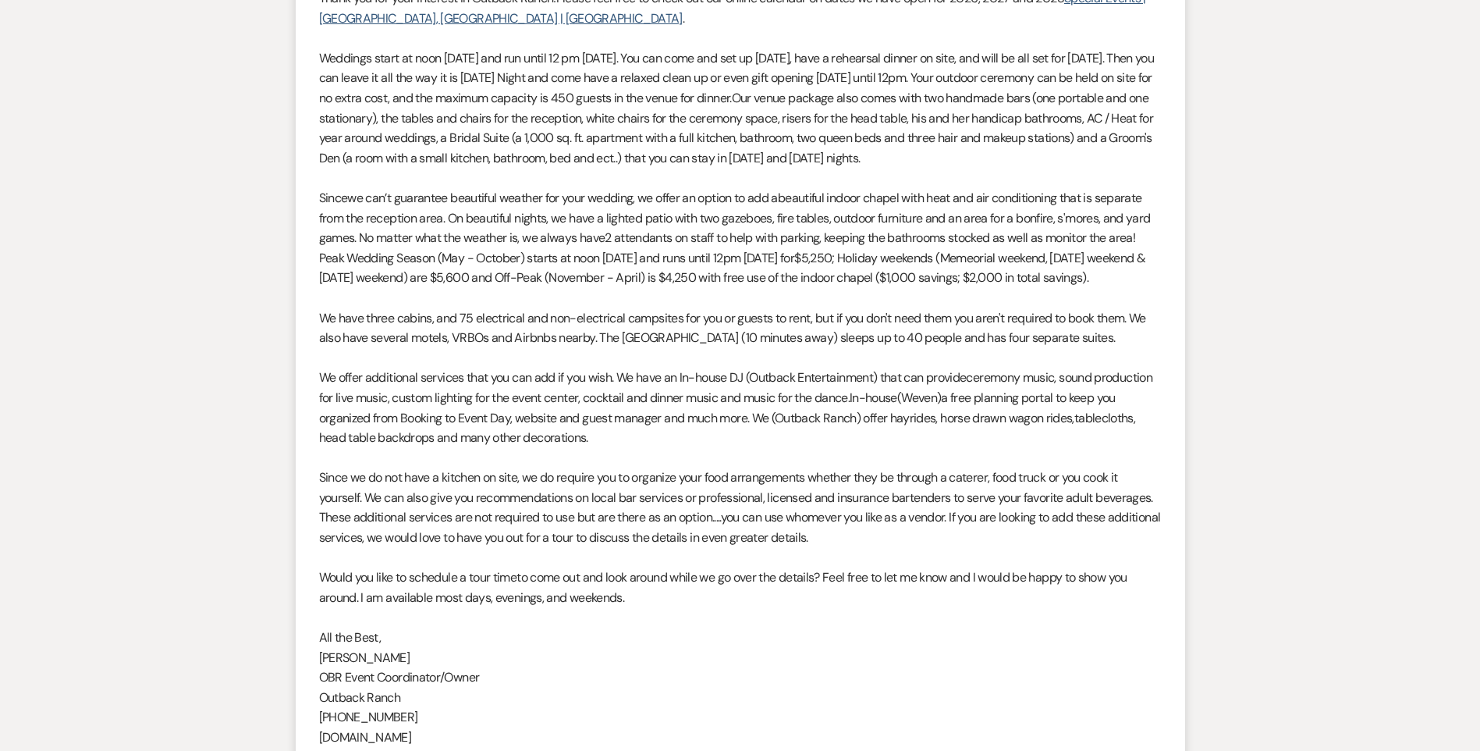
scroll to position [1215, 0]
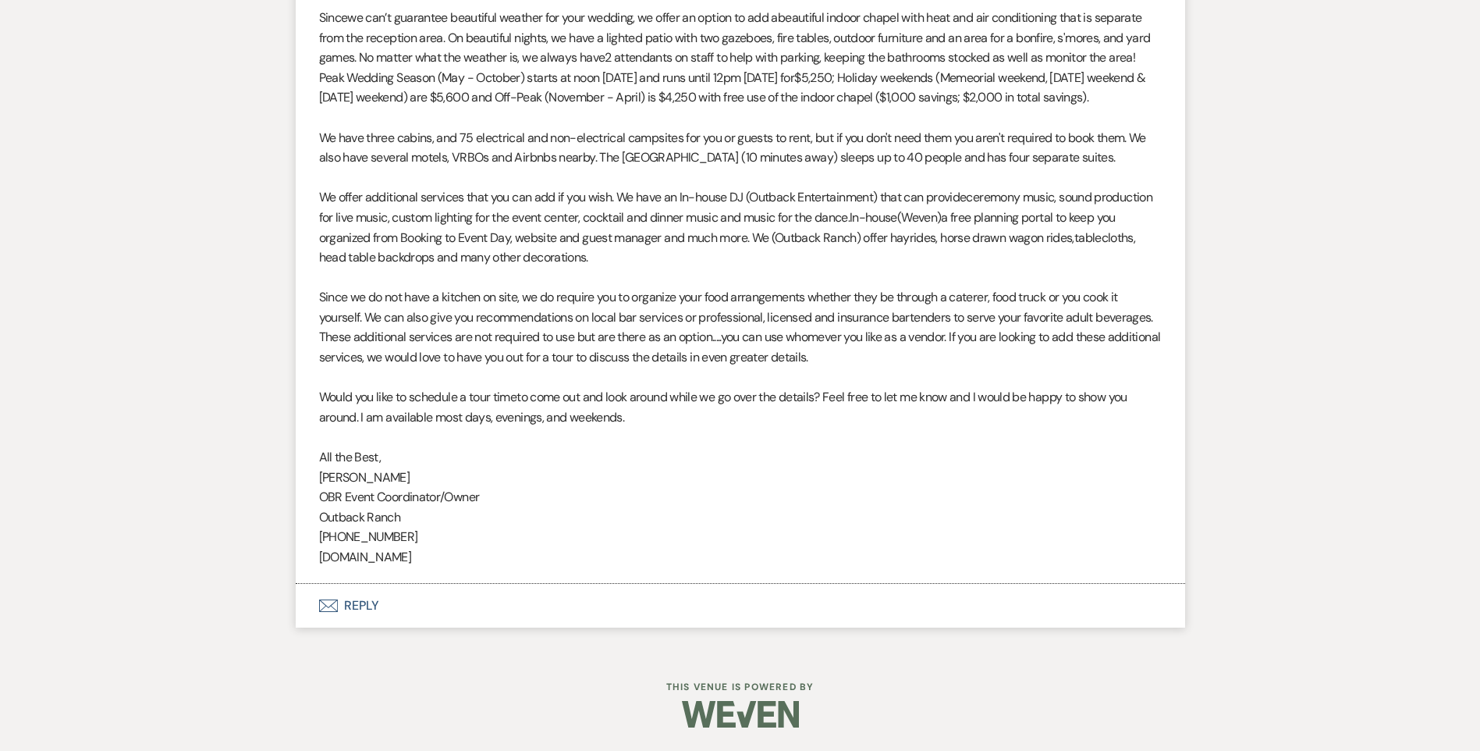
click at [461, 605] on button "Envelope Reply" at bounding box center [740, 606] width 889 height 44
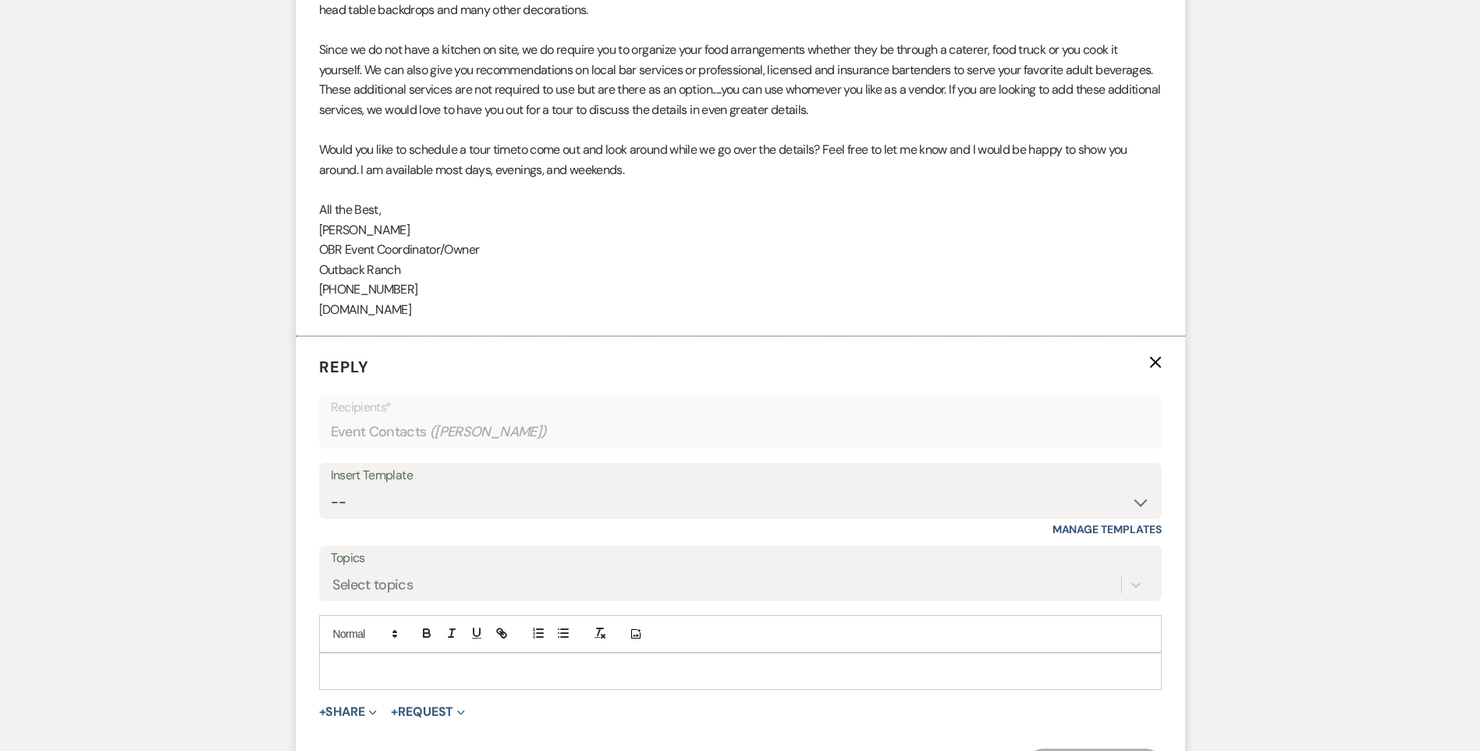
scroll to position [1605, 0]
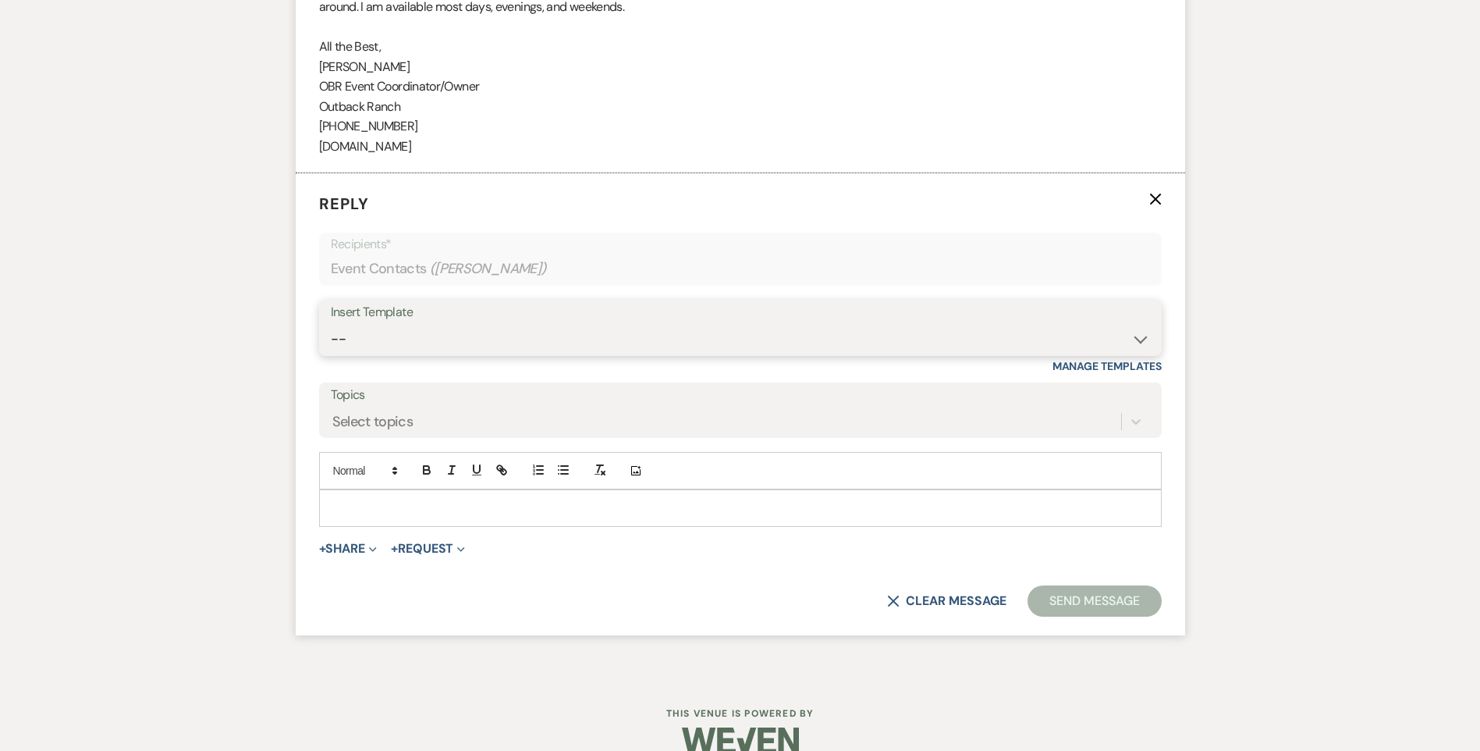
click at [404, 354] on select "-- Weven Planning Portal Introduction (Booked Events) Initial Inquiry Response …" at bounding box center [740, 339] width 819 height 30
select select "1270"
click at [331, 343] on select "-- Weven Planning Portal Introduction (Booked Events) Initial Inquiry Response …" at bounding box center [740, 339] width 819 height 30
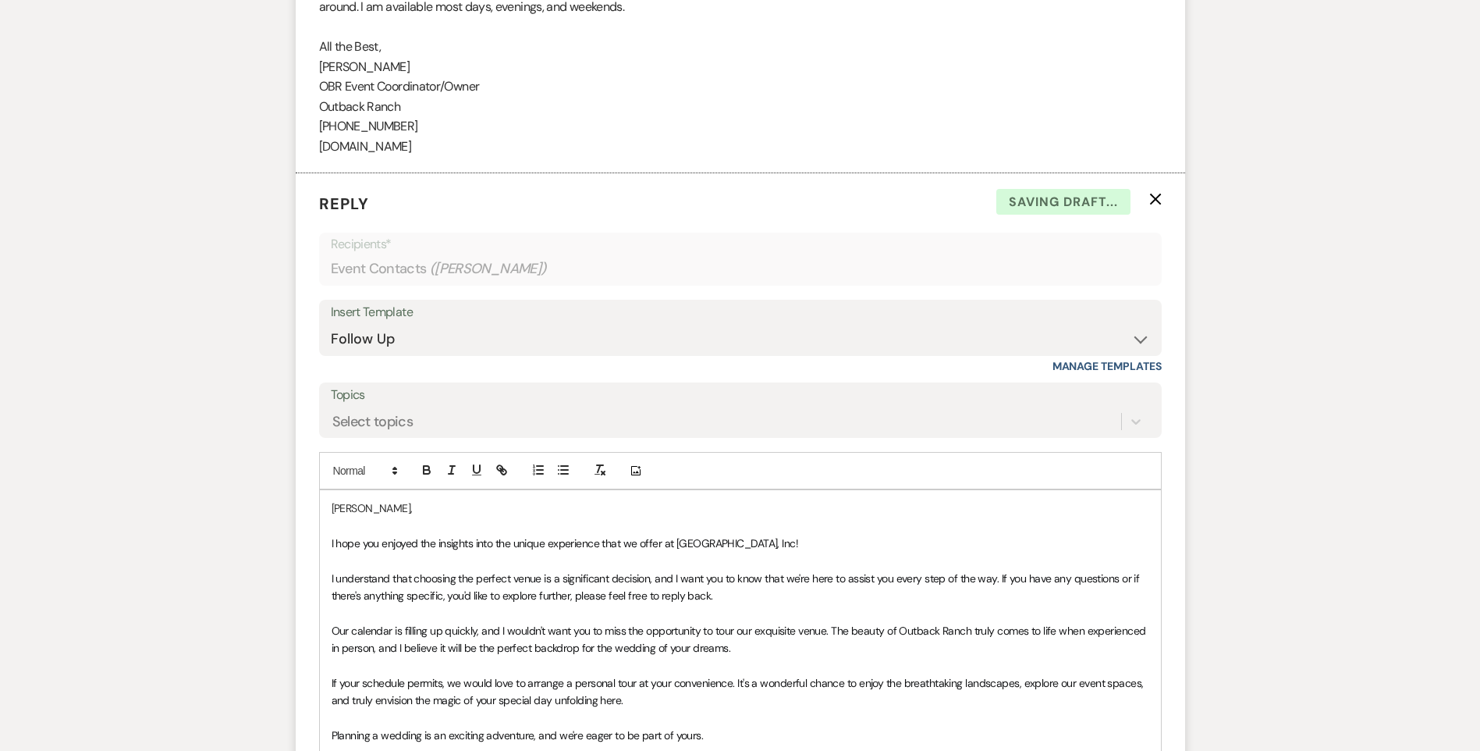
click at [332, 550] on span "I hope you enjoyed the insights into the unique experience that we offer at [GE…" at bounding box center [565, 543] width 467 height 14
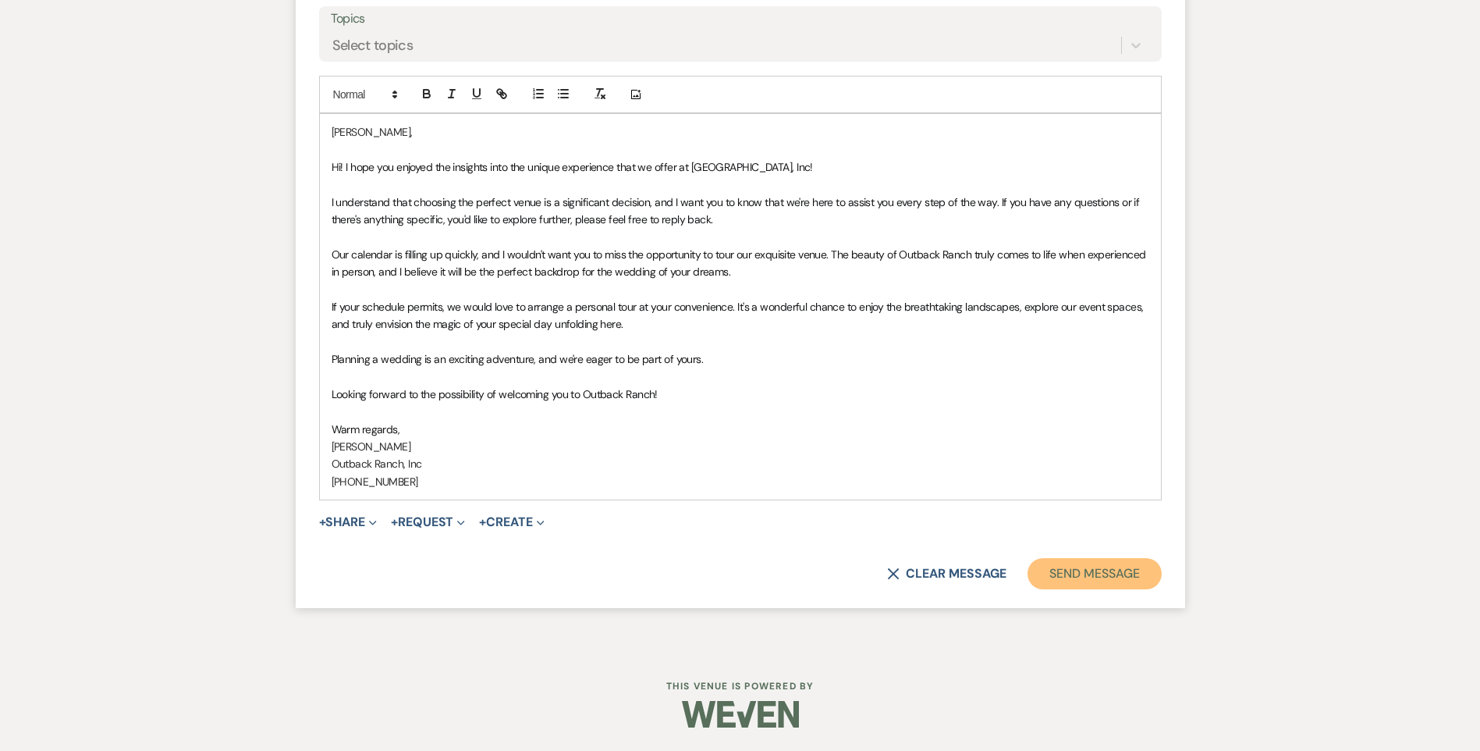
click at [1146, 569] on button "Send Message" at bounding box center [1094, 573] width 133 height 31
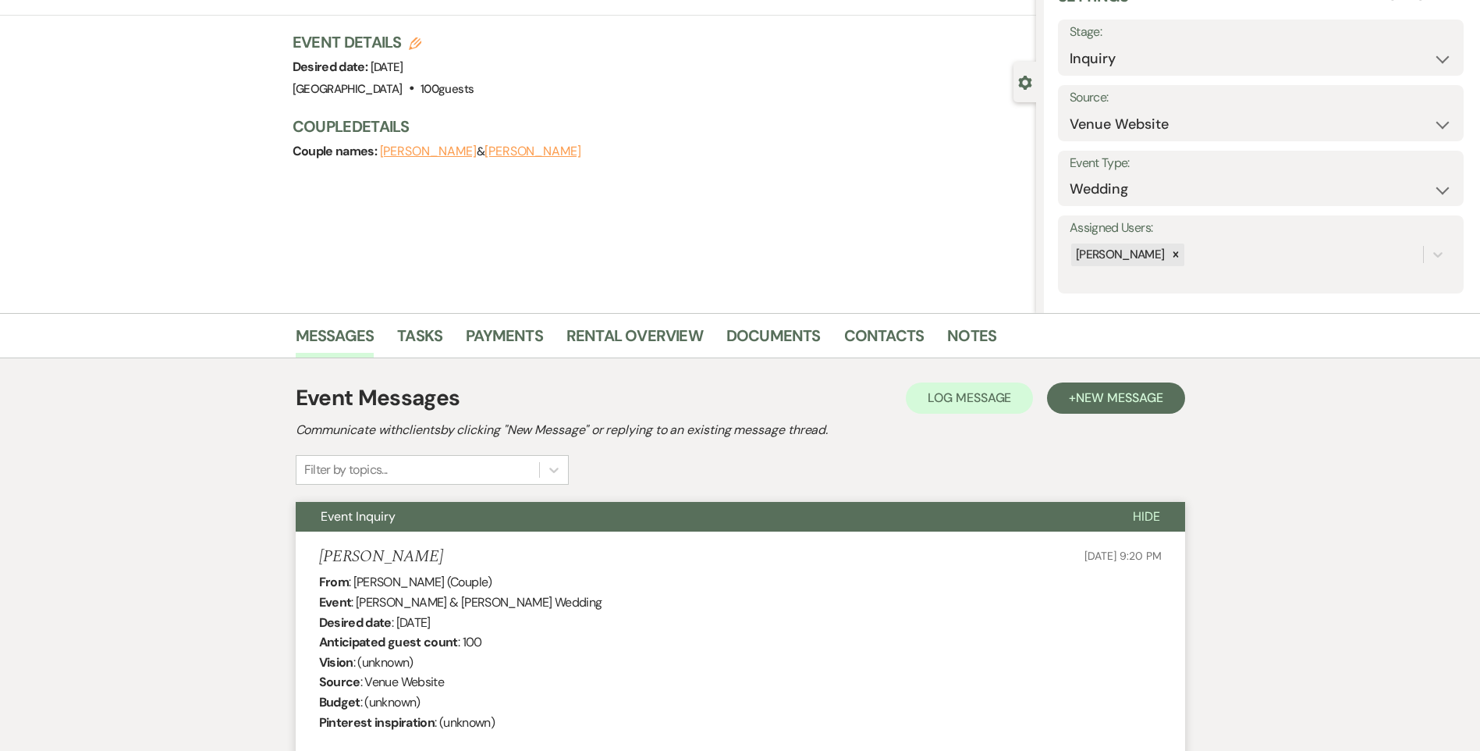
scroll to position [0, 0]
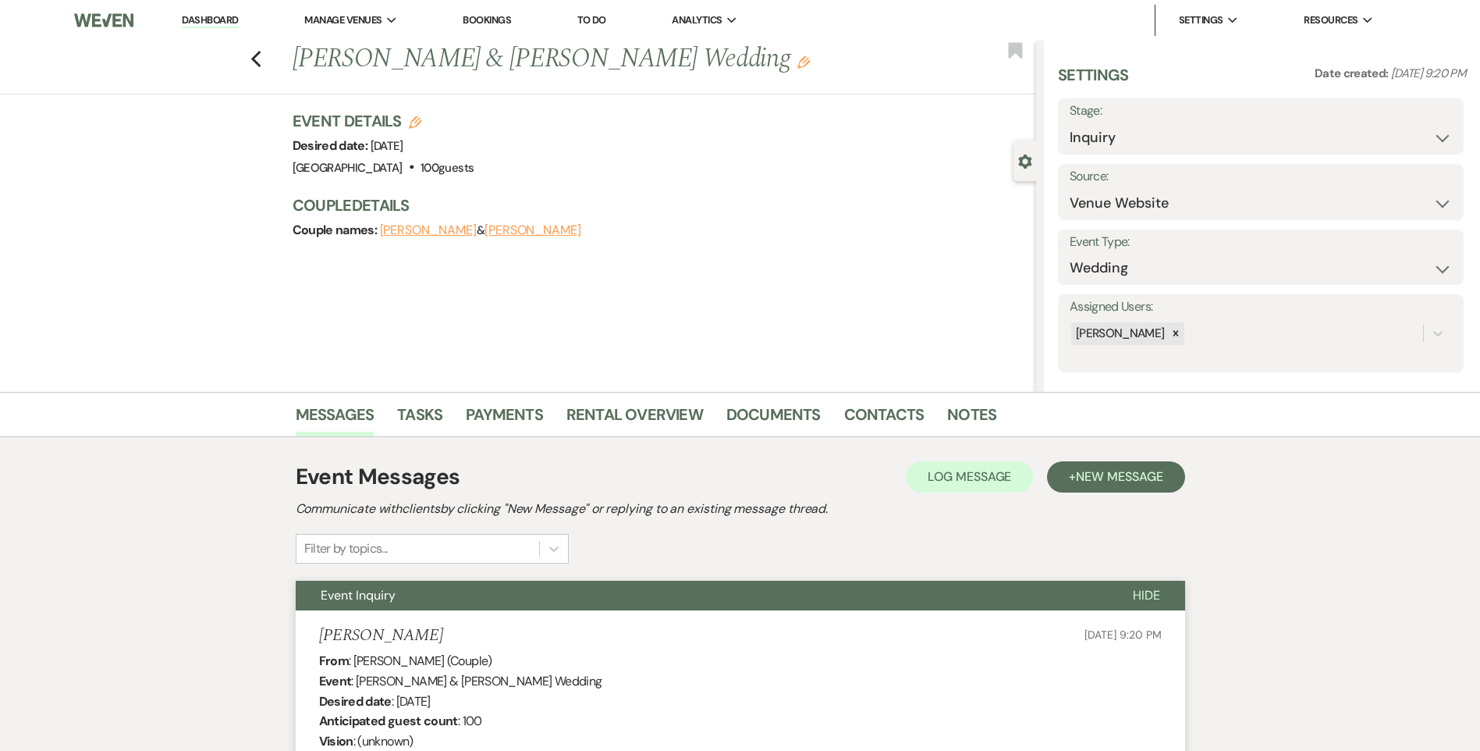
click at [197, 23] on link "Dashboard" at bounding box center [210, 20] width 56 height 15
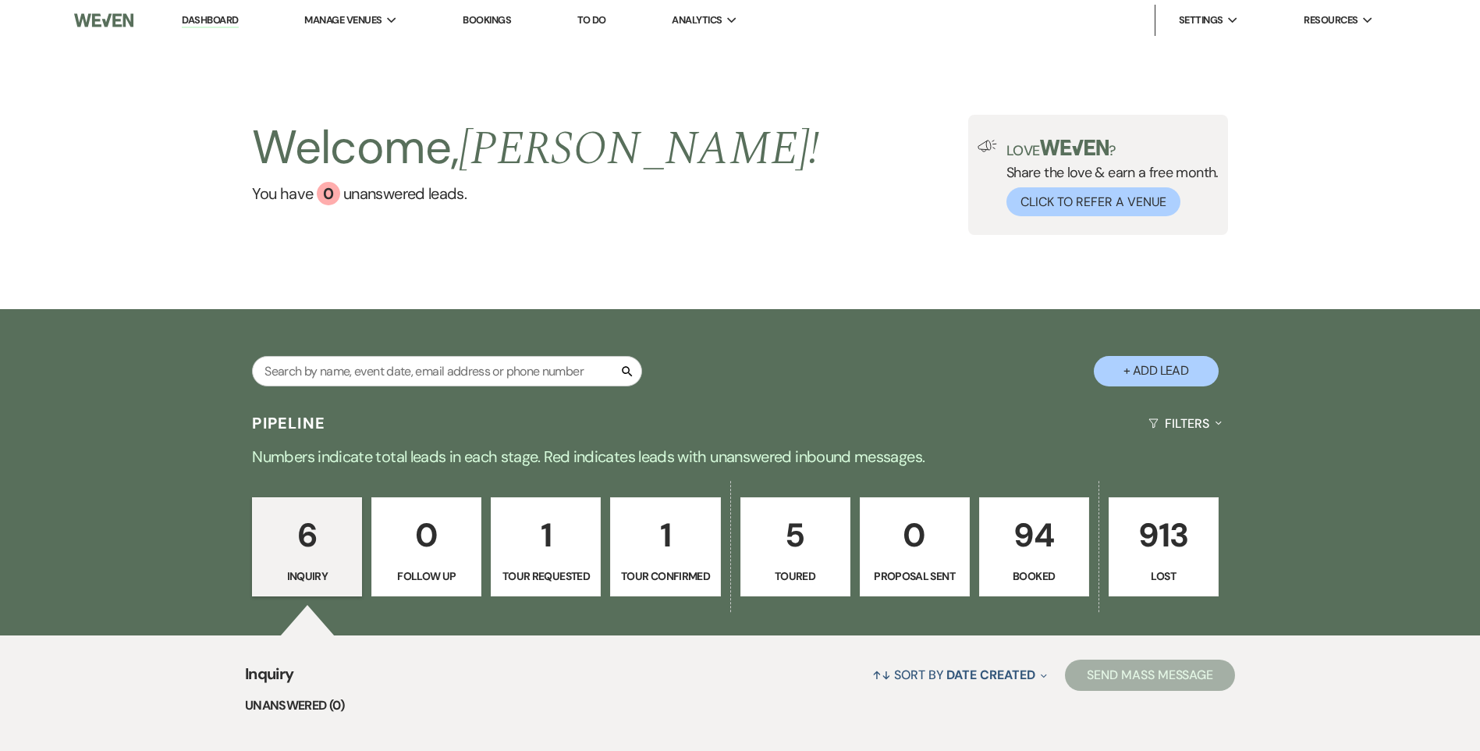
click at [570, 544] on p "1" at bounding box center [546, 535] width 90 height 52
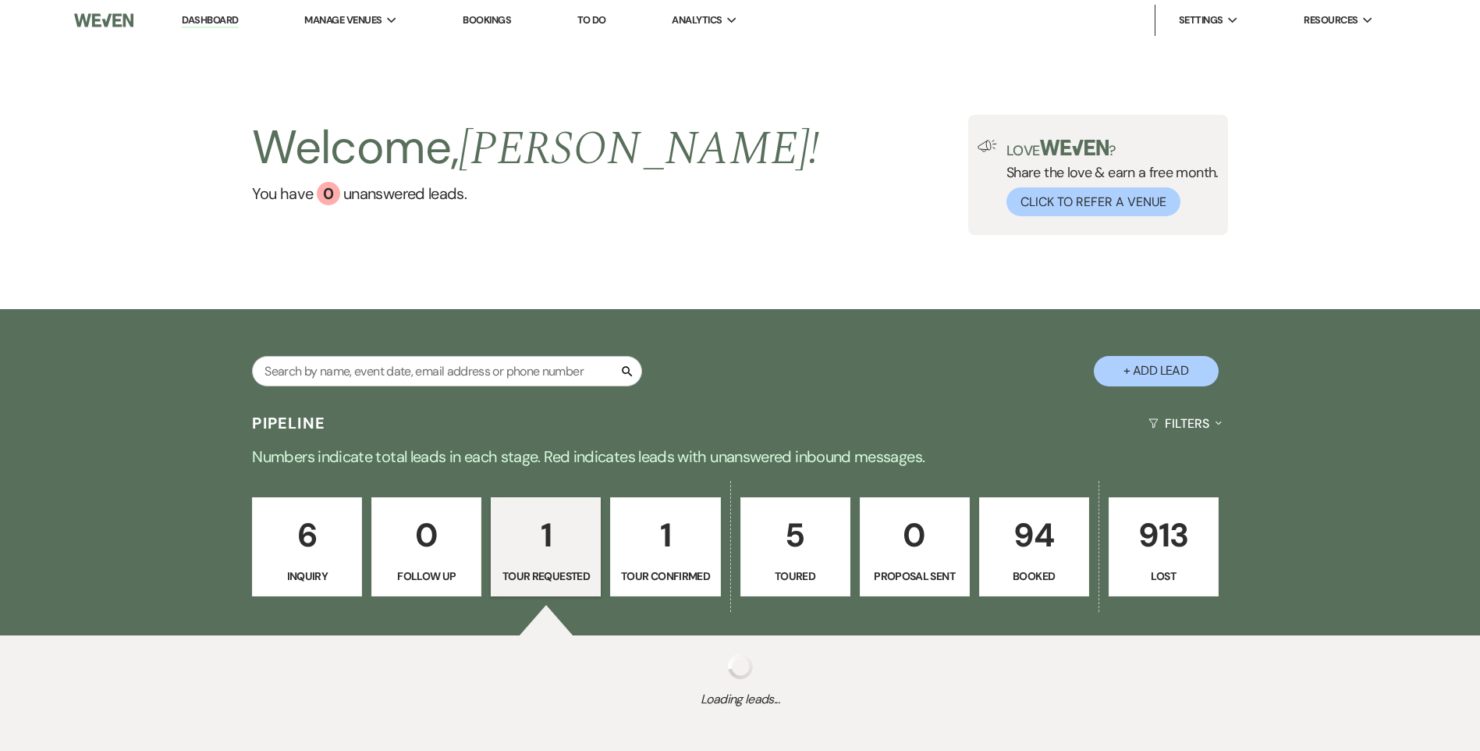
select select "2"
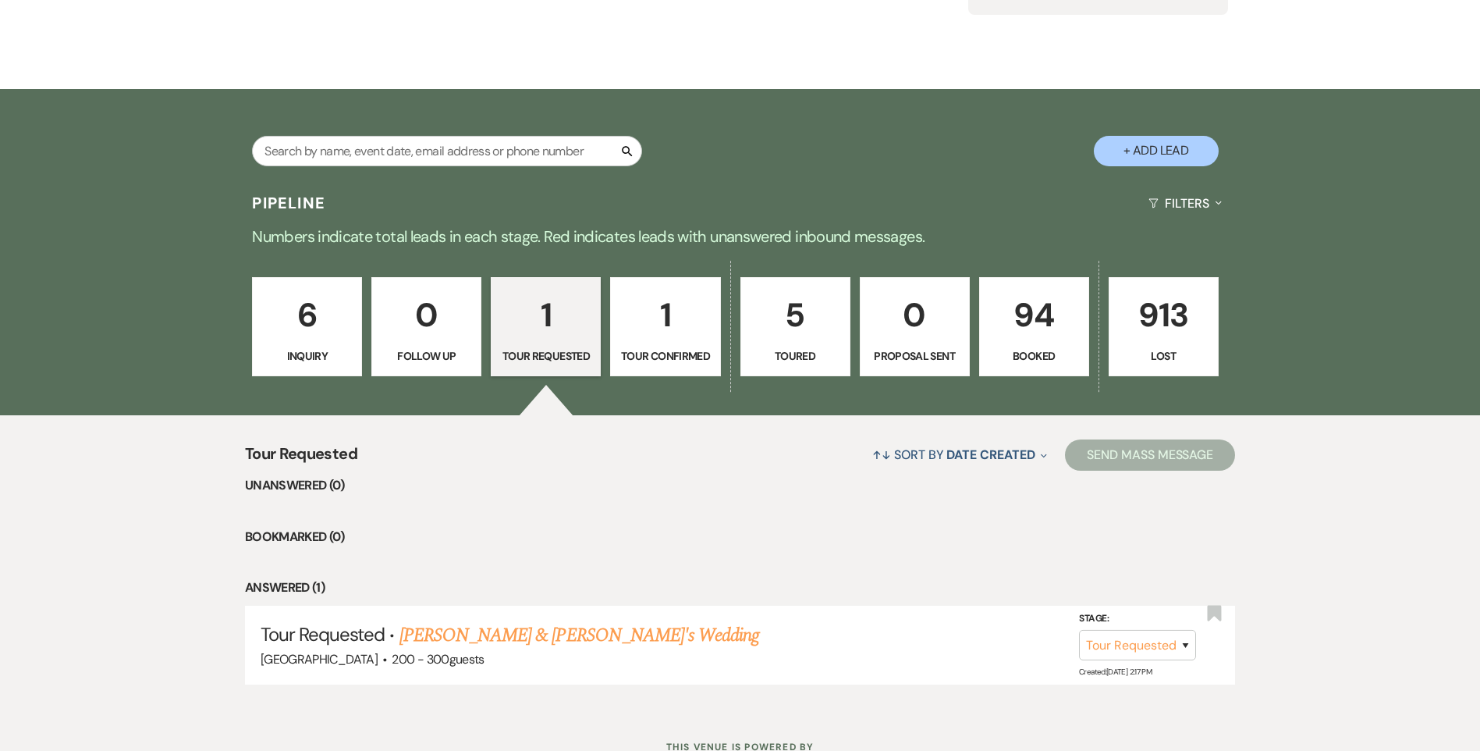
scroll to position [281, 0]
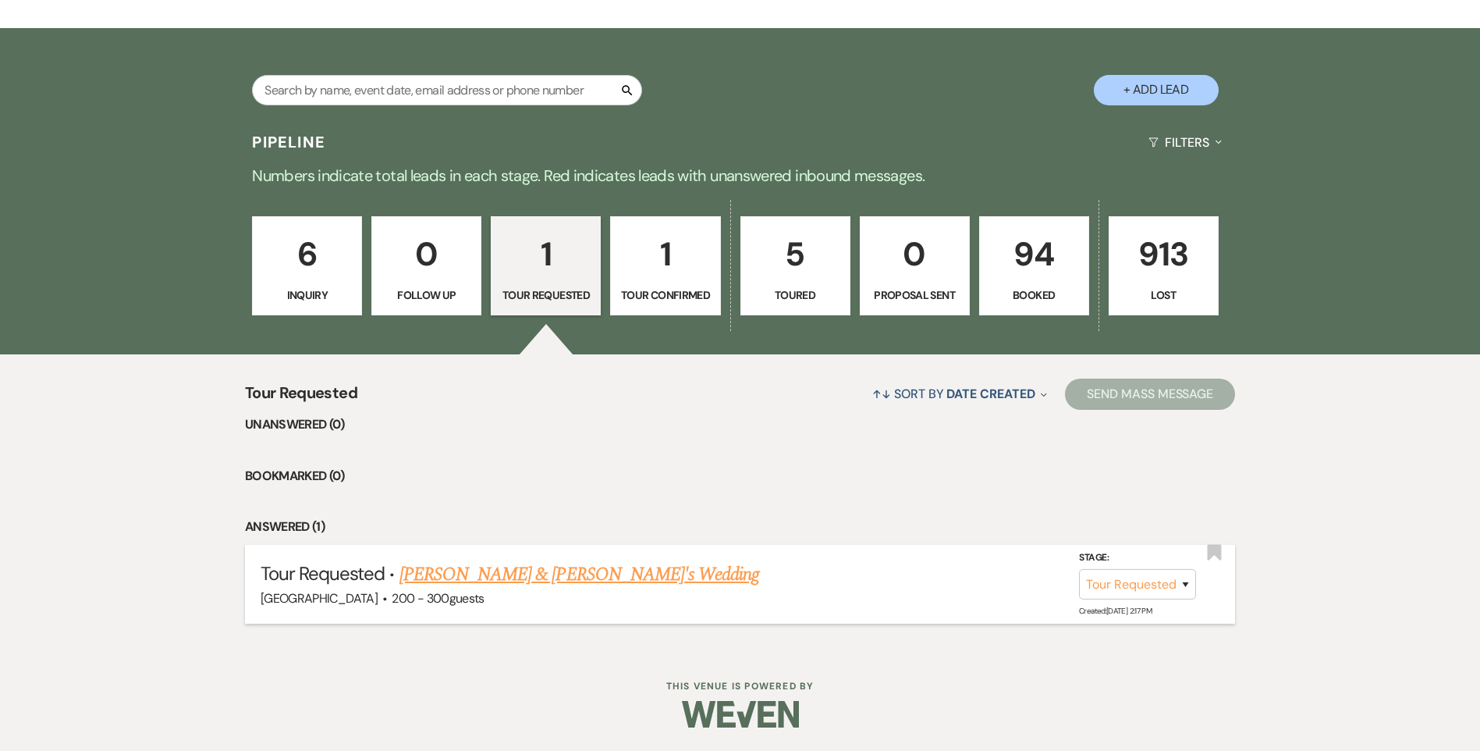
click at [560, 580] on link "[PERSON_NAME] & [PERSON_NAME]'s Wedding" at bounding box center [579, 574] width 360 height 28
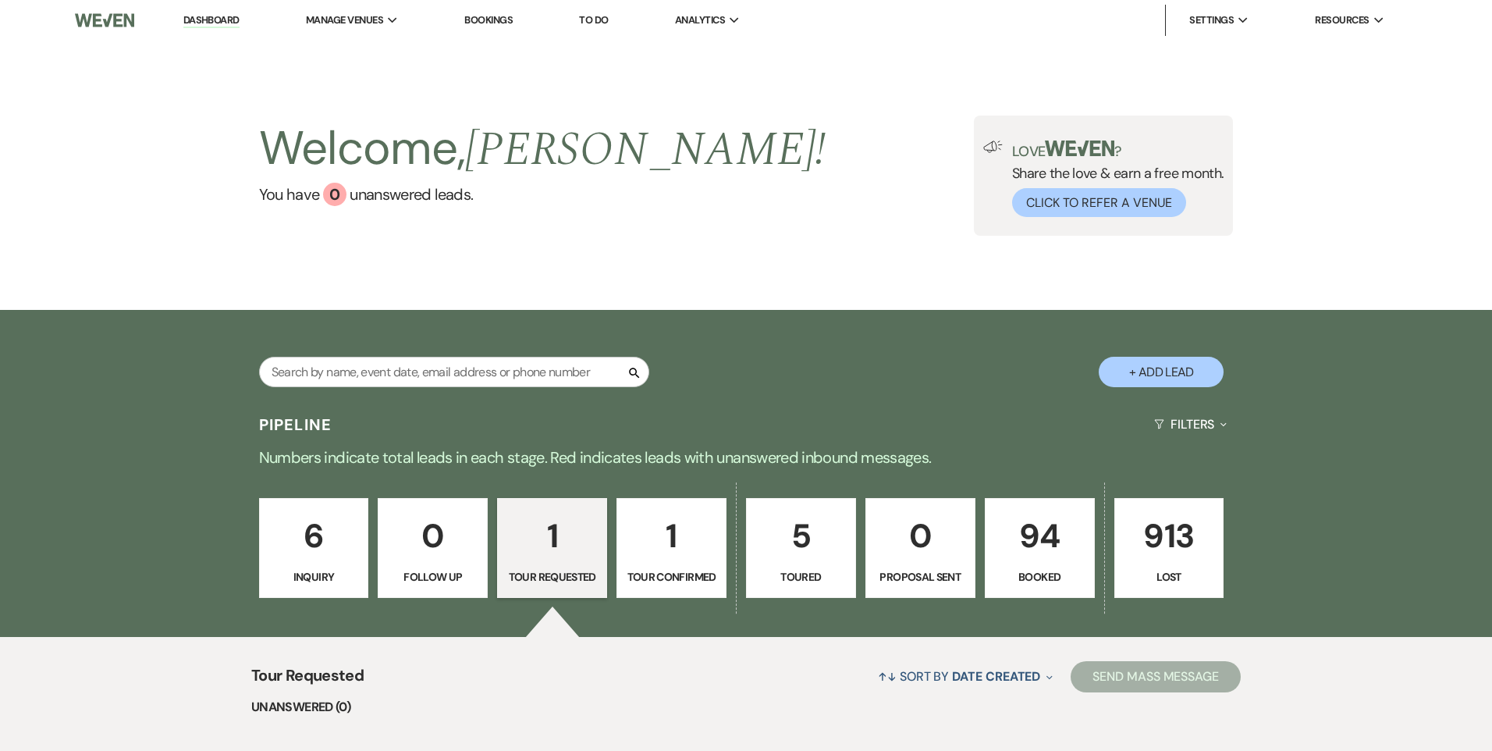
select select "2"
select select "5"
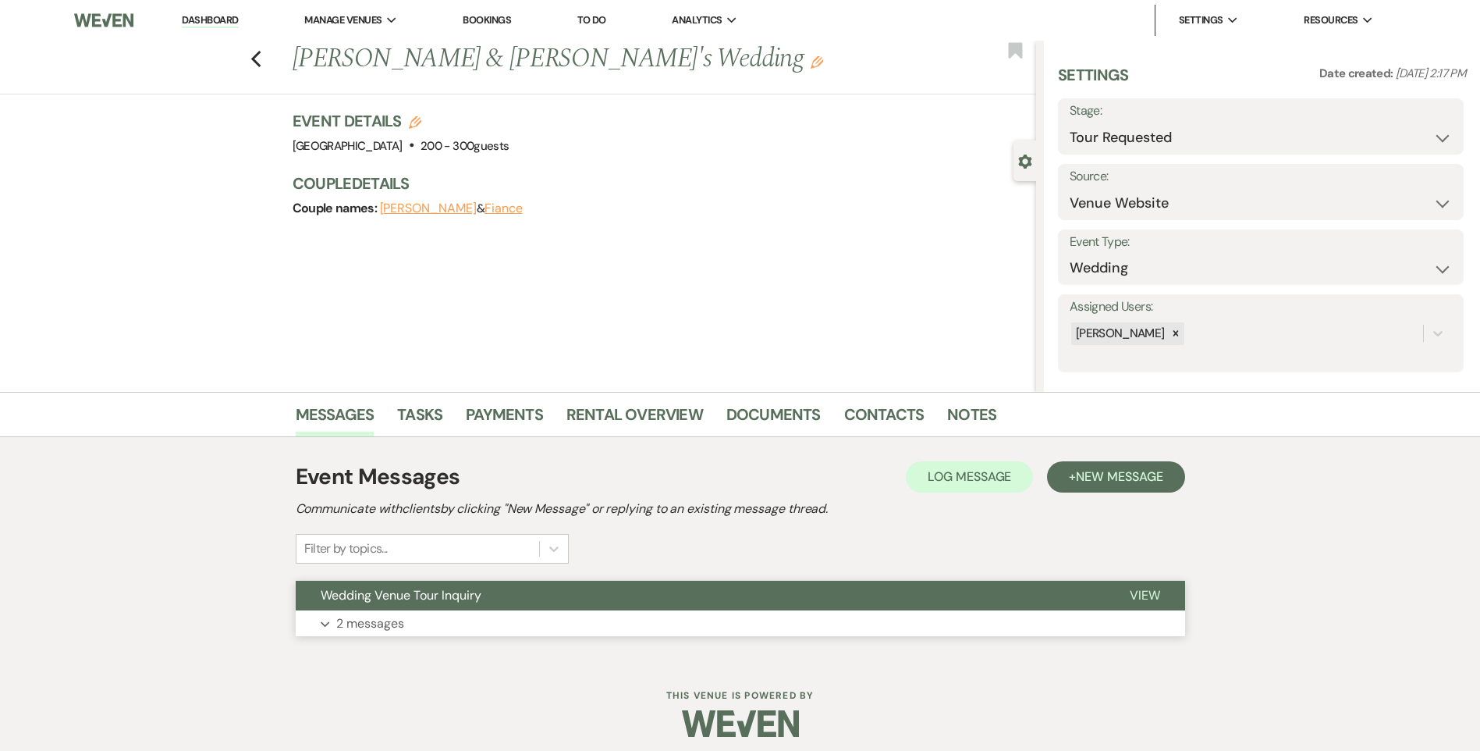
click at [556, 600] on button "Wedding Venue Tour Inquiry" at bounding box center [700, 595] width 809 height 30
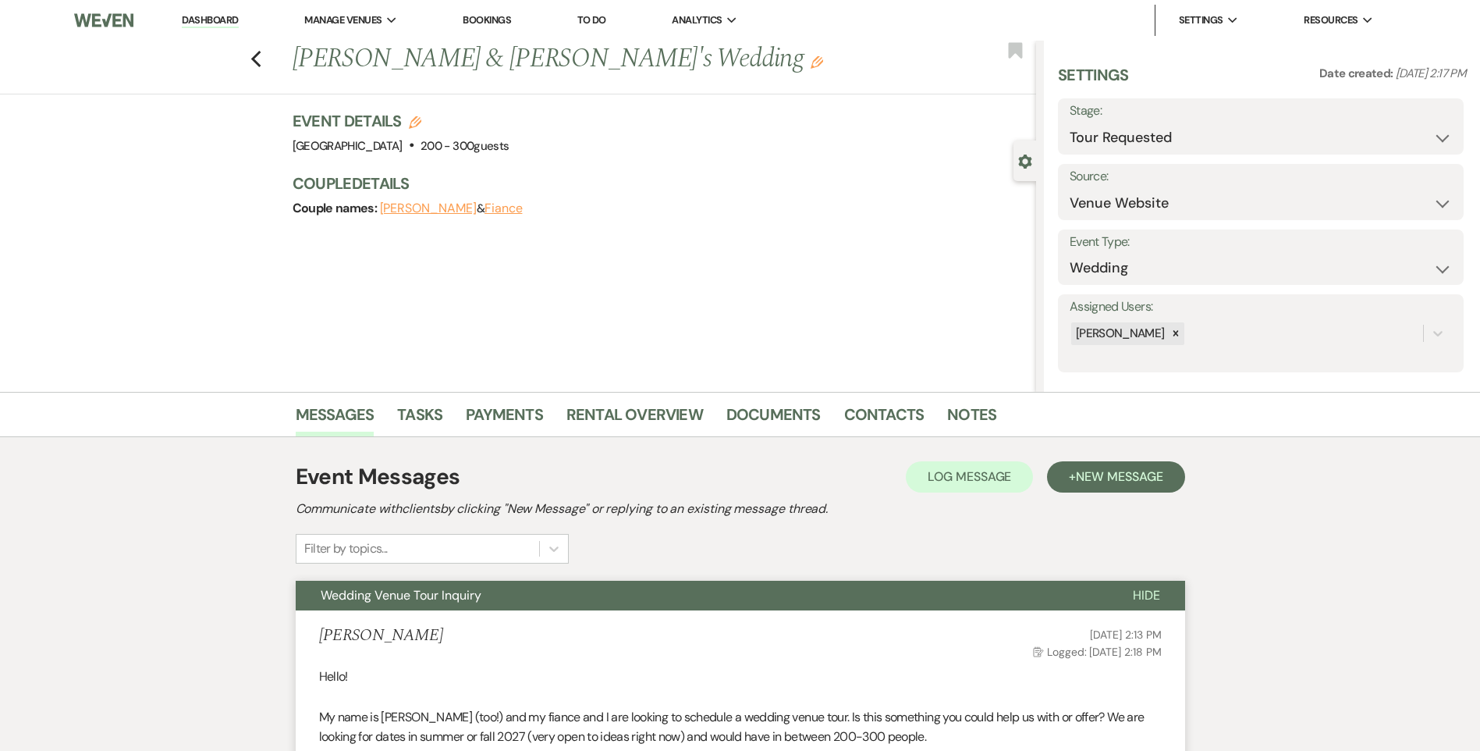
click at [238, 16] on link "Dashboard" at bounding box center [210, 20] width 56 height 15
